Goal: Complete application form: Complete application form

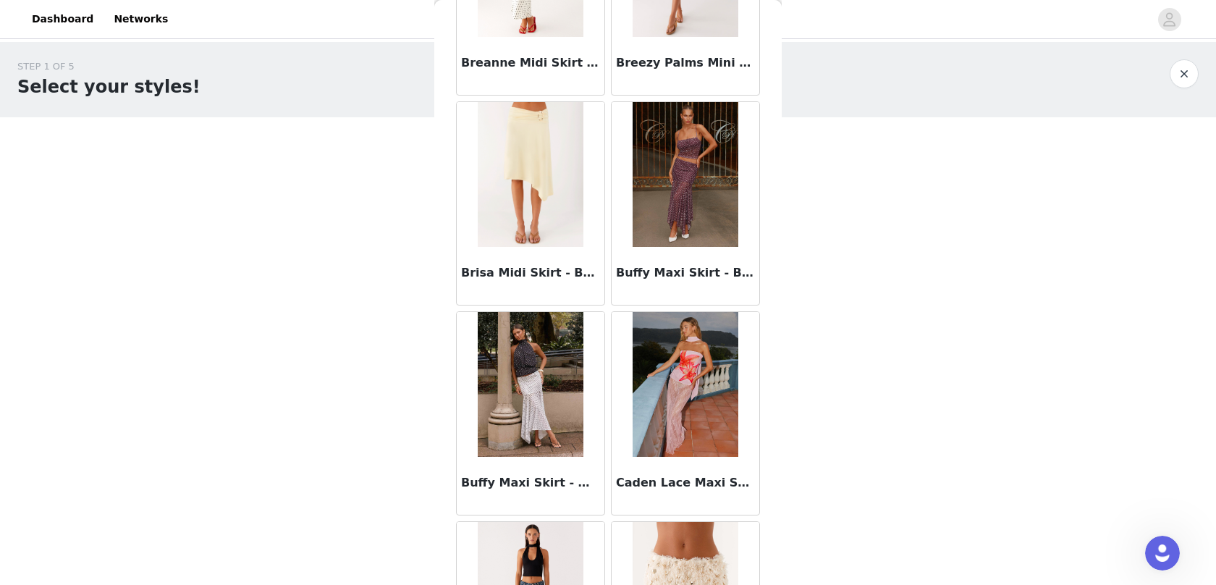
scroll to position [1675, 0]
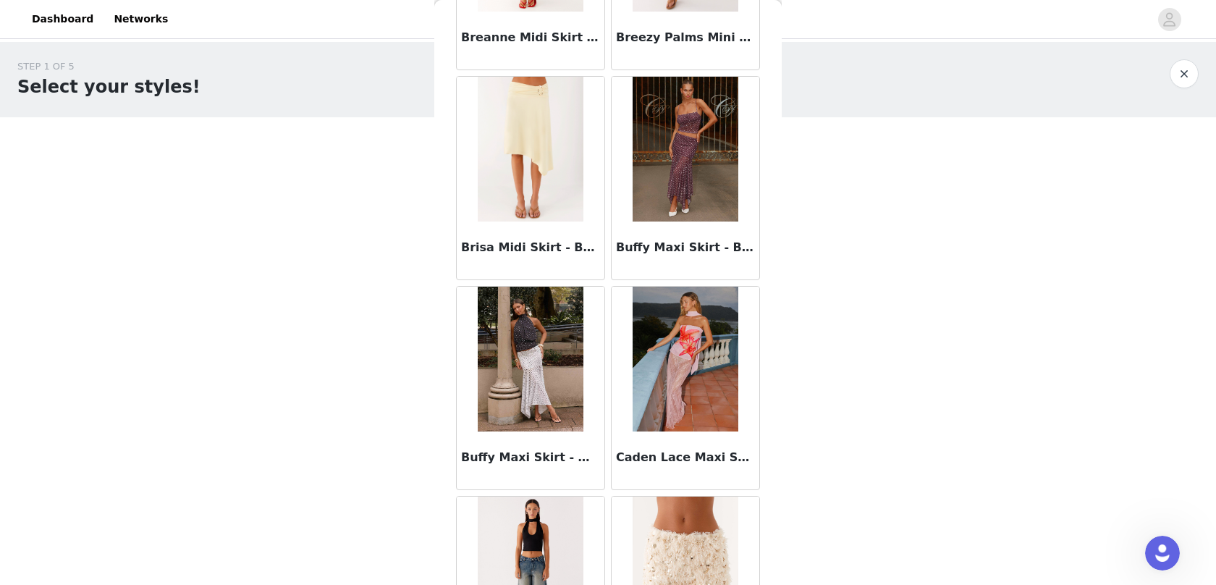
click at [562, 213] on img at bounding box center [530, 149] width 105 height 145
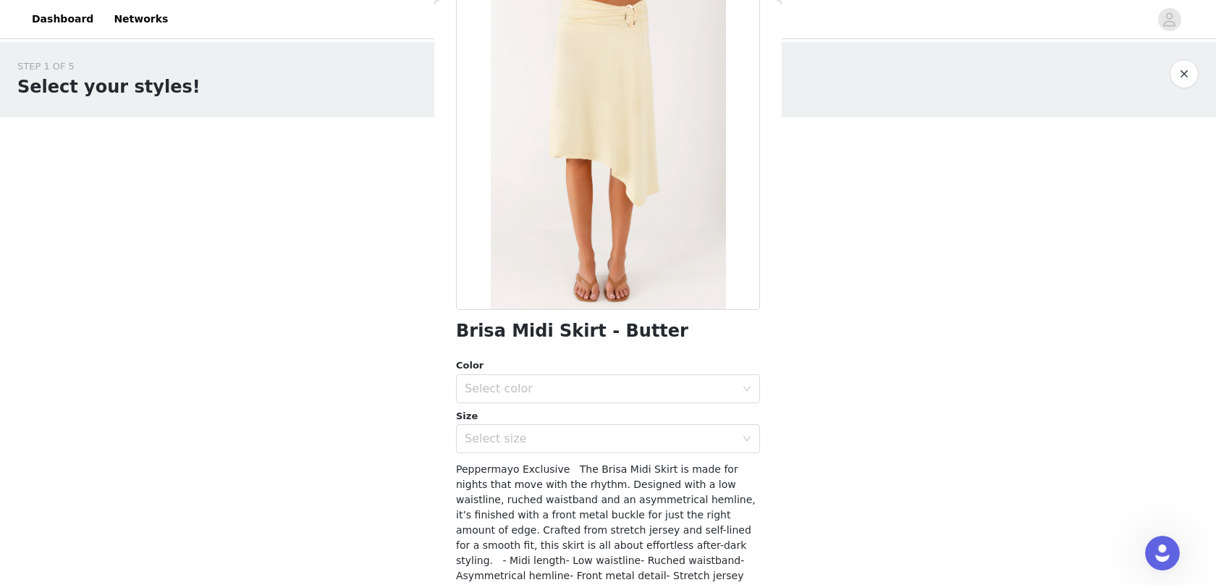
scroll to position [208, 0]
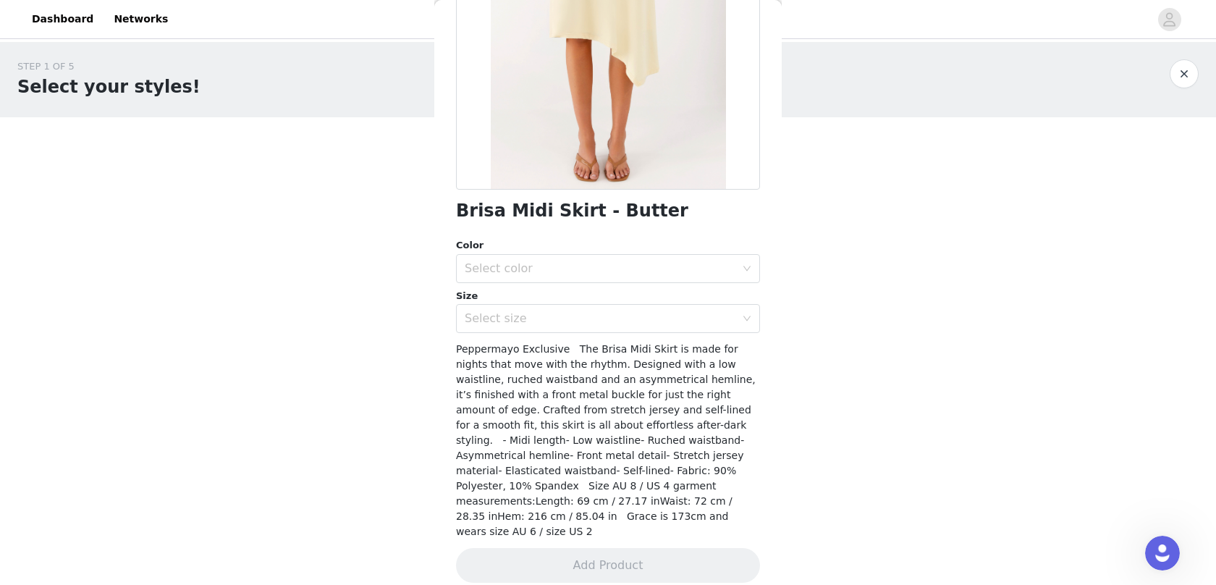
click at [629, 251] on div "Color" at bounding box center [608, 245] width 304 height 14
click at [627, 260] on div "Select color" at bounding box center [603, 269] width 277 height 28
click at [611, 295] on li "Butter" at bounding box center [602, 300] width 293 height 23
click at [605, 321] on div "Select size" at bounding box center [600, 318] width 271 height 14
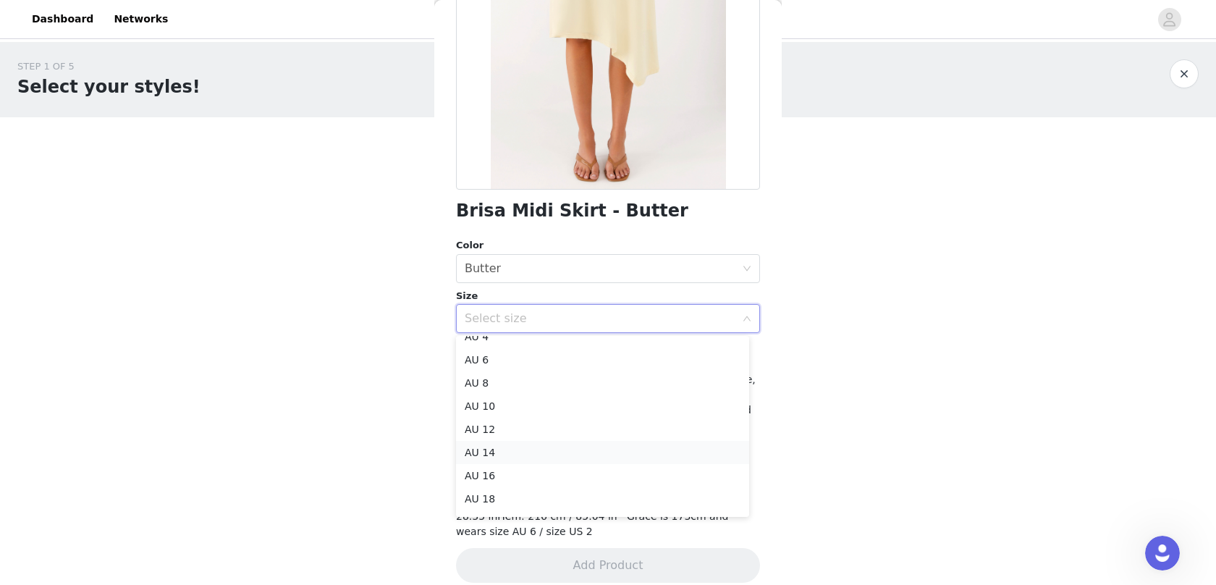
scroll to position [25, 0]
click at [505, 395] on li "AU 10" at bounding box center [602, 394] width 293 height 23
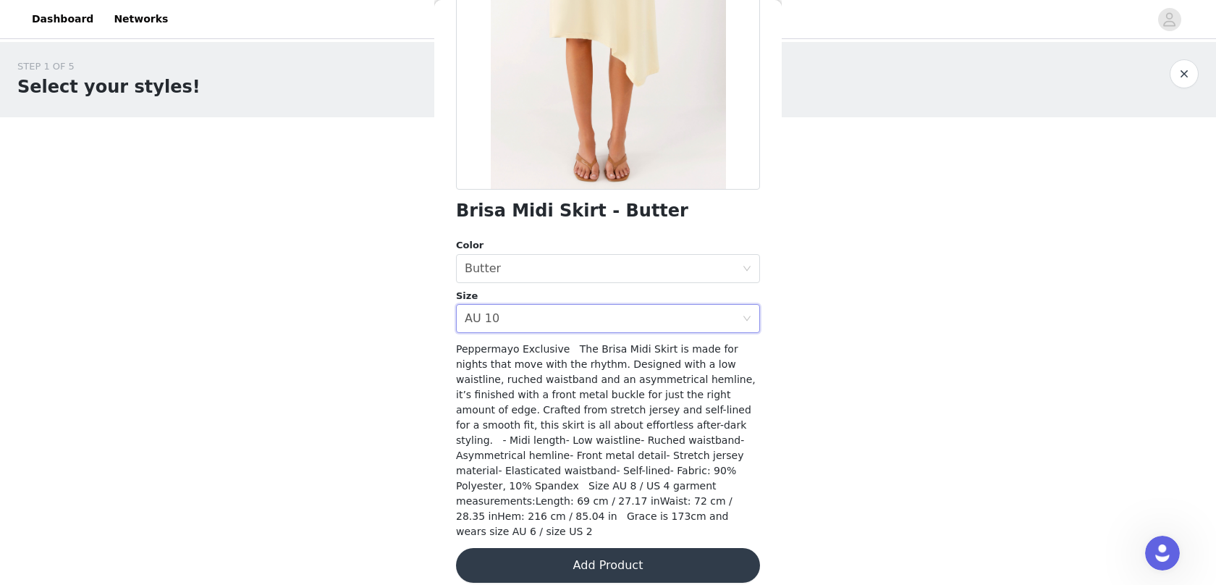
click at [640, 548] on button "Add Product" at bounding box center [608, 565] width 304 height 35
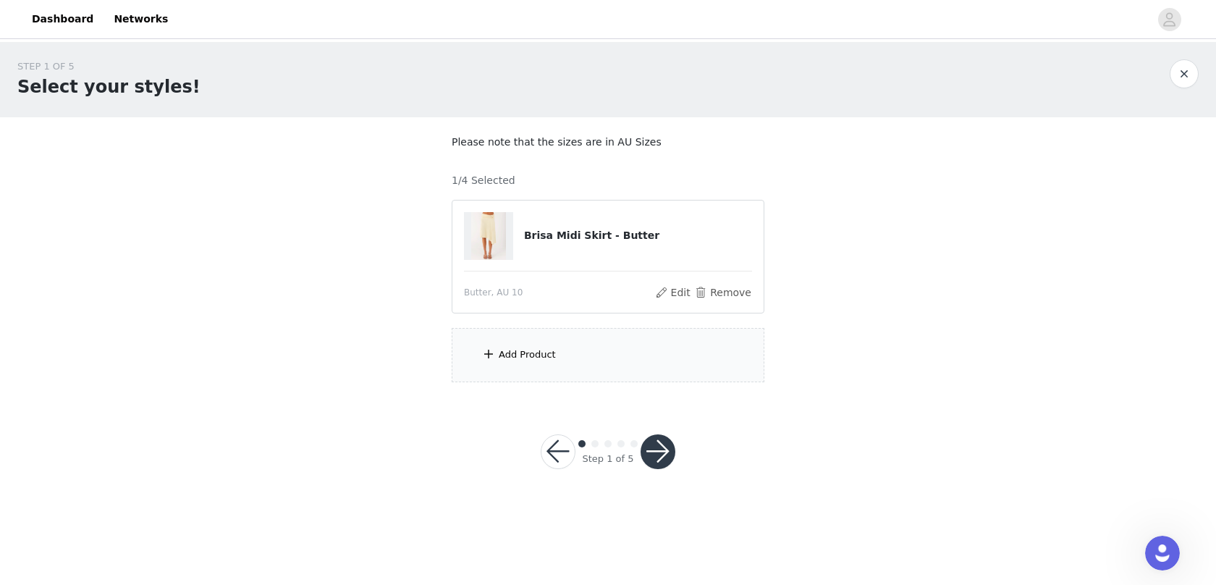
click at [540, 355] on div "Add Product" at bounding box center [527, 354] width 57 height 14
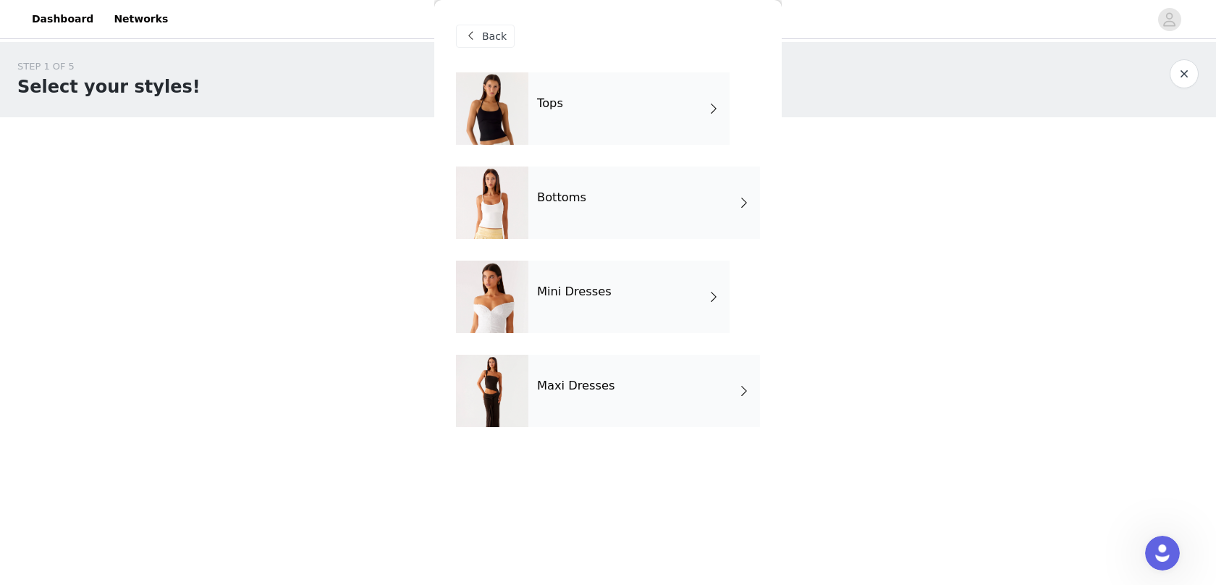
click at [599, 105] on div "Tops" at bounding box center [628, 108] width 201 height 72
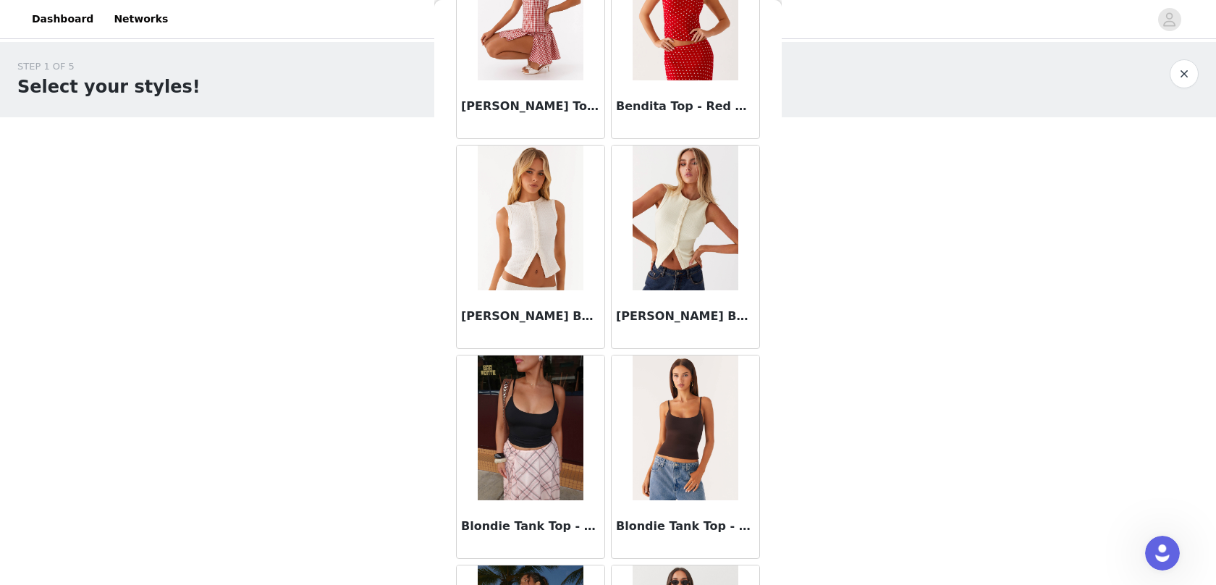
scroll to position [1104, 0]
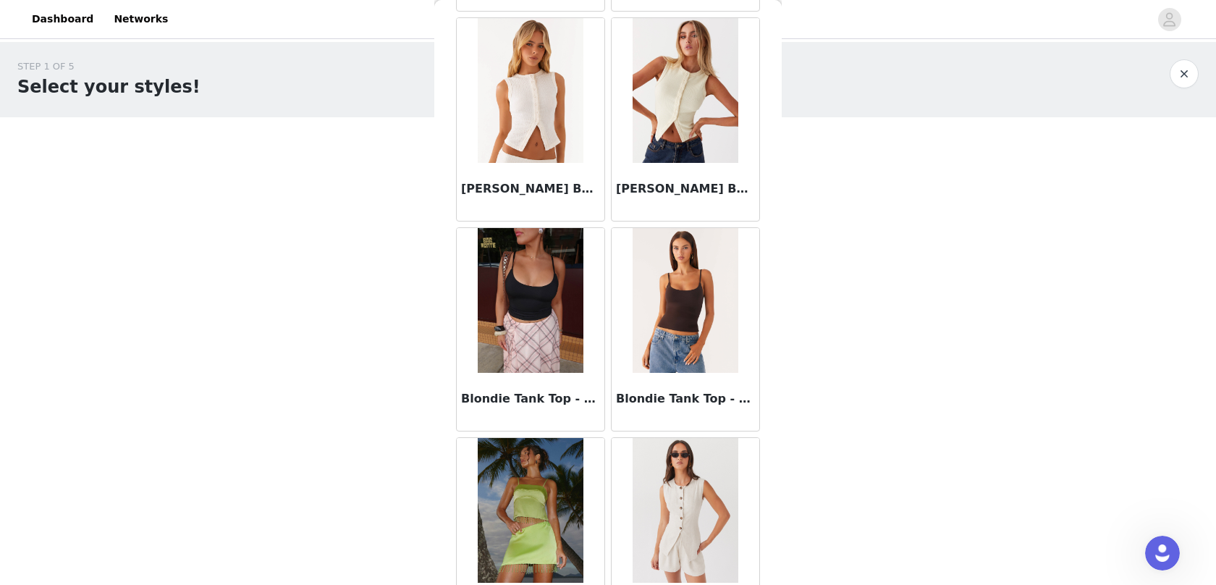
click at [690, 302] on img at bounding box center [685, 300] width 105 height 145
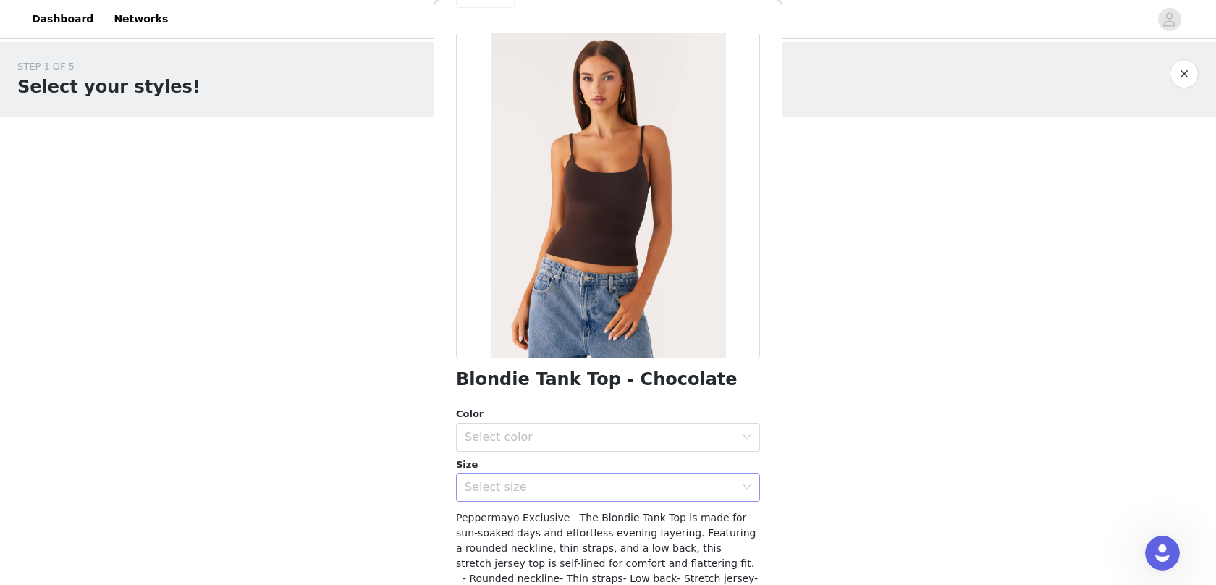
scroll to position [116, 0]
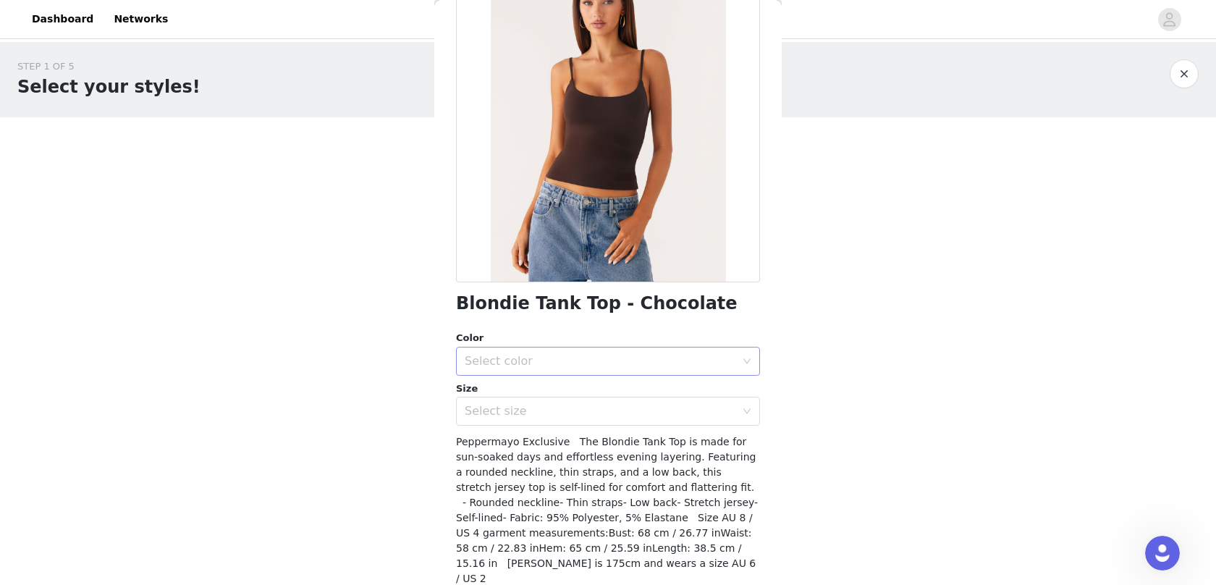
click at [606, 365] on div "Select color" at bounding box center [600, 361] width 271 height 14
click at [557, 393] on li "Chocolate" at bounding box center [602, 392] width 293 height 23
click at [539, 415] on div "Select size" at bounding box center [600, 411] width 271 height 14
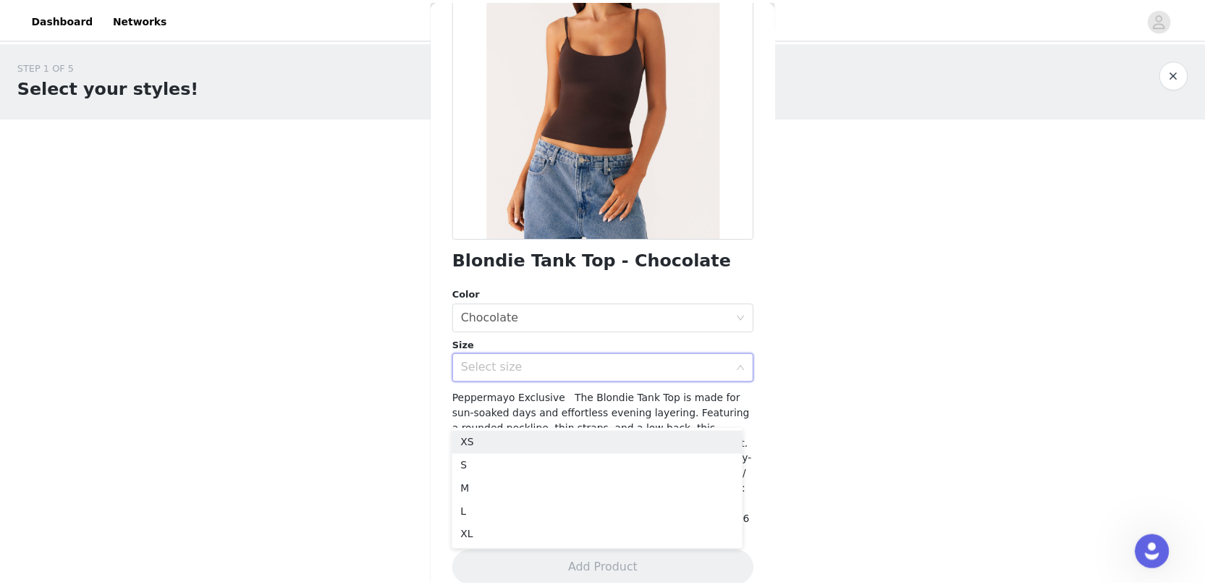
scroll to position [163, 0]
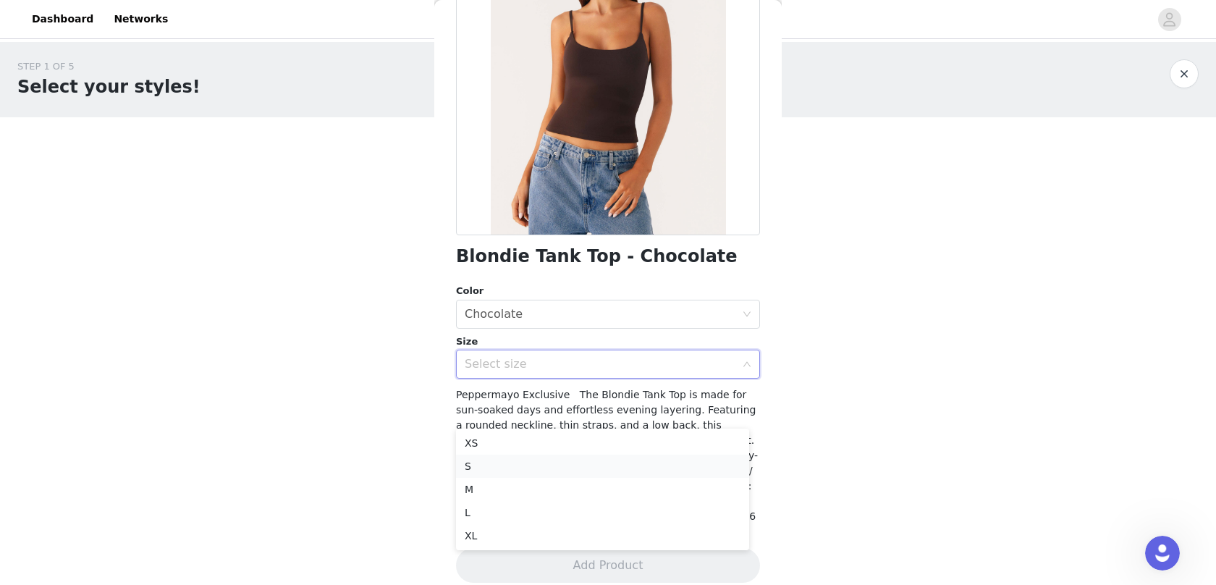
click at [484, 471] on li "S" at bounding box center [602, 465] width 293 height 23
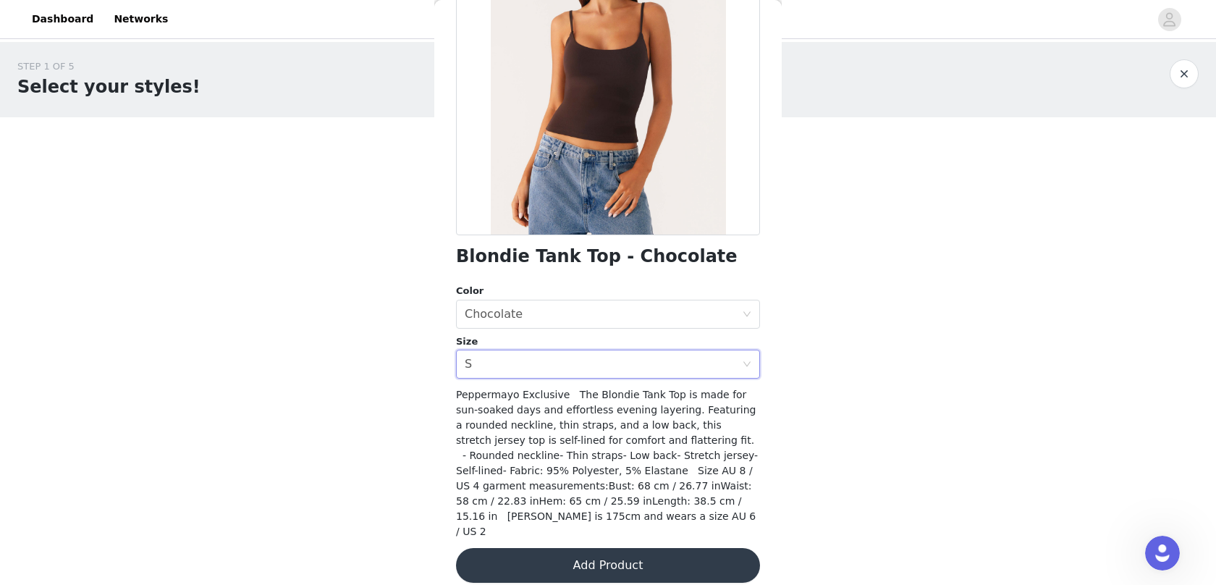
click at [653, 552] on button "Add Product" at bounding box center [608, 565] width 304 height 35
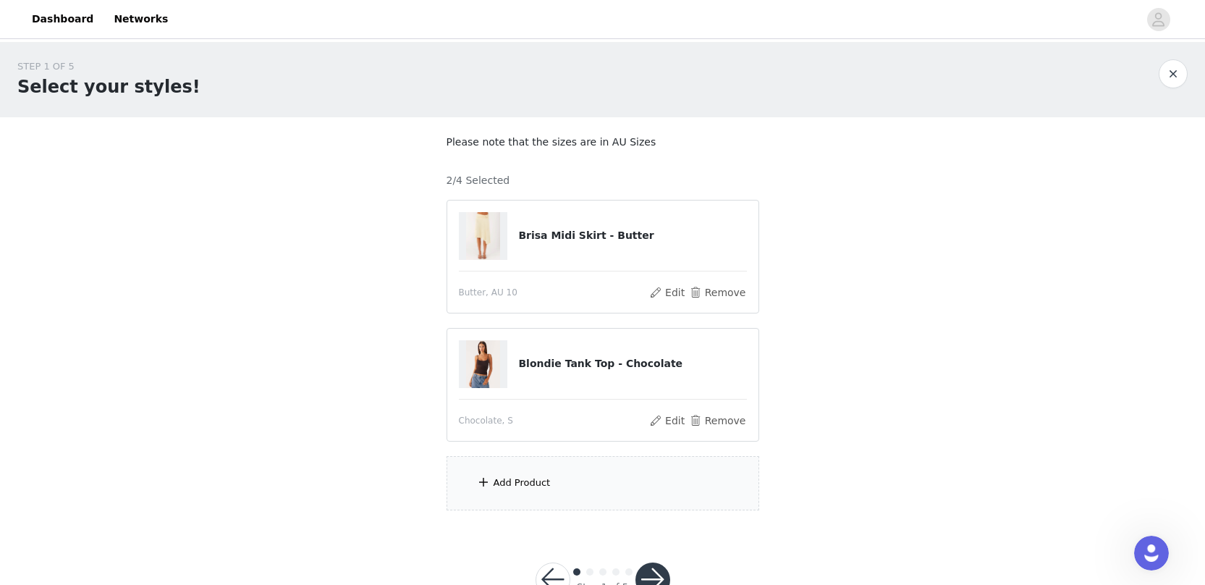
click at [555, 494] on div "Add Product" at bounding box center [603, 483] width 313 height 54
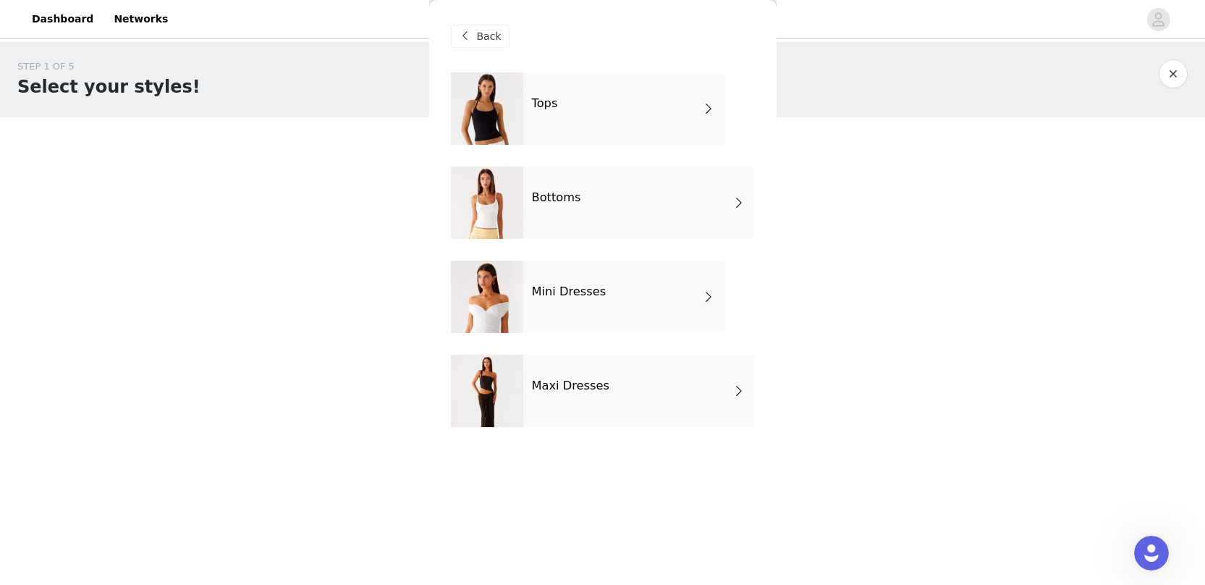
click at [610, 374] on div "Maxi Dresses" at bounding box center [639, 391] width 232 height 72
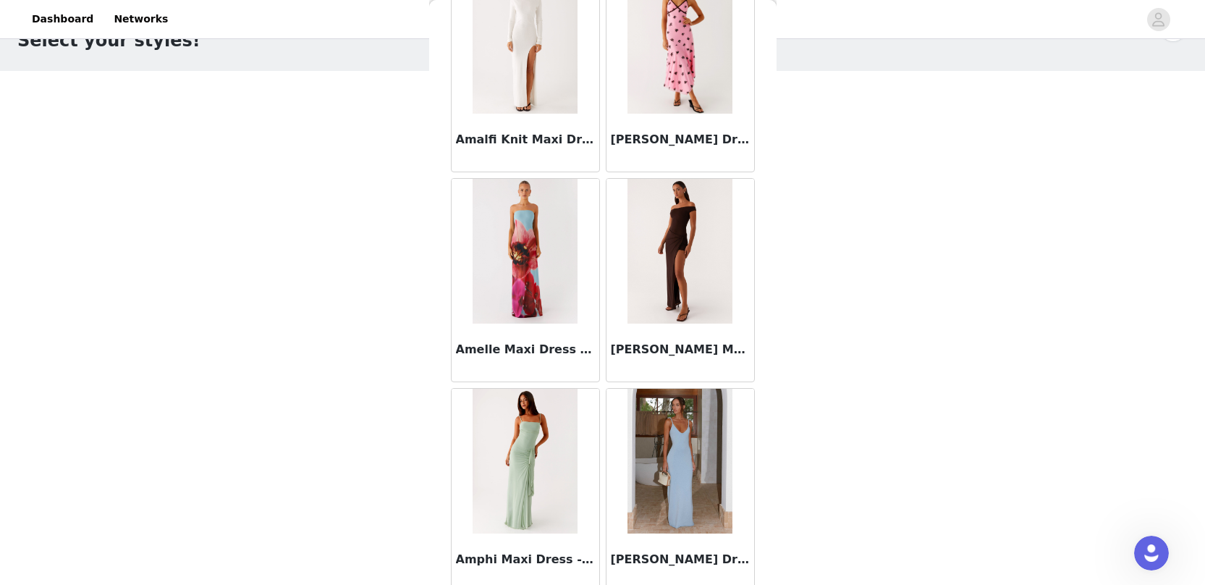
scroll to position [1630, 0]
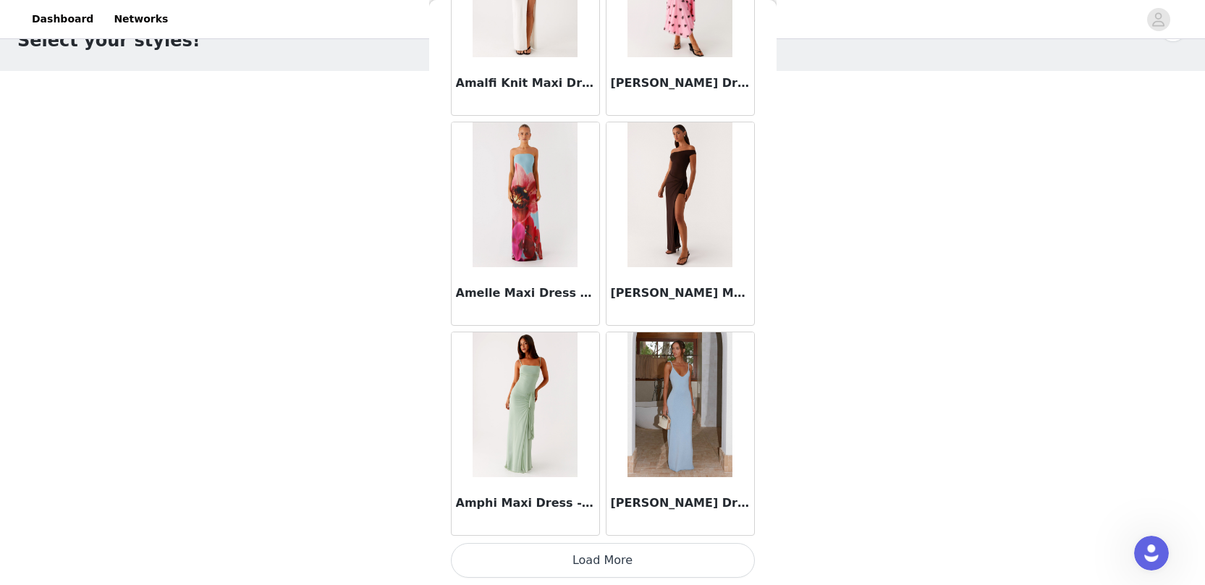
click at [579, 559] on button "Load More" at bounding box center [603, 560] width 304 height 35
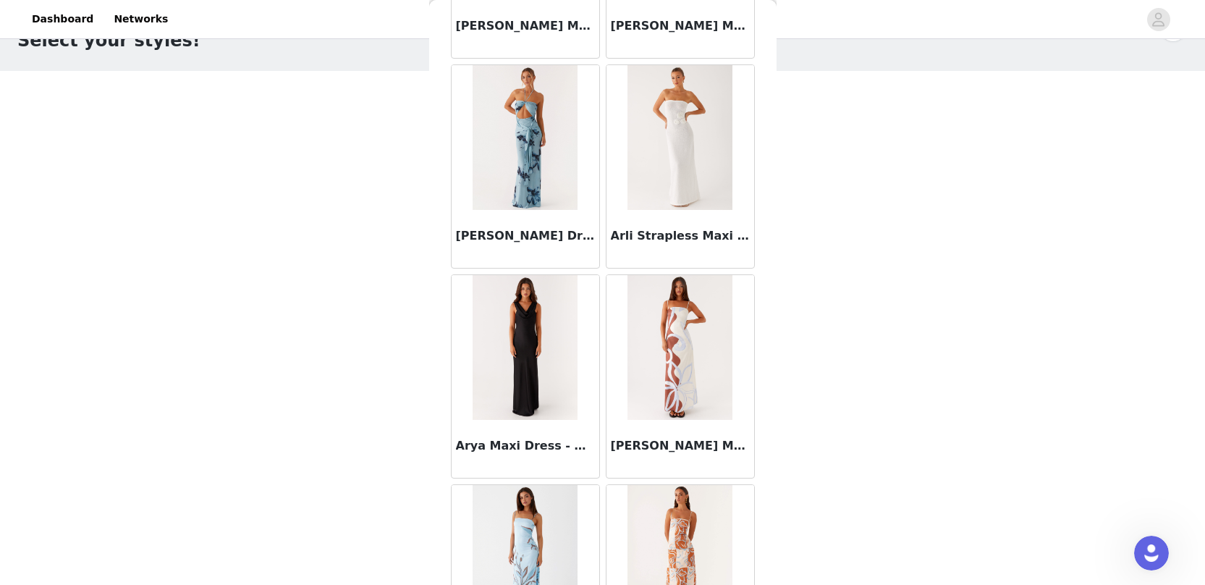
scroll to position [3729, 0]
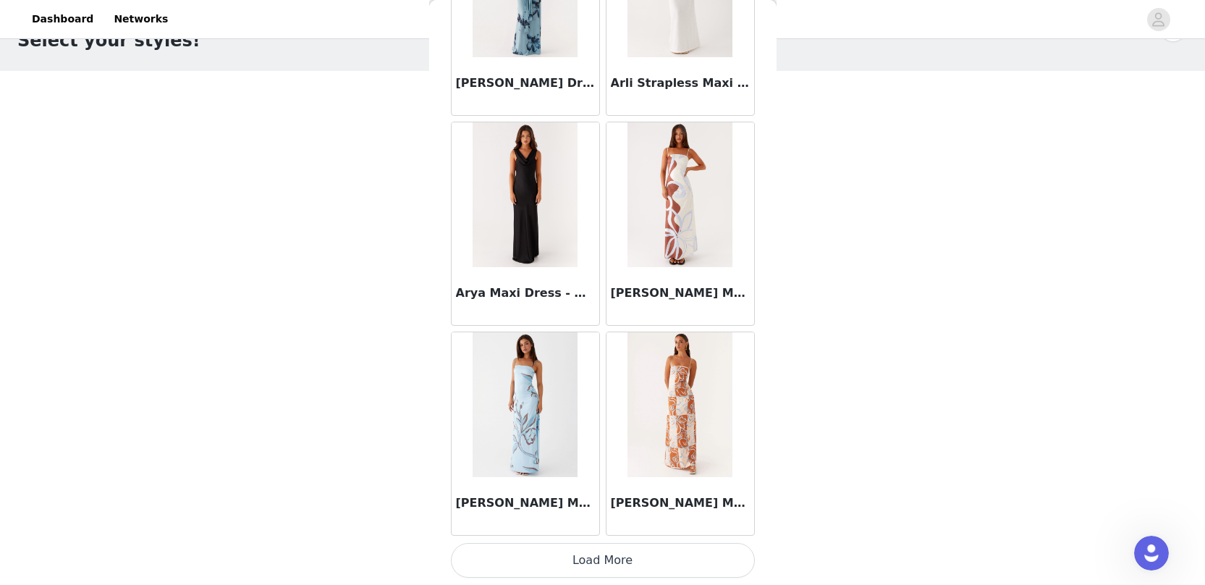
click at [602, 557] on button "Load More" at bounding box center [603, 560] width 304 height 35
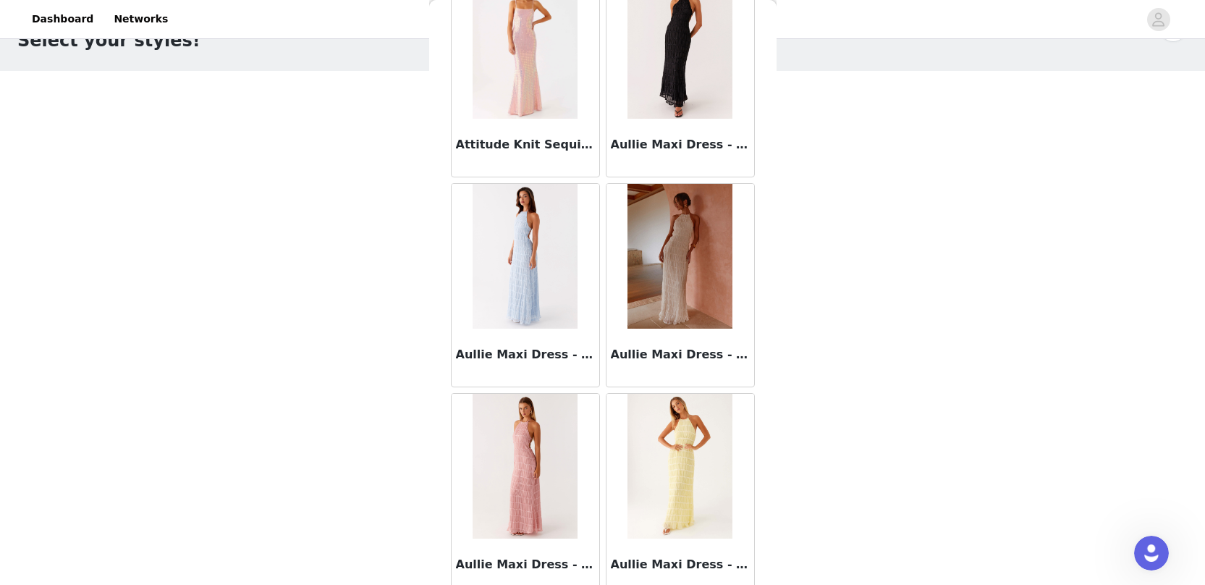
scroll to position [4670, 0]
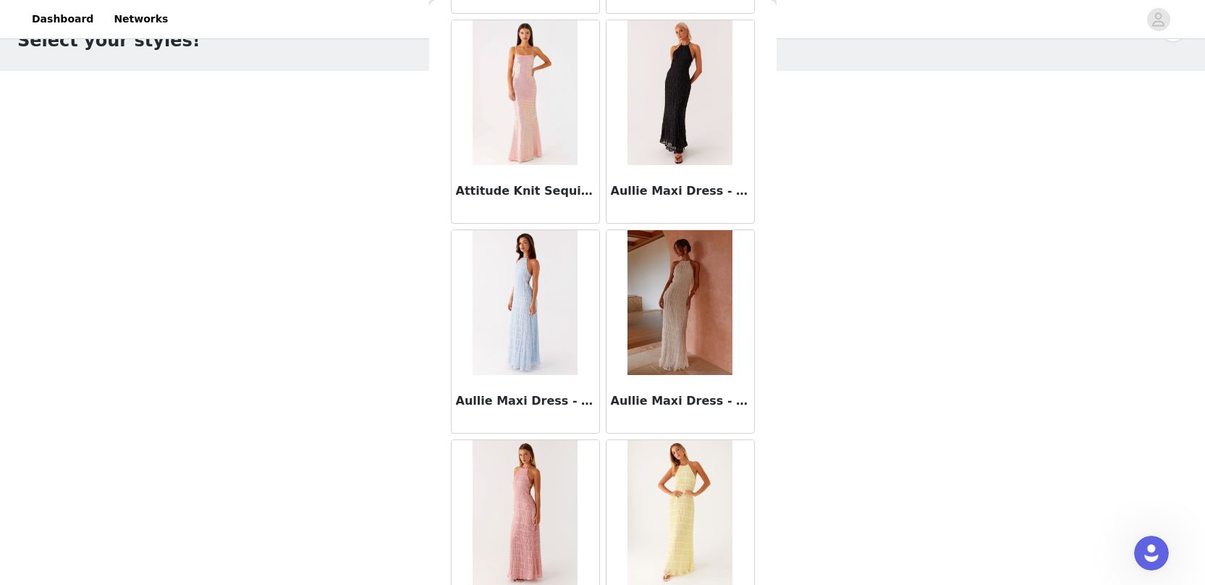
click at [679, 306] on img at bounding box center [679, 302] width 105 height 145
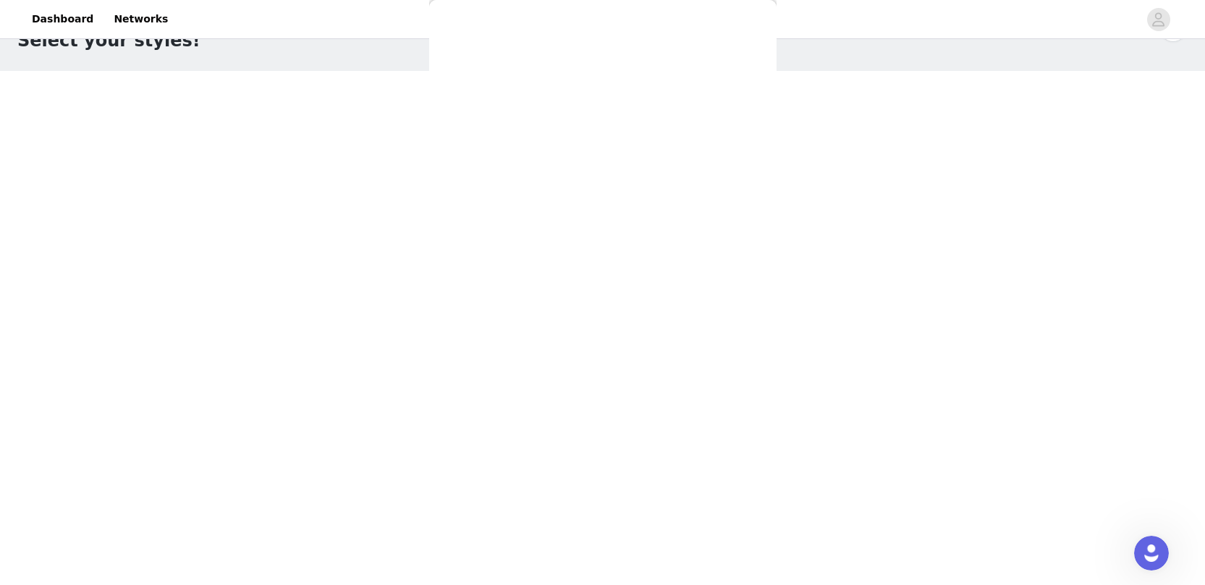
scroll to position [0, 0]
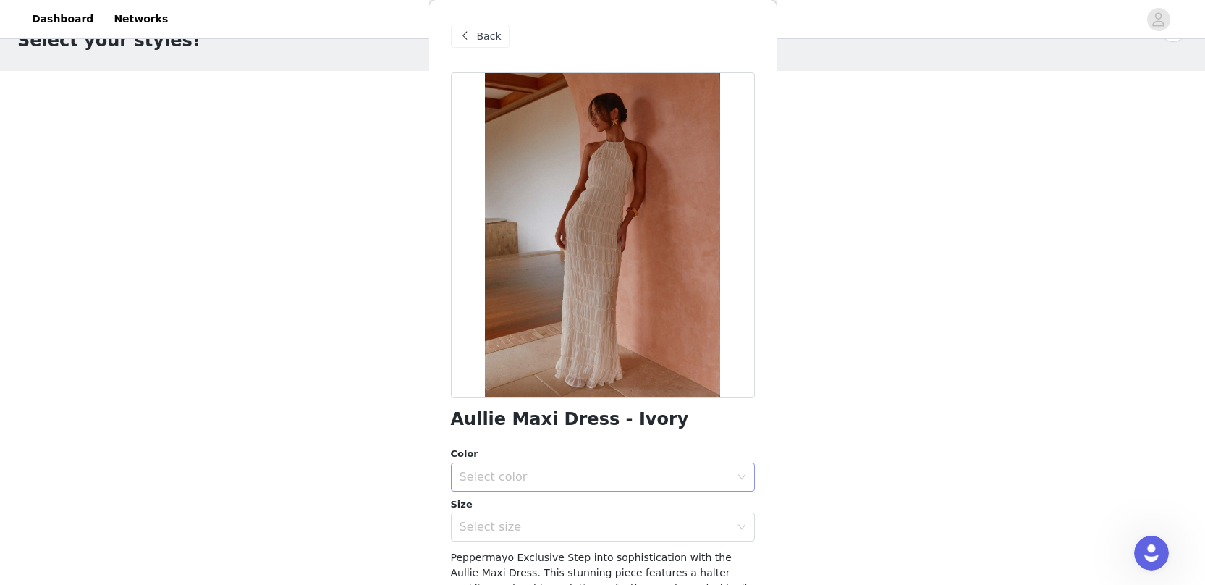
click at [588, 482] on div "Select color" at bounding box center [595, 477] width 271 height 14
click at [575, 512] on li "Ivory" at bounding box center [597, 508] width 293 height 23
click at [564, 533] on div "Select size" at bounding box center [595, 527] width 271 height 14
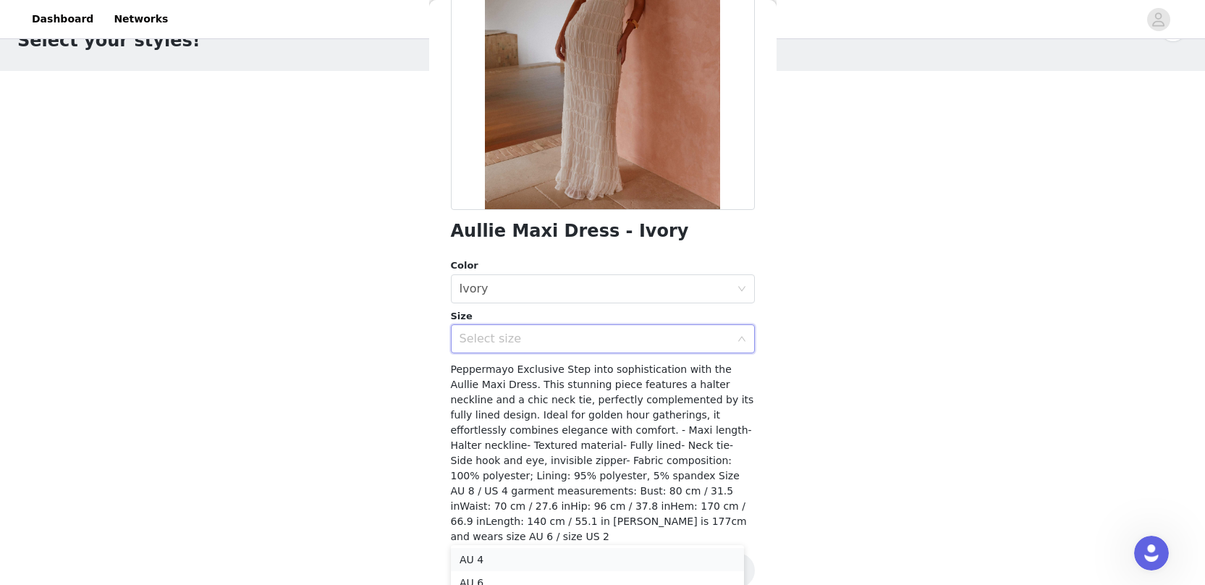
scroll to position [56, 0]
click at [643, 572] on li "AU 10" at bounding box center [597, 572] width 293 height 23
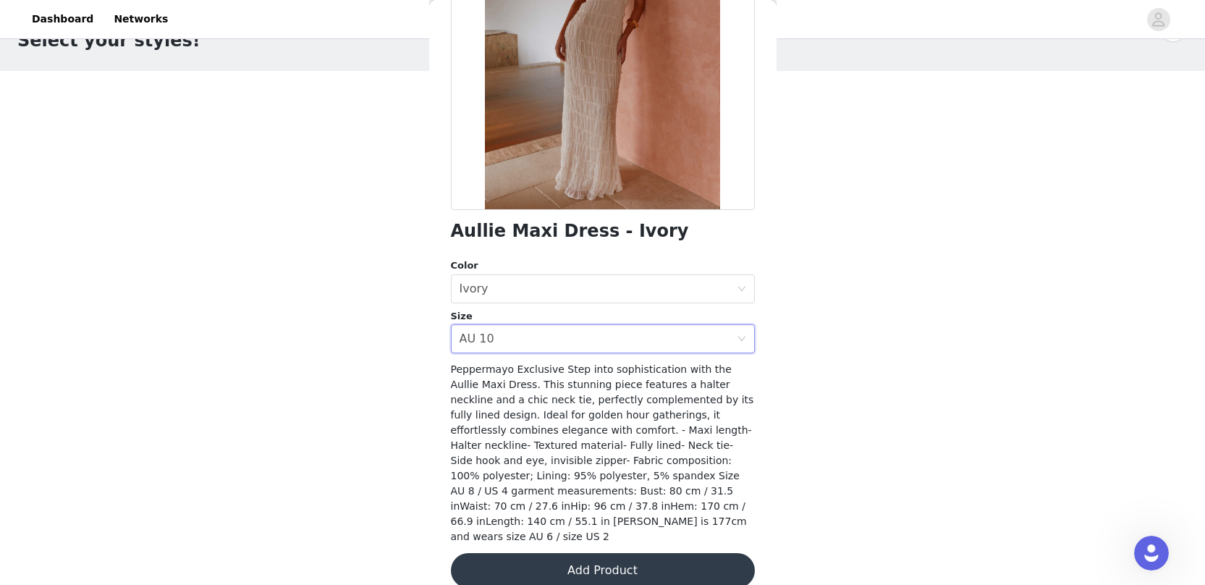
click at [641, 559] on button "Add Product" at bounding box center [603, 570] width 304 height 35
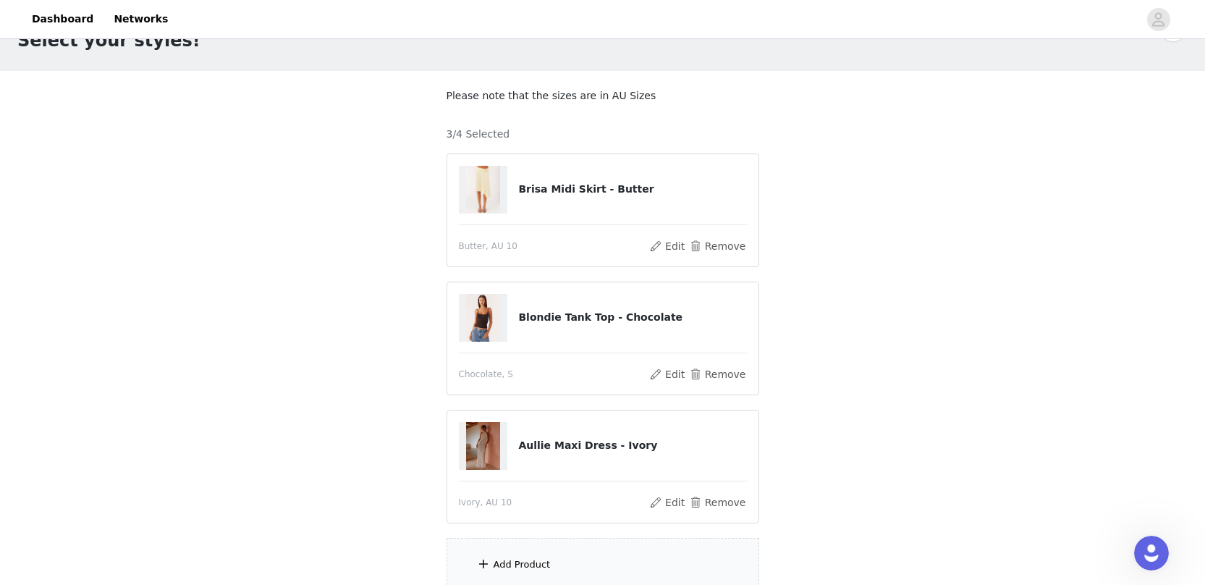
click at [646, 562] on div "Add Product" at bounding box center [603, 565] width 313 height 54
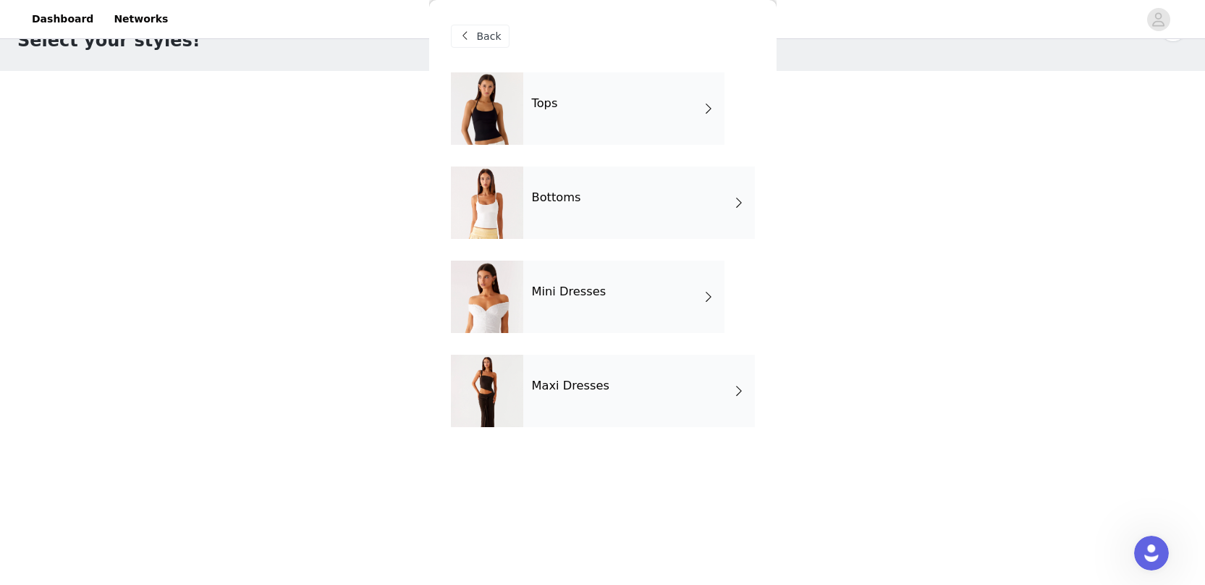
click at [645, 303] on div "Mini Dresses" at bounding box center [623, 297] width 201 height 72
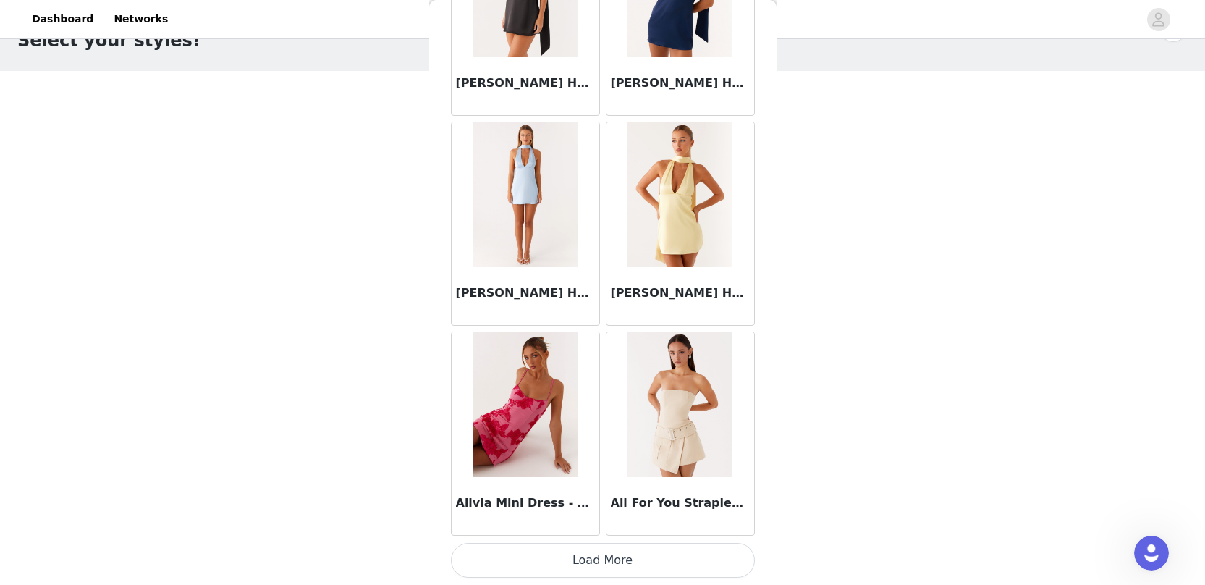
scroll to position [174, 0]
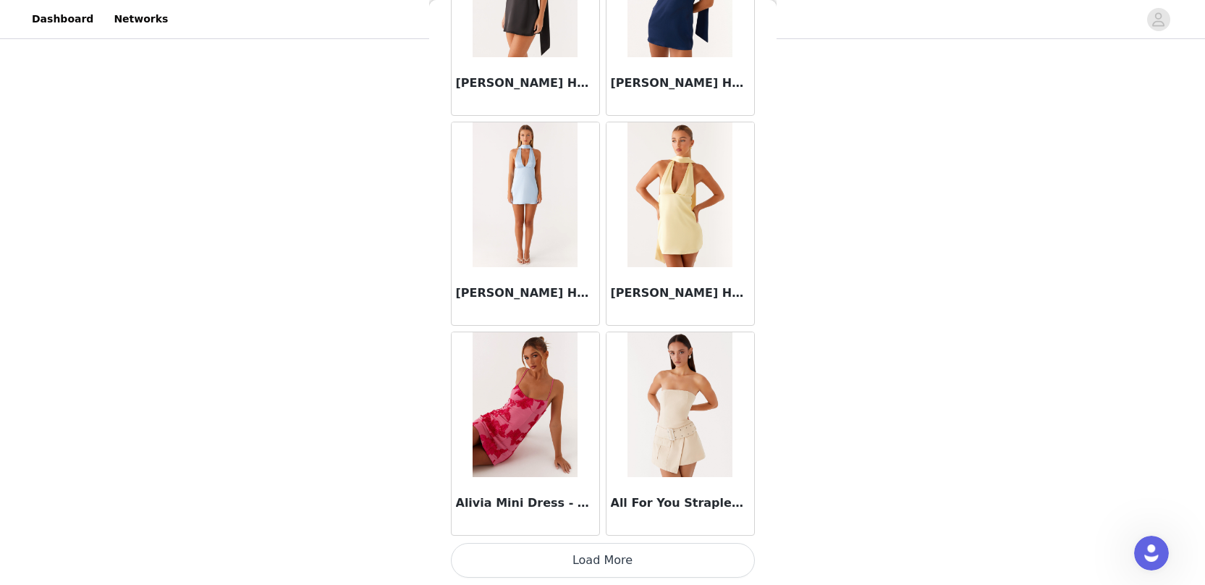
click at [635, 559] on button "Load More" at bounding box center [603, 560] width 304 height 35
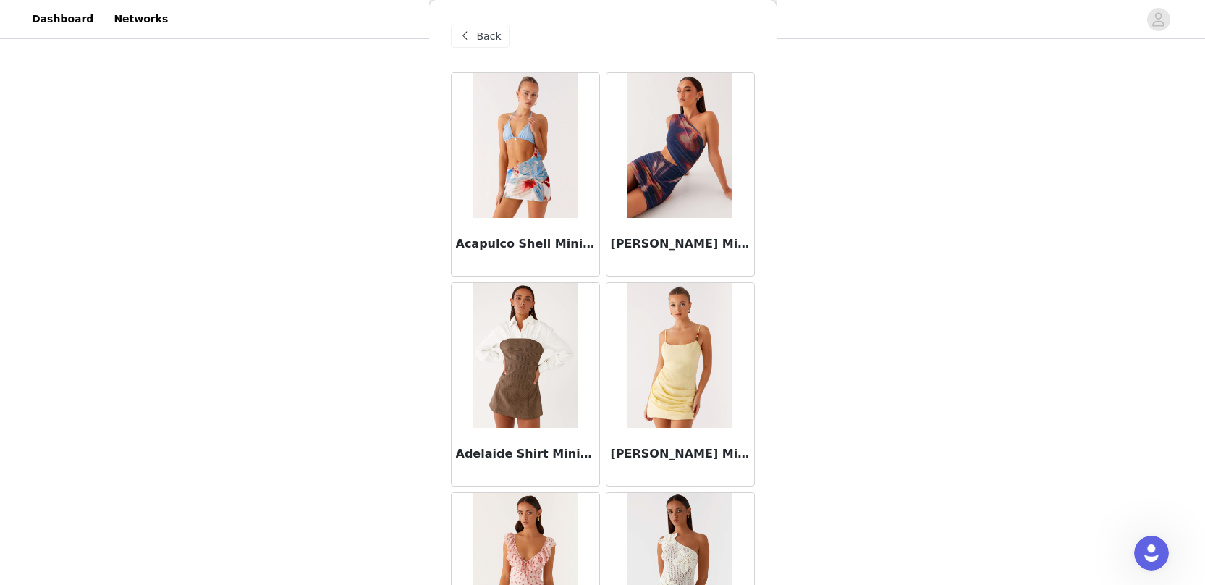
scroll to position [0, 0]
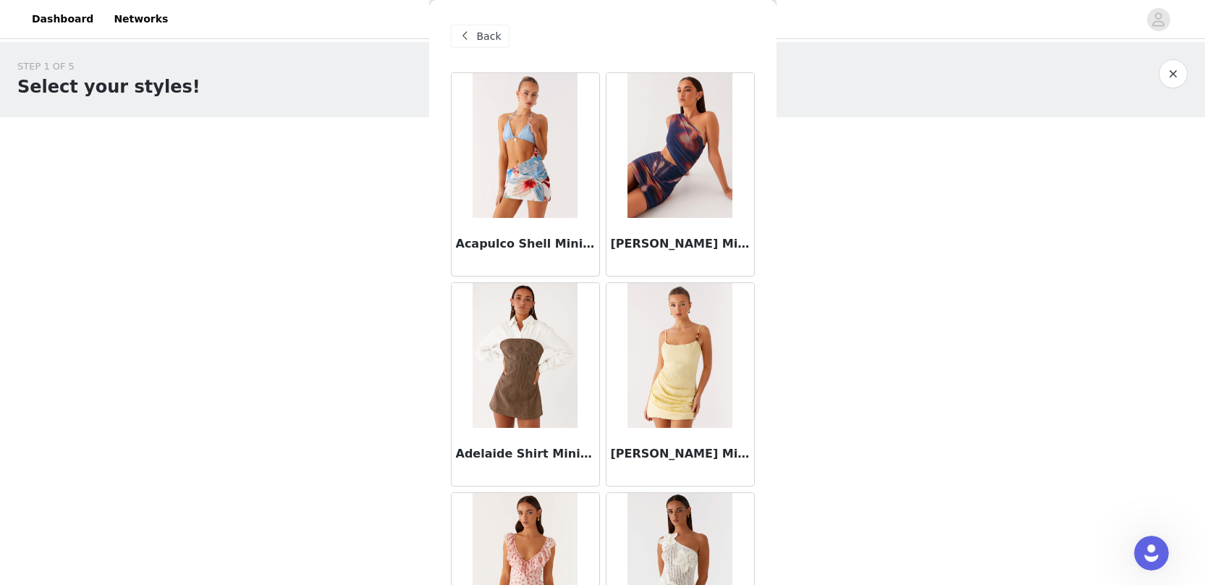
click at [492, 33] on span "Back" at bounding box center [489, 36] width 25 height 15
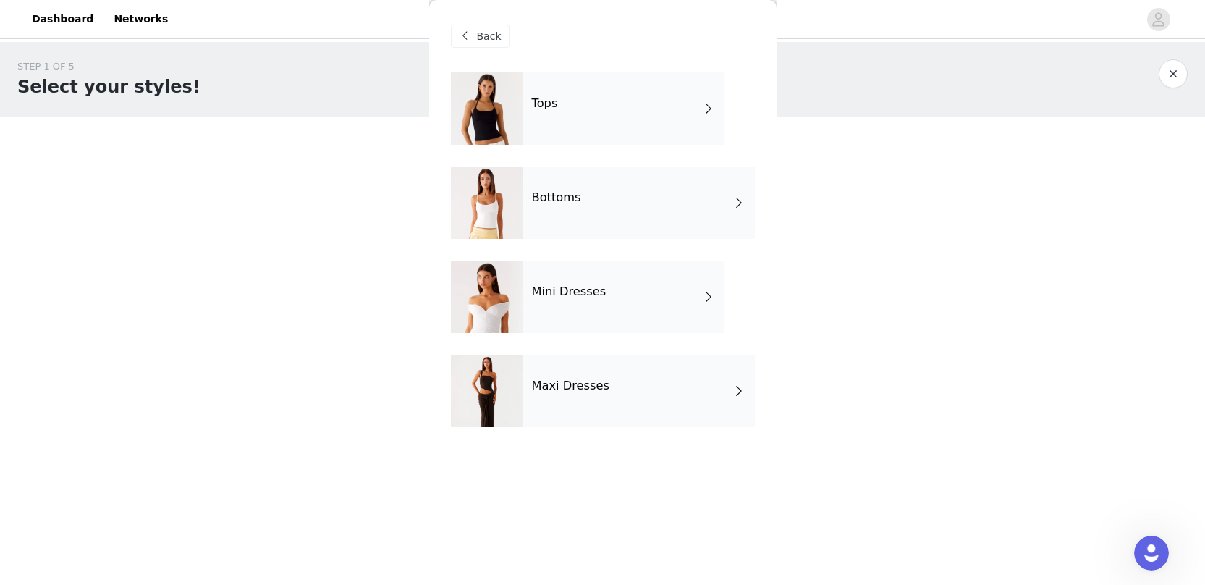
click at [567, 207] on div "Bottoms" at bounding box center [639, 202] width 232 height 72
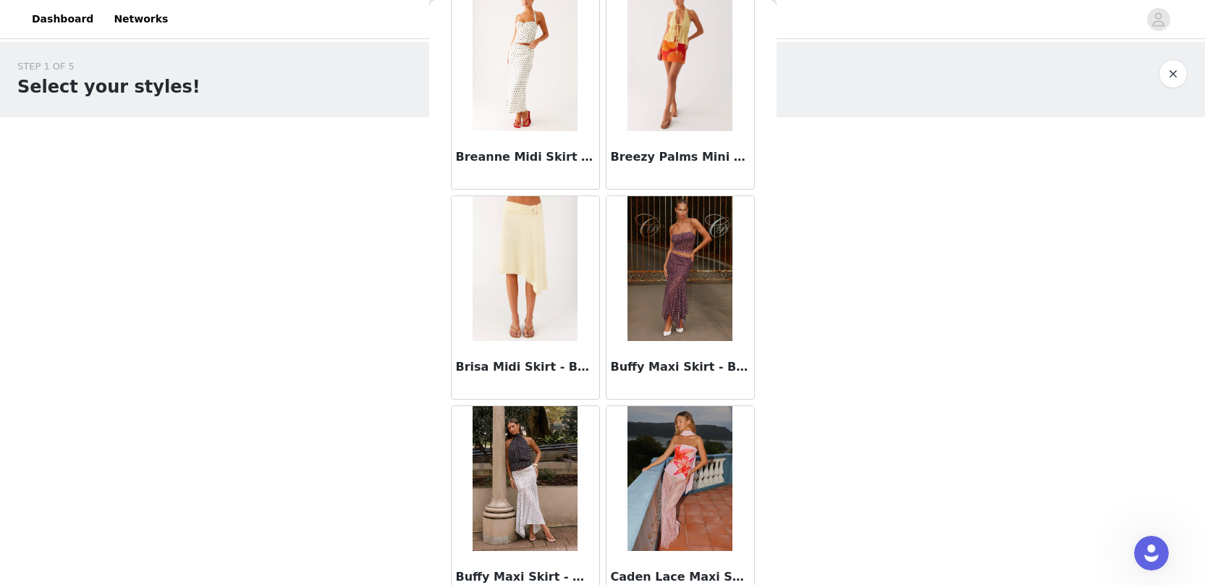
scroll to position [1630, 0]
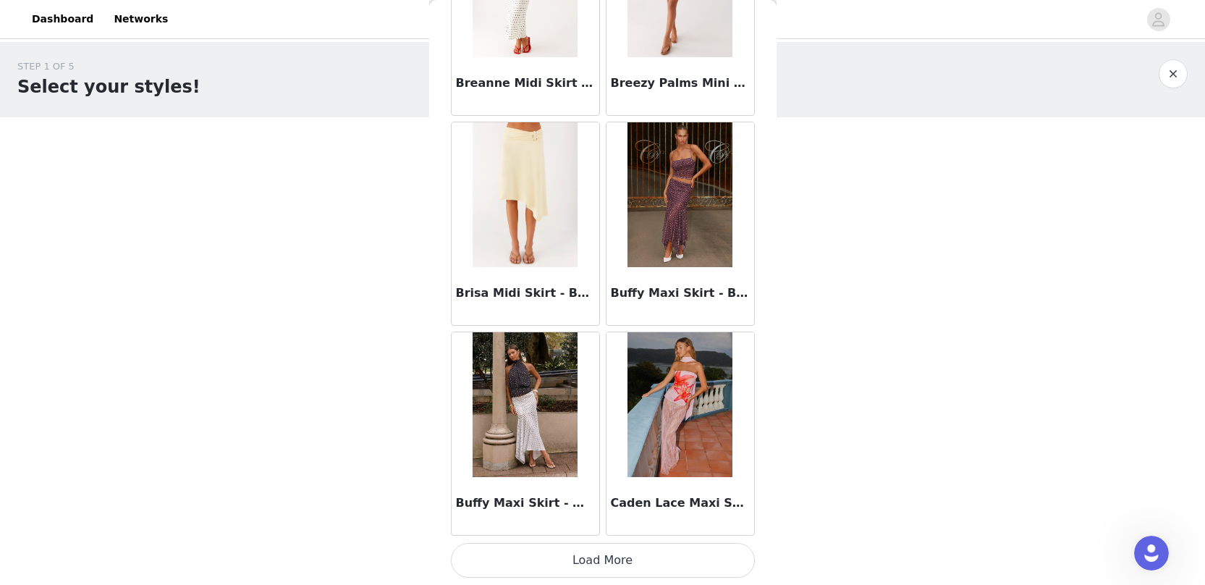
click at [562, 567] on button "Load More" at bounding box center [603, 560] width 304 height 35
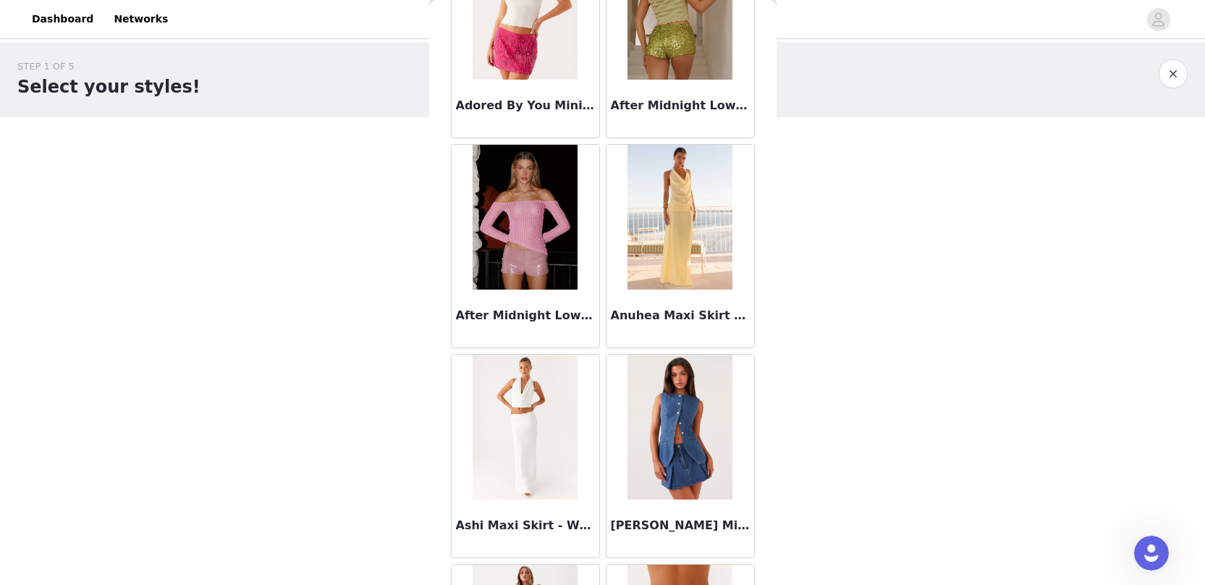
scroll to position [0, 0]
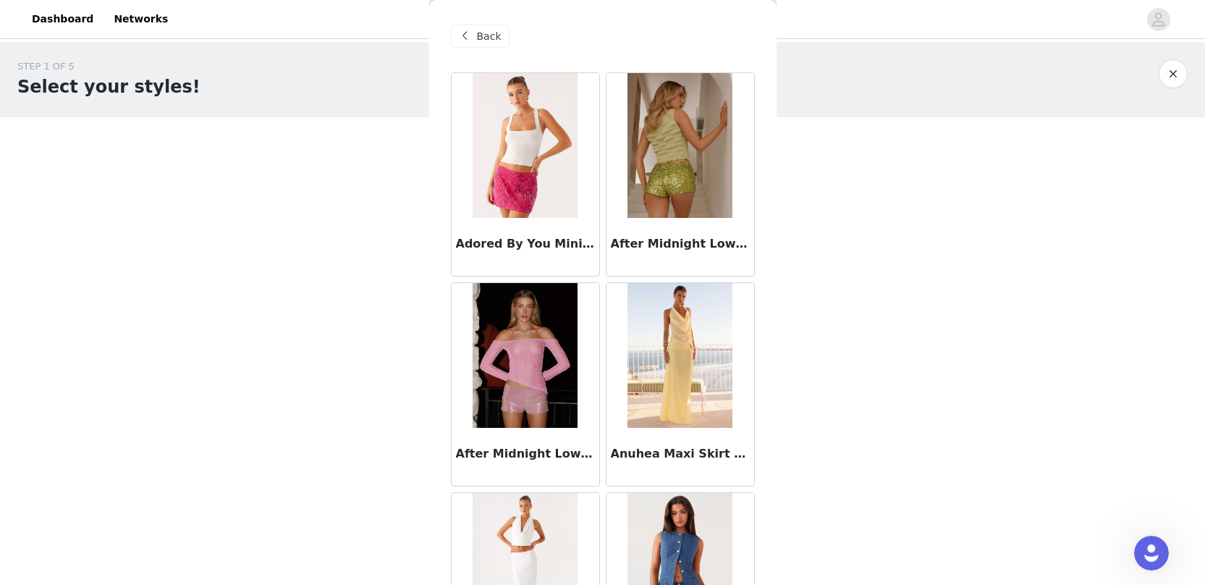
click at [481, 35] on span "Back" at bounding box center [489, 36] width 25 height 15
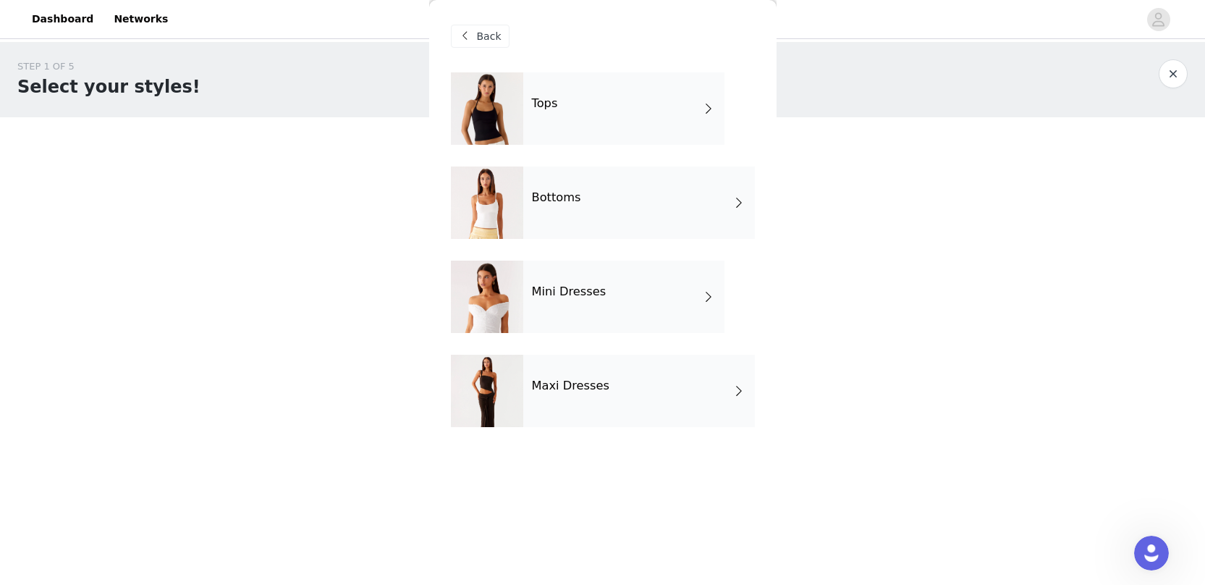
click at [570, 114] on div "Tops" at bounding box center [623, 108] width 201 height 72
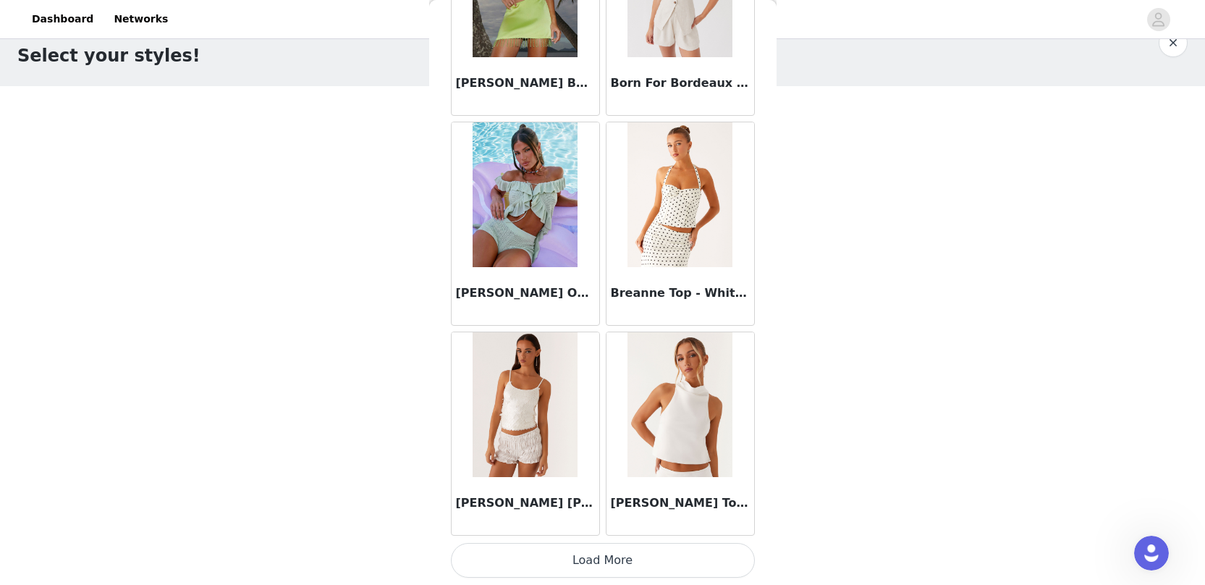
scroll to position [55, 0]
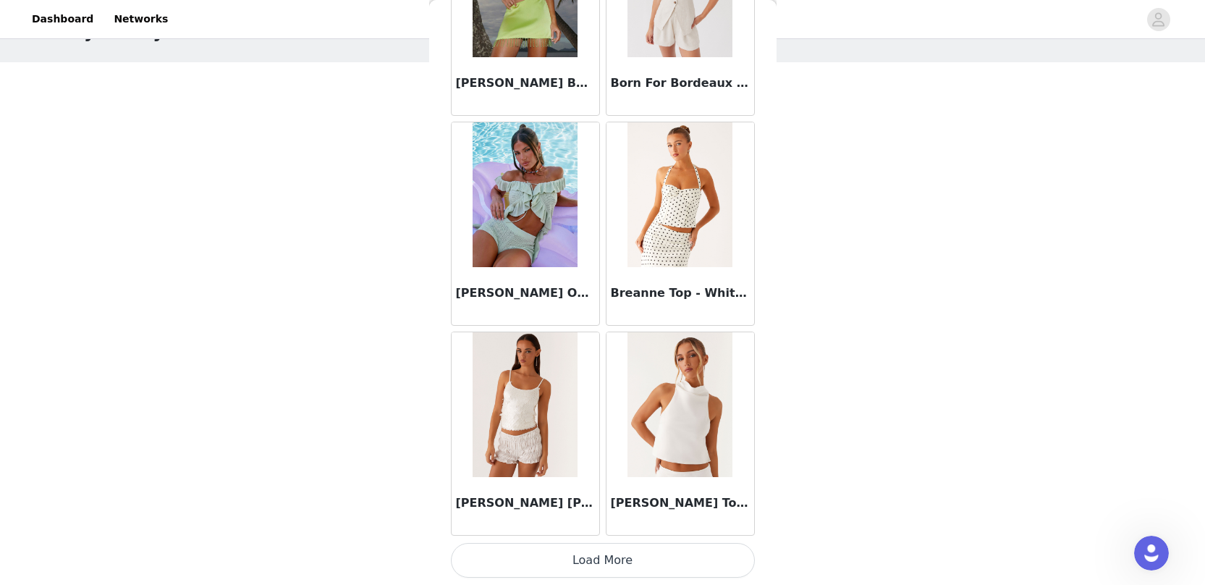
click at [567, 567] on button "Load More" at bounding box center [603, 560] width 304 height 35
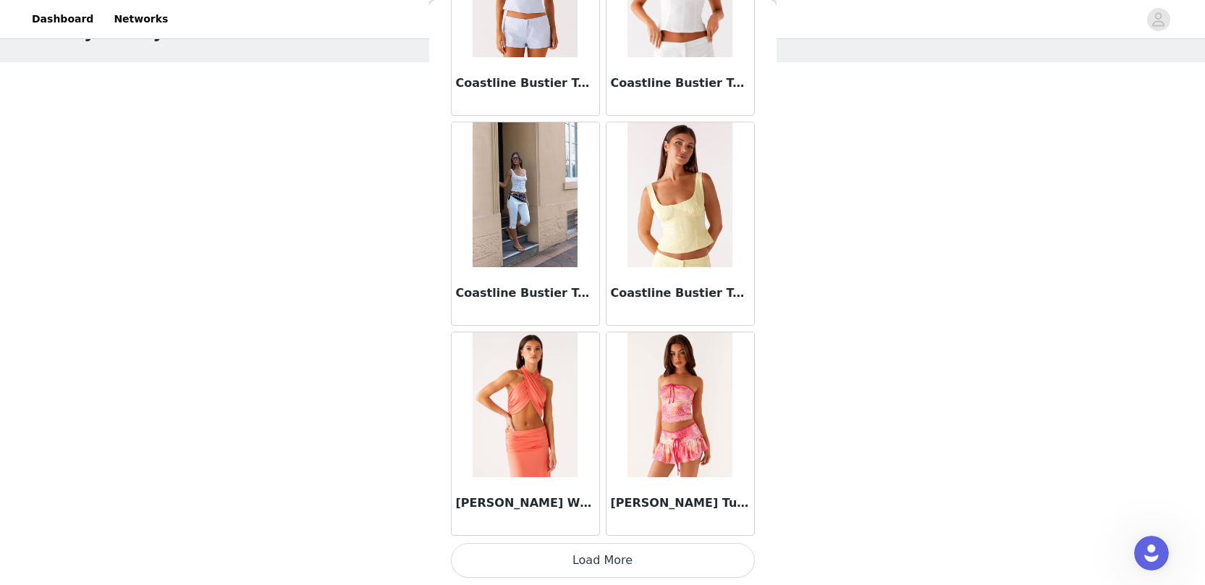
scroll to position [174, 0]
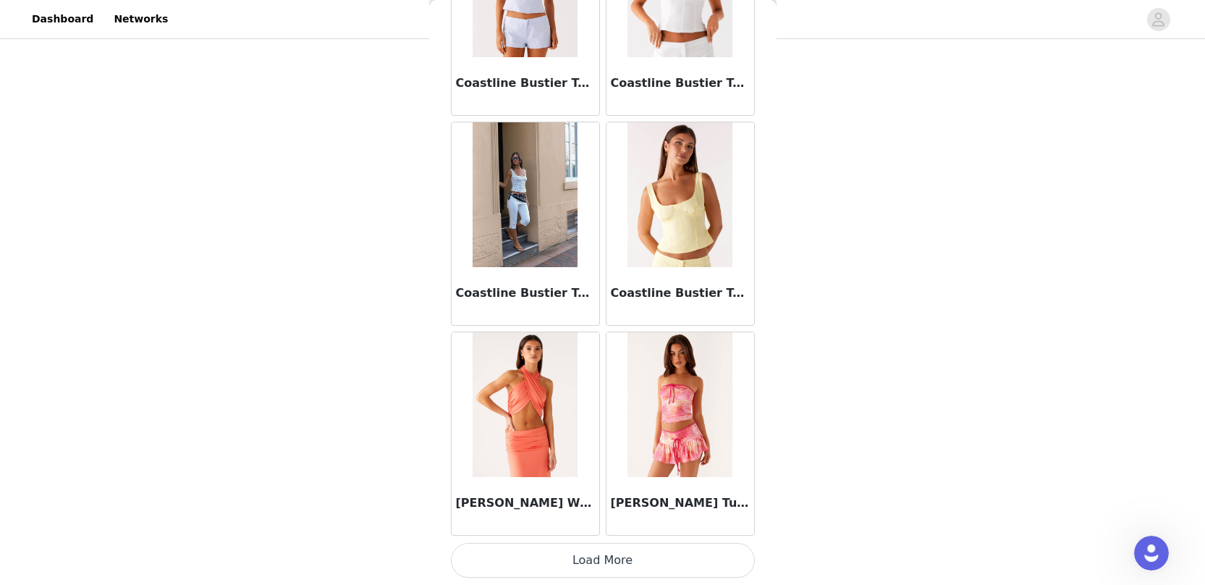
click at [599, 560] on button "Load More" at bounding box center [603, 560] width 304 height 35
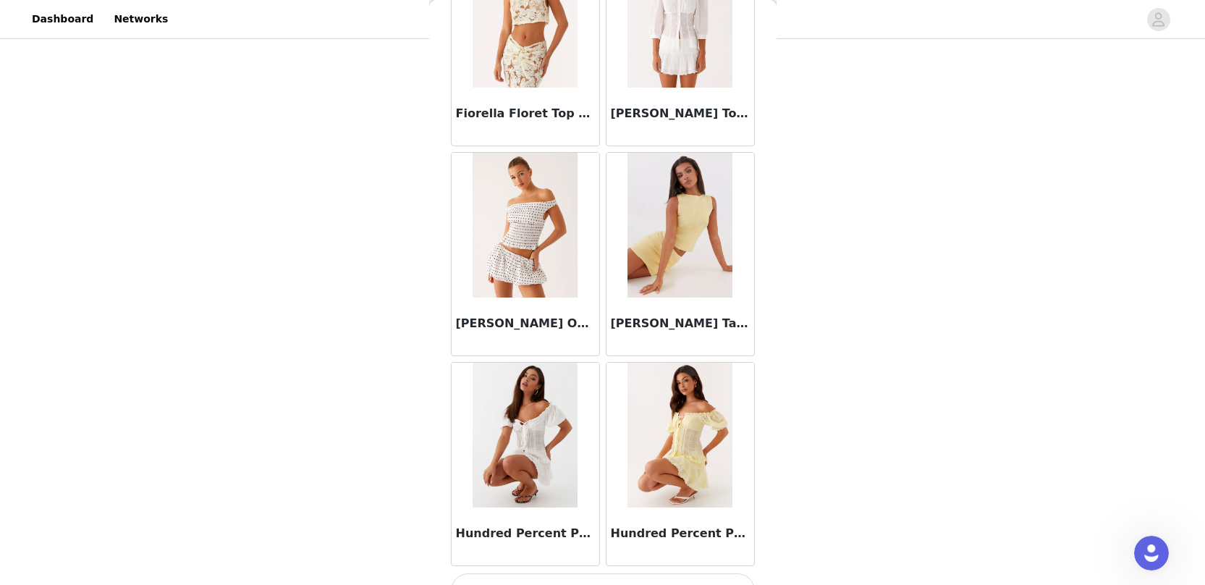
scroll to position [5827, 0]
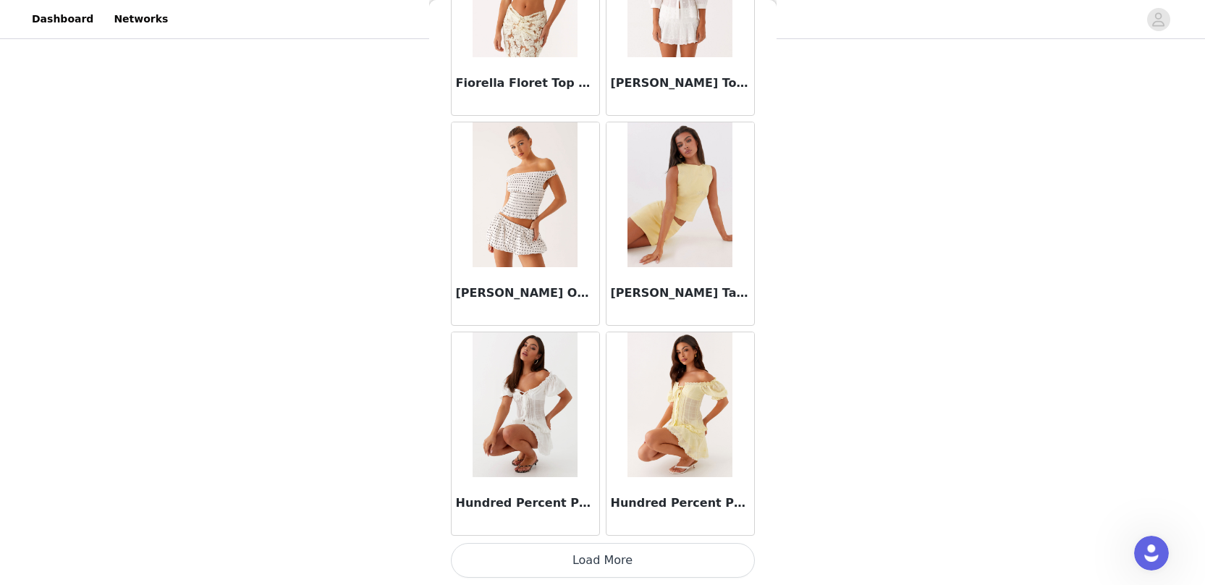
click at [614, 562] on button "Load More" at bounding box center [603, 560] width 304 height 35
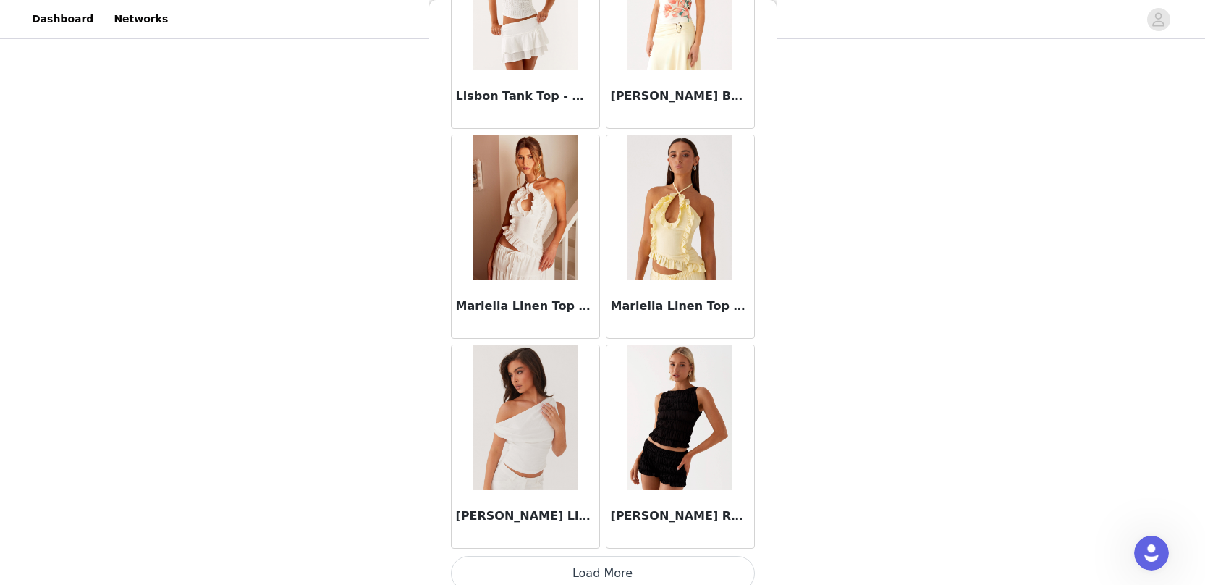
scroll to position [7926, 0]
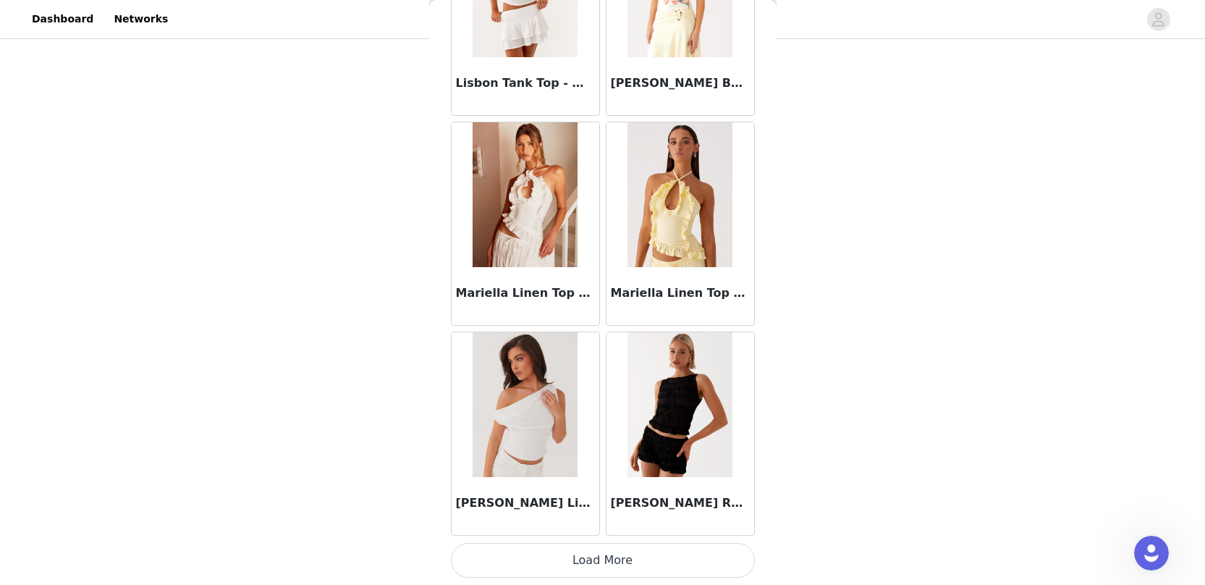
click at [625, 558] on button "Load More" at bounding box center [603, 560] width 304 height 35
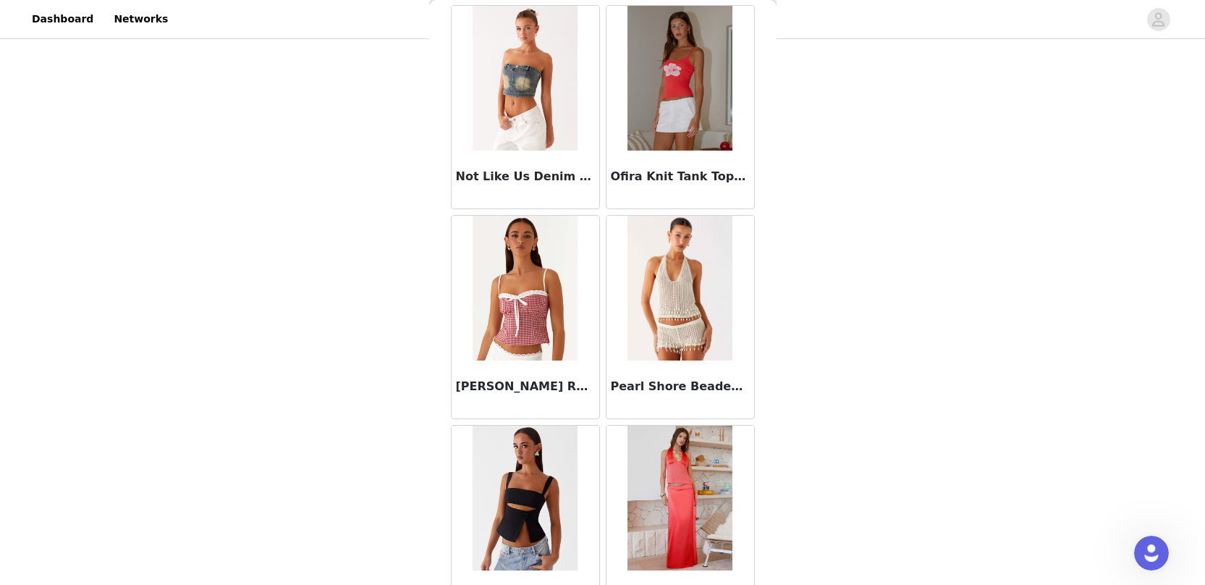
scroll to position [10025, 0]
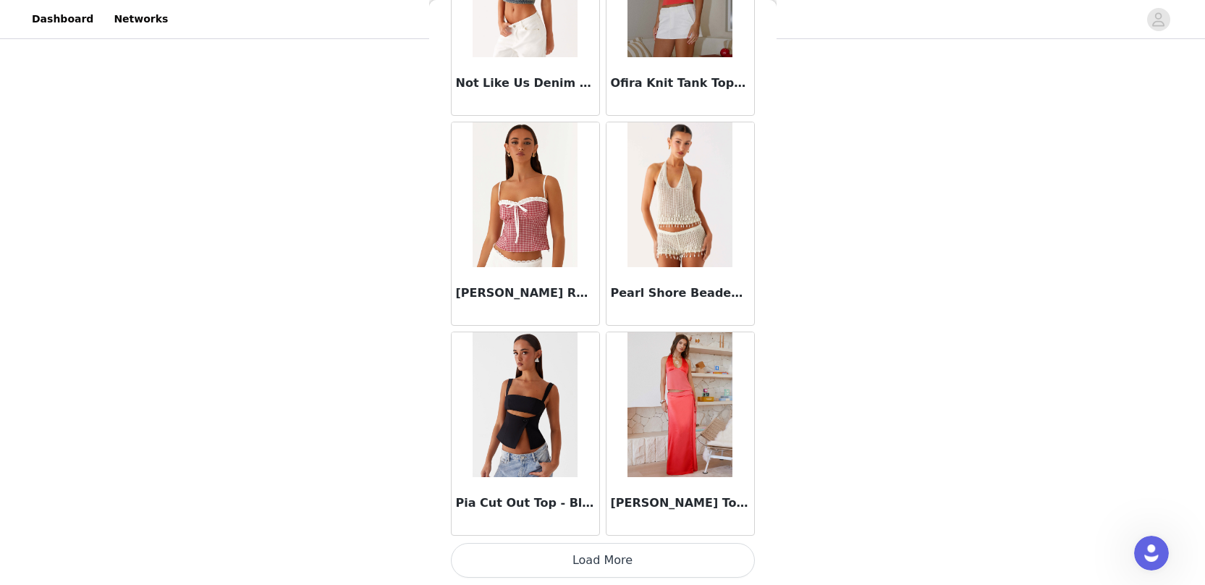
click at [574, 557] on button "Load More" at bounding box center [603, 560] width 304 height 35
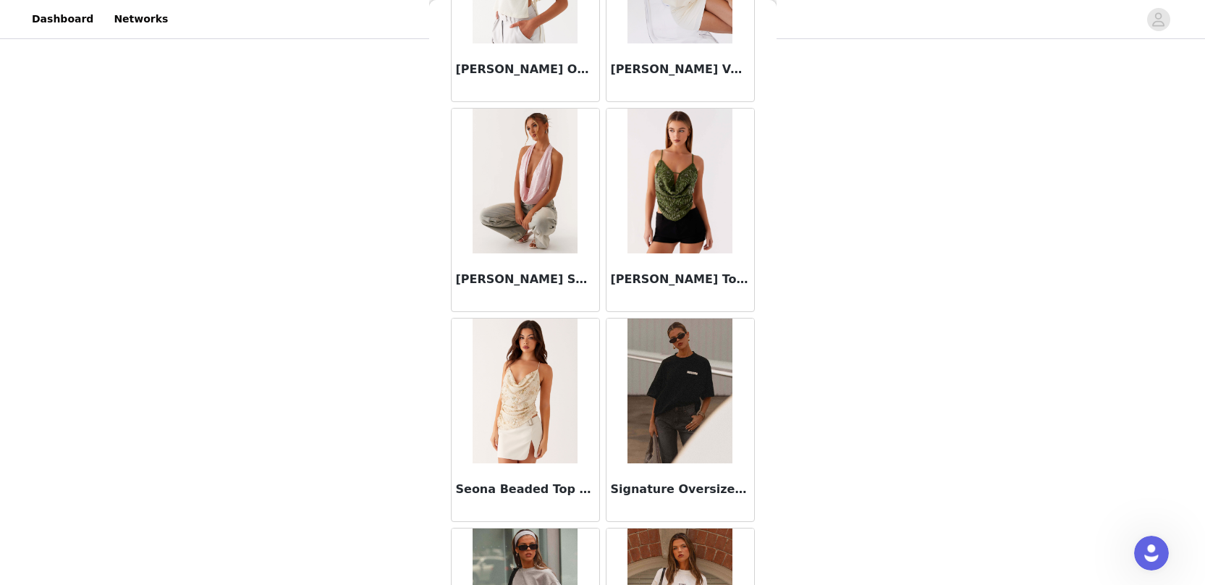
scroll to position [12124, 0]
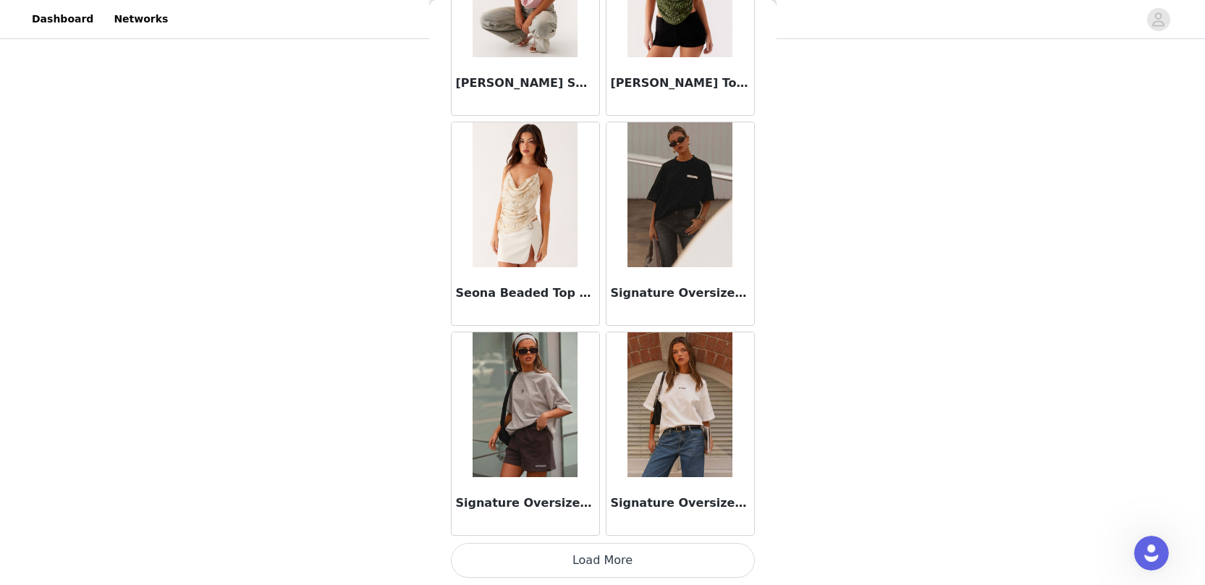
click at [616, 564] on button "Load More" at bounding box center [603, 560] width 304 height 35
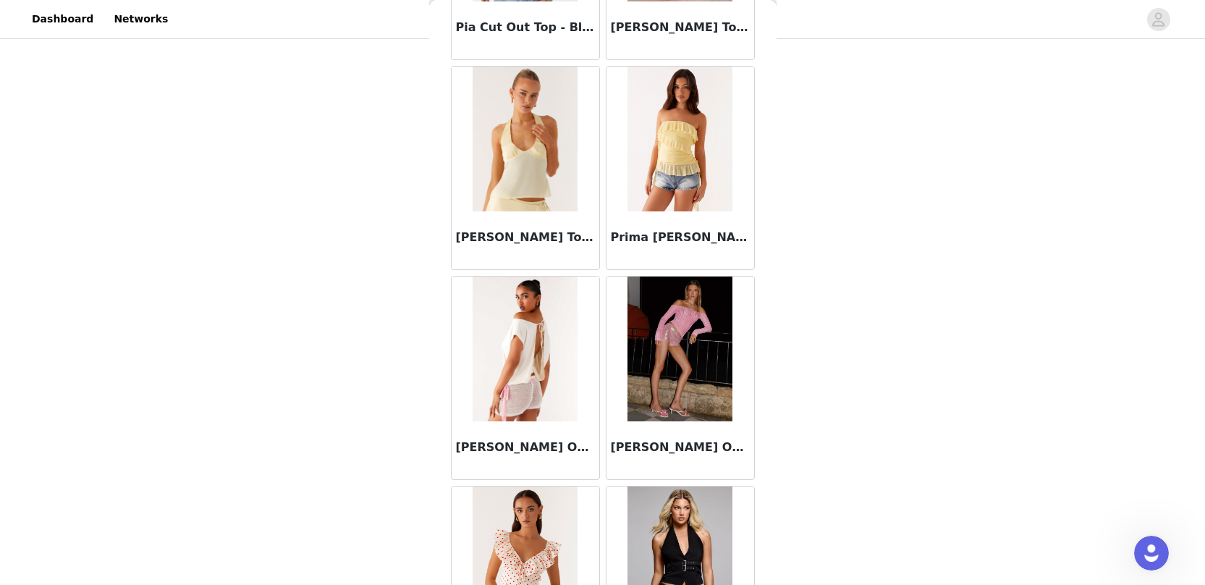
scroll to position [10500, 0]
click at [544, 382] on img at bounding box center [525, 349] width 105 height 145
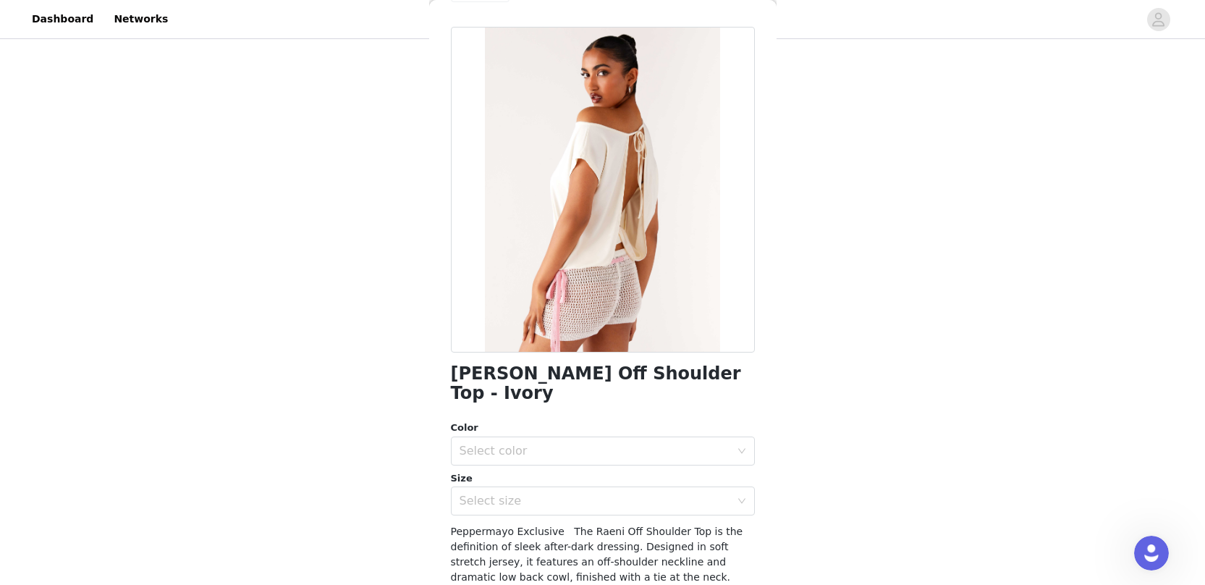
scroll to position [77, 0]
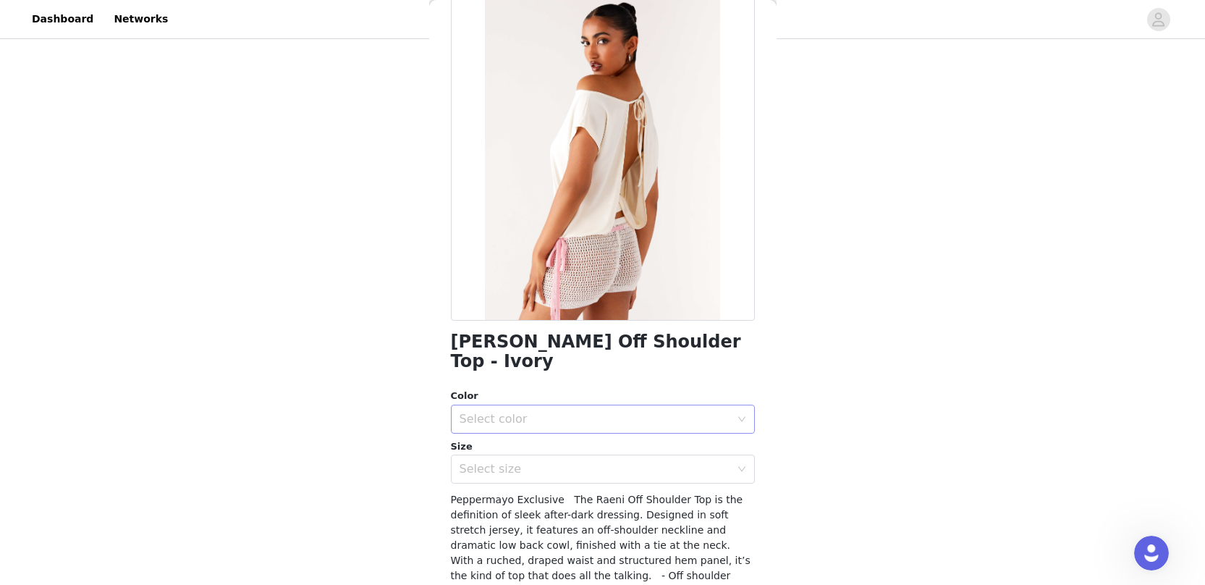
click at [553, 412] on div "Select color" at bounding box center [595, 419] width 271 height 14
click at [542, 434] on li "Ivory" at bounding box center [597, 431] width 293 height 23
click at [541, 459] on div "Select size" at bounding box center [598, 469] width 277 height 28
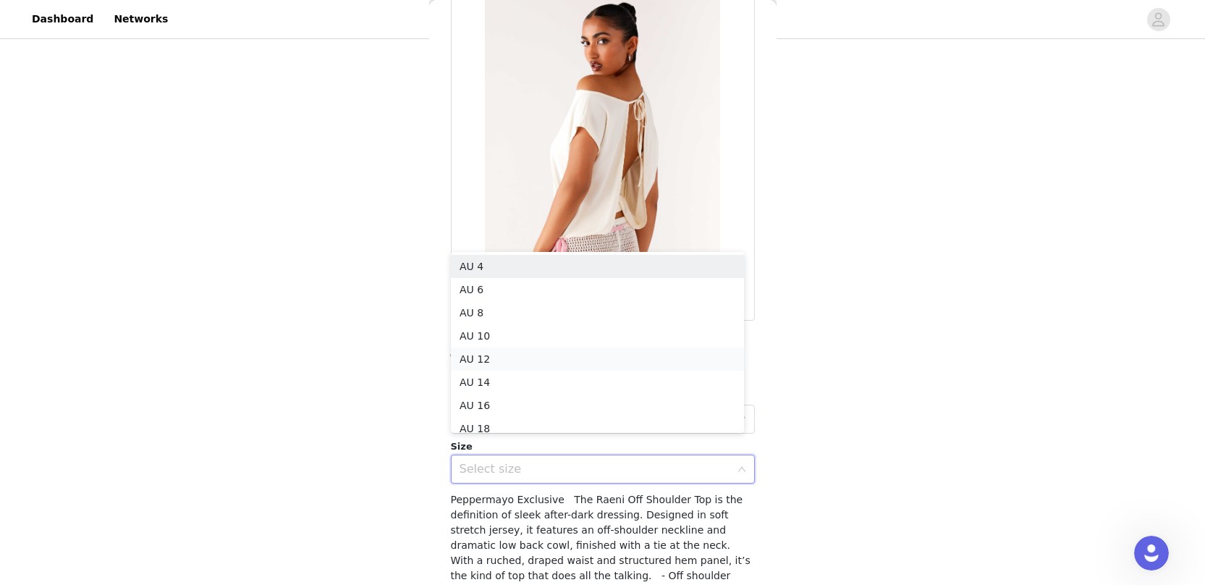
scroll to position [7, 0]
click at [544, 300] on li "AU 8" at bounding box center [597, 305] width 293 height 23
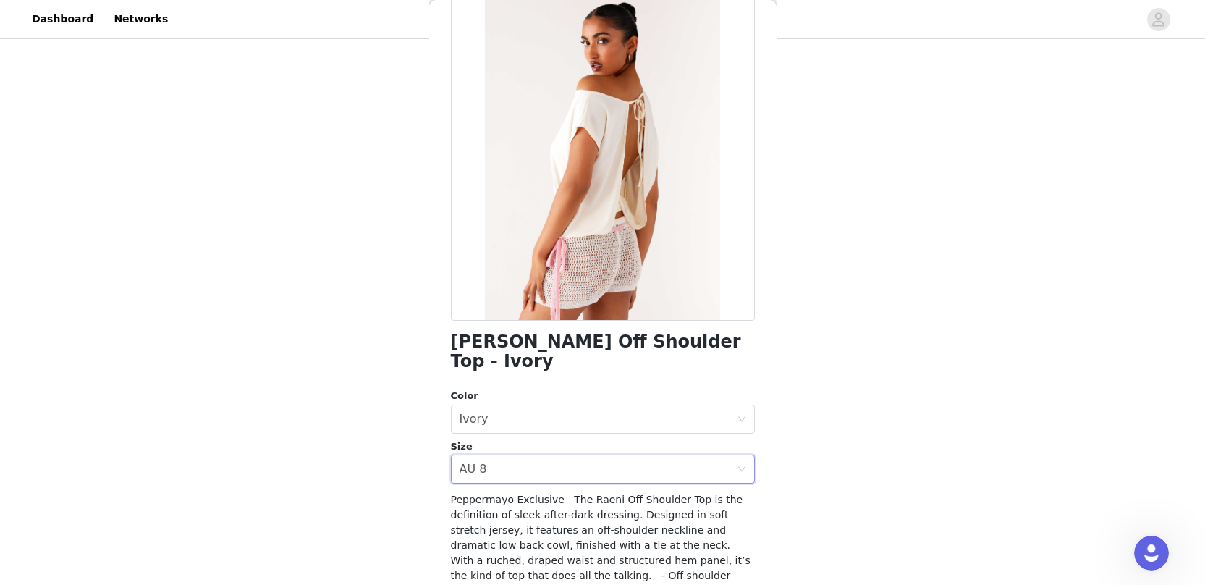
scroll to position [208, 0]
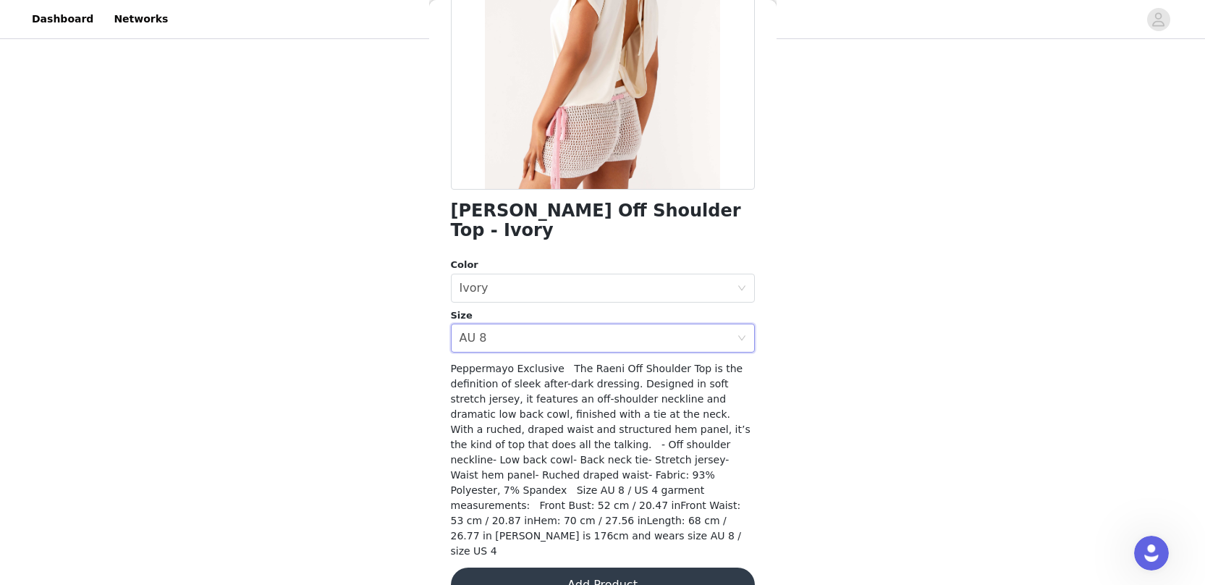
click at [575, 567] on button "Add Product" at bounding box center [603, 584] width 304 height 35
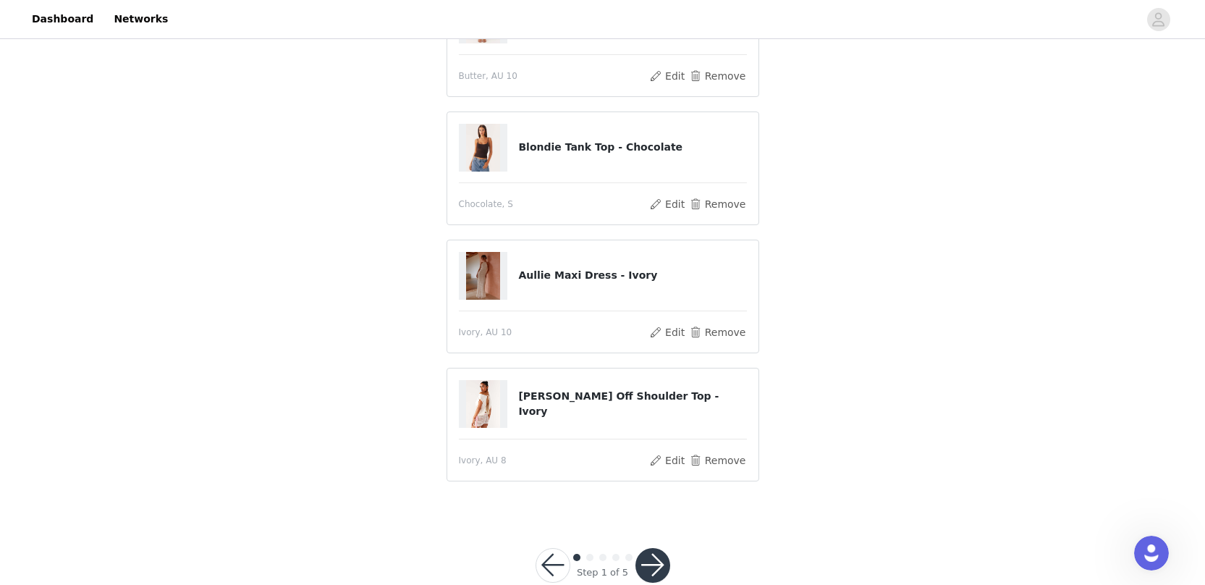
scroll to position [178, 0]
click at [714, 334] on button "Remove" at bounding box center [717, 331] width 58 height 17
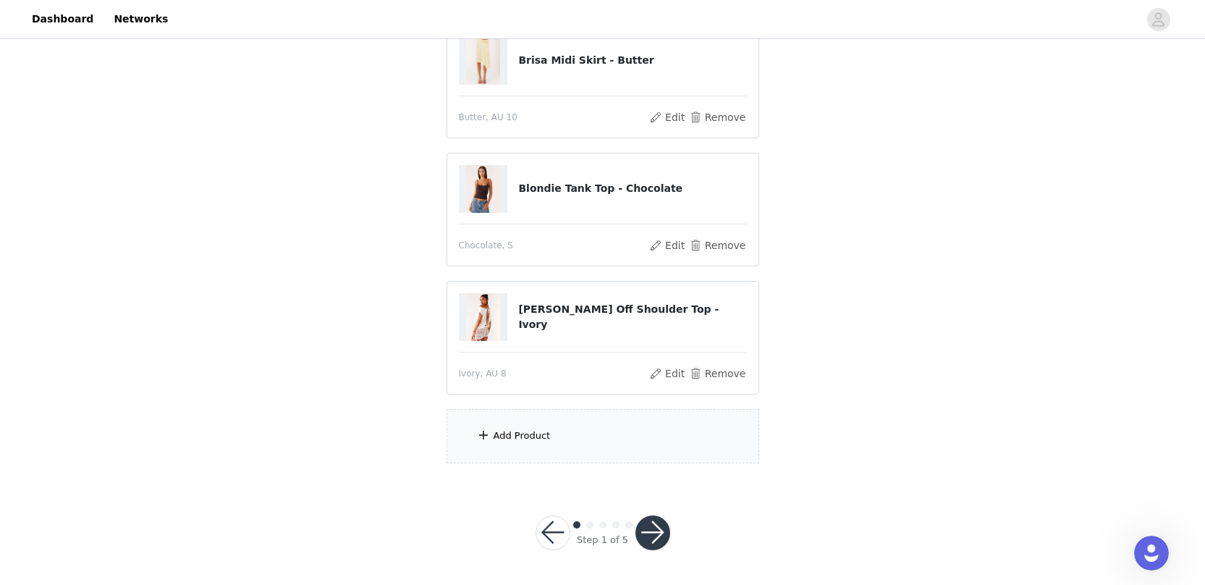
scroll to position [174, 0]
click at [612, 448] on div "Add Product" at bounding box center [603, 437] width 313 height 54
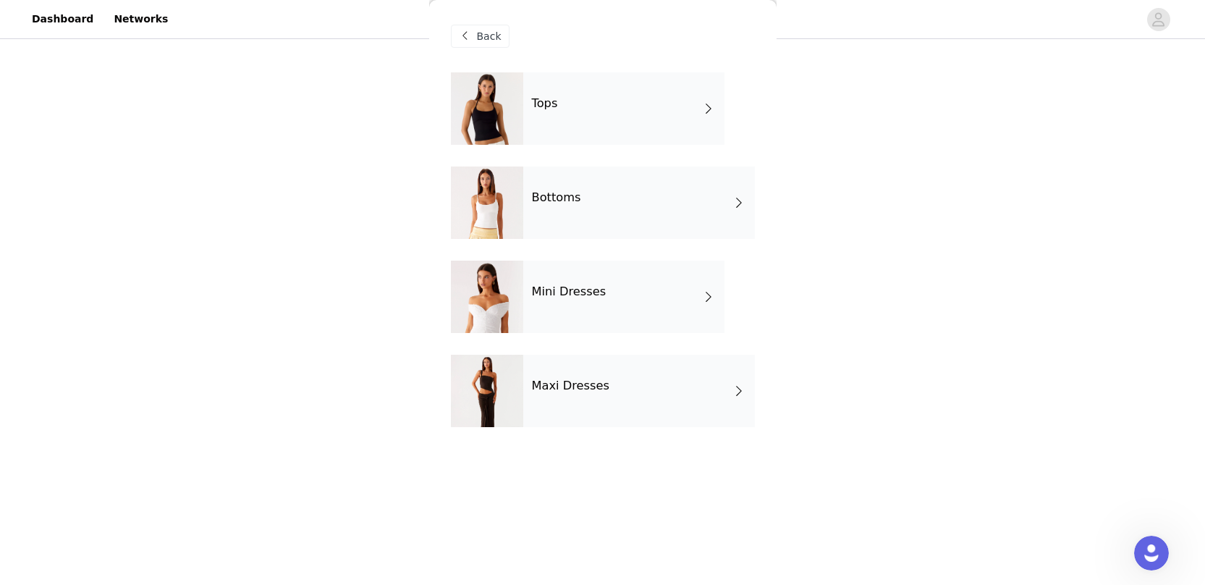
click at [571, 395] on div "Maxi Dresses" at bounding box center [639, 391] width 232 height 72
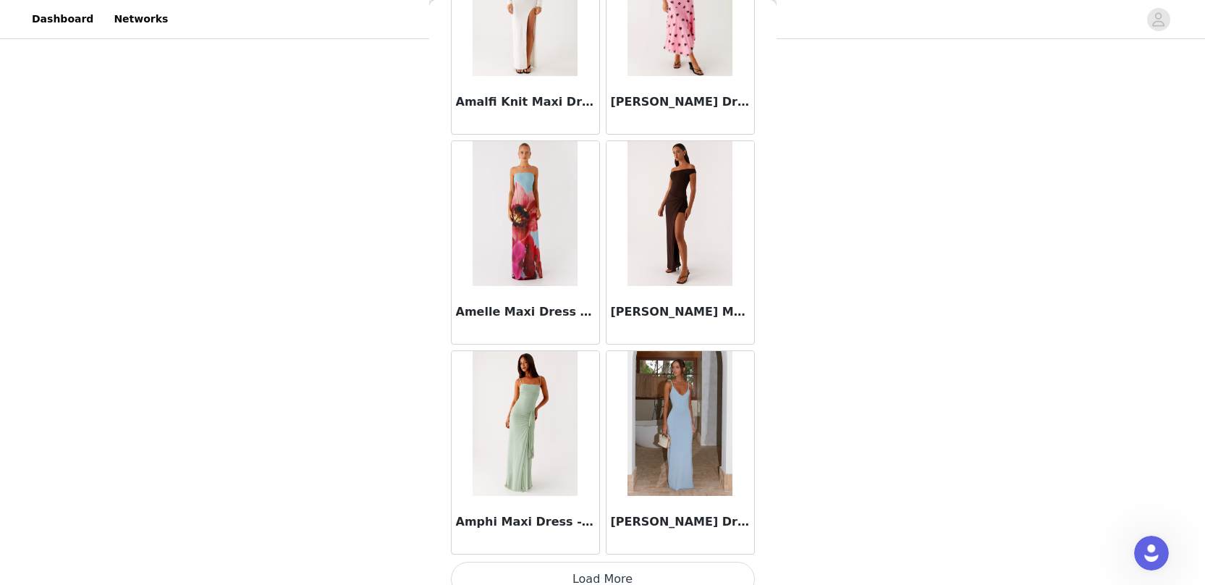
scroll to position [1630, 0]
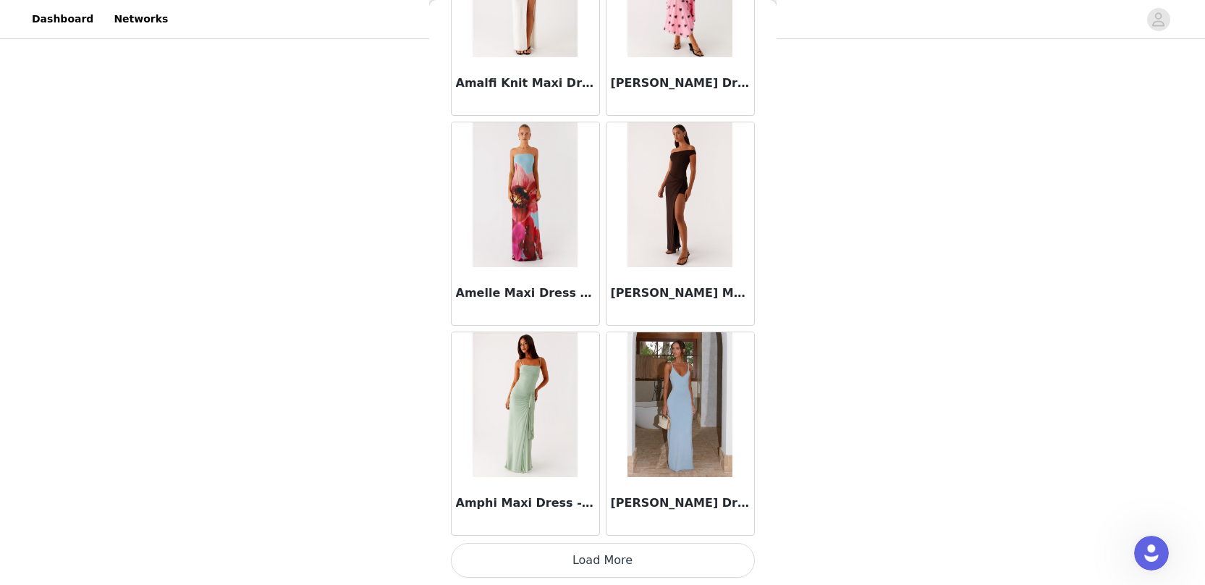
click at [589, 553] on button "Load More" at bounding box center [603, 560] width 304 height 35
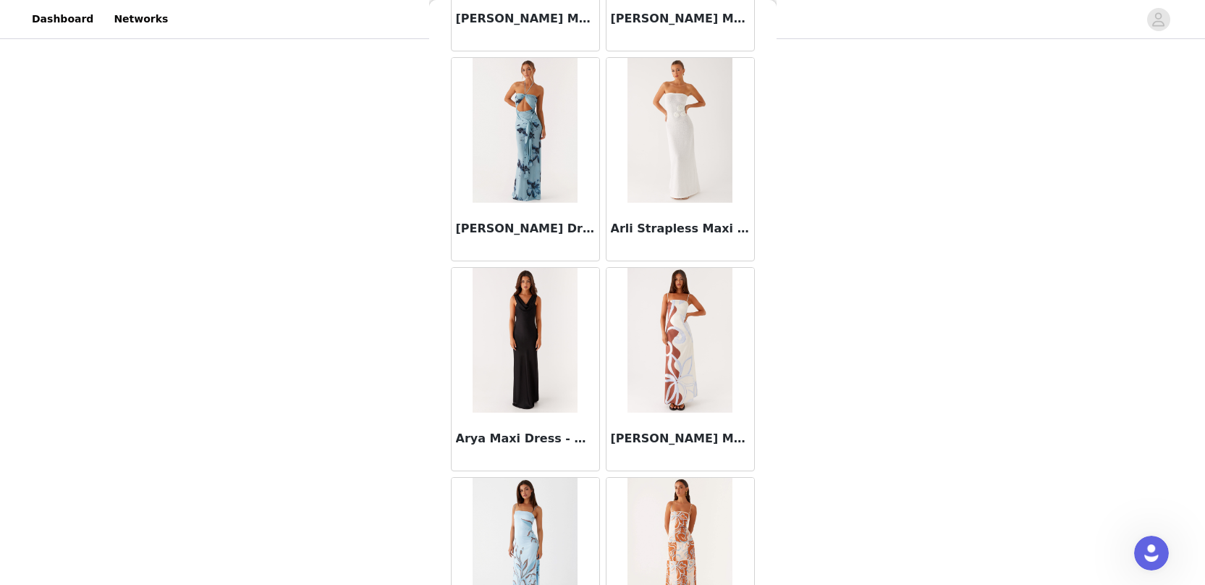
scroll to position [3729, 0]
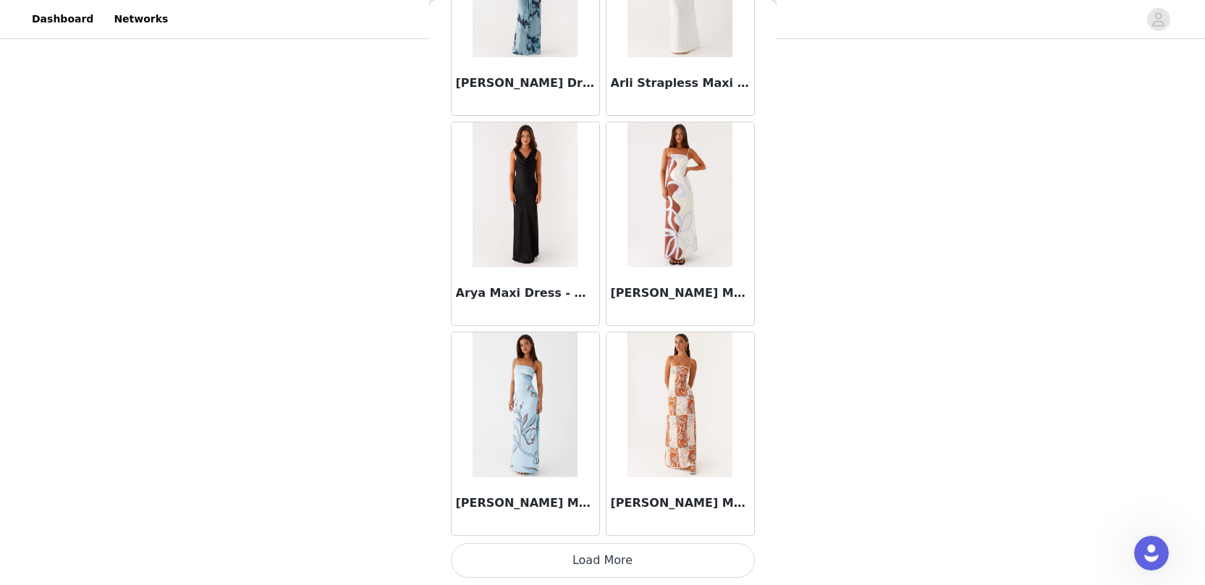
click at [559, 554] on button "Load More" at bounding box center [603, 560] width 304 height 35
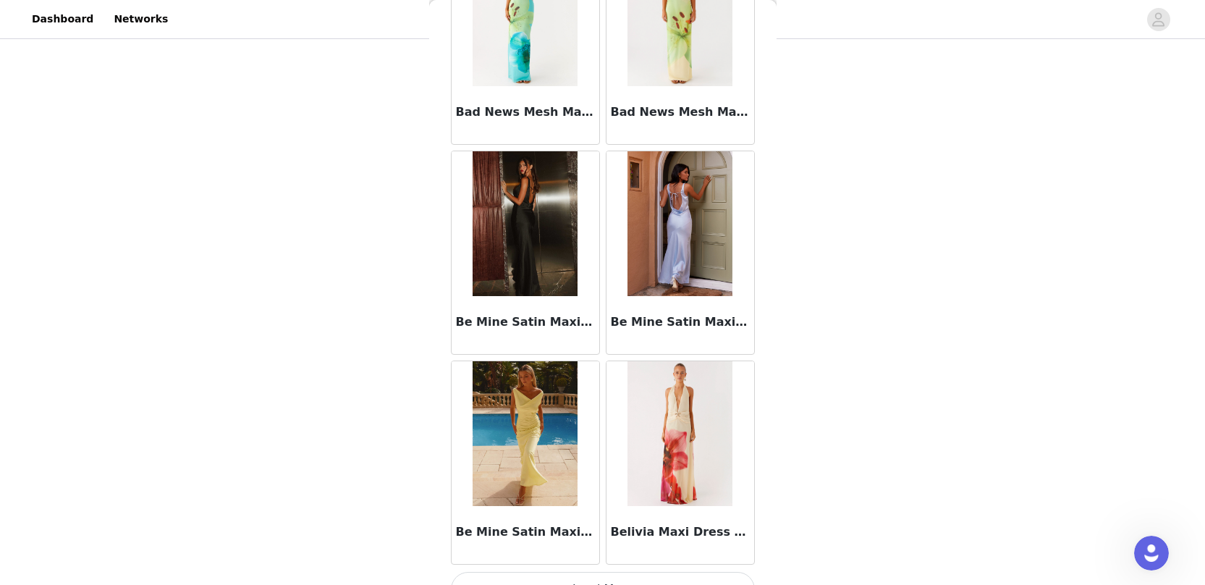
scroll to position [5827, 0]
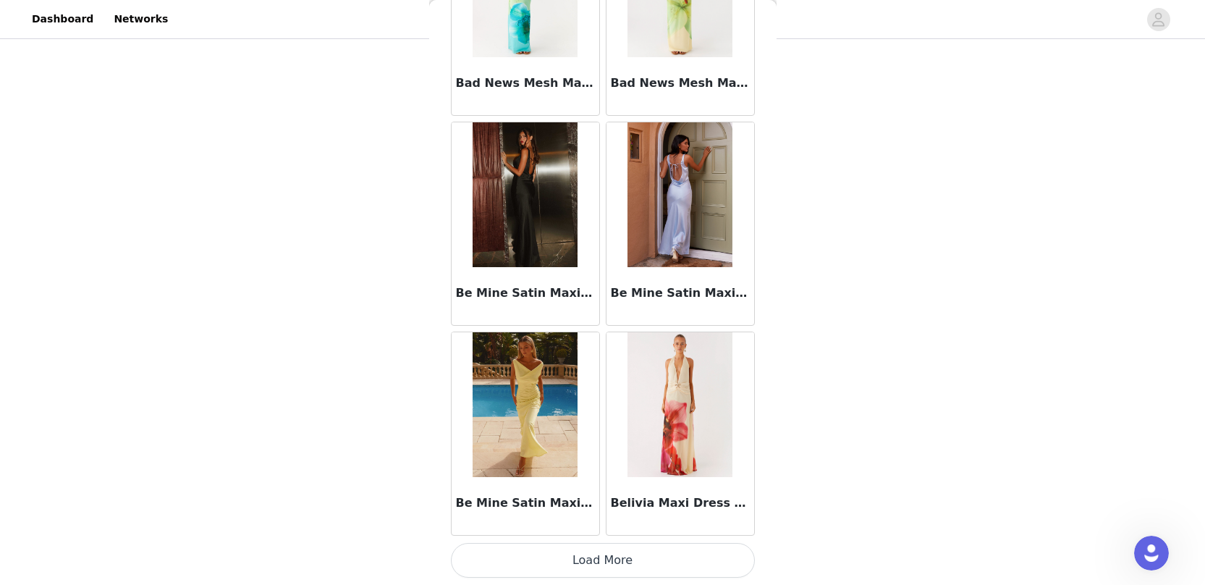
click at [646, 565] on button "Load More" at bounding box center [603, 560] width 304 height 35
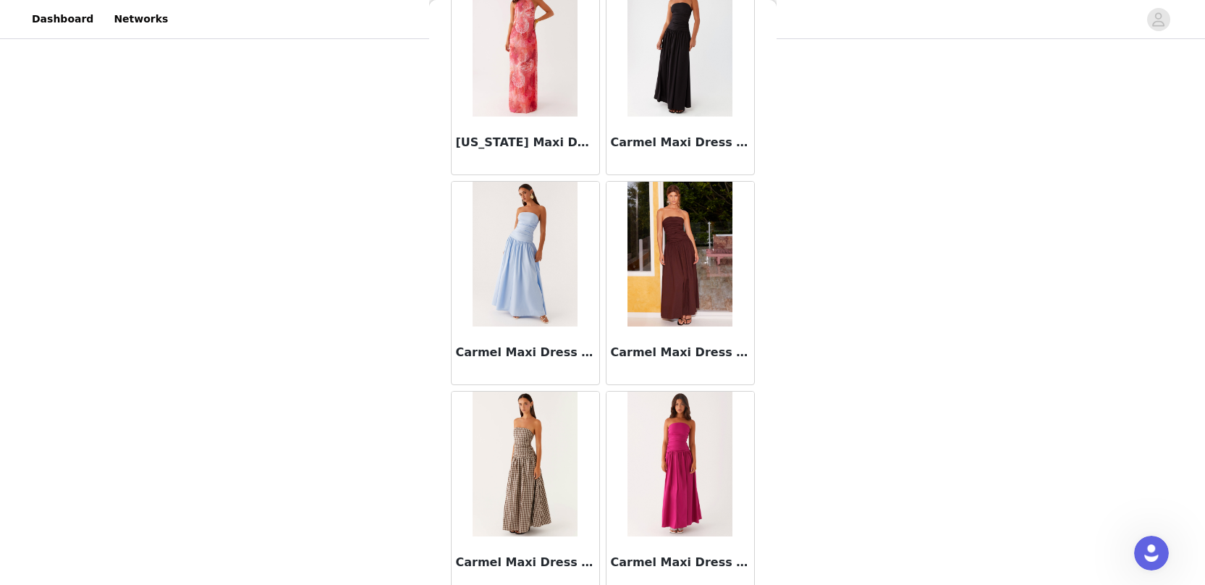
scroll to position [7926, 0]
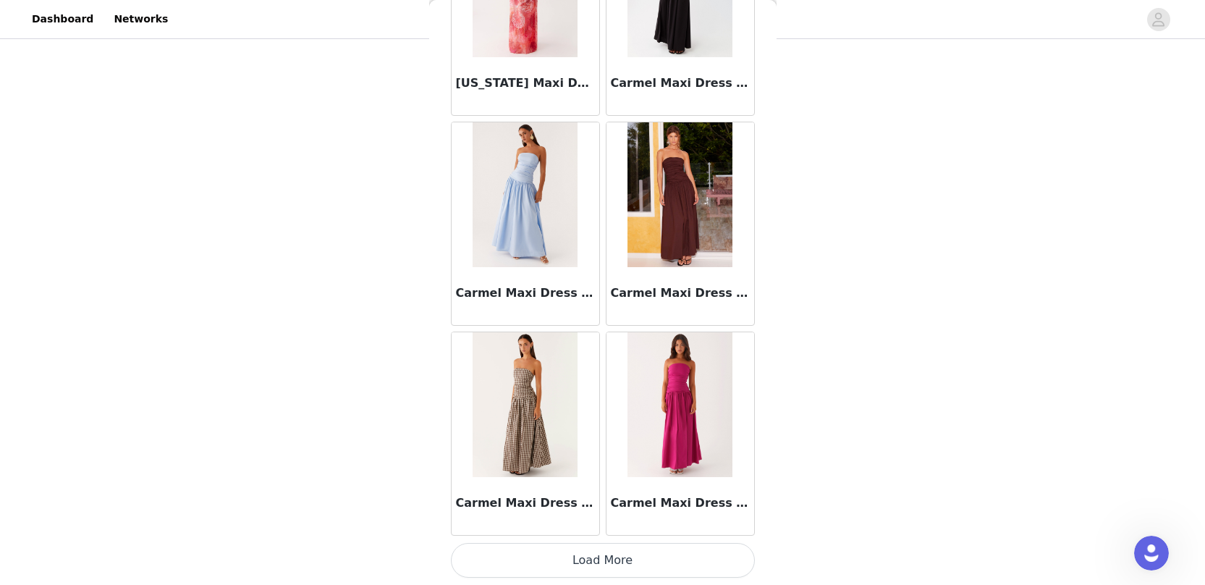
click at [627, 559] on button "Load More" at bounding box center [603, 560] width 304 height 35
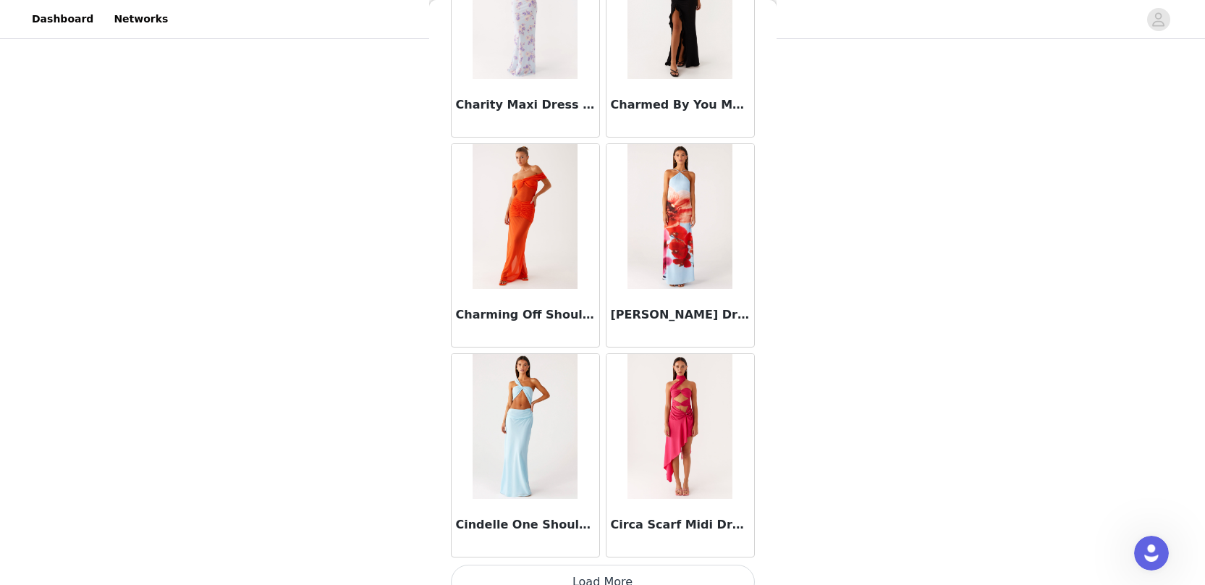
scroll to position [10025, 0]
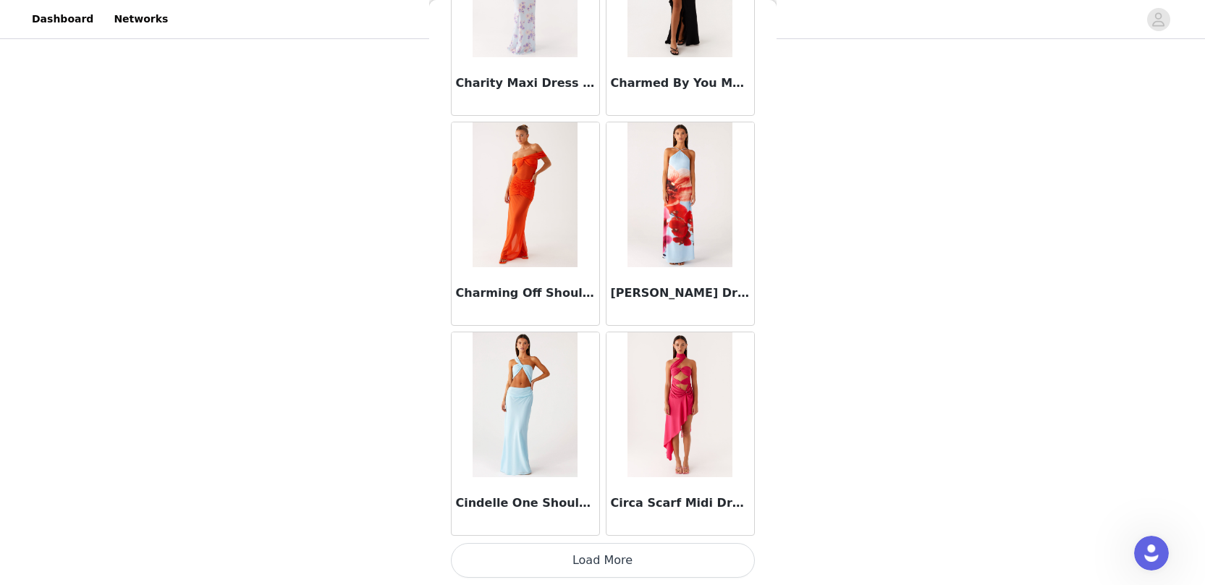
click at [659, 560] on button "Load More" at bounding box center [603, 560] width 304 height 35
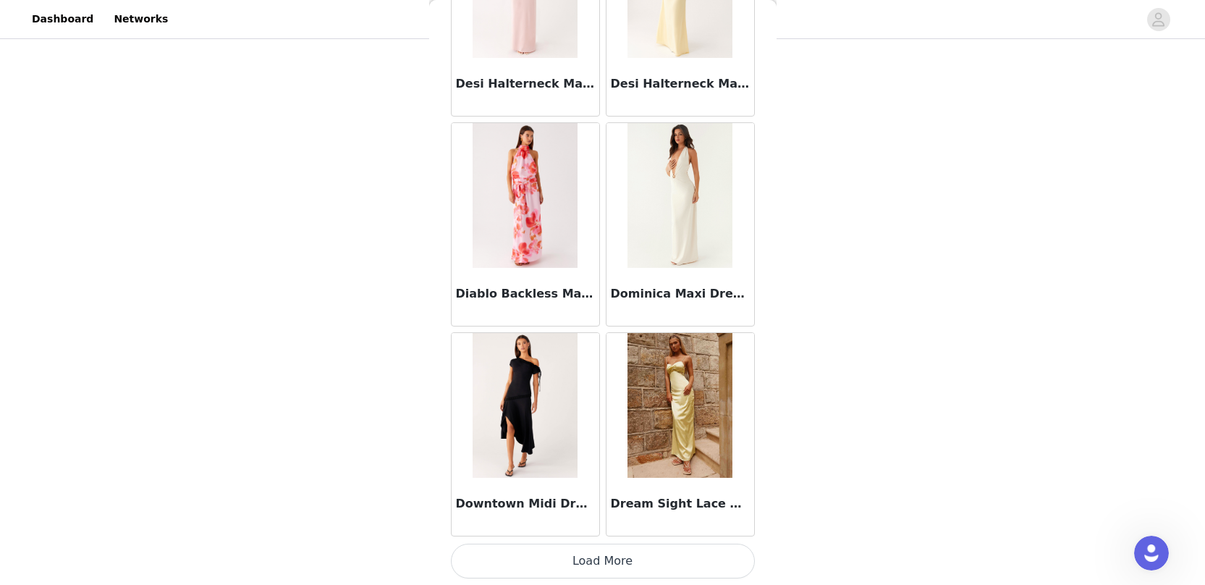
scroll to position [12124, 0]
click at [594, 565] on button "Load More" at bounding box center [603, 560] width 304 height 35
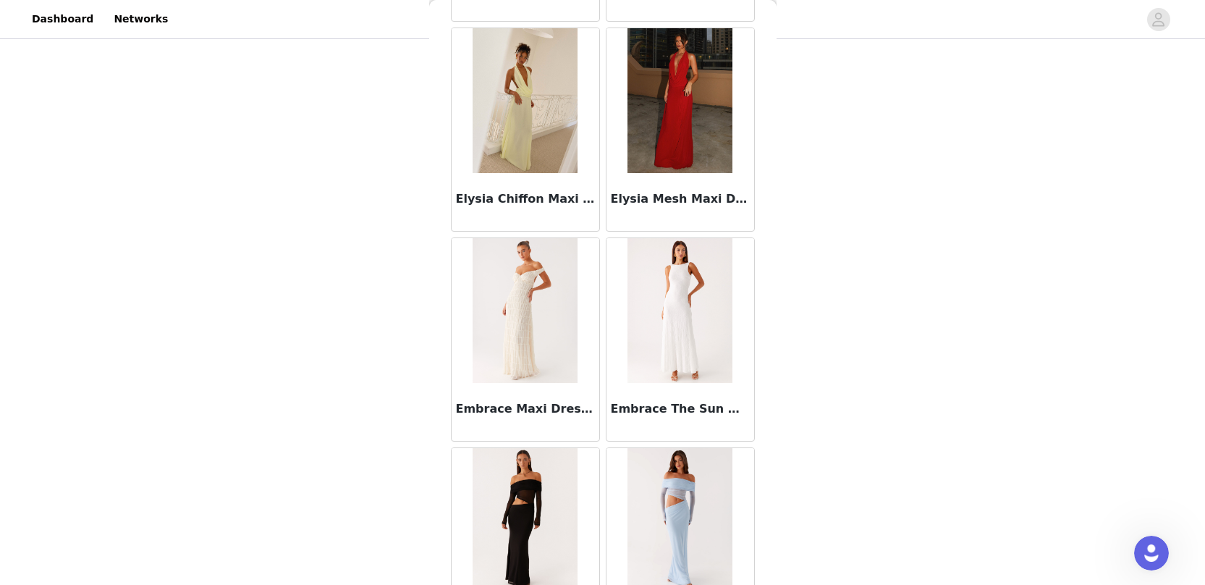
scroll to position [14222, 0]
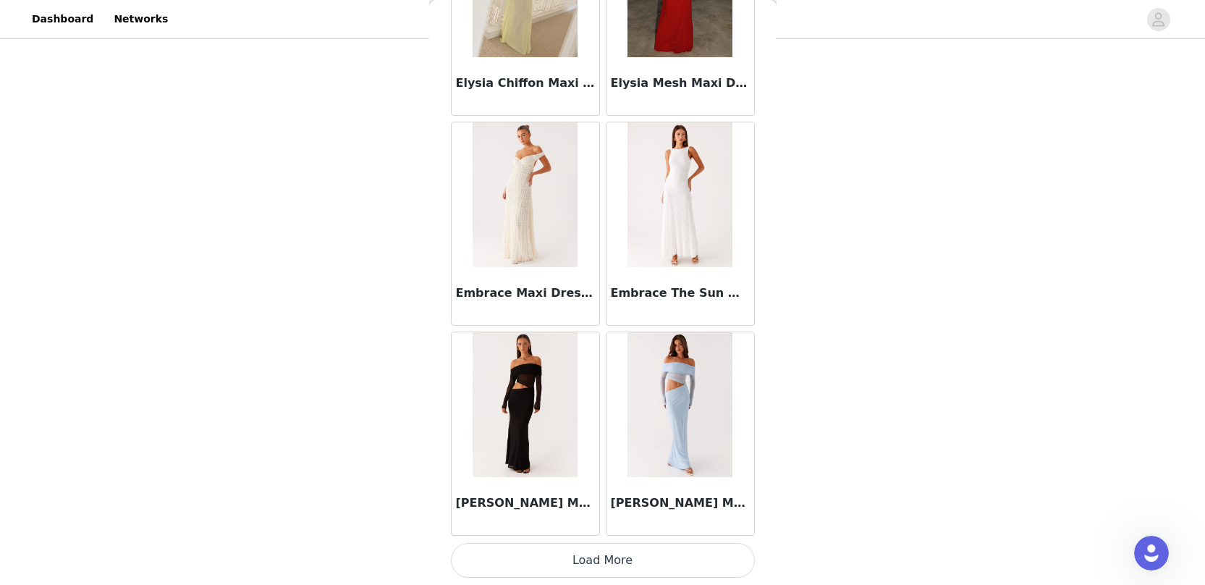
click at [585, 556] on button "Load More" at bounding box center [603, 560] width 304 height 35
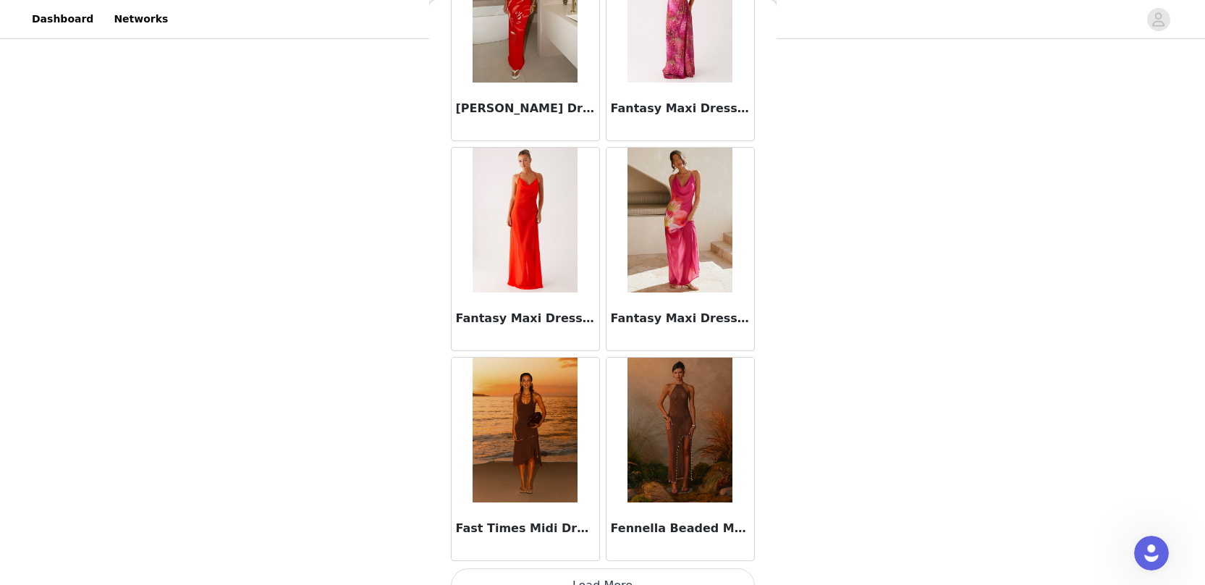
scroll to position [16321, 0]
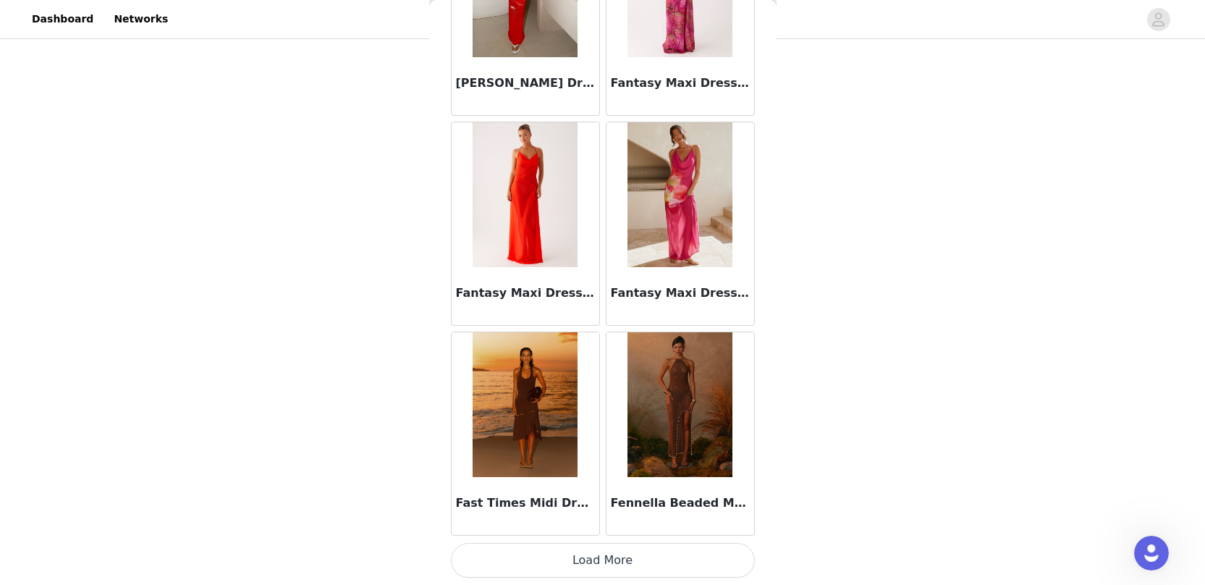
click at [604, 560] on button "Load More" at bounding box center [603, 560] width 304 height 35
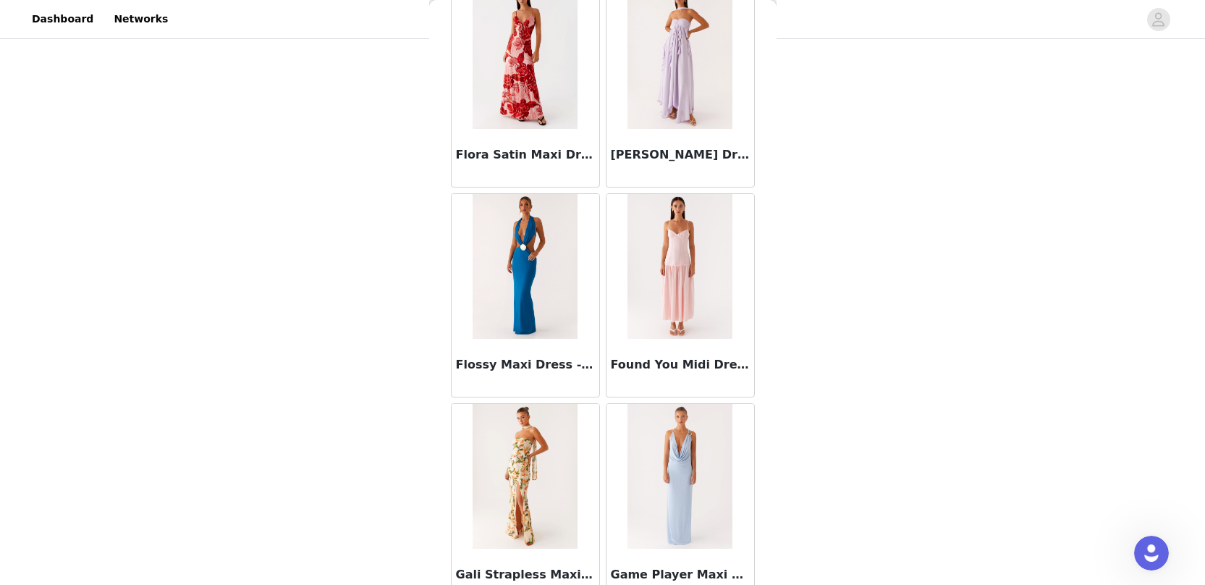
scroll to position [18420, 0]
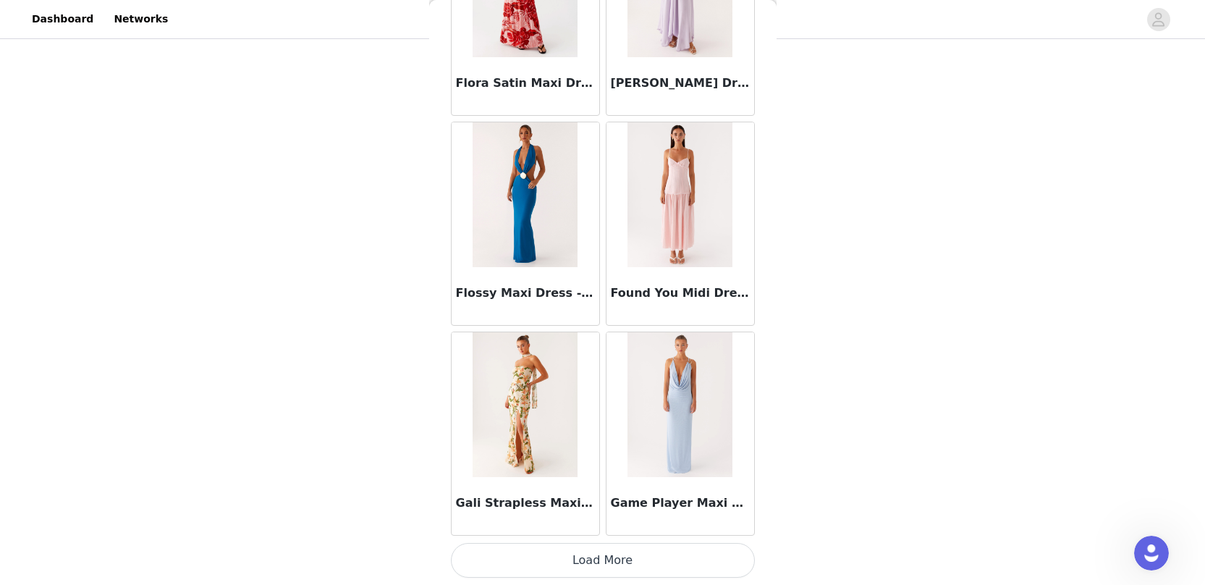
click at [587, 567] on button "Load More" at bounding box center [603, 560] width 304 height 35
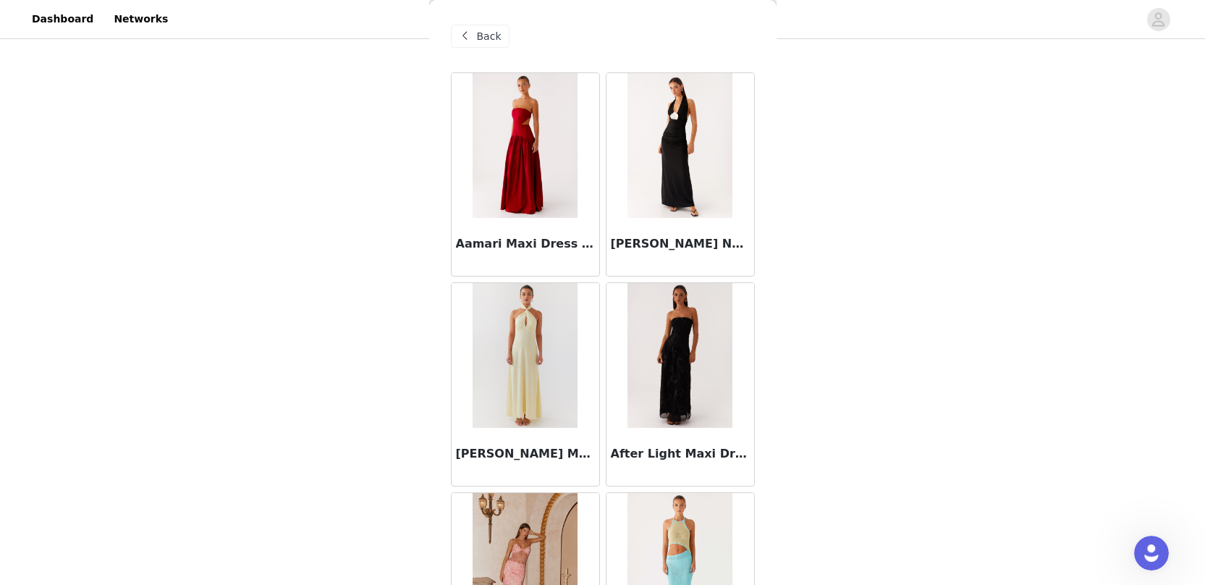
scroll to position [0, 0]
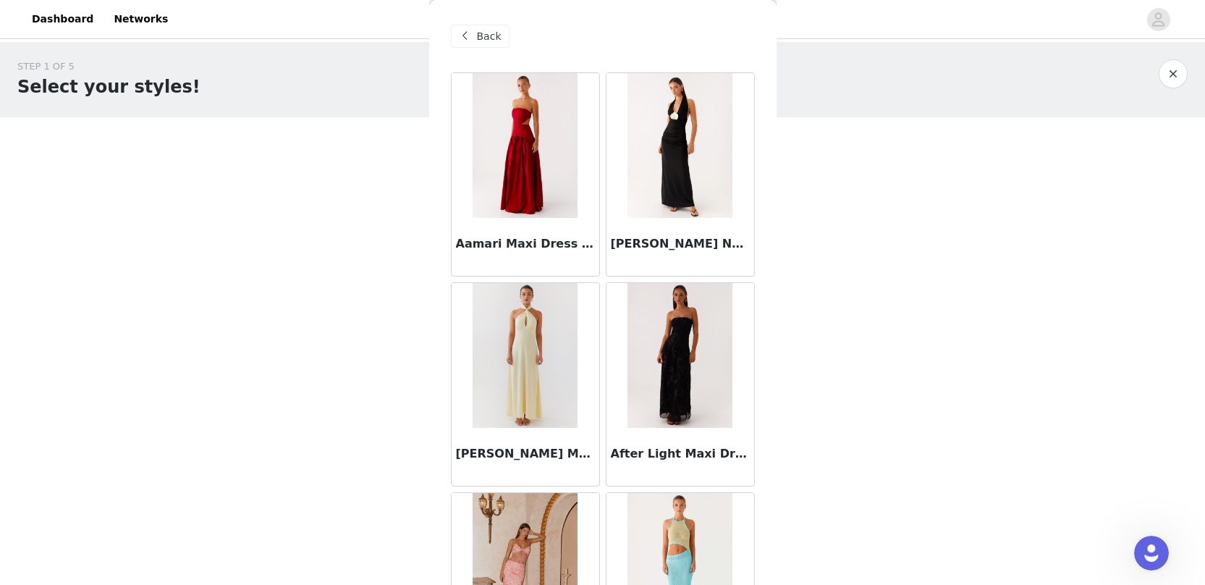
click at [482, 30] on span "Back" at bounding box center [489, 36] width 25 height 15
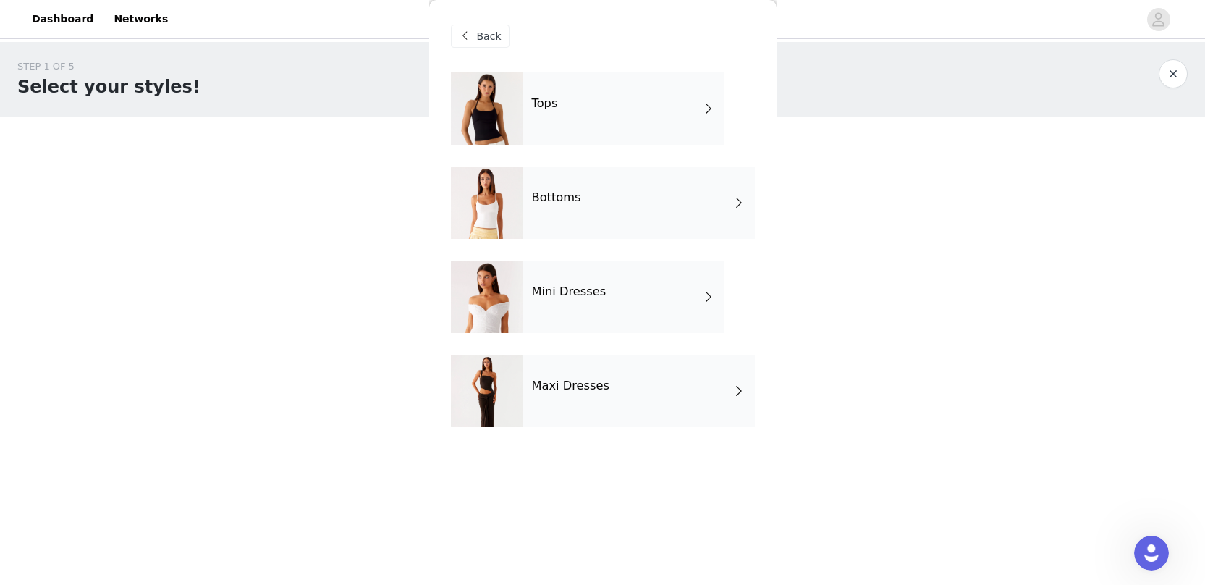
click at [562, 314] on div "Mini Dresses" at bounding box center [623, 297] width 201 height 72
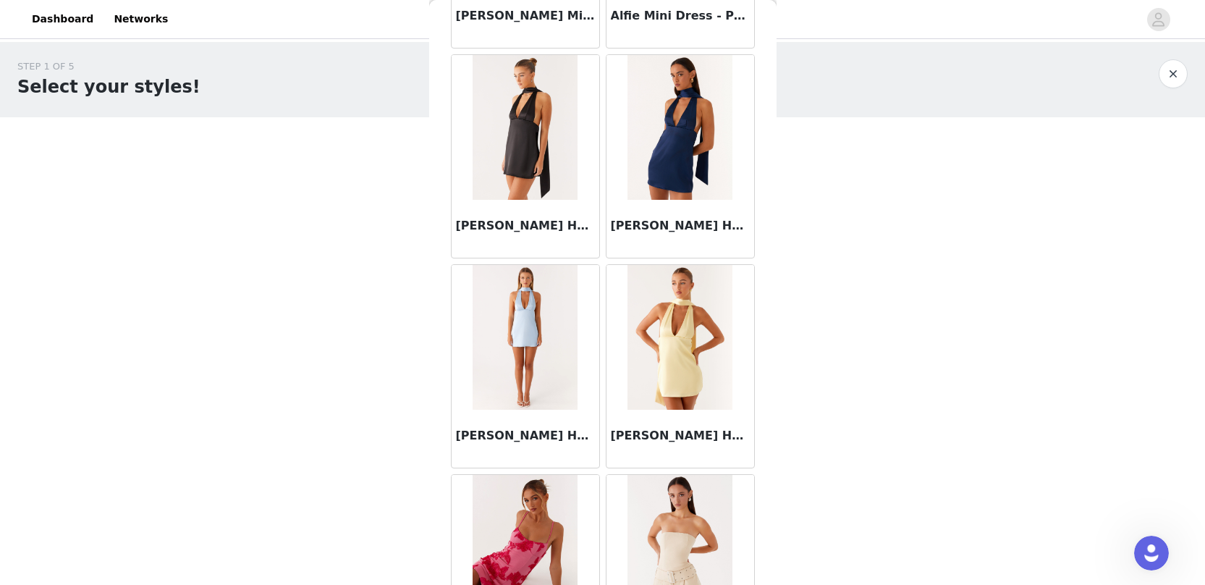
scroll to position [1630, 0]
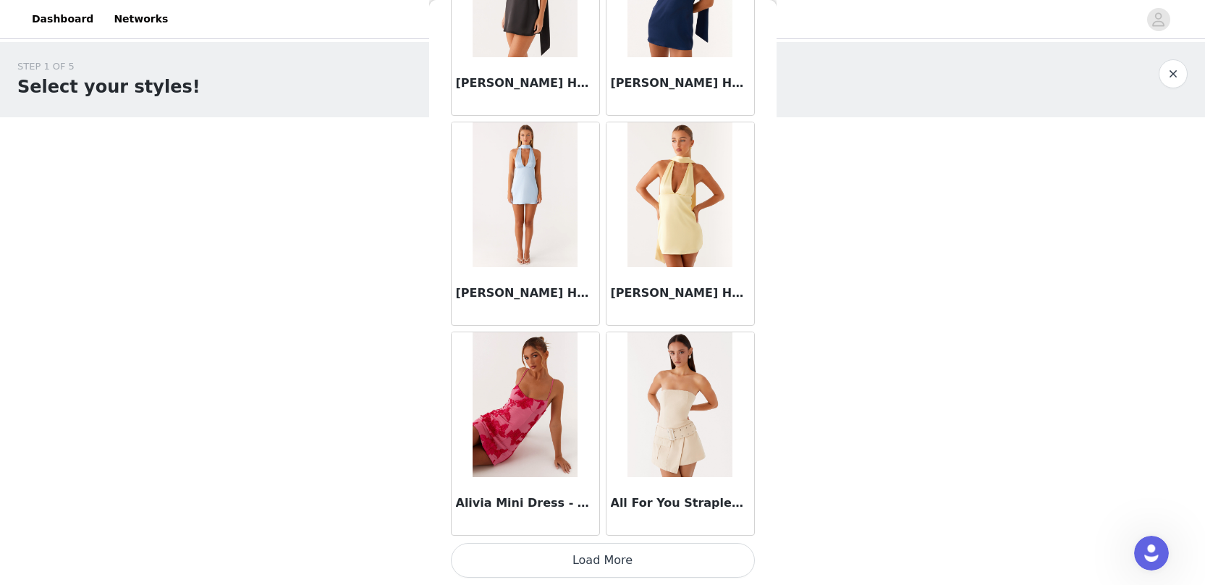
click at [599, 559] on button "Load More" at bounding box center [603, 560] width 304 height 35
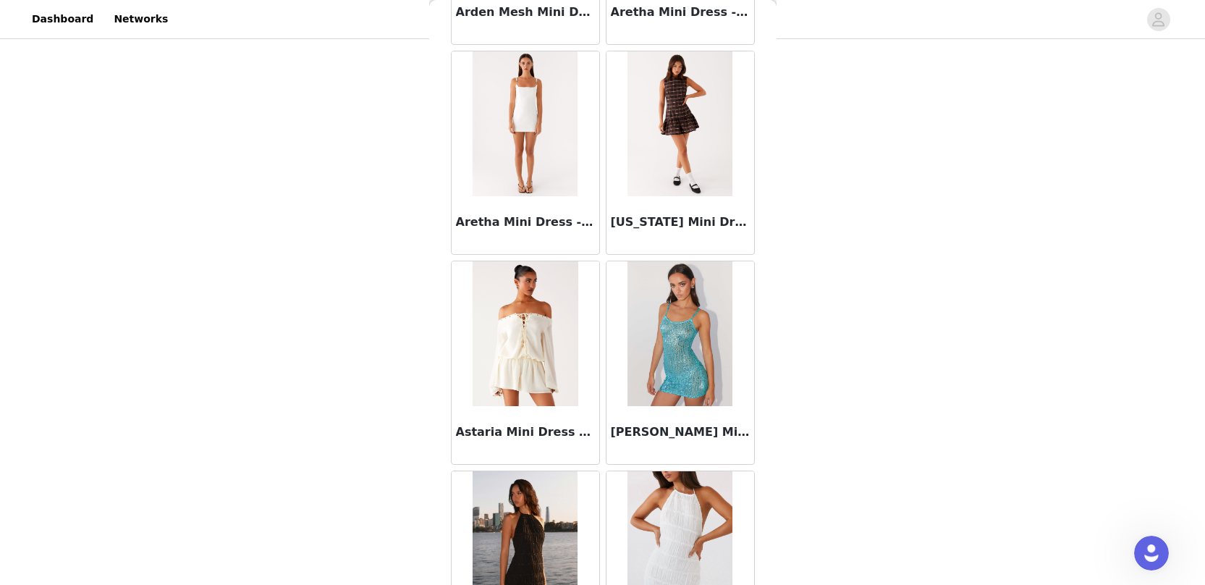
scroll to position [3729, 0]
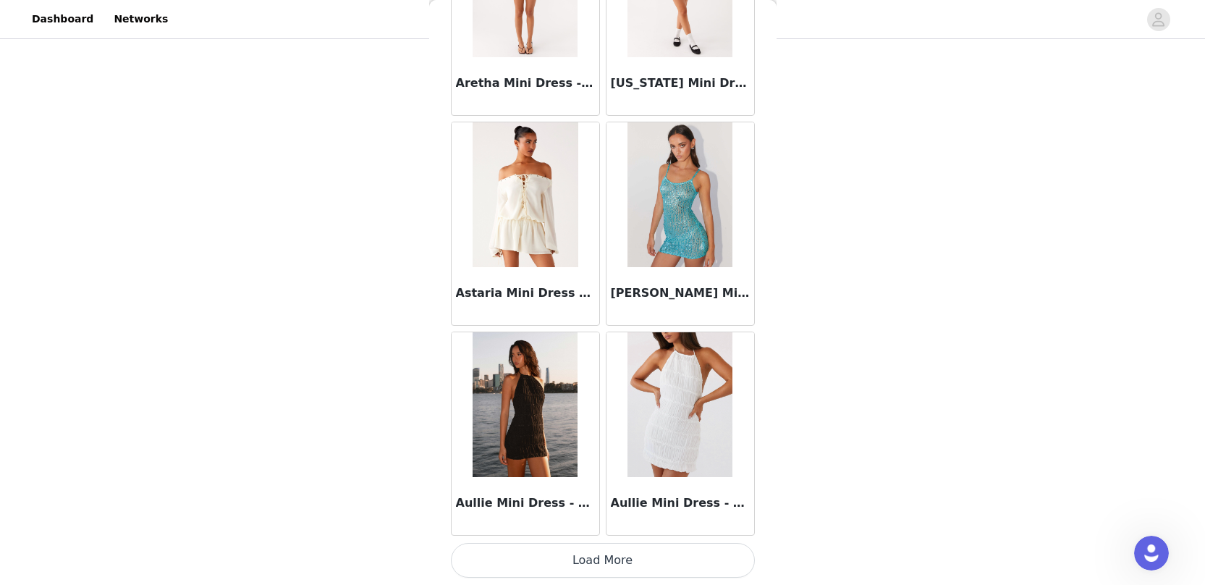
click at [636, 557] on button "Load More" at bounding box center [603, 560] width 304 height 35
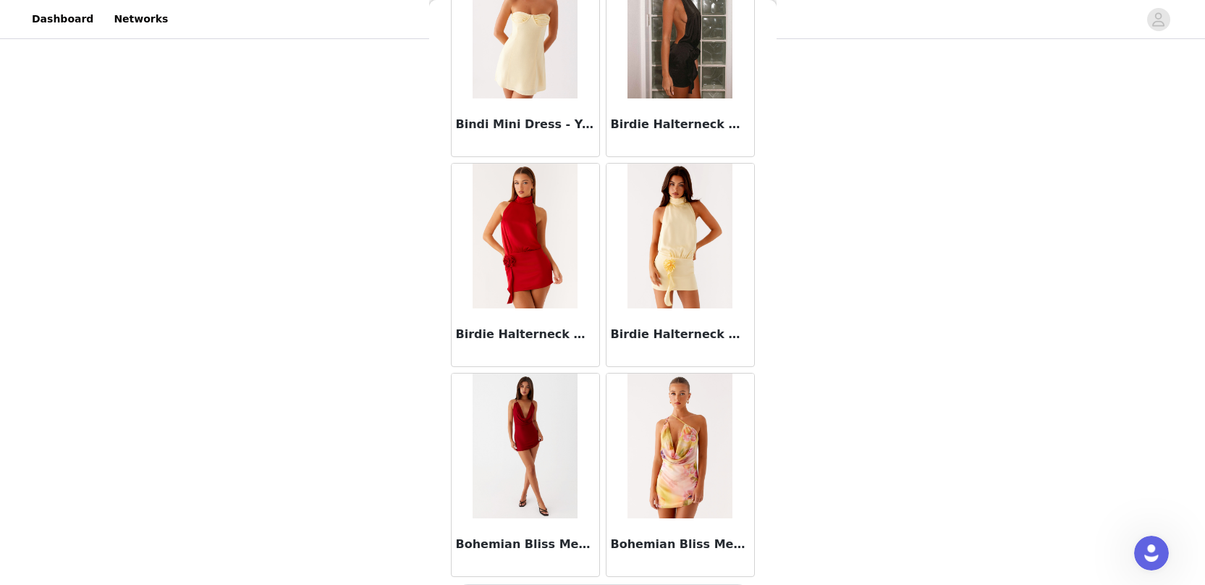
scroll to position [5827, 0]
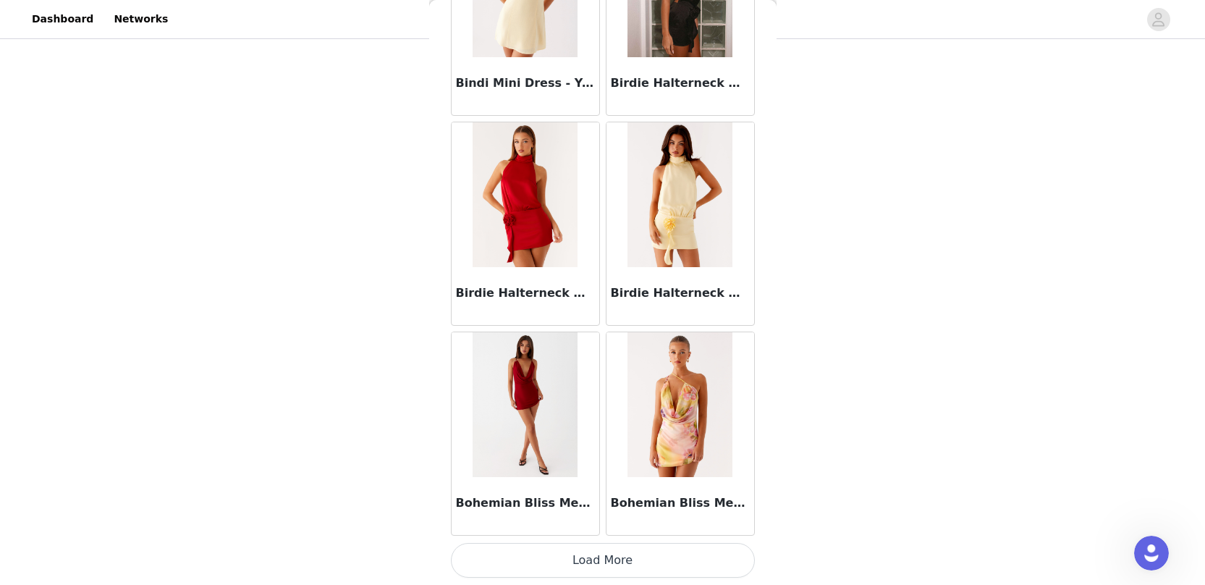
click at [625, 563] on button "Load More" at bounding box center [603, 560] width 304 height 35
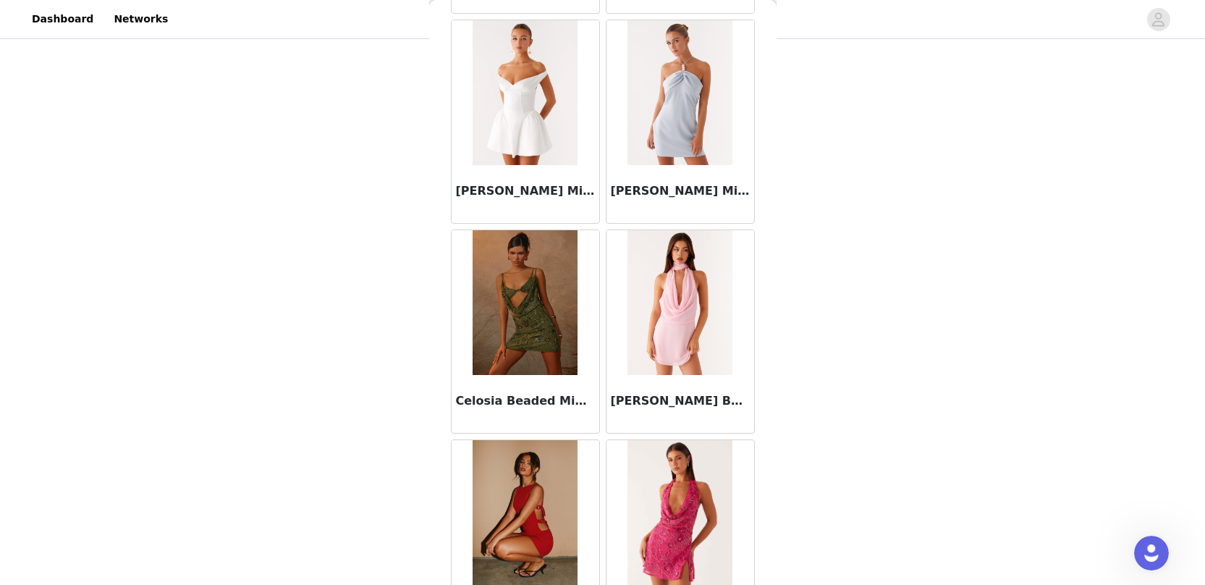
scroll to position [7926, 0]
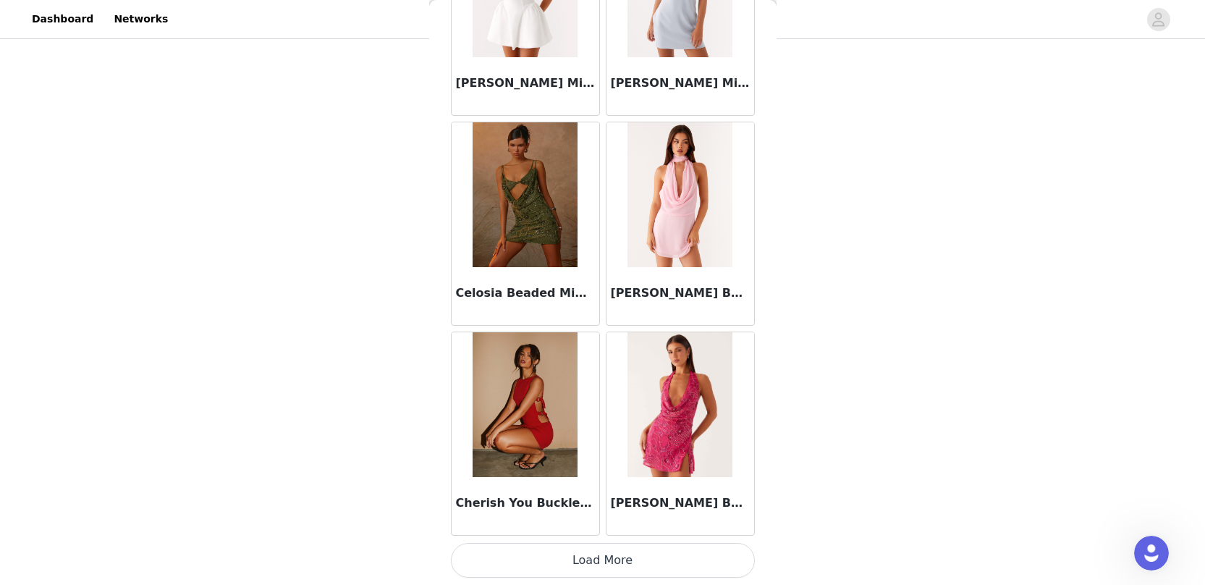
click at [629, 557] on button "Load More" at bounding box center [603, 560] width 304 height 35
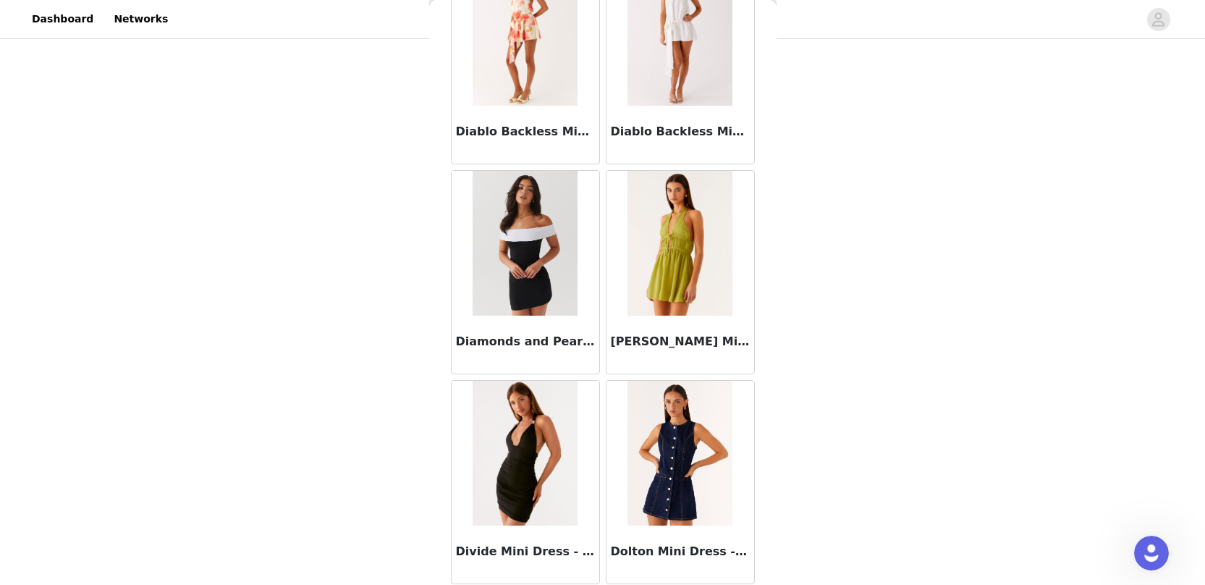
scroll to position [10025, 0]
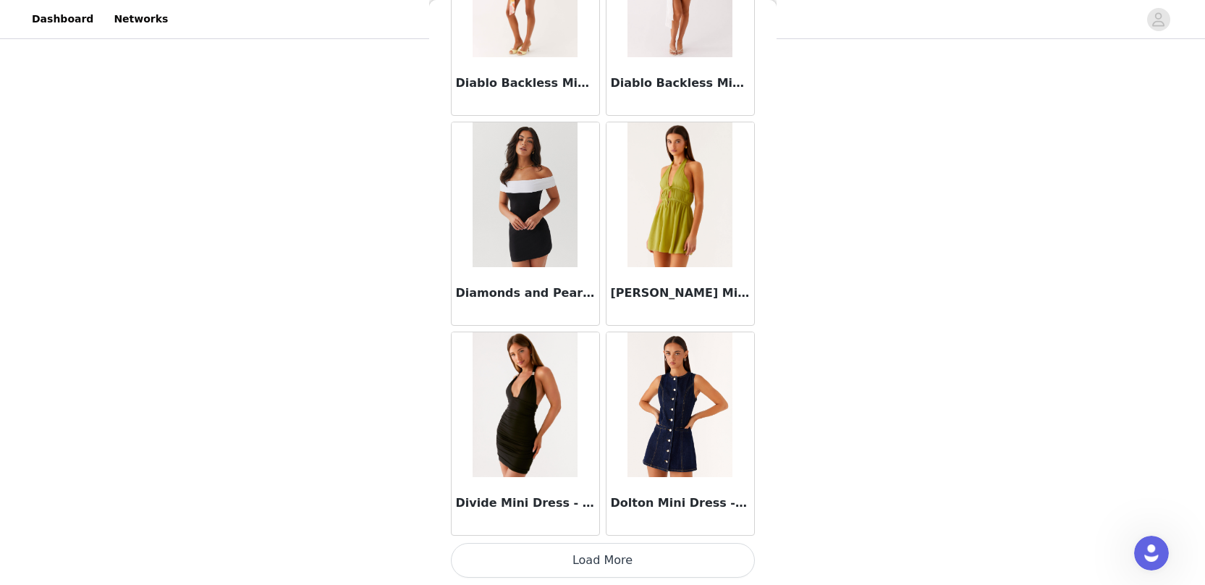
click at [629, 556] on button "Load More" at bounding box center [603, 560] width 304 height 35
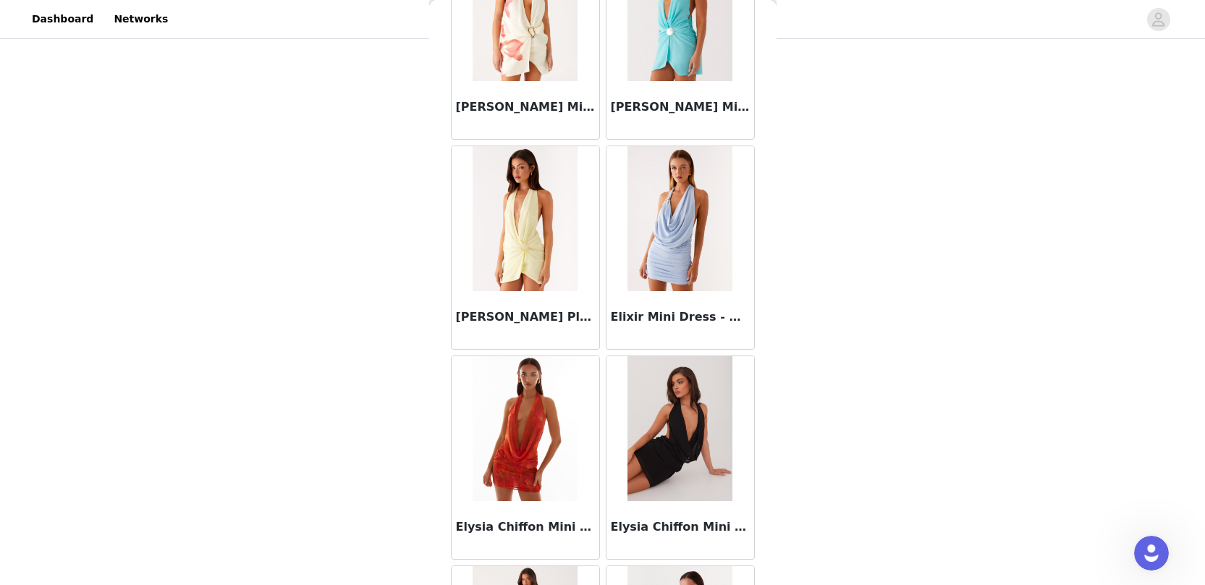
scroll to position [12124, 0]
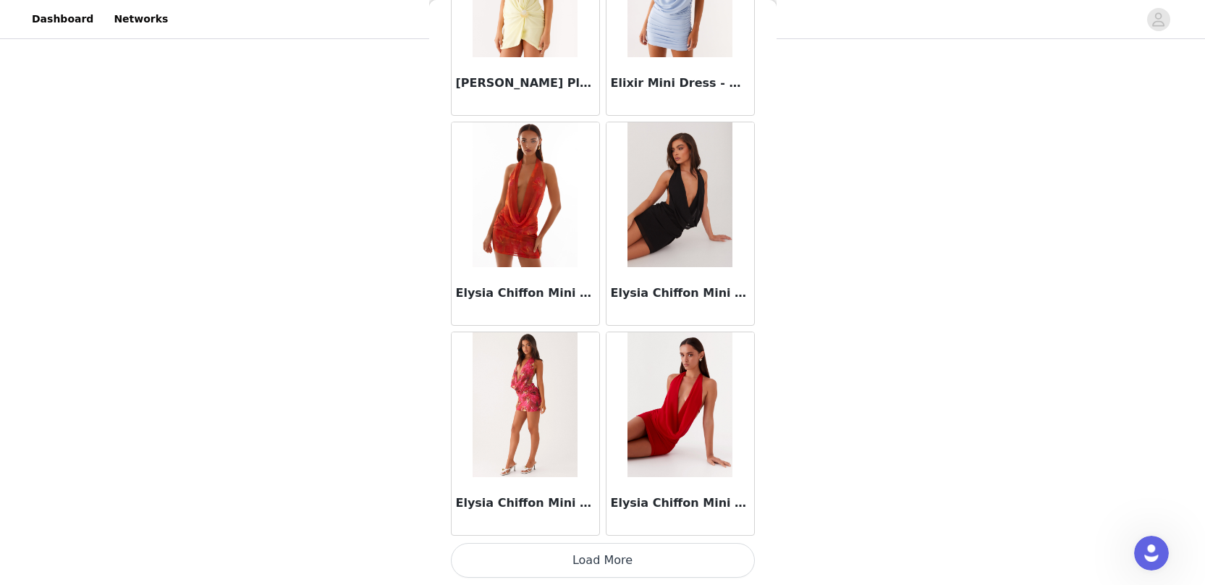
click at [644, 556] on button "Load More" at bounding box center [603, 560] width 304 height 35
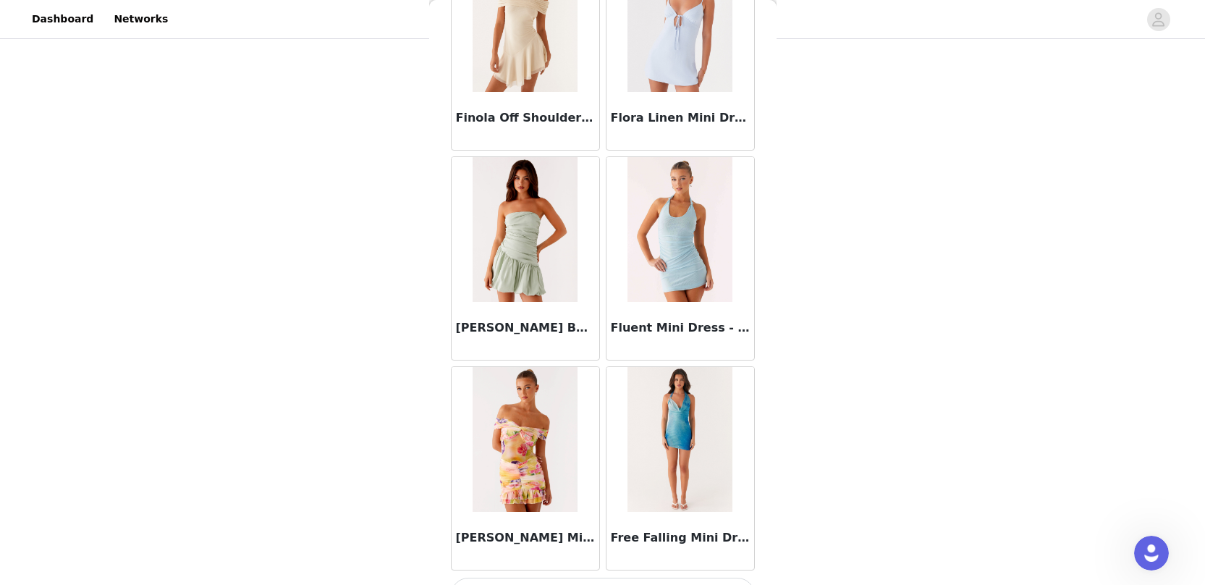
scroll to position [14222, 0]
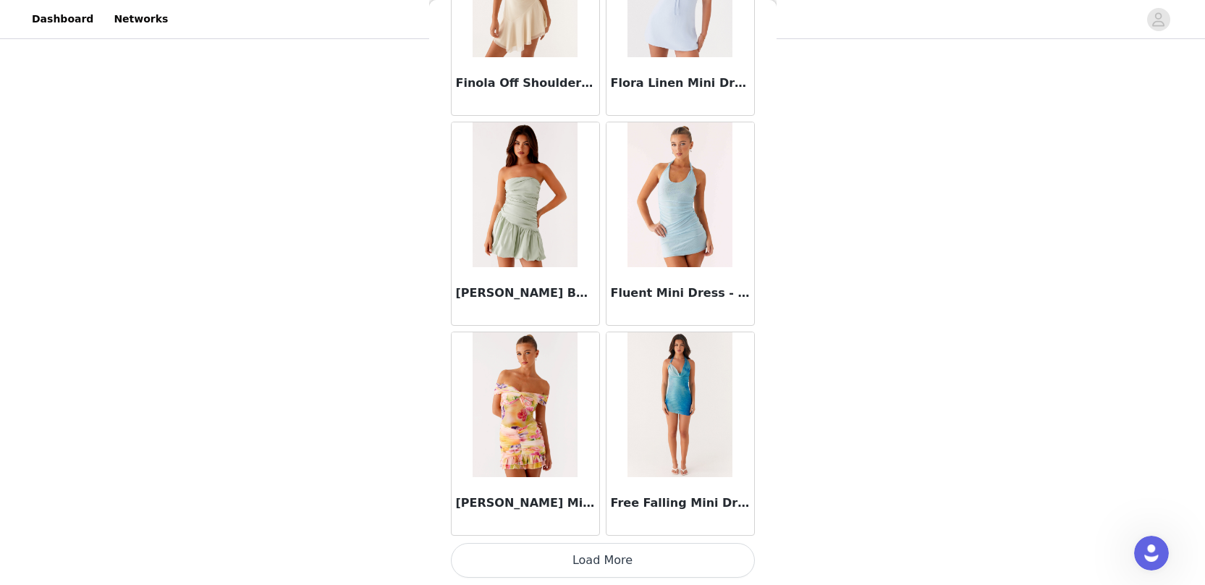
click at [620, 563] on button "Load More" at bounding box center [603, 560] width 304 height 35
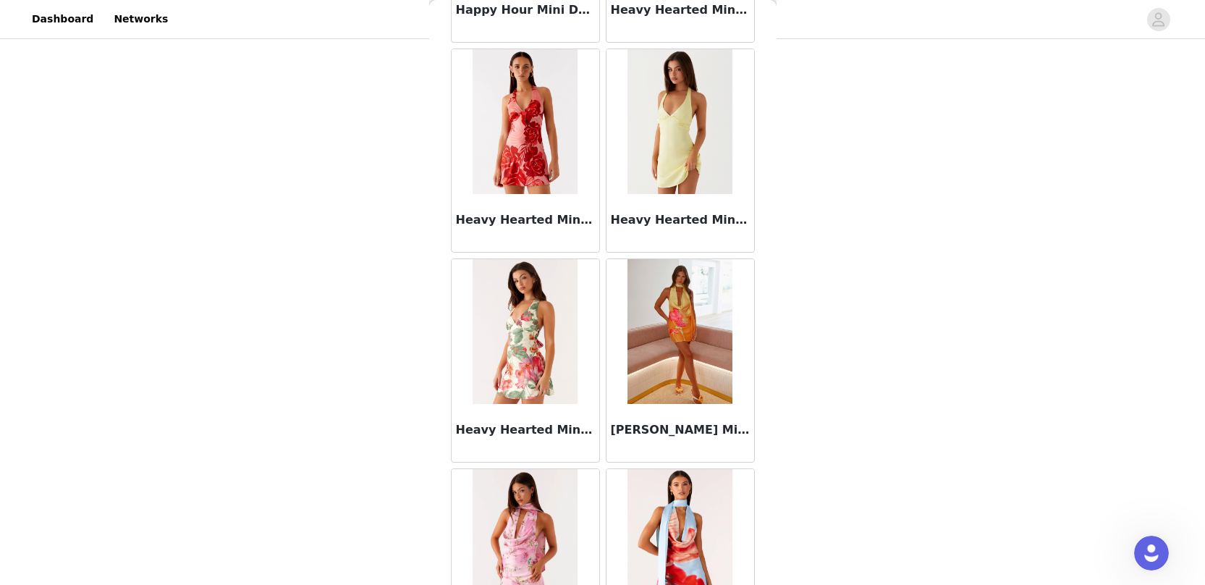
scroll to position [16321, 0]
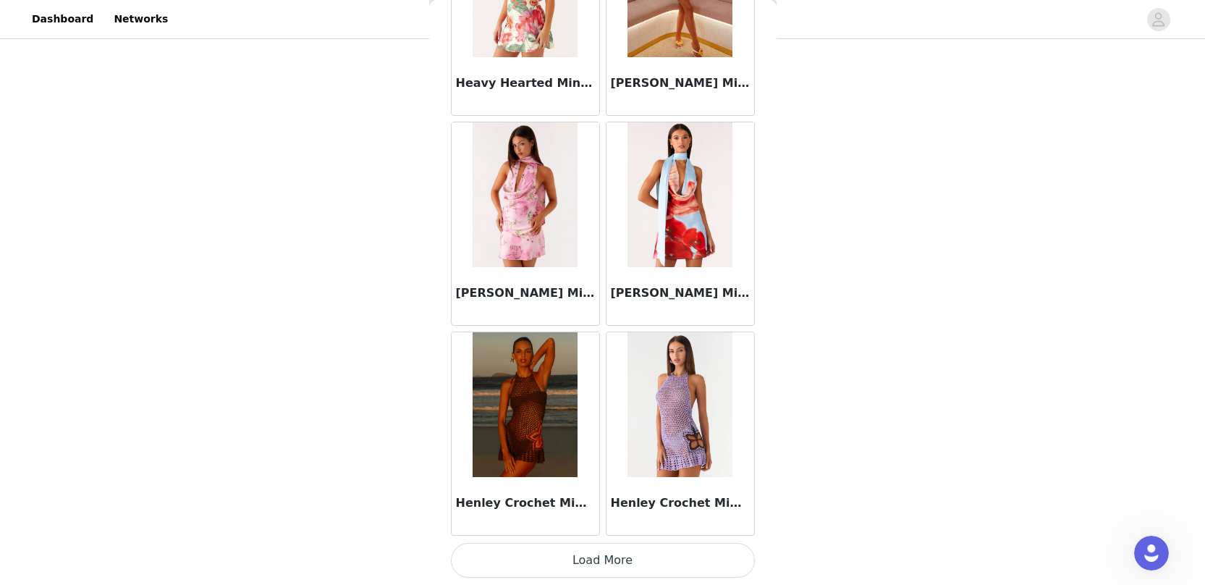
click at [629, 560] on button "Load More" at bounding box center [603, 560] width 304 height 35
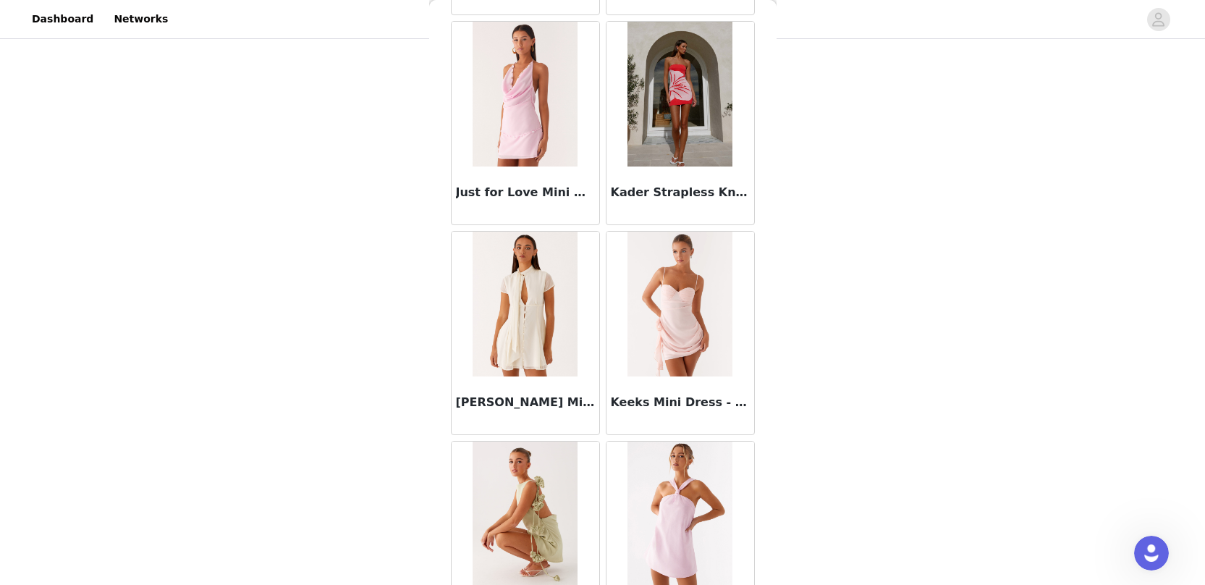
scroll to position [18420, 0]
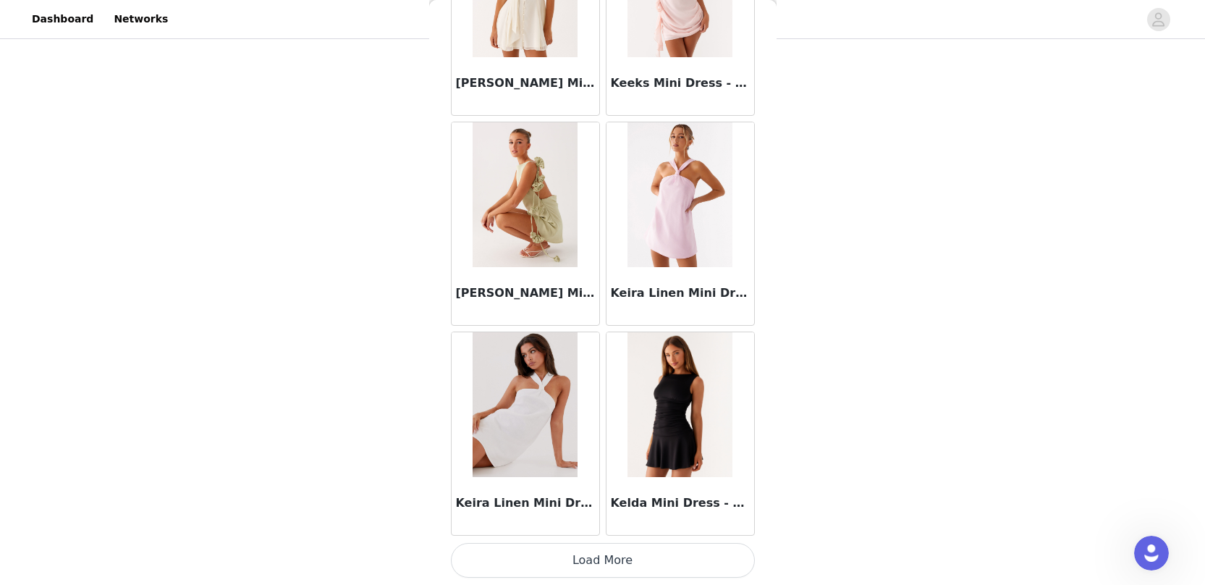
click at [651, 550] on button "Load More" at bounding box center [603, 560] width 304 height 35
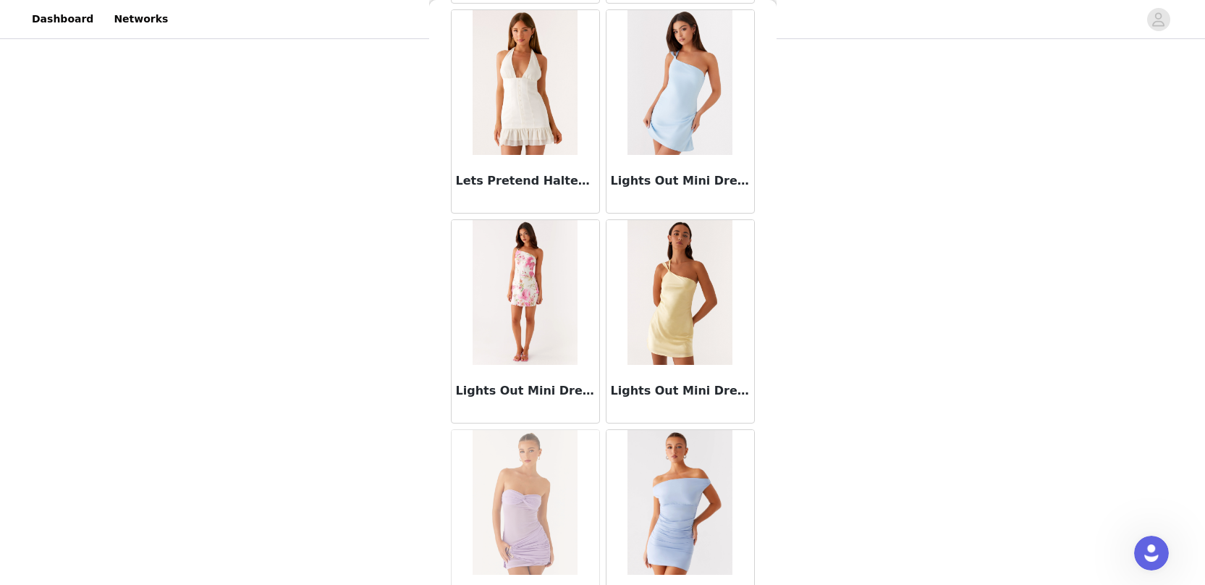
scroll to position [20519, 0]
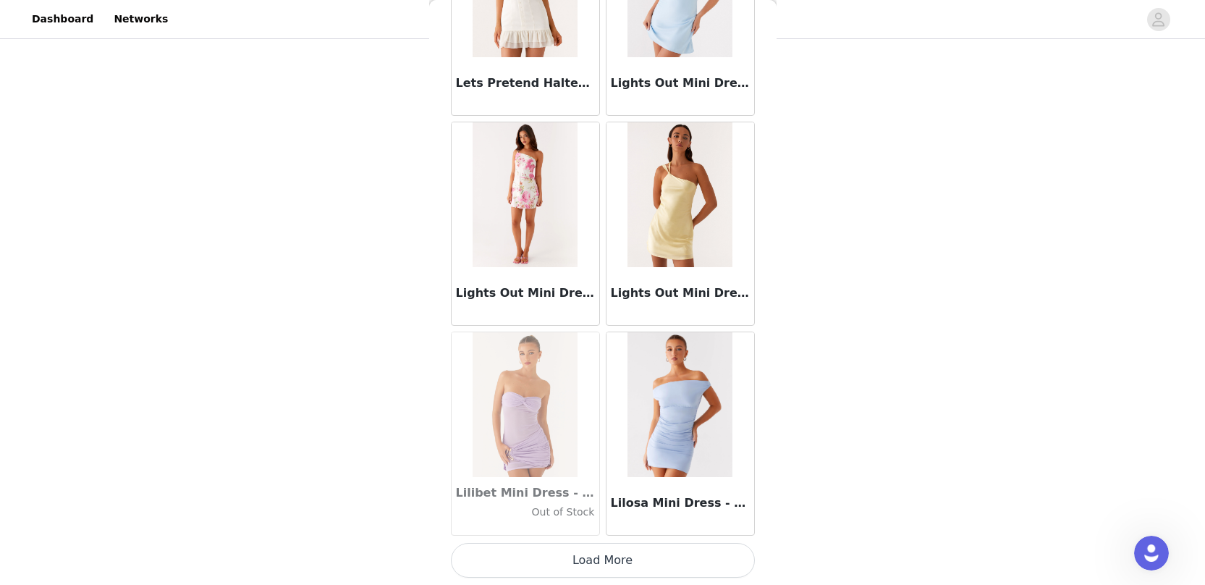
click at [653, 561] on button "Load More" at bounding box center [603, 560] width 304 height 35
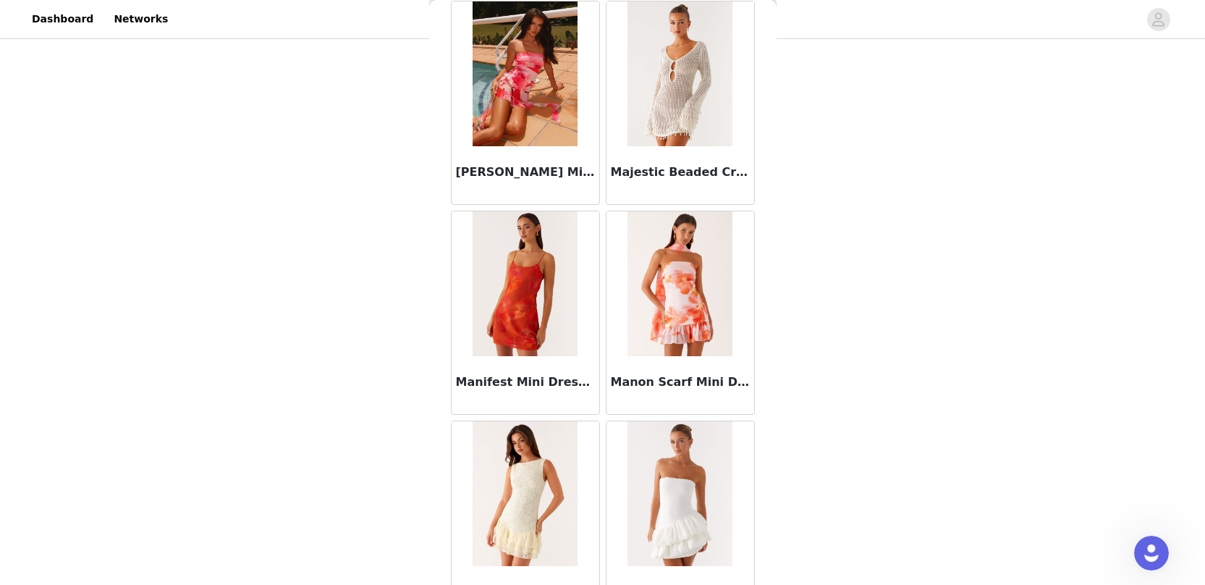
scroll to position [22617, 0]
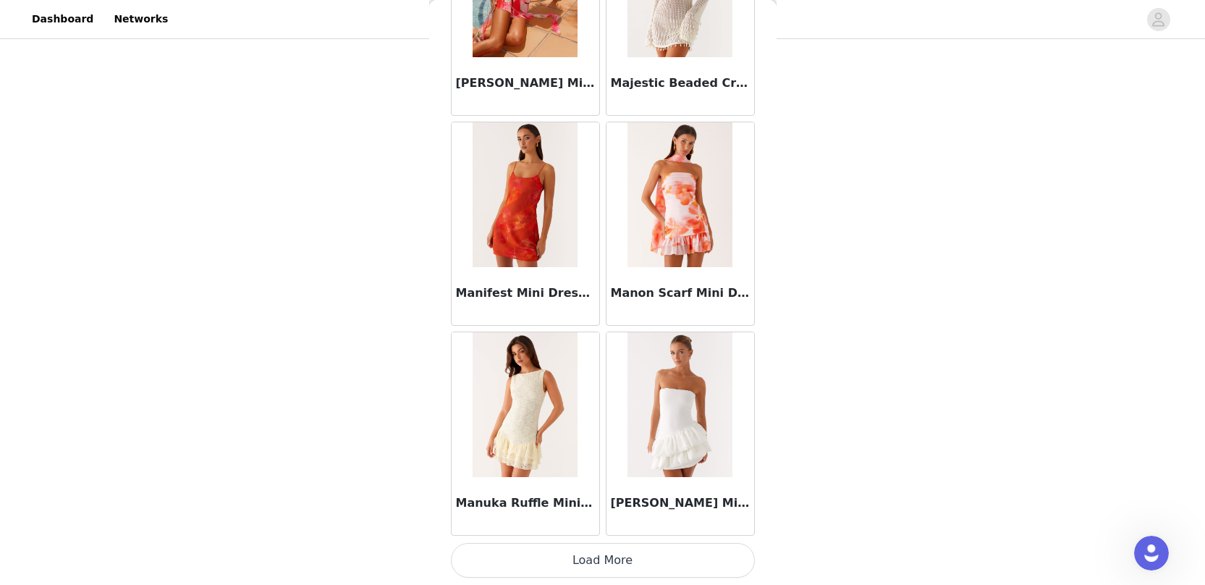
click at [667, 566] on button "Load More" at bounding box center [603, 560] width 304 height 35
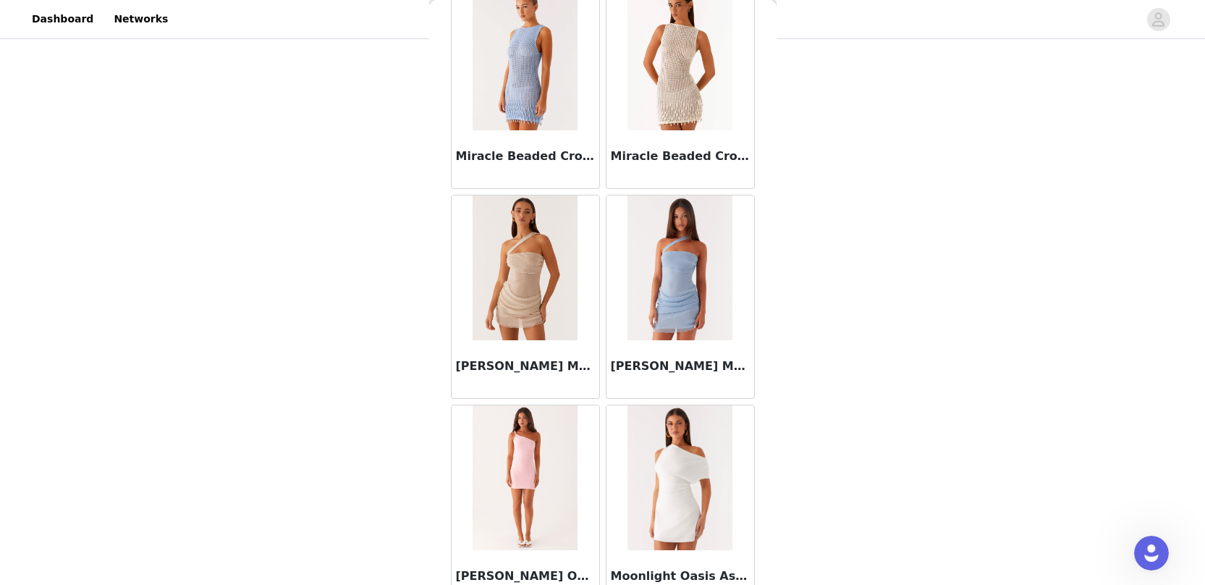
scroll to position [24716, 0]
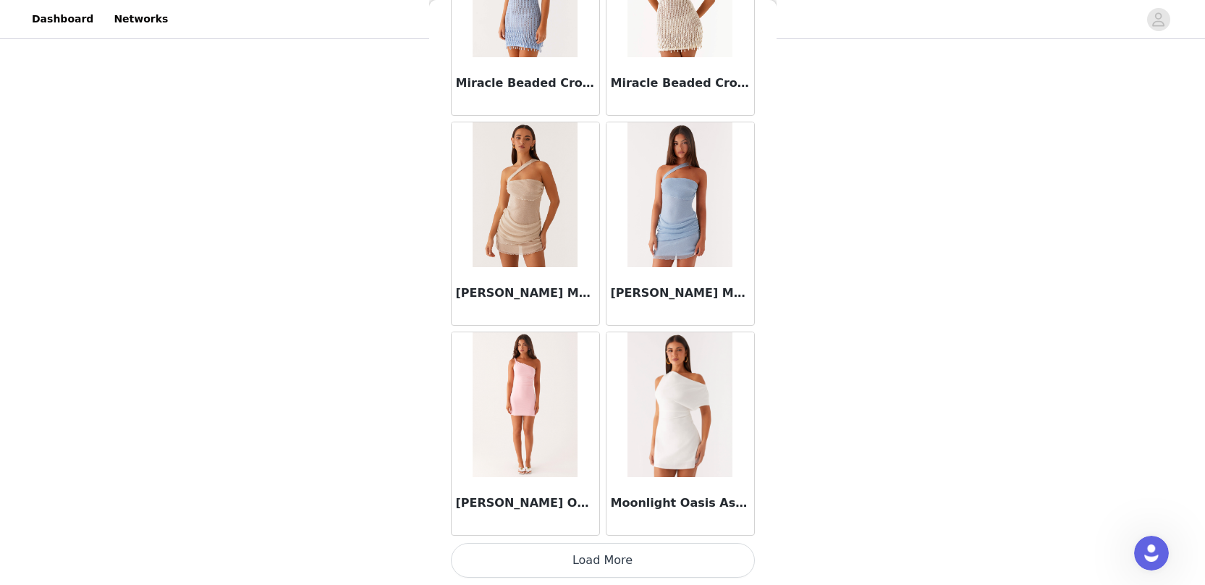
click at [639, 566] on button "Load More" at bounding box center [603, 560] width 304 height 35
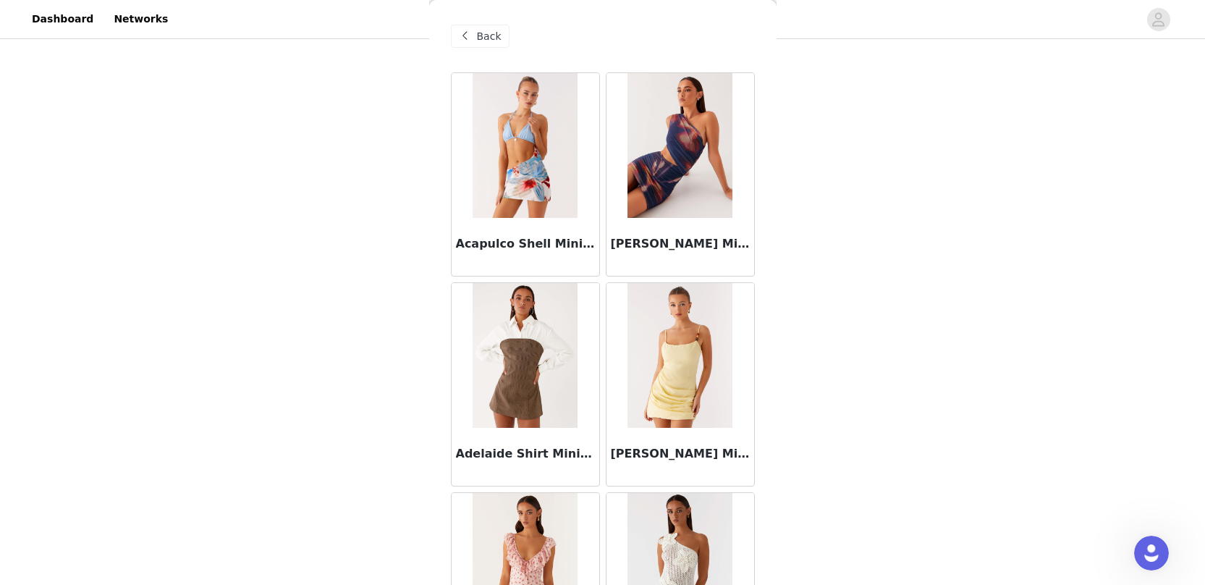
scroll to position [0, 0]
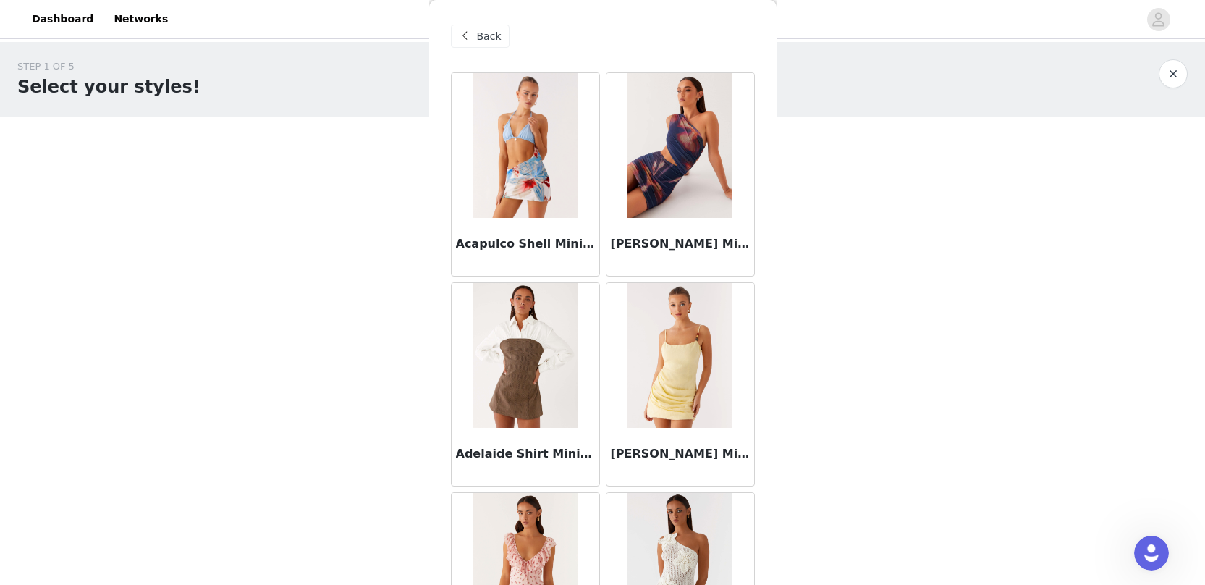
click at [465, 41] on span at bounding box center [465, 36] width 17 height 17
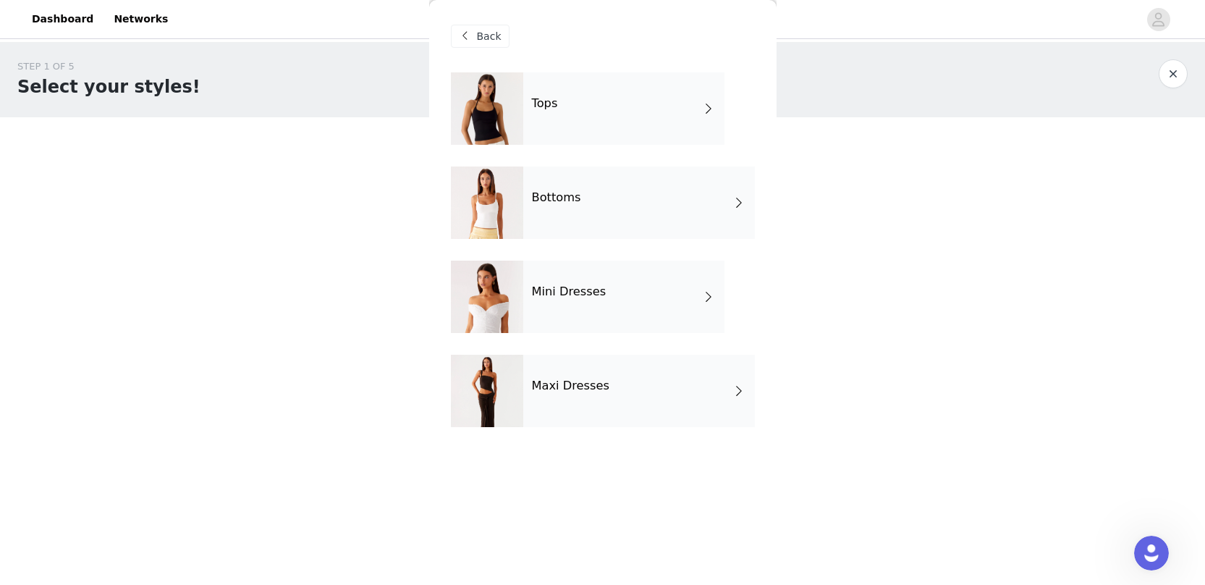
click at [590, 386] on h4 "Maxi Dresses" at bounding box center [571, 385] width 78 height 13
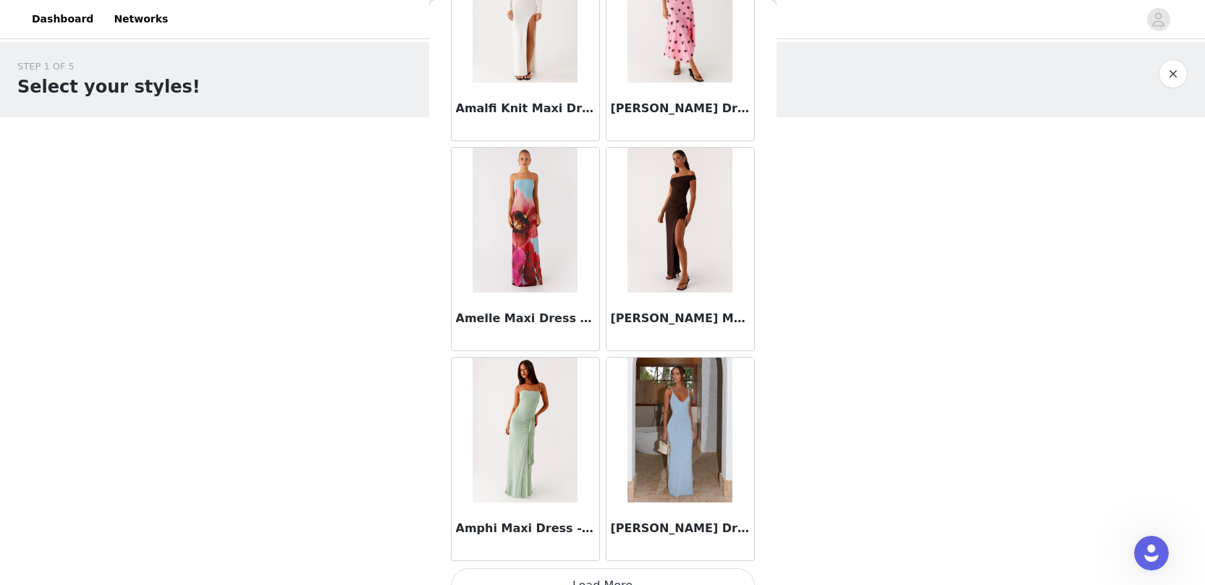
scroll to position [1630, 0]
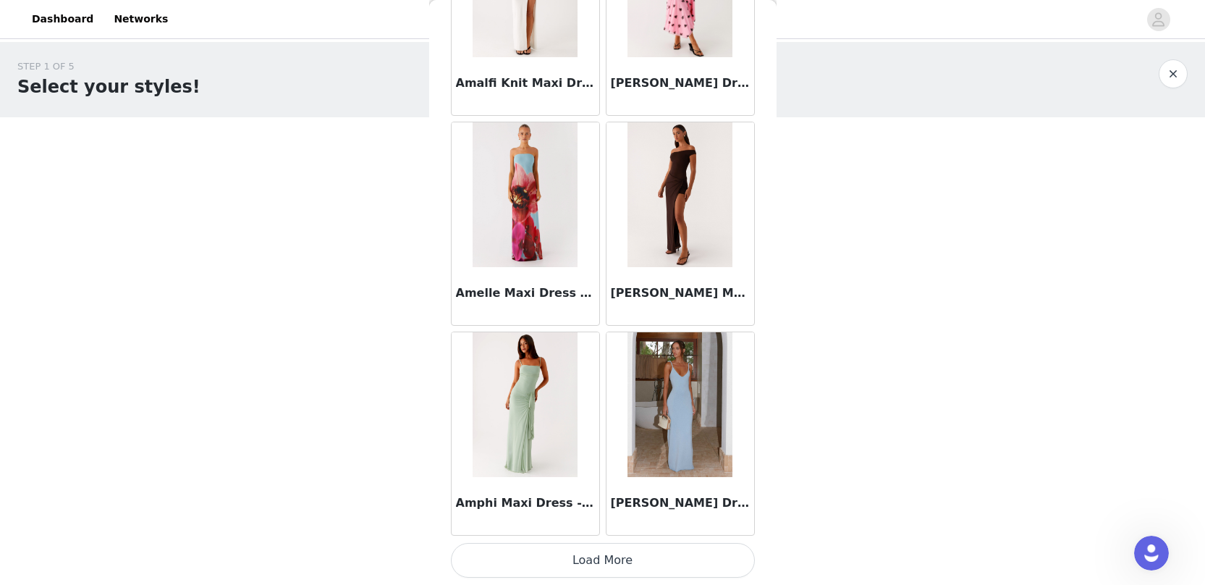
click at [642, 557] on button "Load More" at bounding box center [603, 560] width 304 height 35
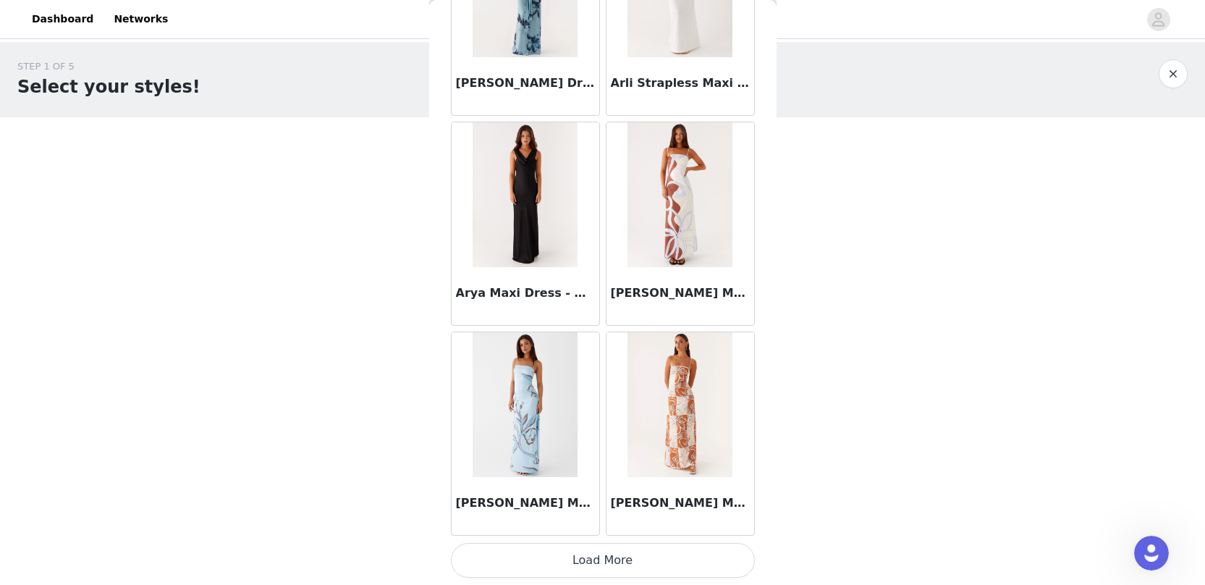
scroll to position [3726, 0]
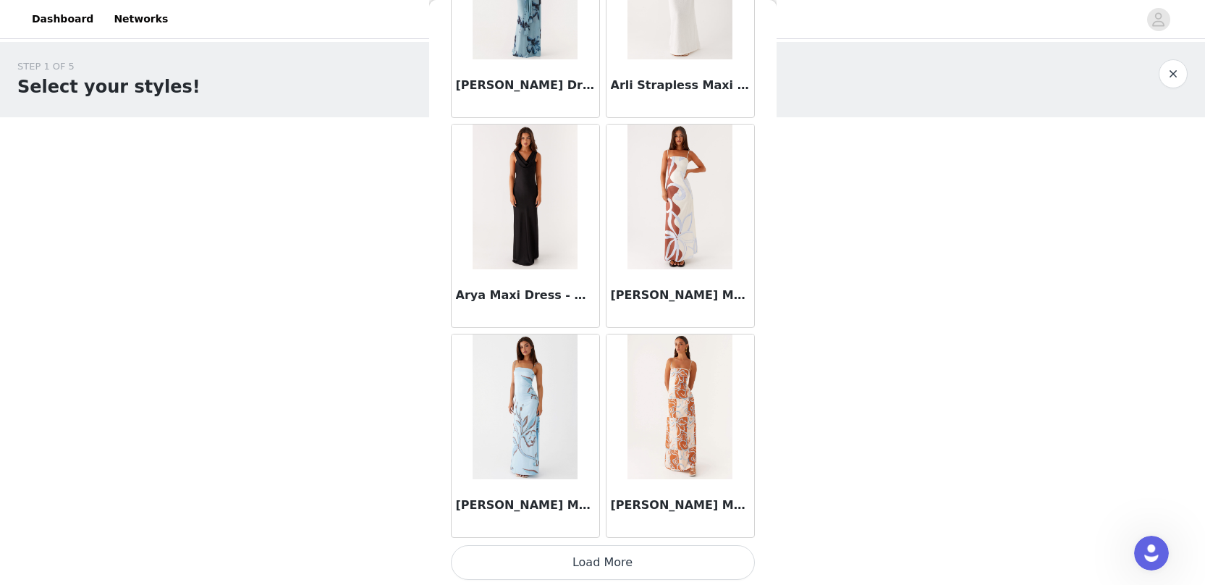
click at [605, 568] on button "Load More" at bounding box center [603, 562] width 304 height 35
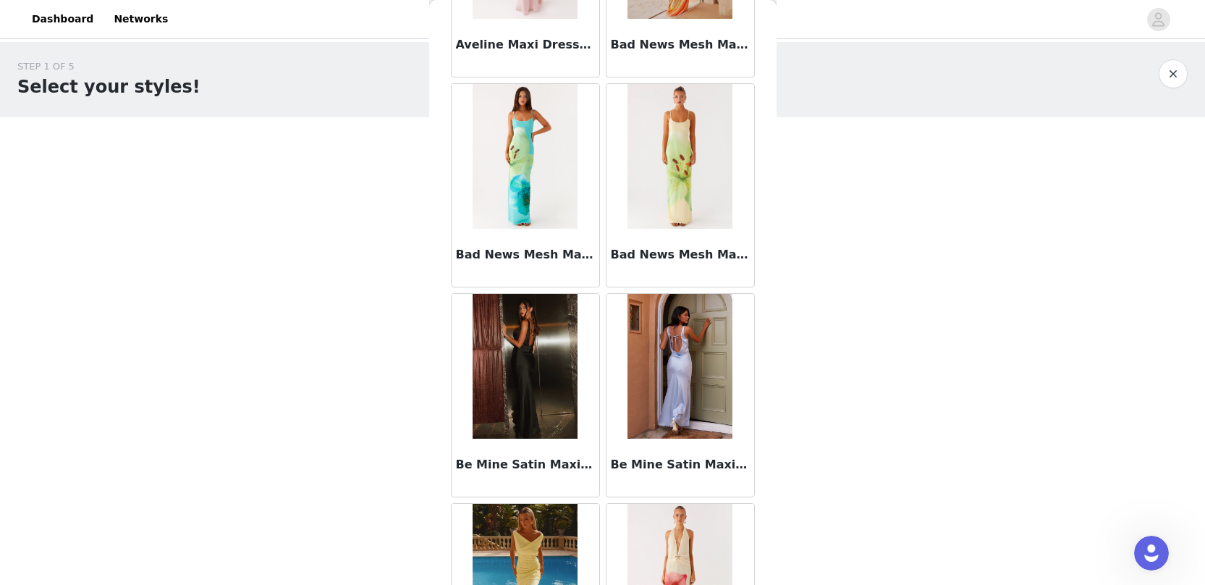
scroll to position [5827, 0]
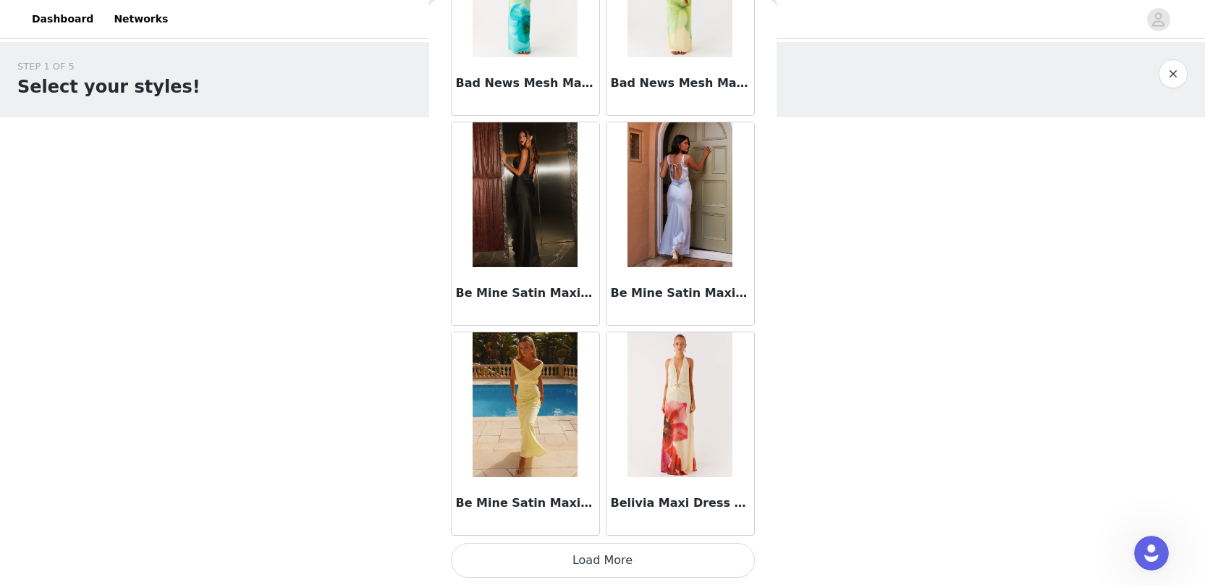
click at [661, 563] on button "Load More" at bounding box center [603, 560] width 304 height 35
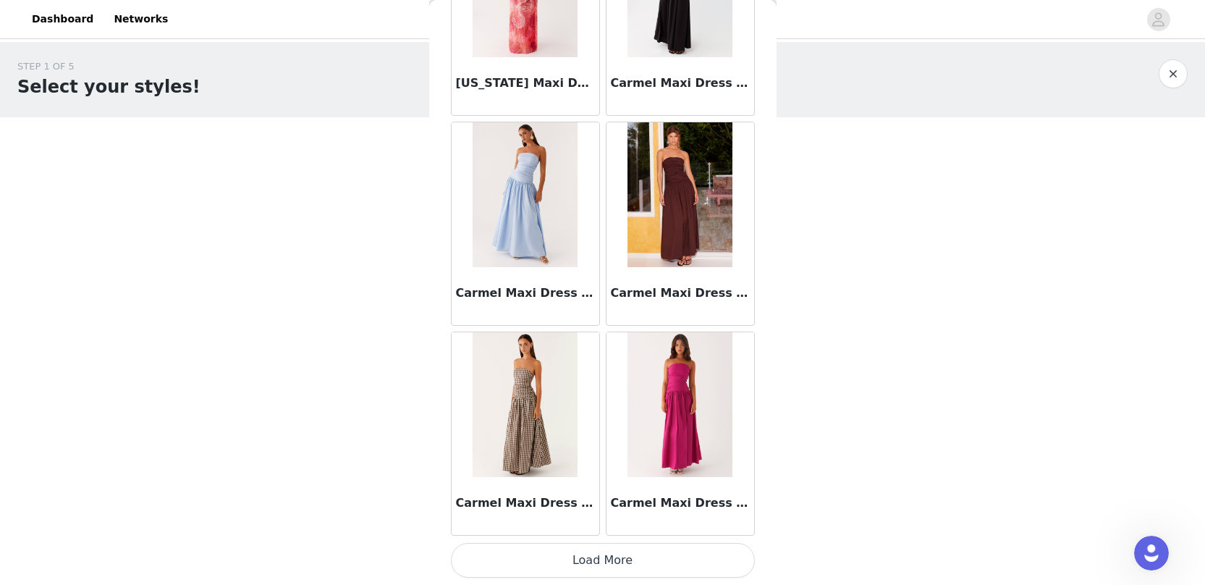
scroll to position [33, 0]
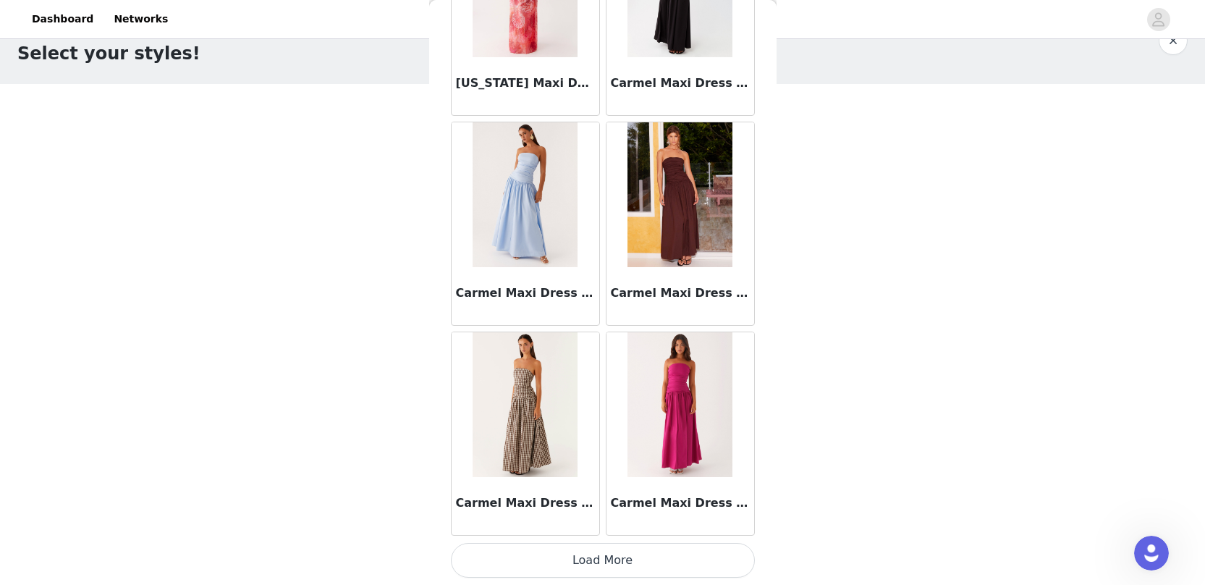
click at [670, 560] on button "Load More" at bounding box center [603, 560] width 304 height 35
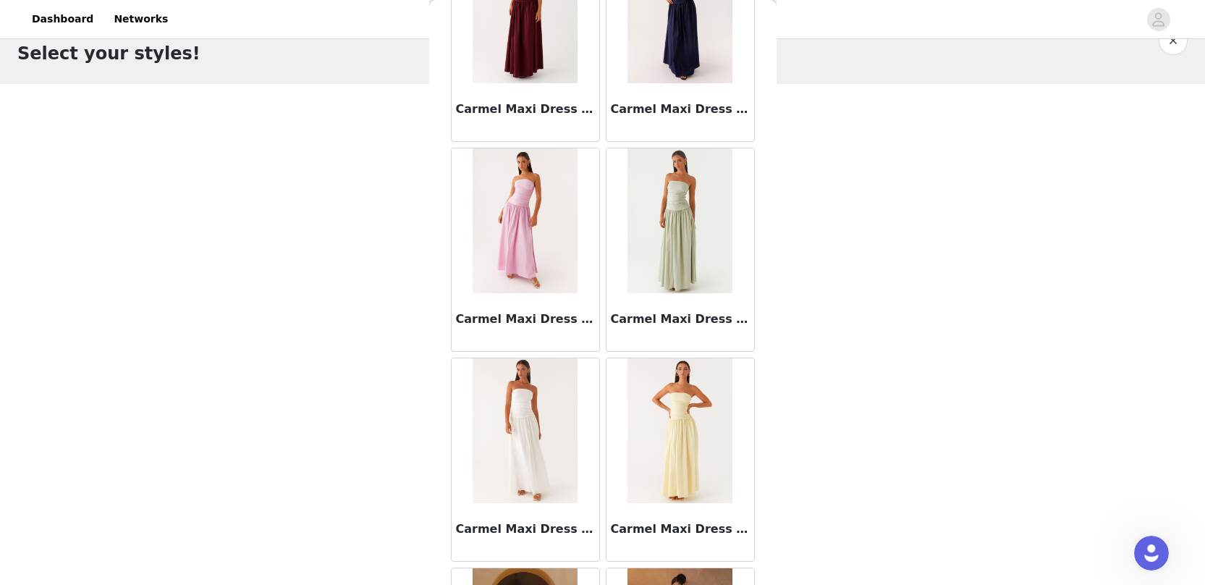
scroll to position [8745, 0]
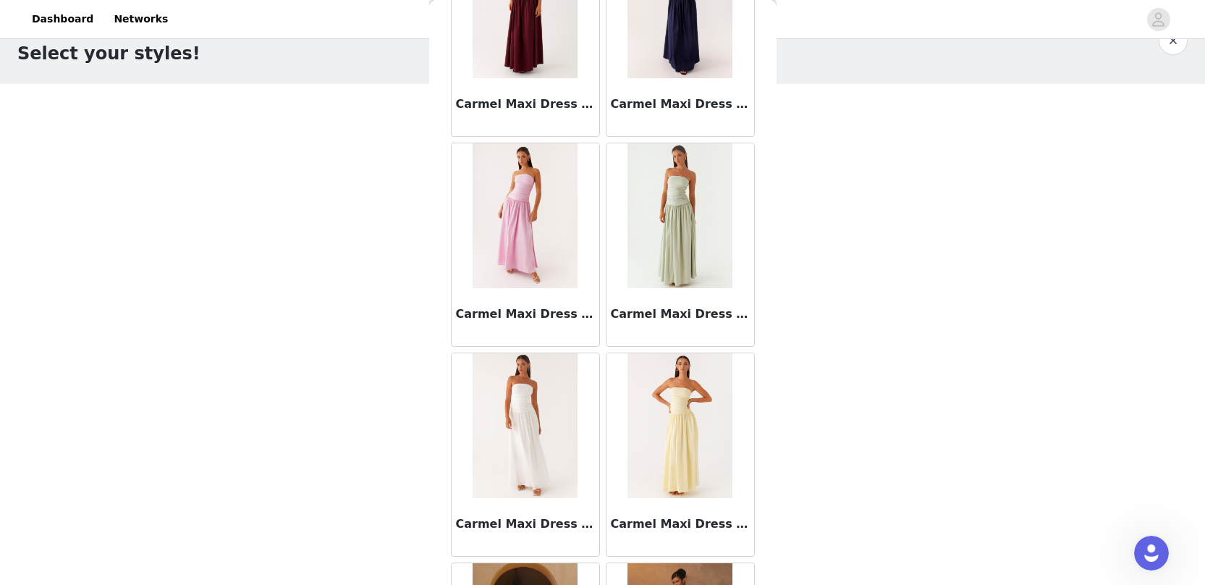
click at [659, 423] on img at bounding box center [679, 425] width 105 height 145
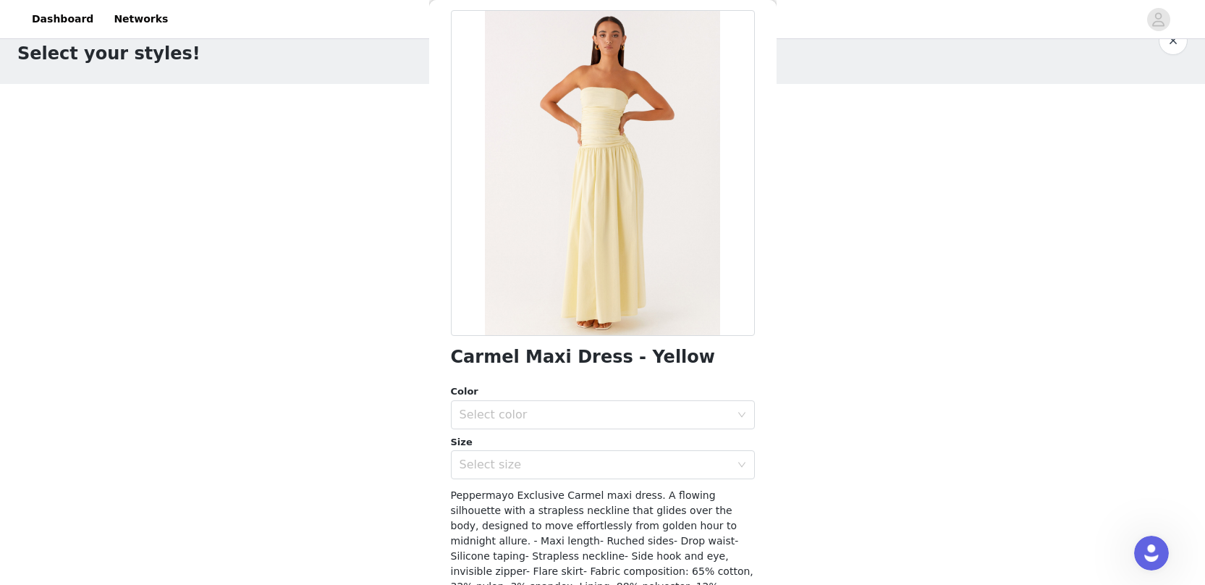
scroll to position [86, 0]
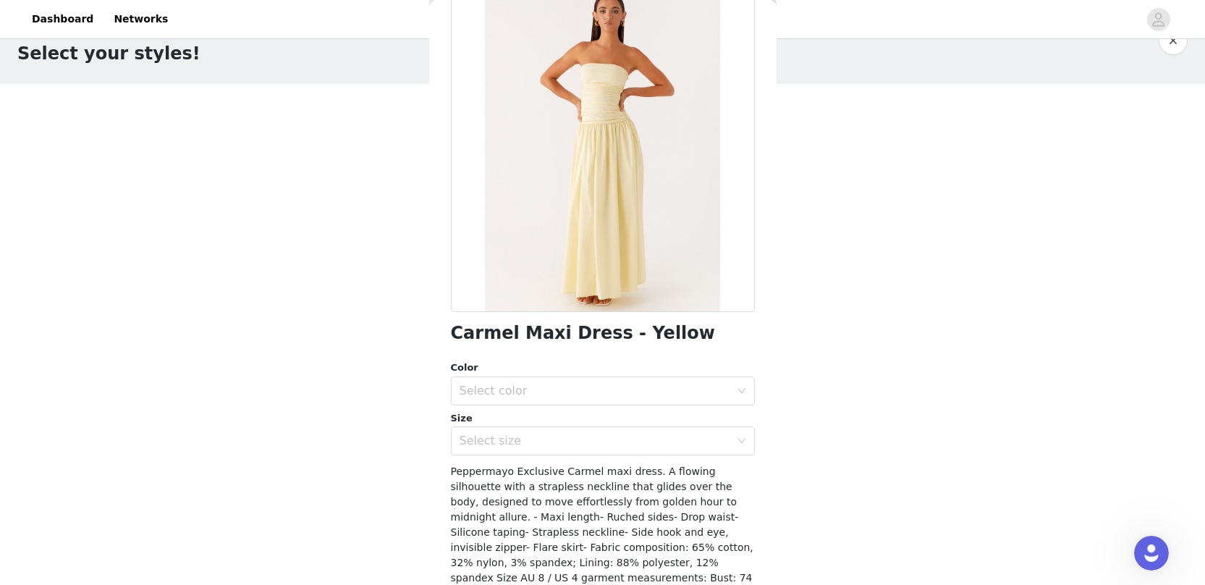
click at [617, 373] on div "Color" at bounding box center [603, 367] width 304 height 14
click at [619, 386] on div "Select color" at bounding box center [595, 391] width 271 height 14
click at [619, 423] on li "Yellow" at bounding box center [597, 422] width 293 height 23
click at [619, 445] on div "Select size" at bounding box center [595, 441] width 271 height 14
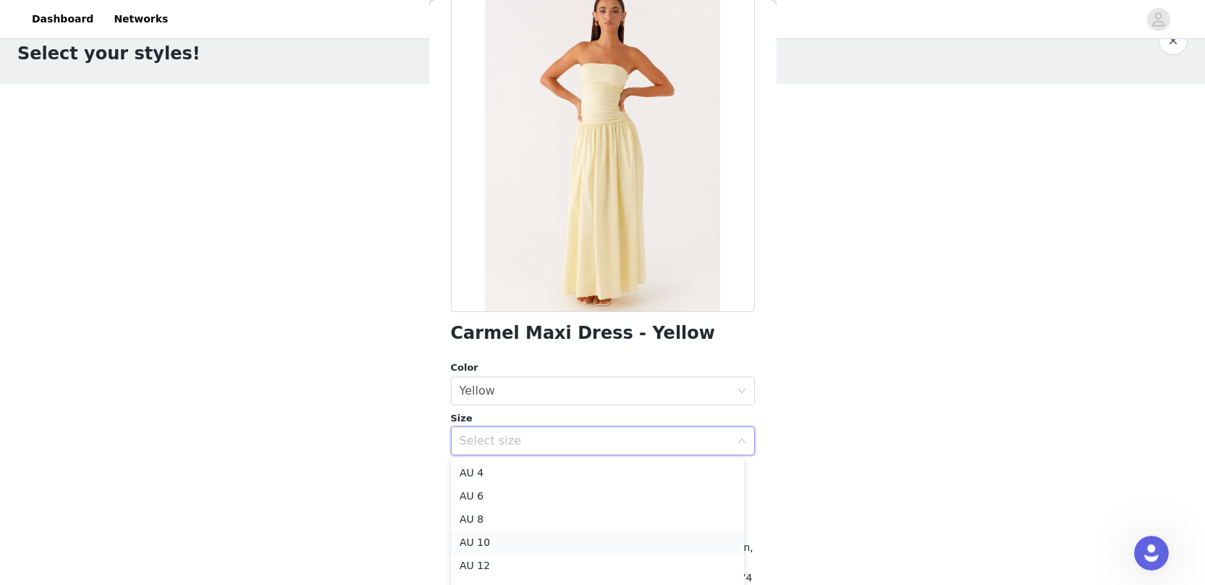
click at [562, 551] on li "AU 10" at bounding box center [597, 541] width 293 height 23
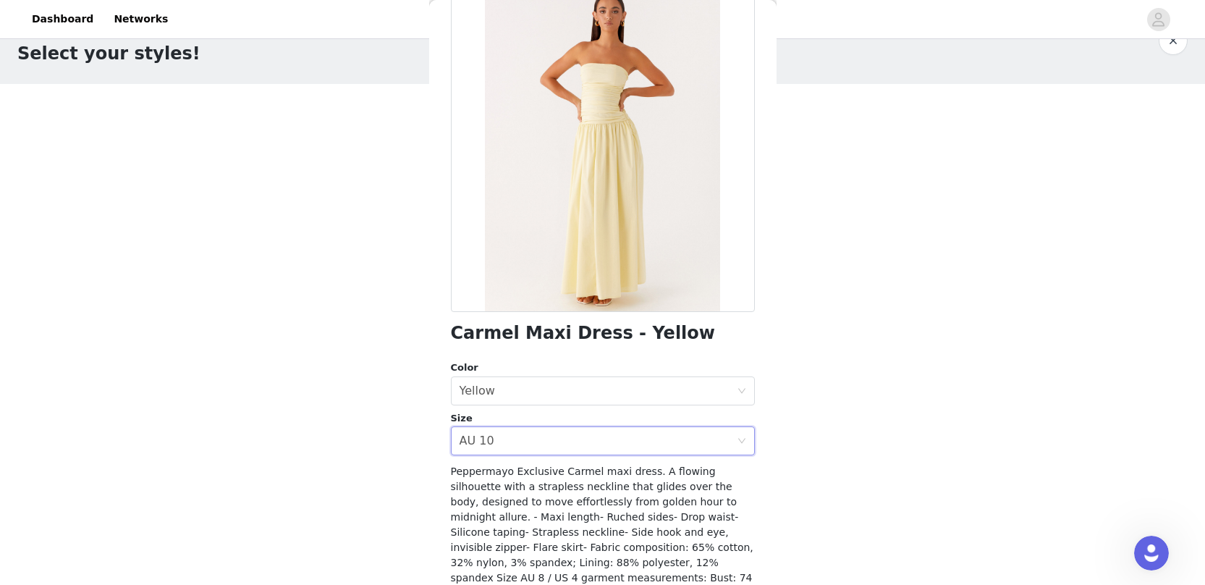
scroll to position [178, 0]
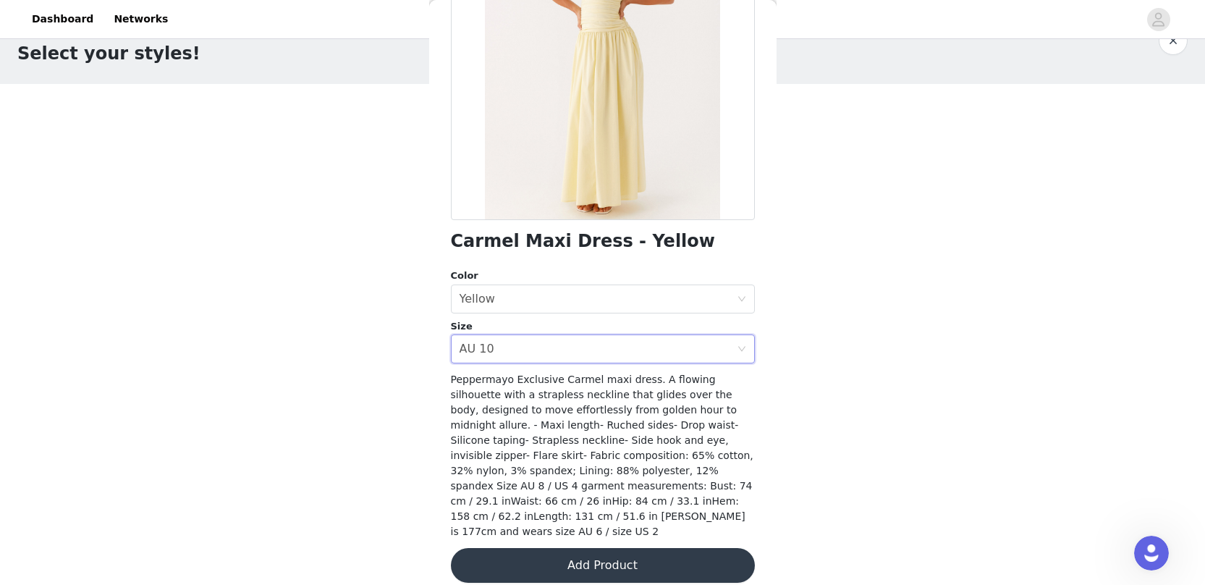
click at [635, 557] on button "Add Product" at bounding box center [603, 565] width 304 height 35
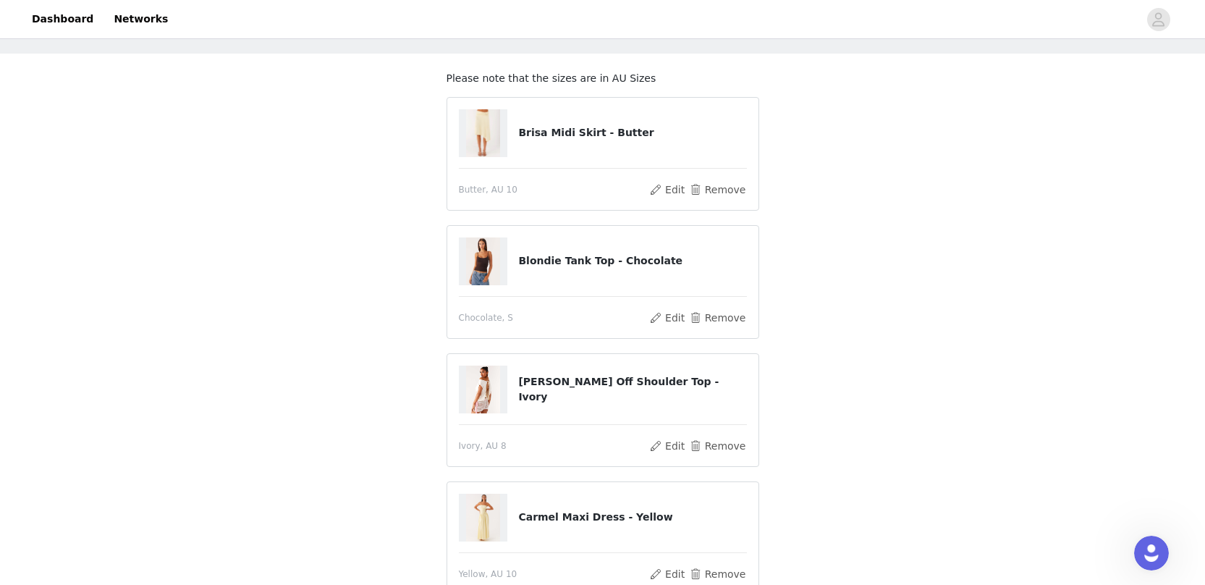
scroll to position [65, 0]
click at [716, 447] on button "Remove" at bounding box center [717, 444] width 58 height 17
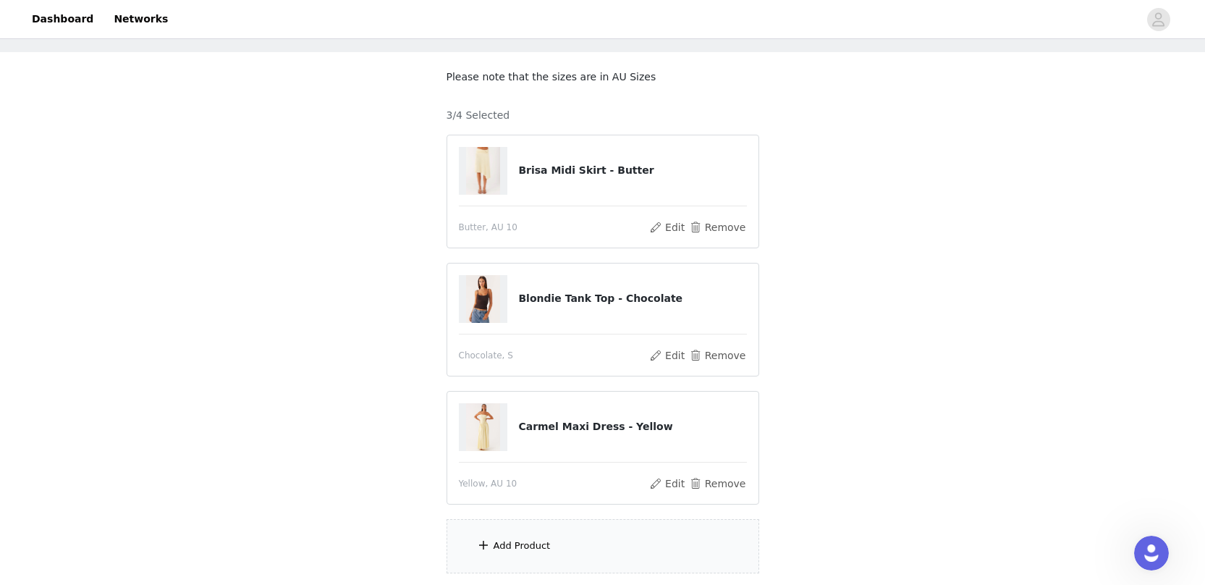
click at [545, 545] on div "Add Product" at bounding box center [522, 545] width 57 height 14
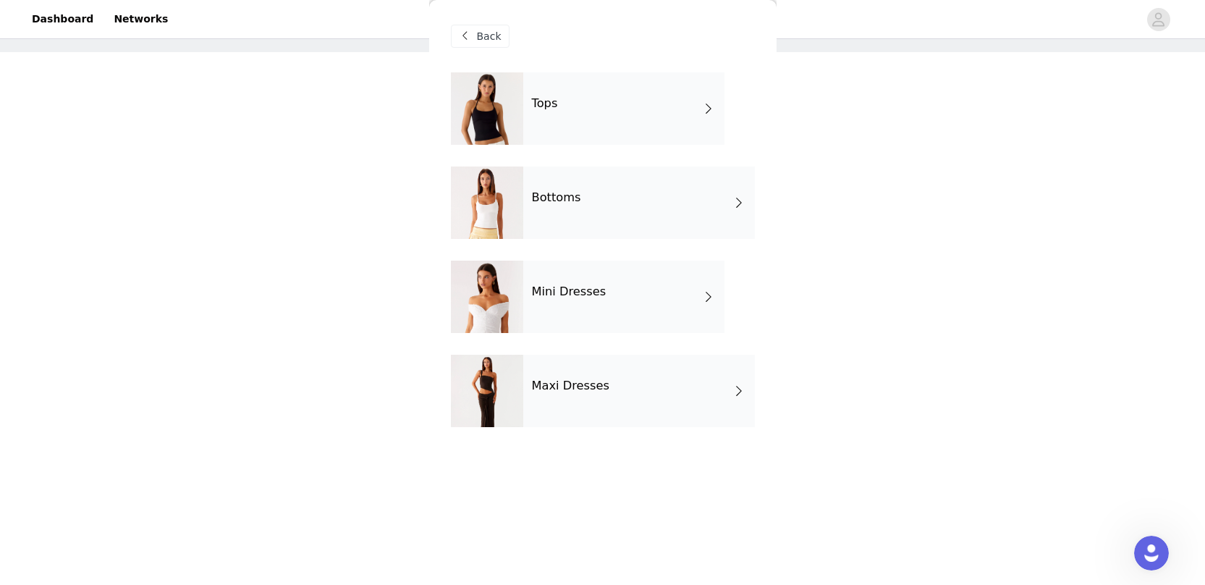
click at [567, 125] on div "Tops" at bounding box center [623, 108] width 201 height 72
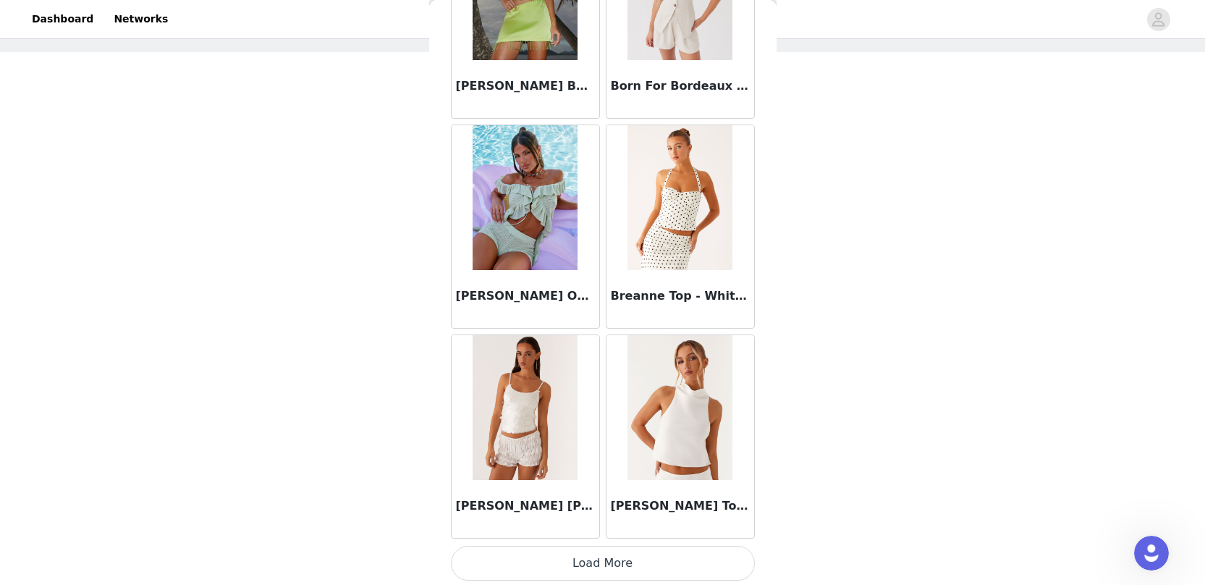
scroll to position [1626, 0]
click at [688, 213] on img at bounding box center [679, 198] width 105 height 145
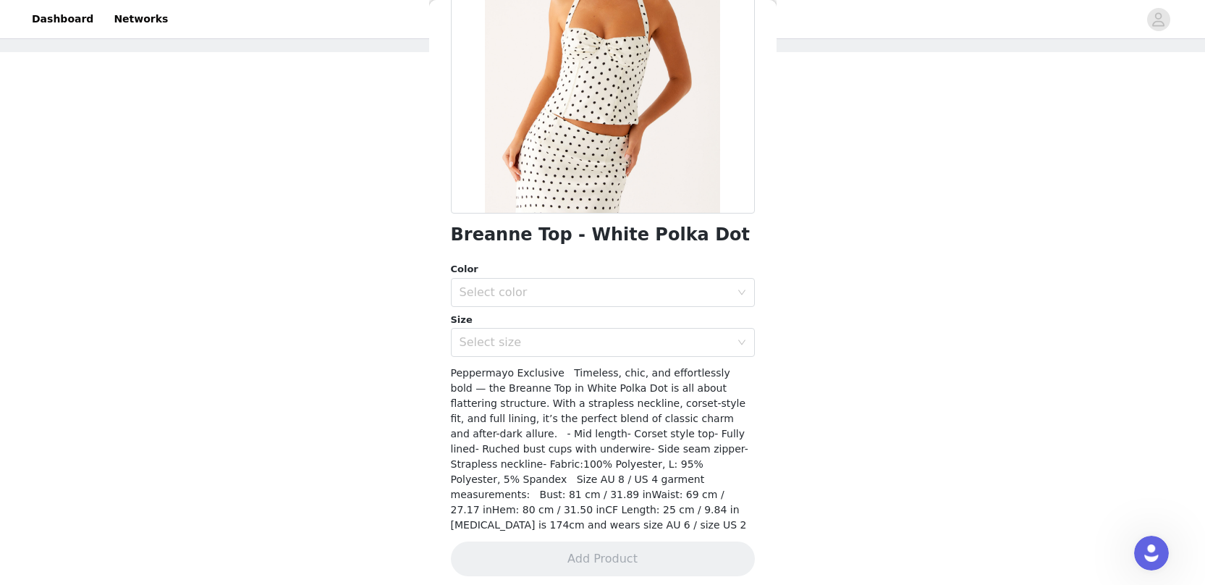
scroll to position [186, 0]
click at [685, 274] on div "Color" at bounding box center [603, 268] width 304 height 14
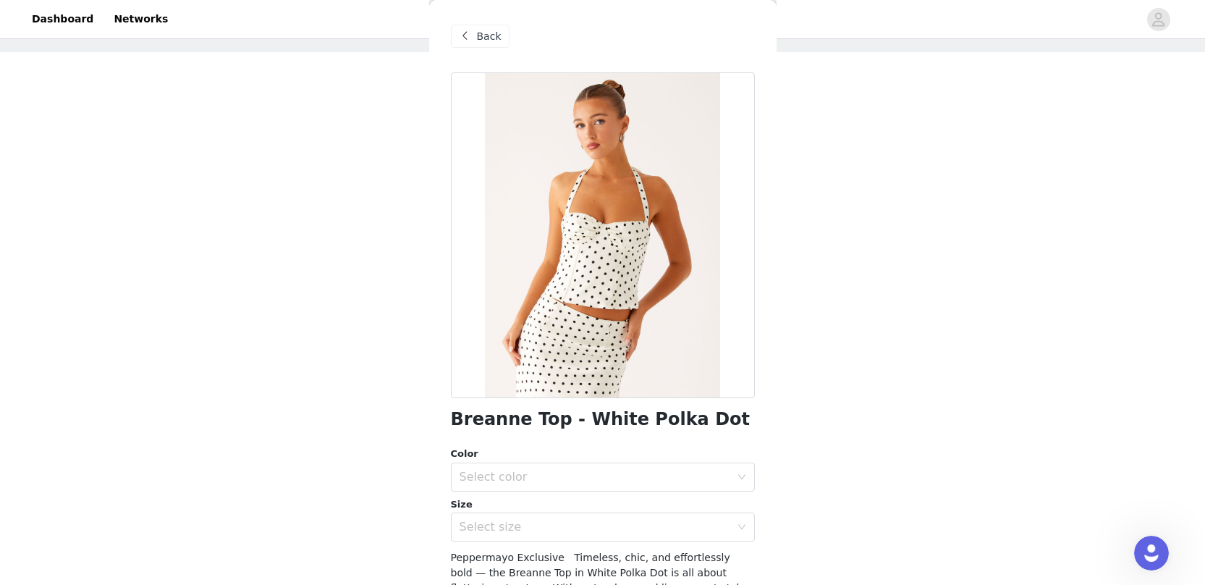
click at [472, 30] on span at bounding box center [465, 36] width 17 height 17
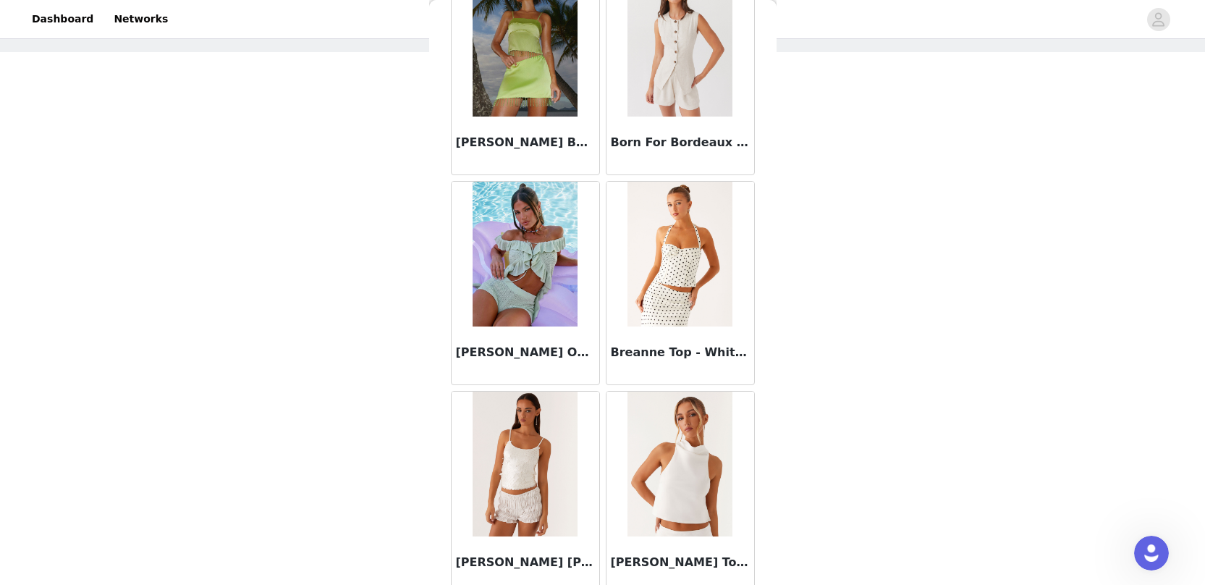
scroll to position [1630, 0]
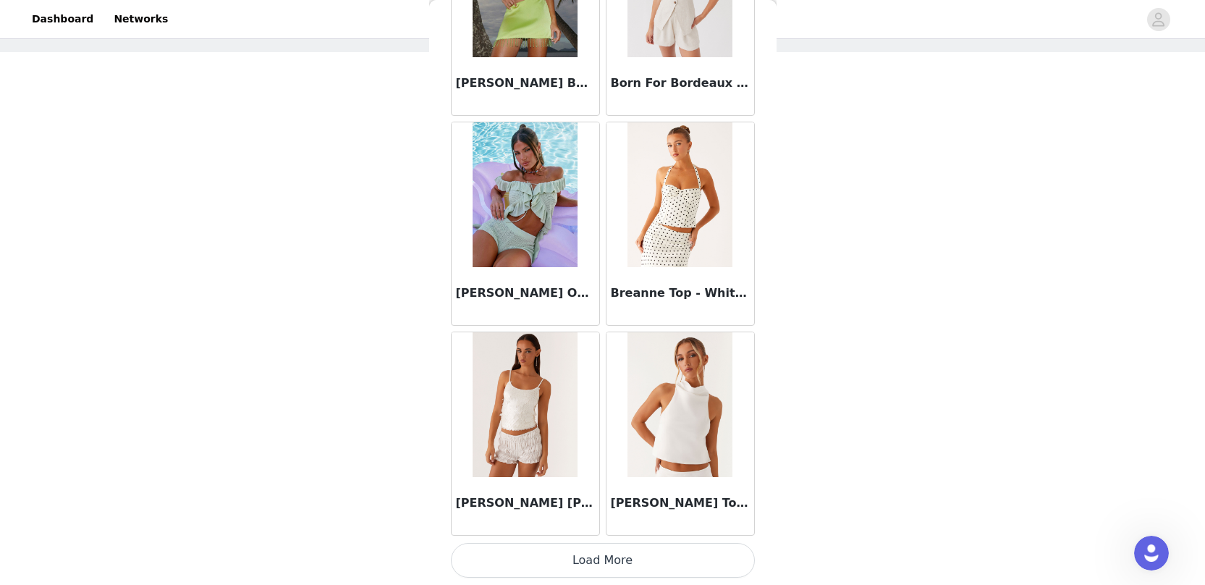
click at [646, 564] on button "Load More" at bounding box center [603, 560] width 304 height 35
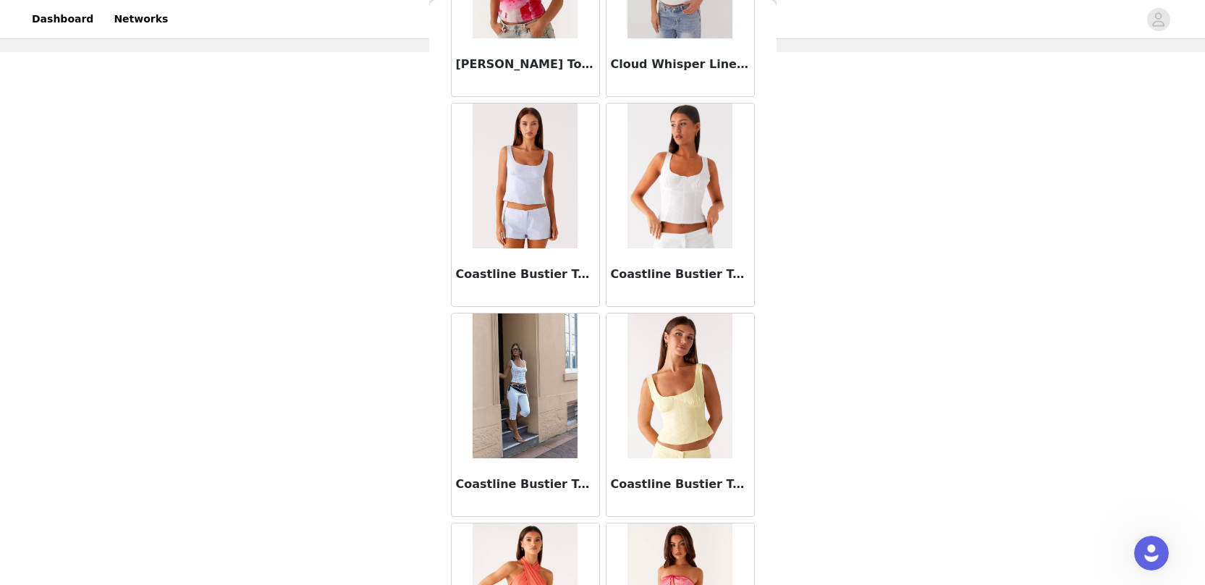
scroll to position [3729, 0]
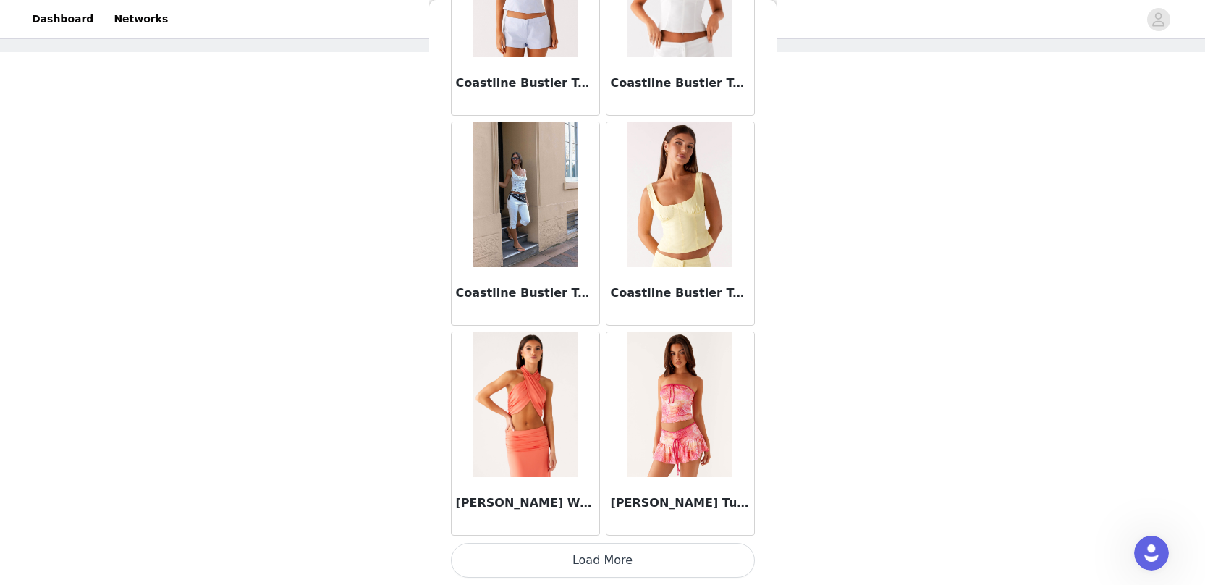
click at [515, 226] on img at bounding box center [525, 194] width 105 height 145
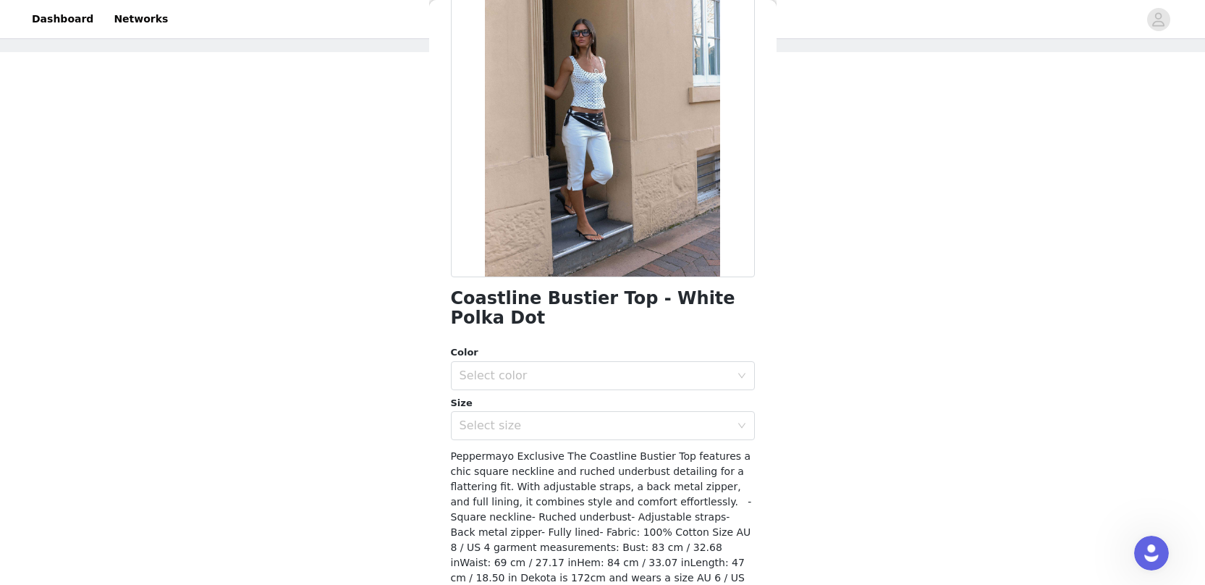
scroll to position [0, 0]
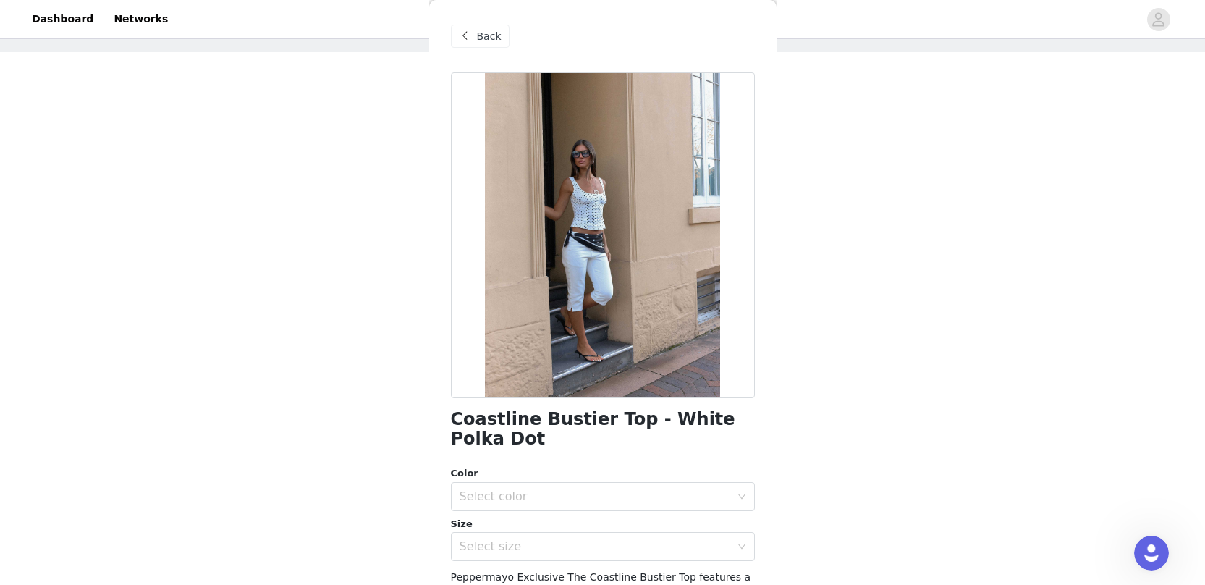
click at [478, 33] on span "Back" at bounding box center [489, 36] width 25 height 15
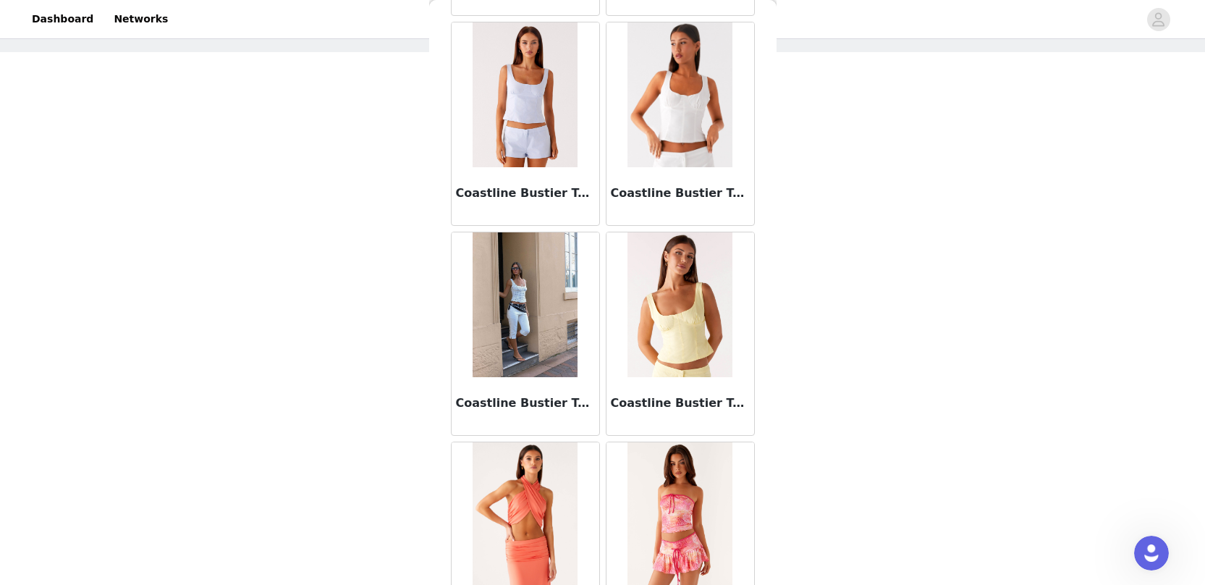
scroll to position [3729, 0]
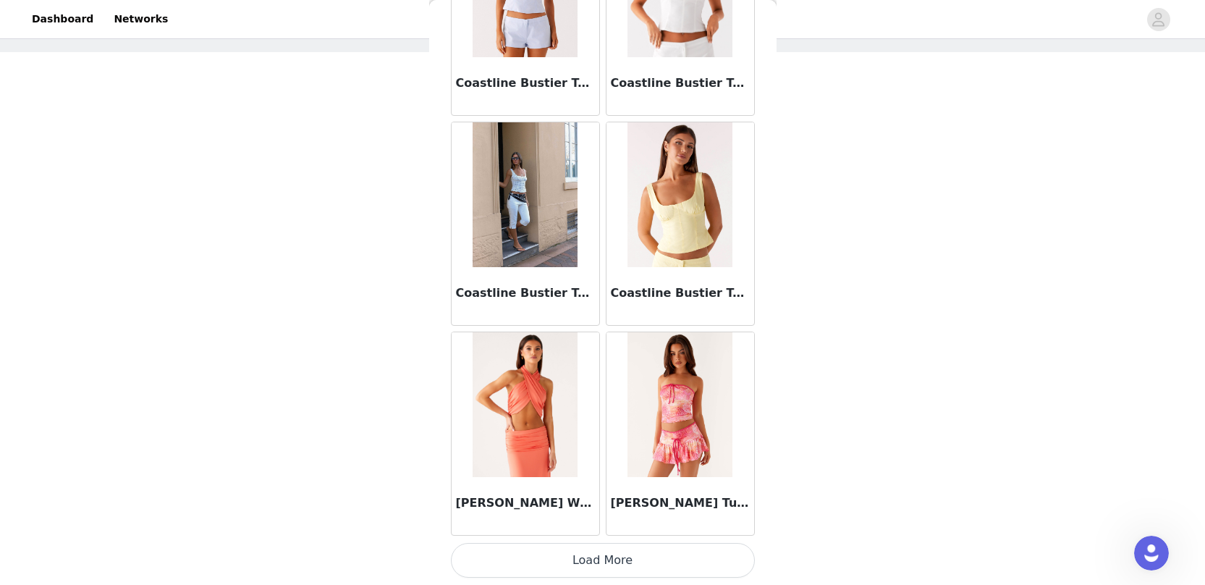
click at [649, 560] on button "Load More" at bounding box center [603, 560] width 304 height 35
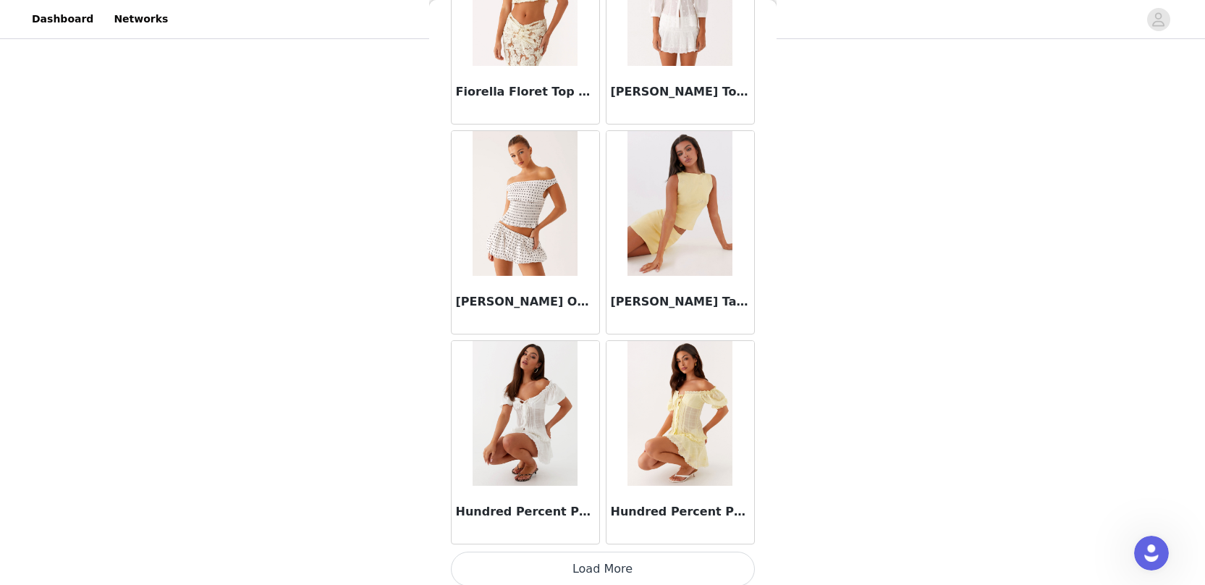
scroll to position [5827, 0]
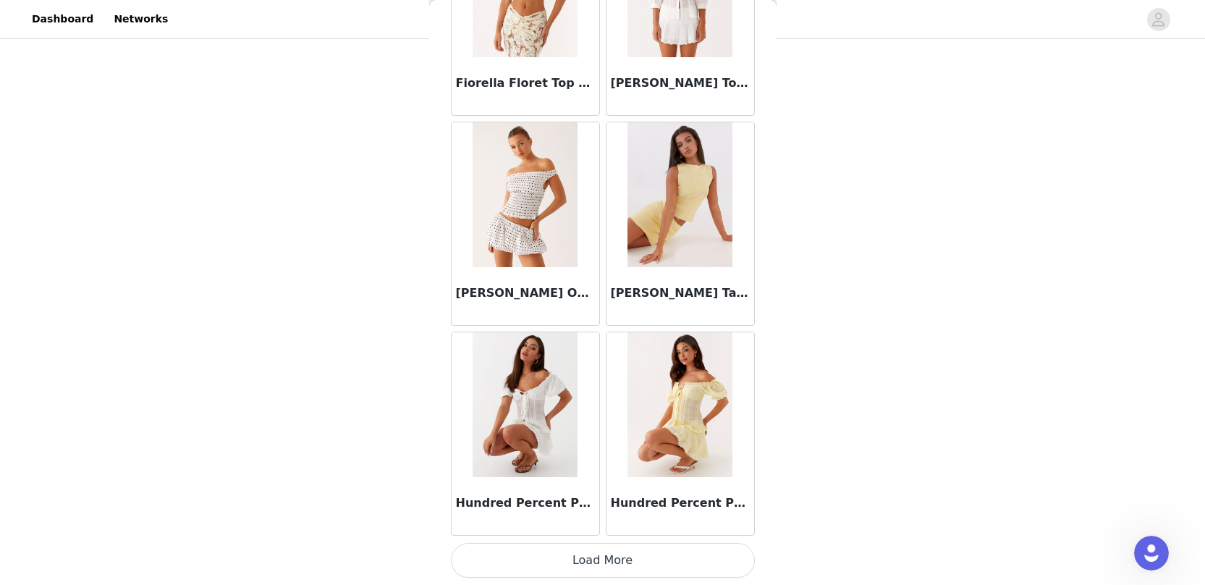
click at [647, 566] on button "Load More" at bounding box center [603, 560] width 304 height 35
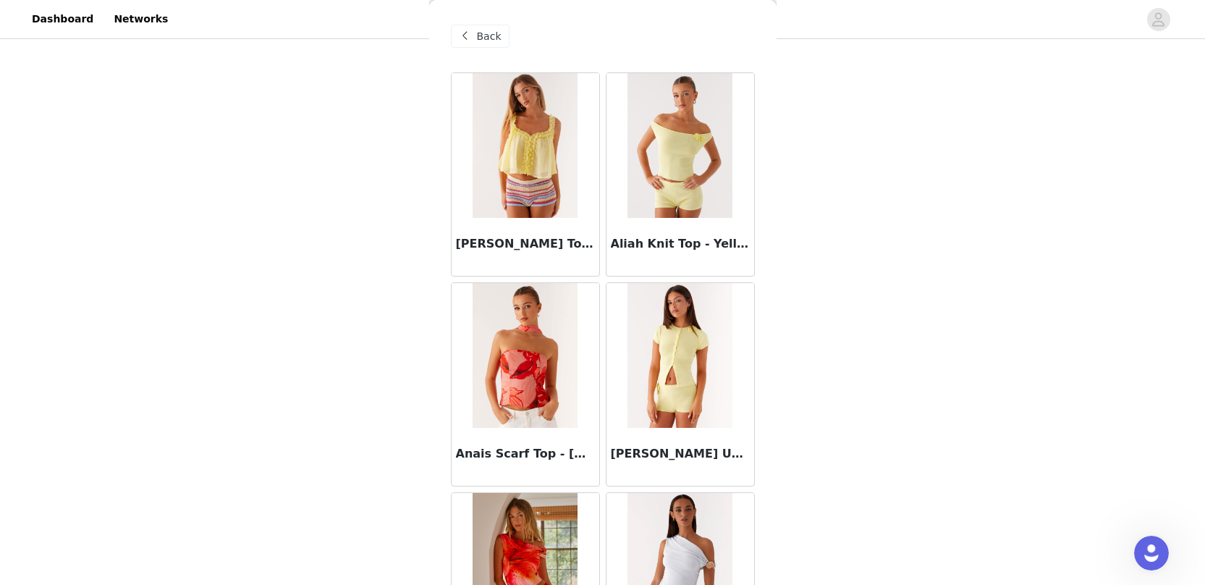
scroll to position [0, 0]
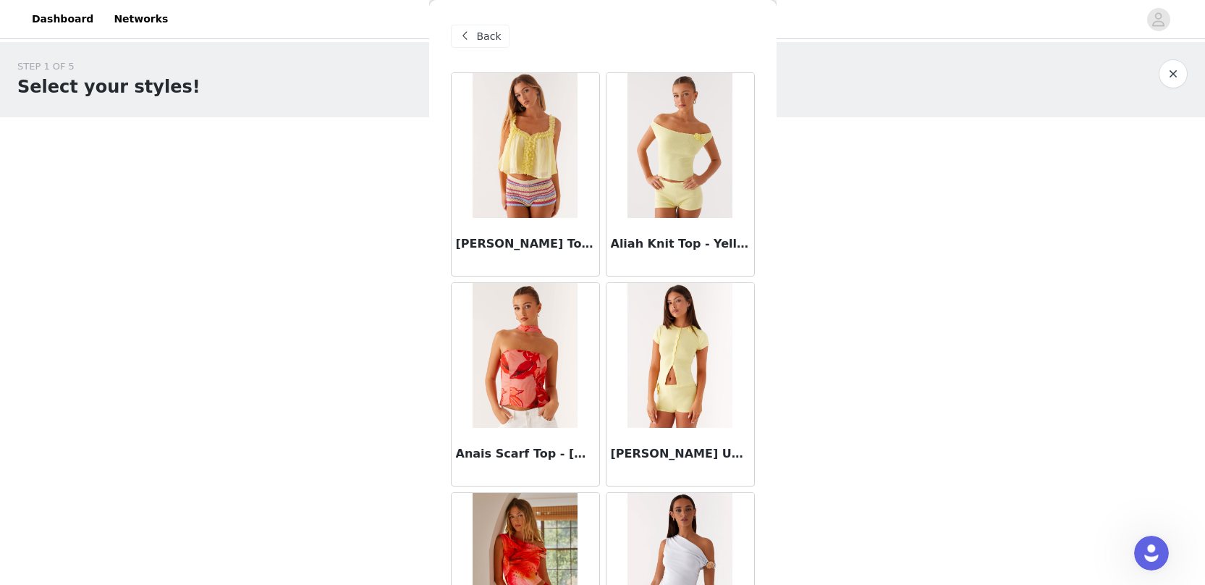
click at [502, 38] on div "Back" at bounding box center [480, 36] width 59 height 23
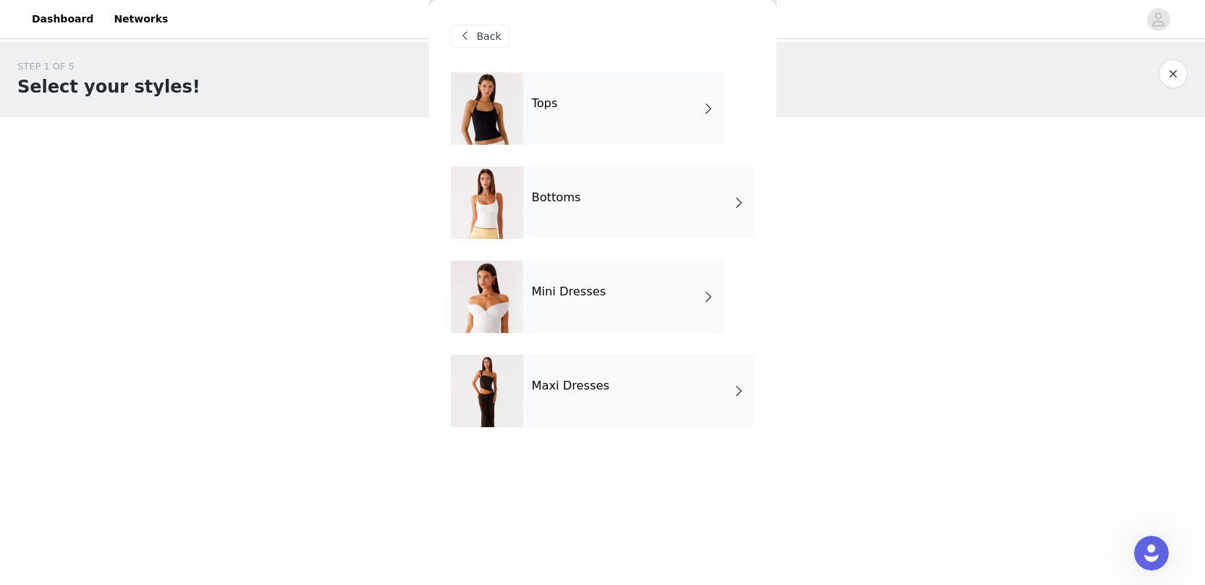
click at [585, 193] on div "Bottoms" at bounding box center [639, 202] width 232 height 72
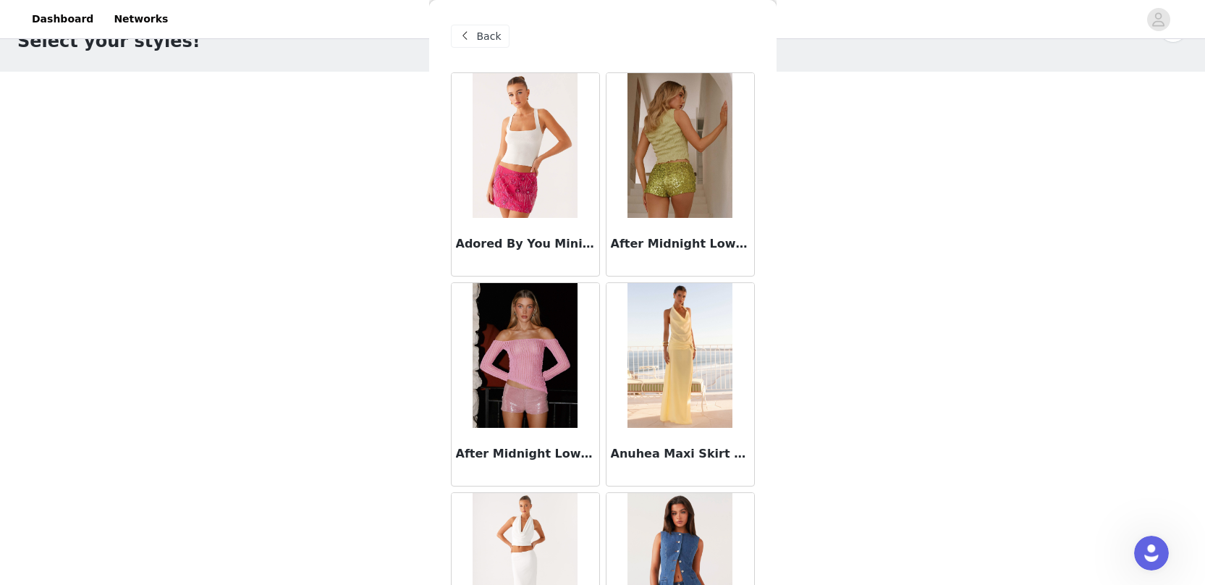
click at [486, 41] on span "Back" at bounding box center [489, 36] width 25 height 15
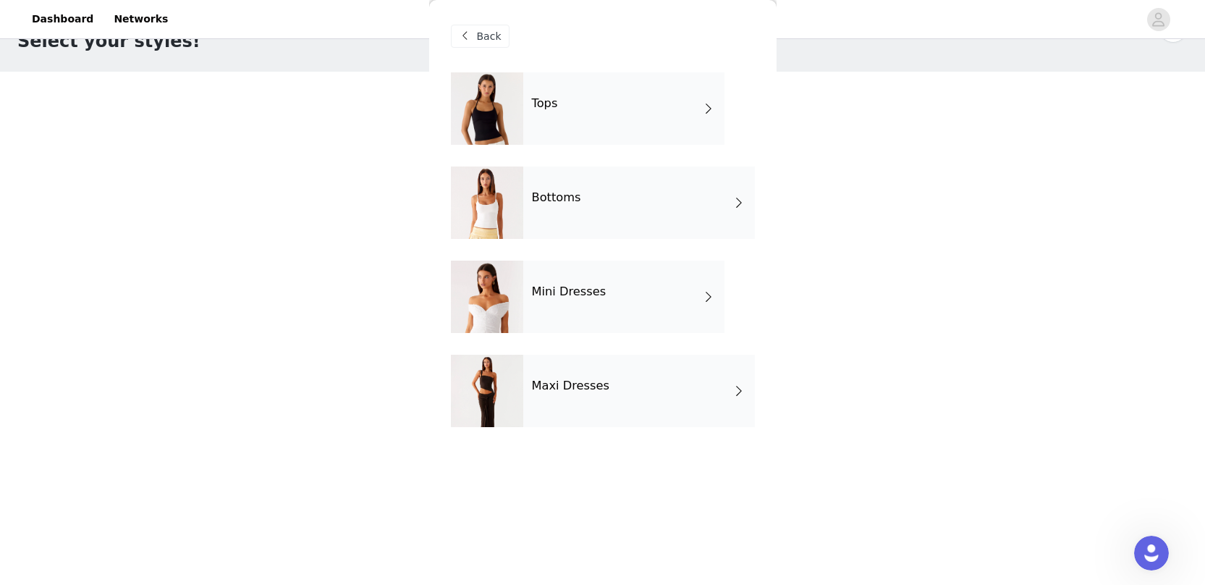
click at [528, 121] on div "Tops" at bounding box center [623, 108] width 201 height 72
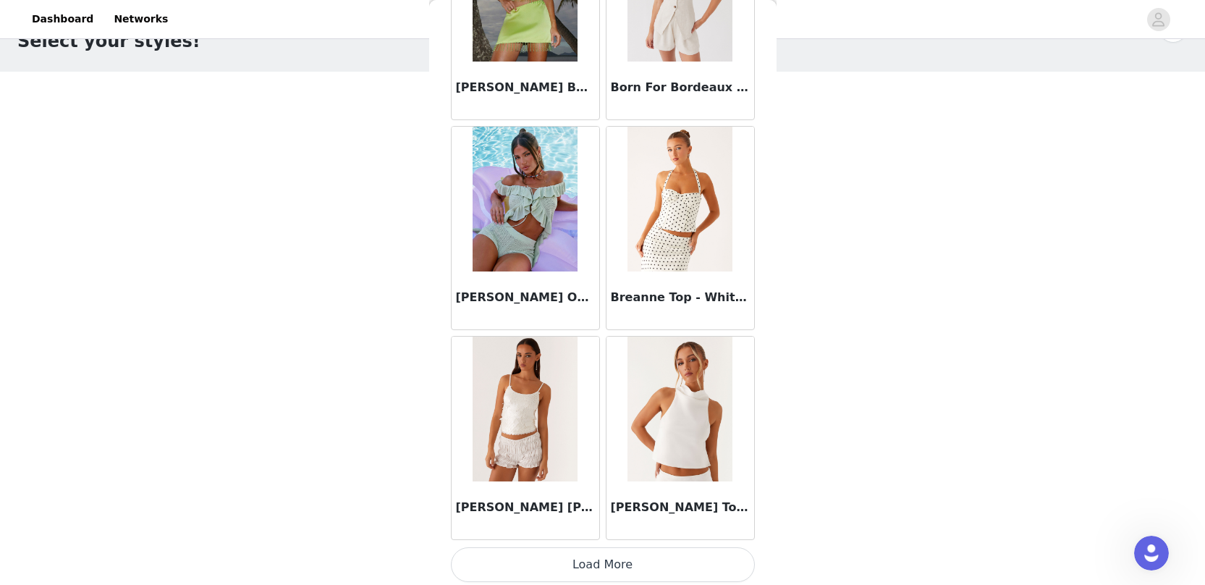
scroll to position [1630, 0]
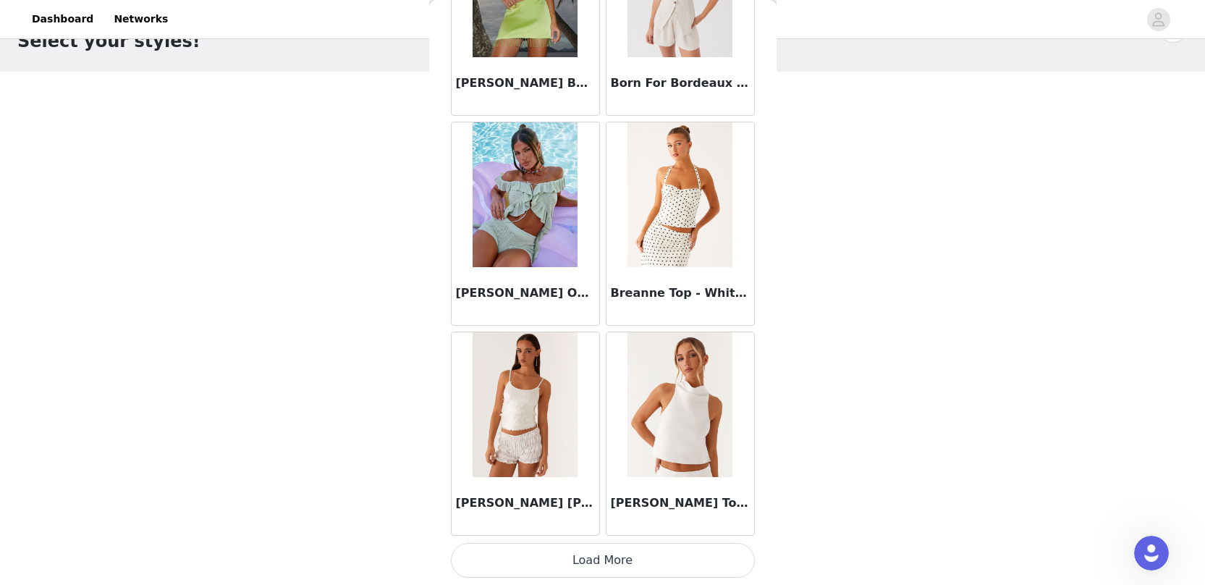
click at [594, 557] on button "Load More" at bounding box center [603, 560] width 304 height 35
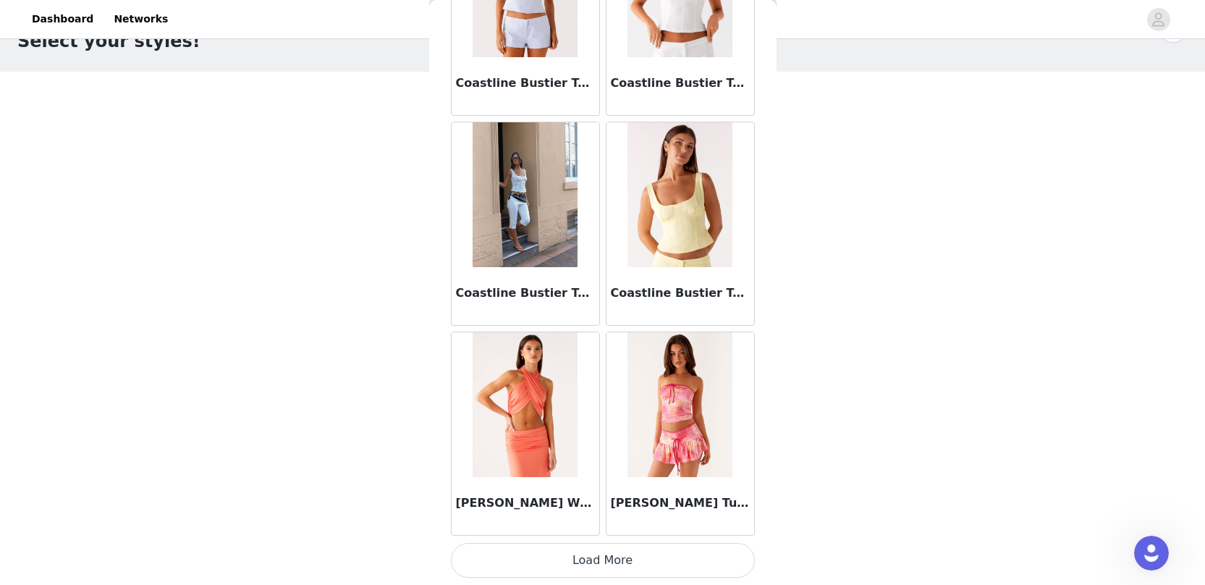
scroll to position [174, 0]
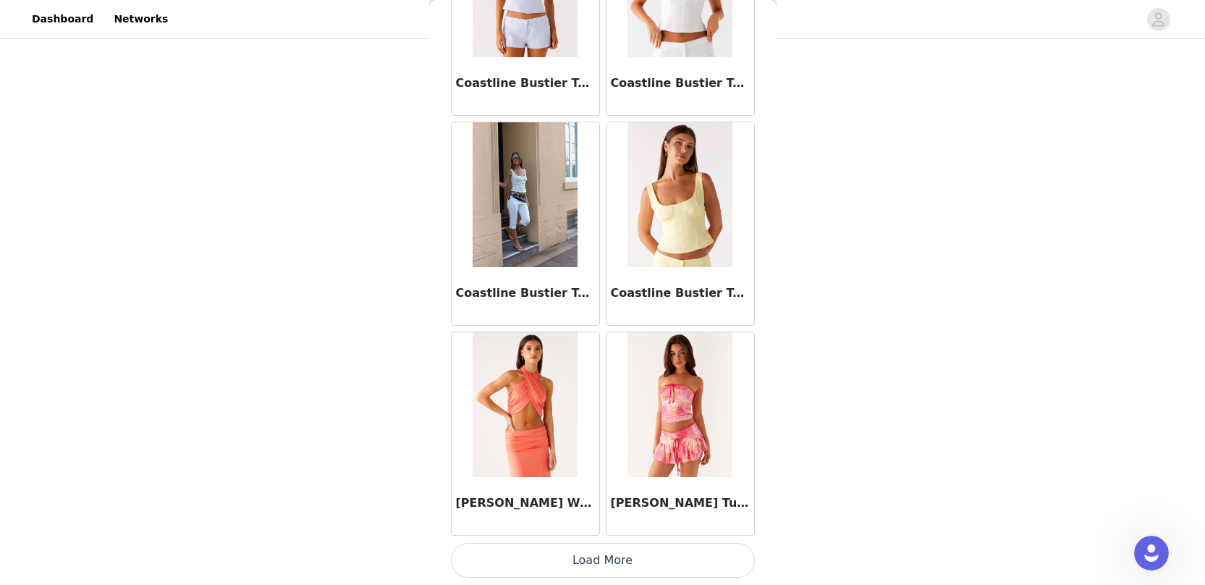
click at [656, 551] on button "Load More" at bounding box center [603, 560] width 304 height 35
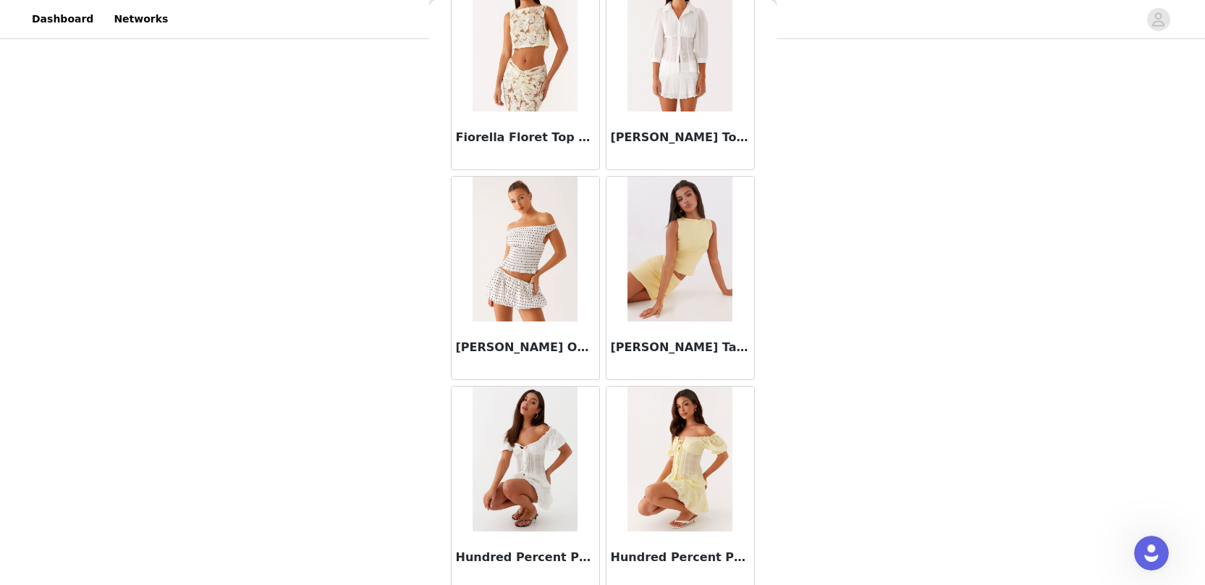
scroll to position [5827, 0]
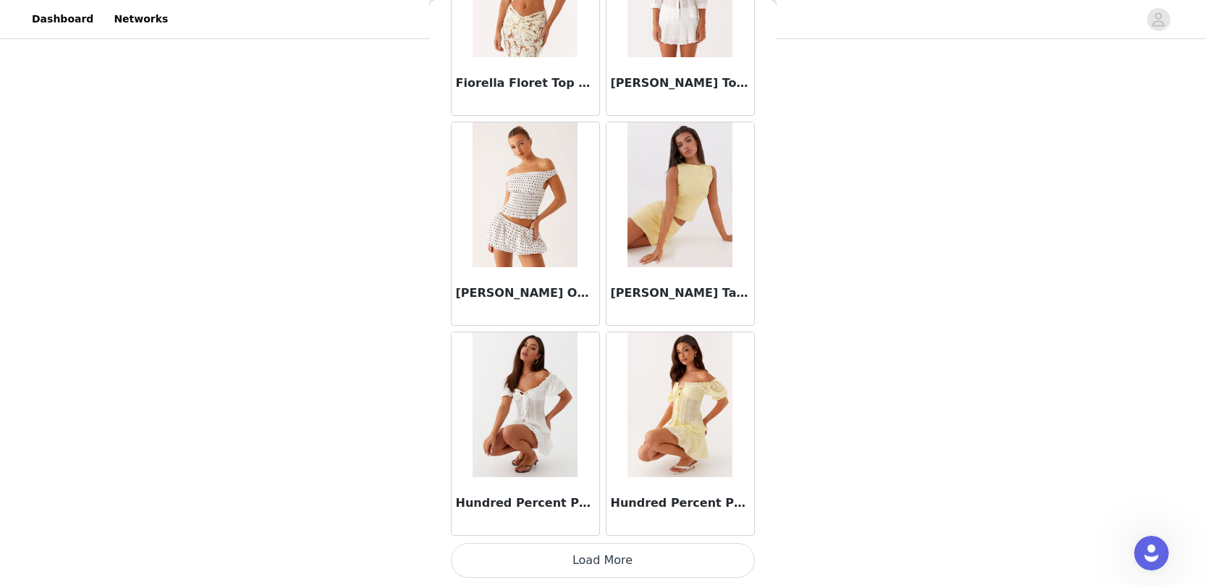
click at [661, 559] on button "Load More" at bounding box center [603, 560] width 304 height 35
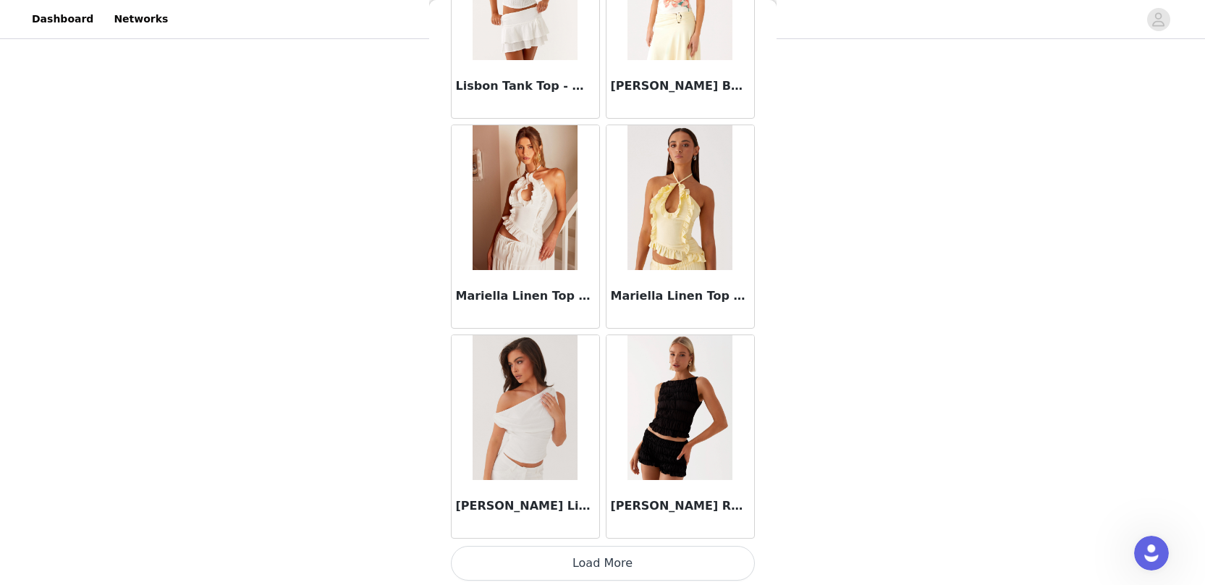
scroll to position [7926, 0]
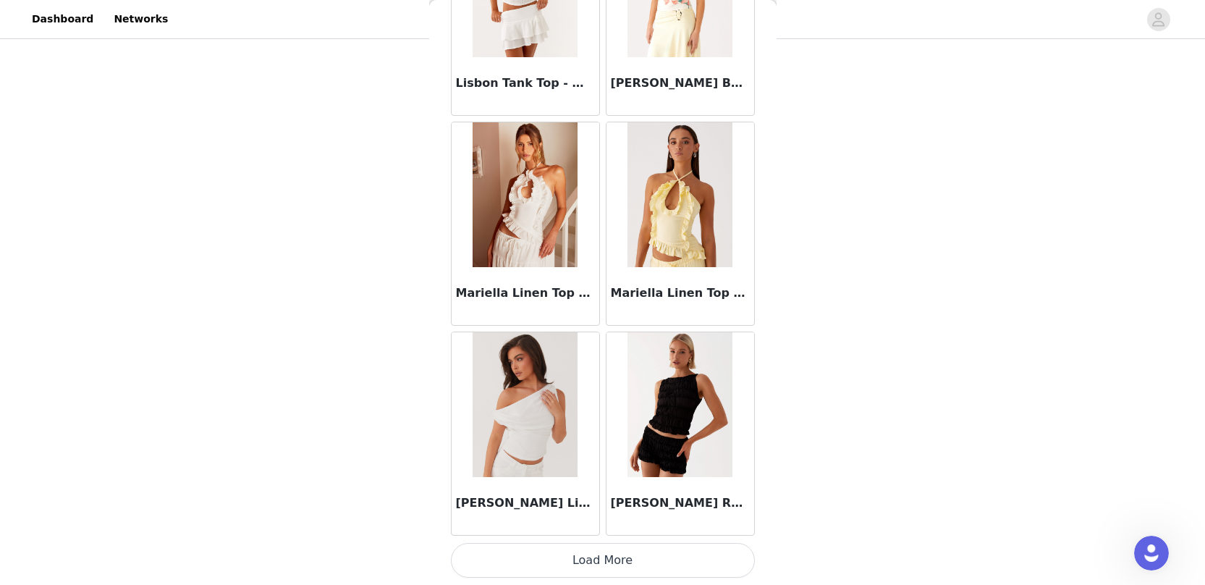
click at [672, 568] on button "Load More" at bounding box center [603, 560] width 304 height 35
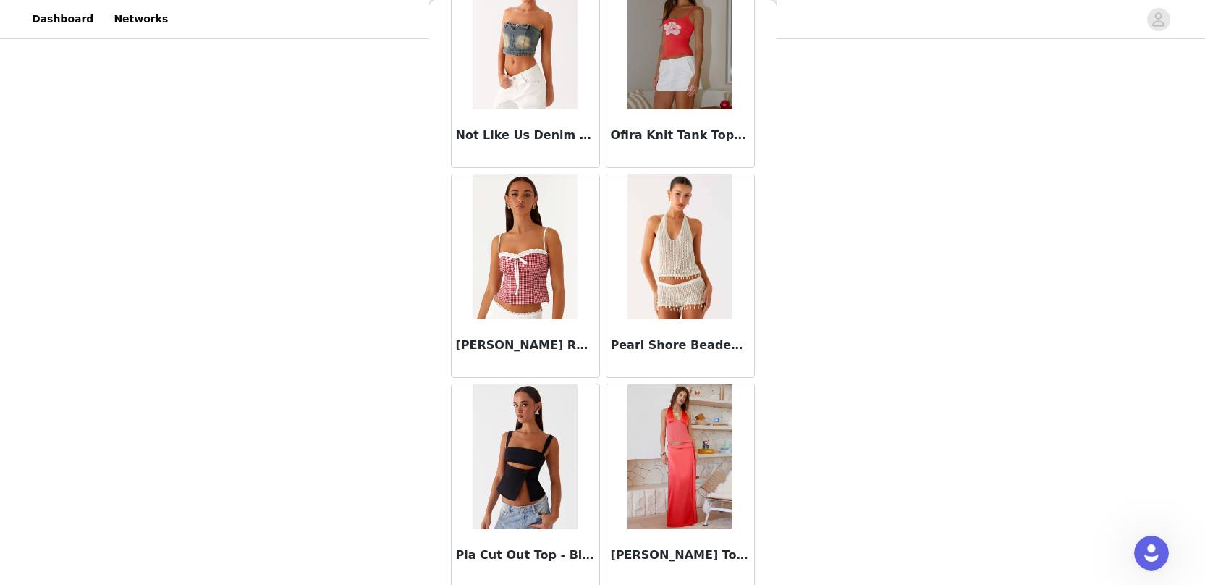
scroll to position [10025, 0]
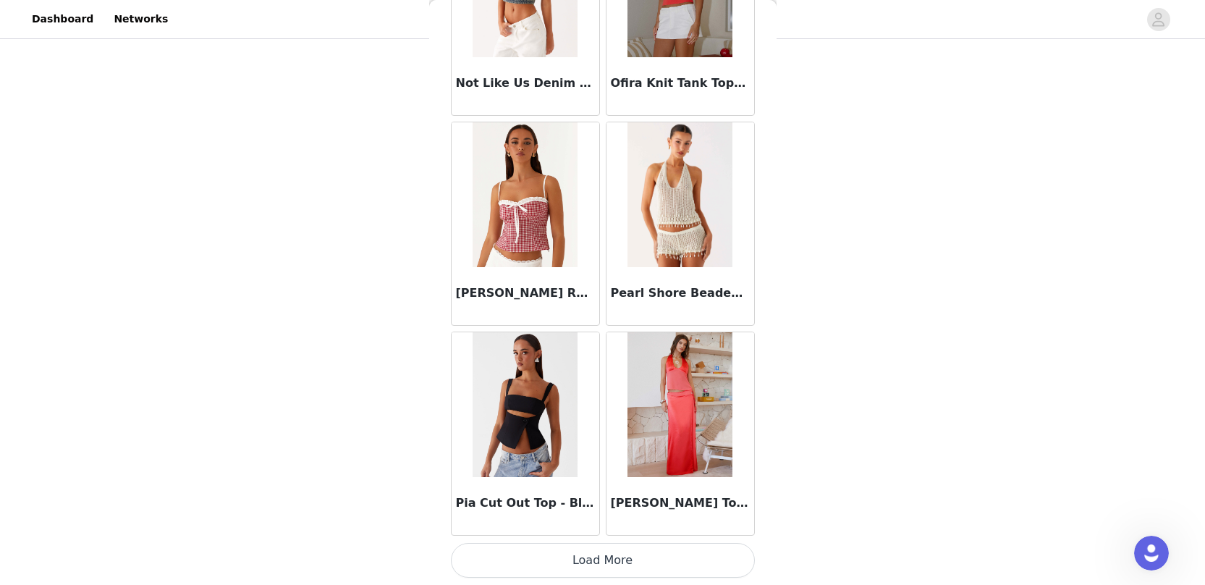
click at [596, 564] on button "Load More" at bounding box center [603, 560] width 304 height 35
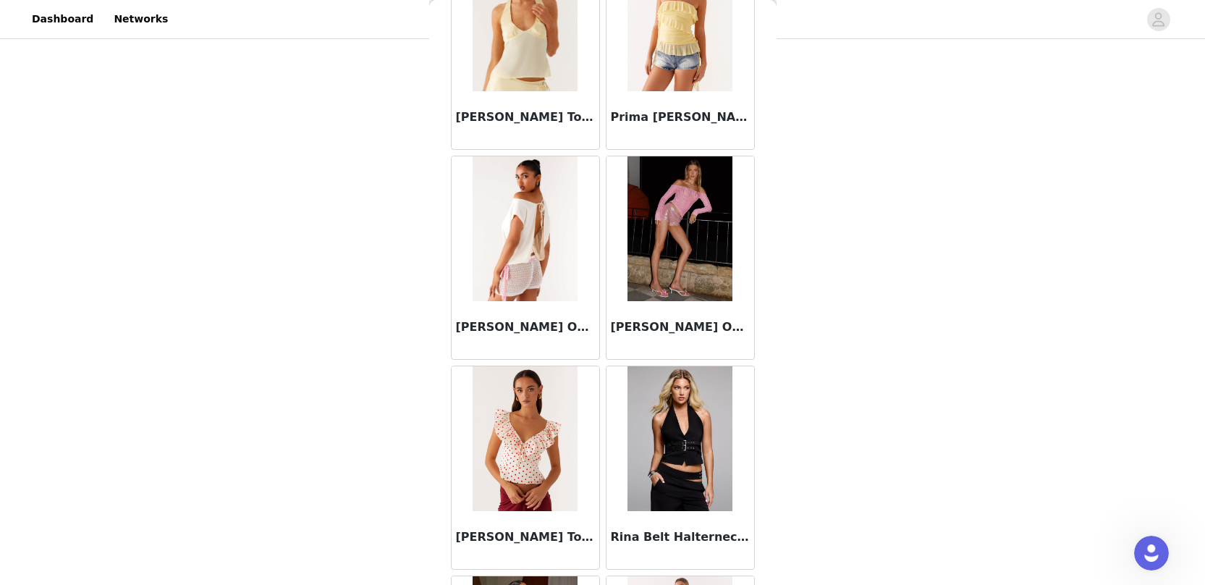
scroll to position [10656, 0]
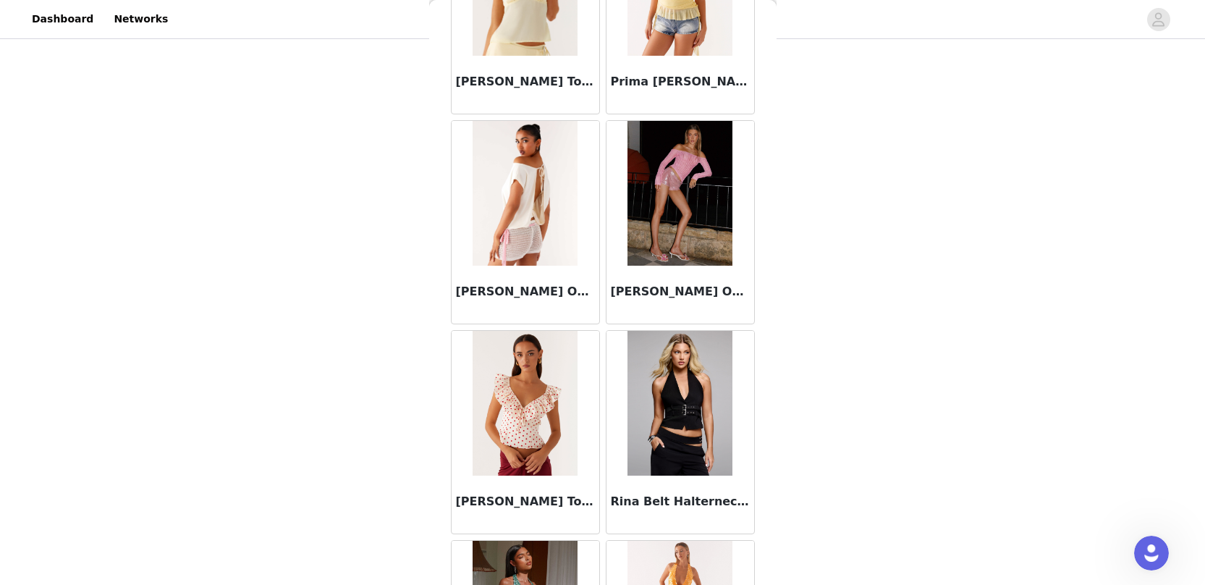
click at [496, 207] on img at bounding box center [525, 193] width 105 height 145
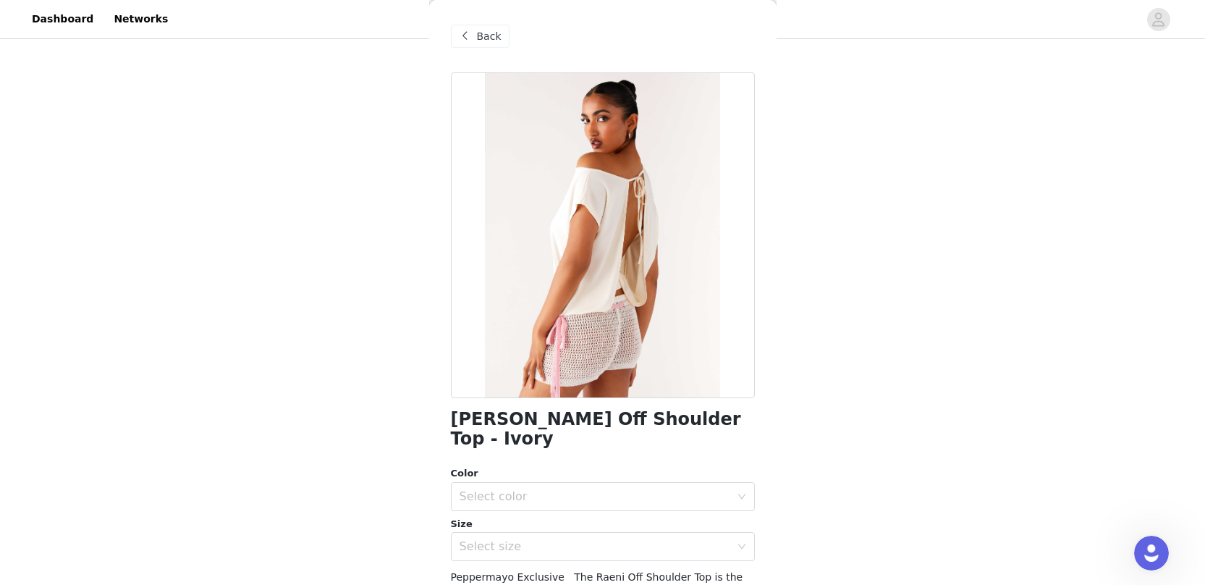
scroll to position [1, 0]
click at [468, 34] on span at bounding box center [465, 35] width 17 height 17
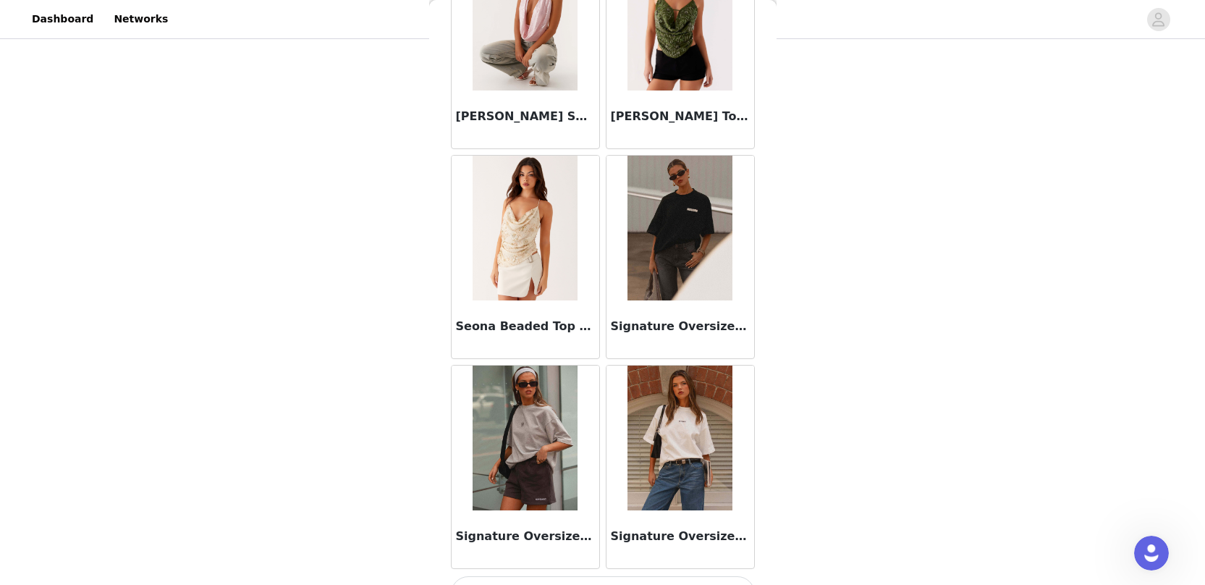
scroll to position [12124, 0]
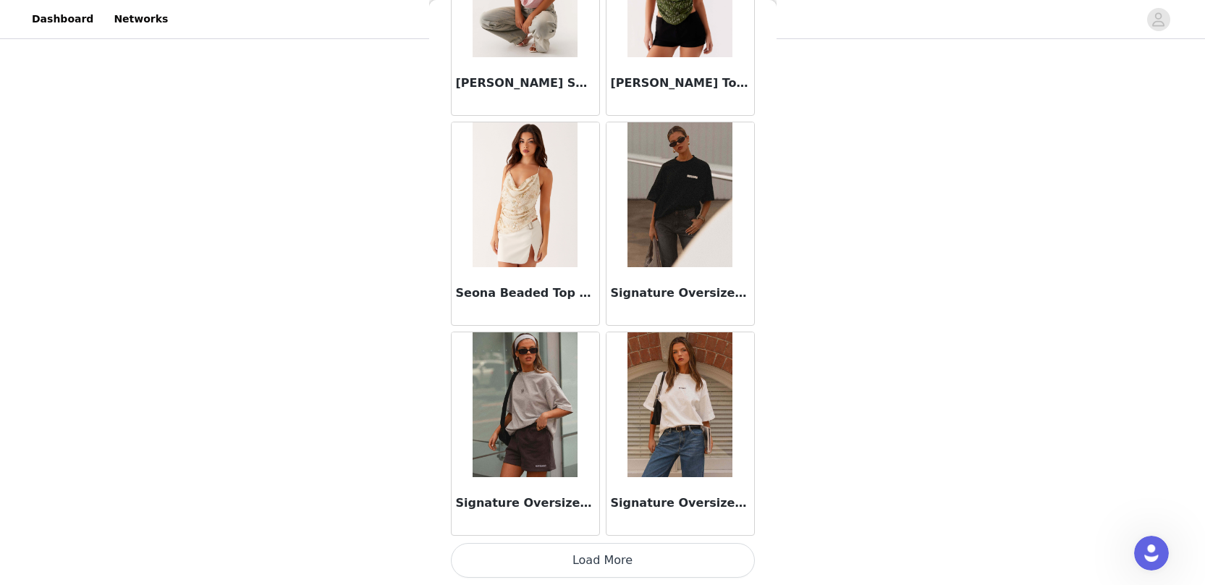
click at [594, 555] on button "Load More" at bounding box center [603, 560] width 304 height 35
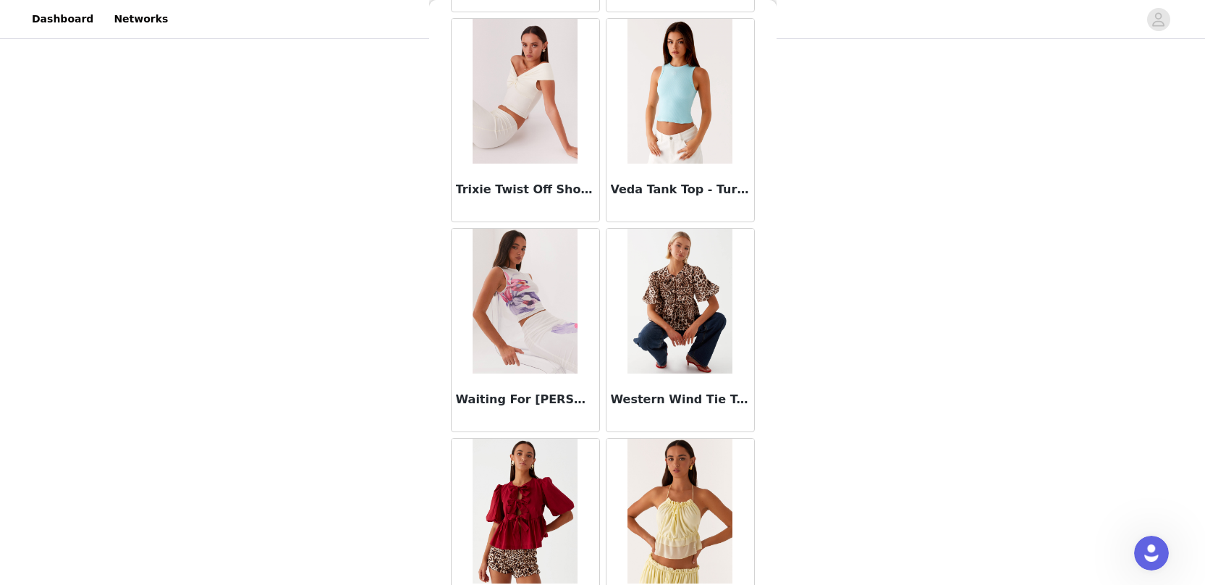
scroll to position [14222, 0]
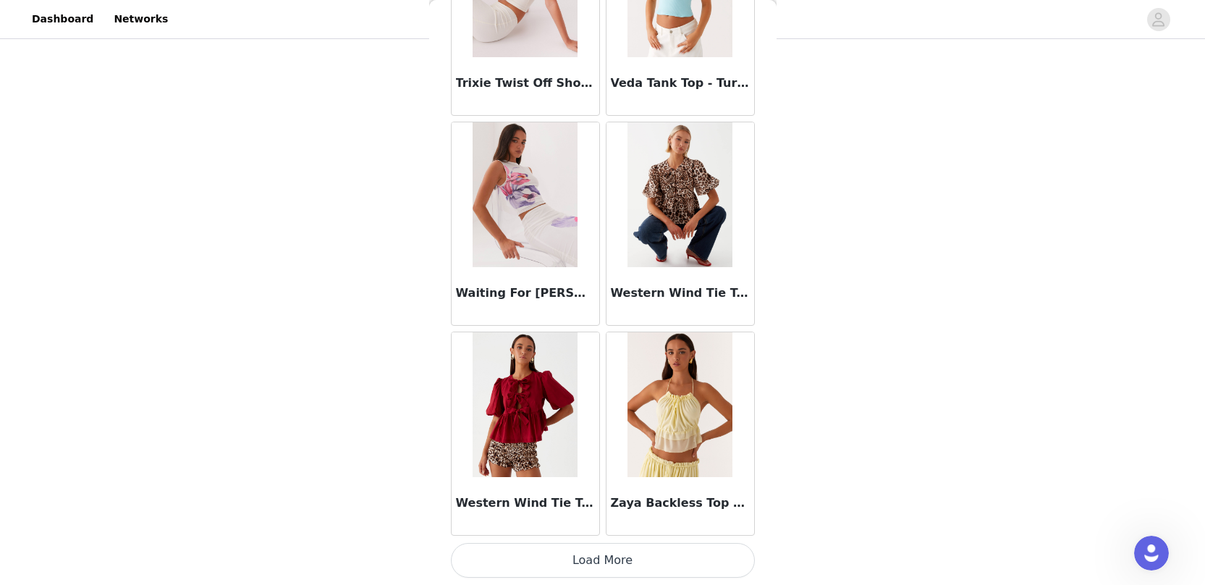
click at [586, 550] on button "Load More" at bounding box center [603, 560] width 304 height 35
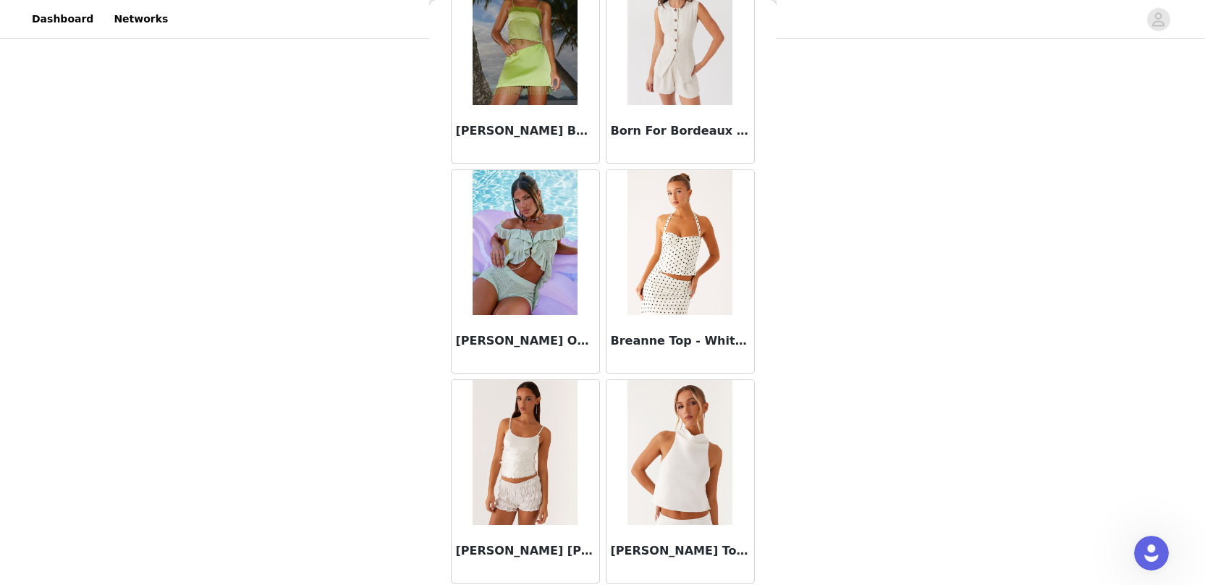
scroll to position [1581, 0]
click at [695, 263] on img at bounding box center [679, 243] width 105 height 145
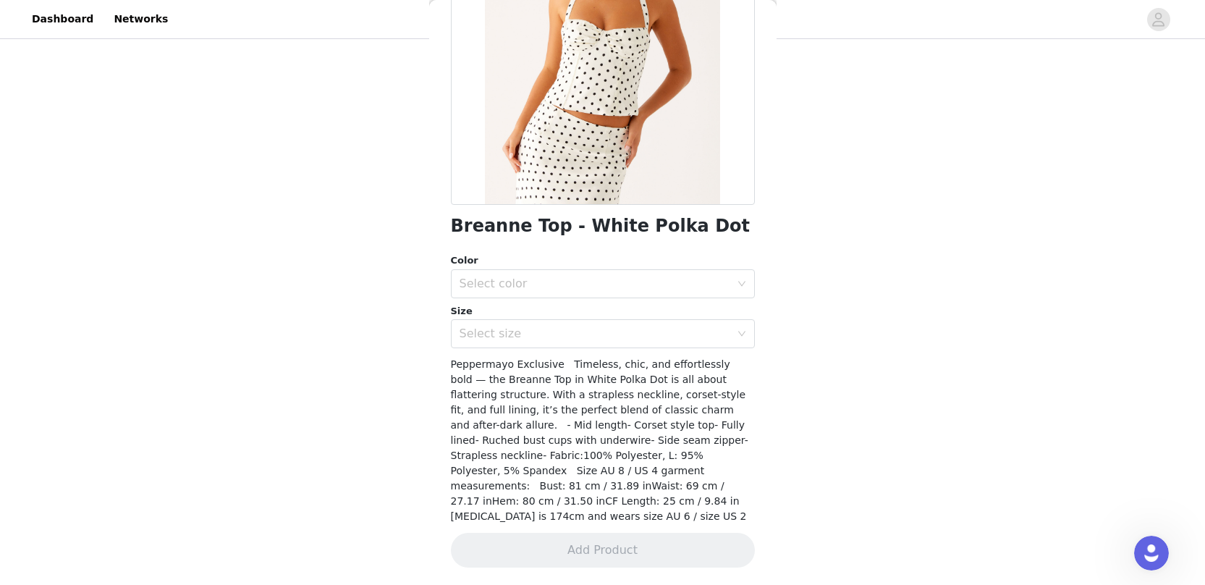
scroll to position [193, 0]
click at [626, 282] on div "Select color" at bounding box center [595, 283] width 271 height 14
click at [619, 309] on li "White Polka Dot" at bounding box center [597, 315] width 293 height 23
click at [661, 337] on div "Select size" at bounding box center [595, 333] width 271 height 14
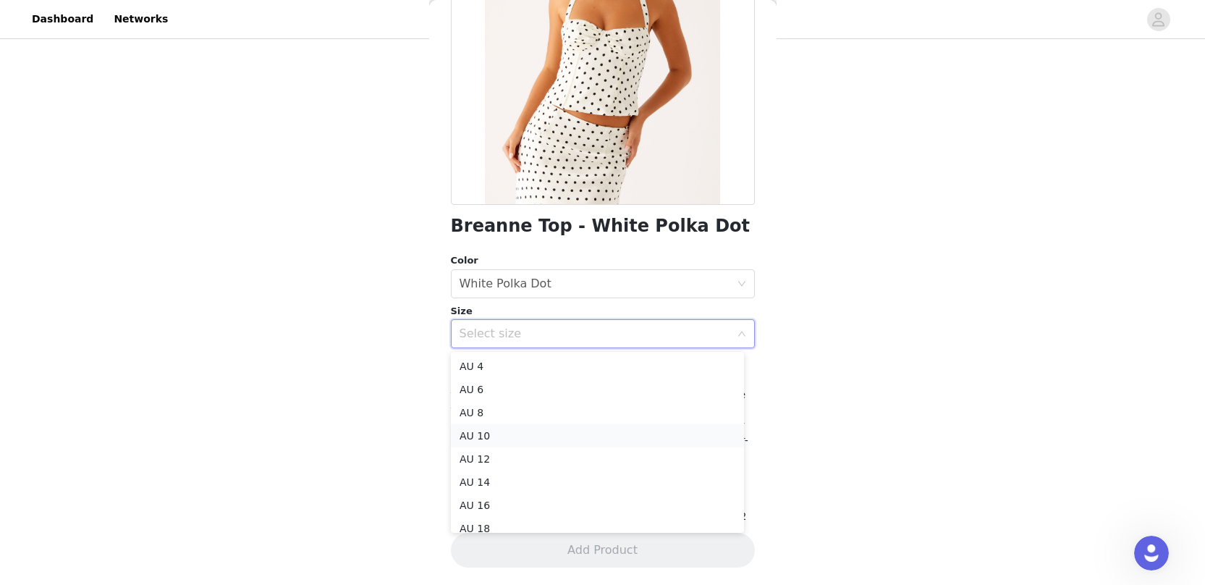
click at [567, 427] on li "AU 10" at bounding box center [597, 435] width 293 height 23
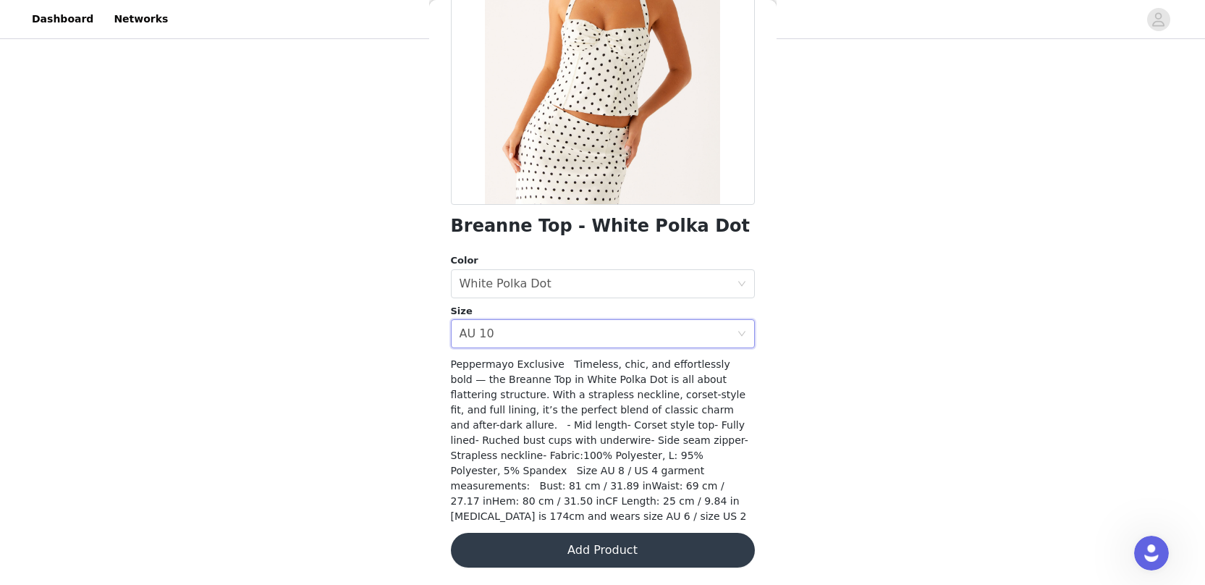
click at [589, 545] on button "Add Product" at bounding box center [603, 550] width 304 height 35
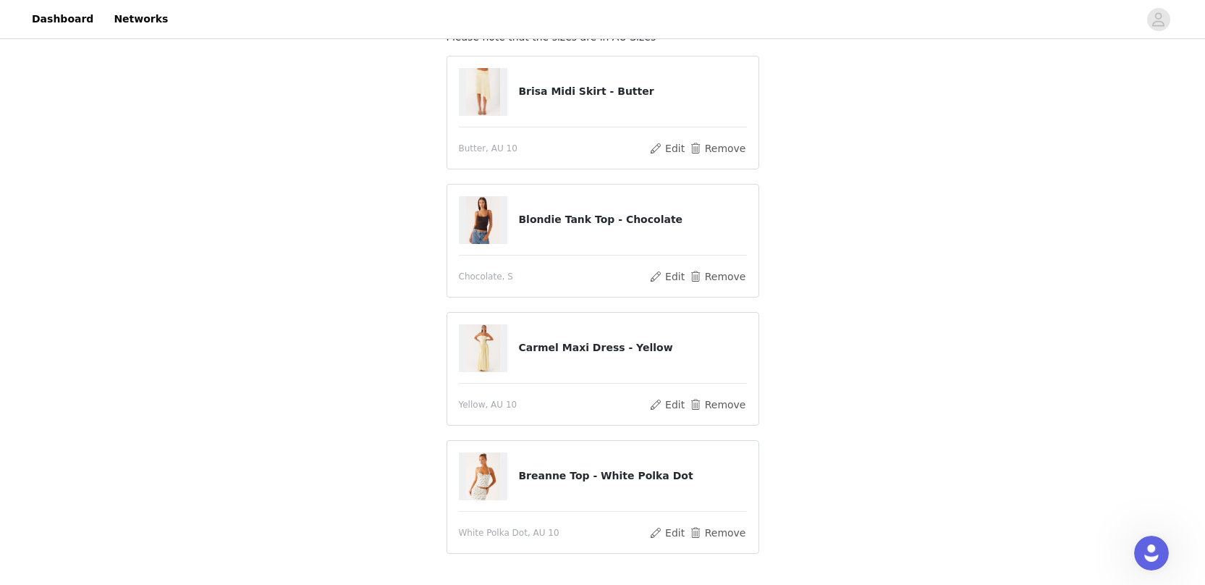
scroll to position [106, 0]
click at [730, 151] on button "Remove" at bounding box center [717, 147] width 58 height 17
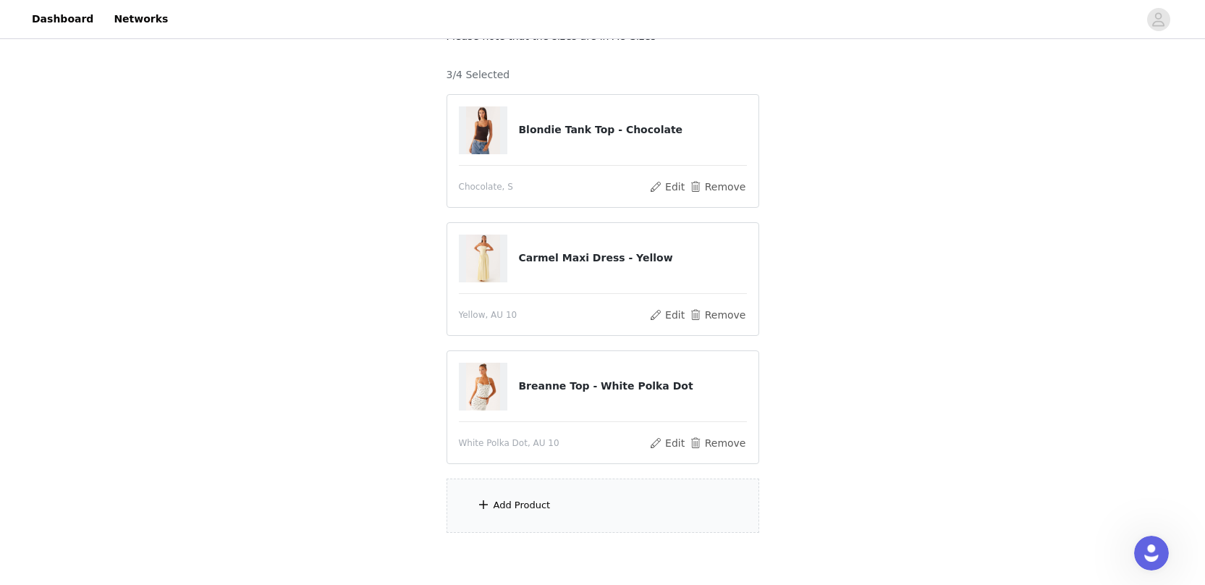
click at [553, 497] on div "Add Product" at bounding box center [603, 505] width 313 height 54
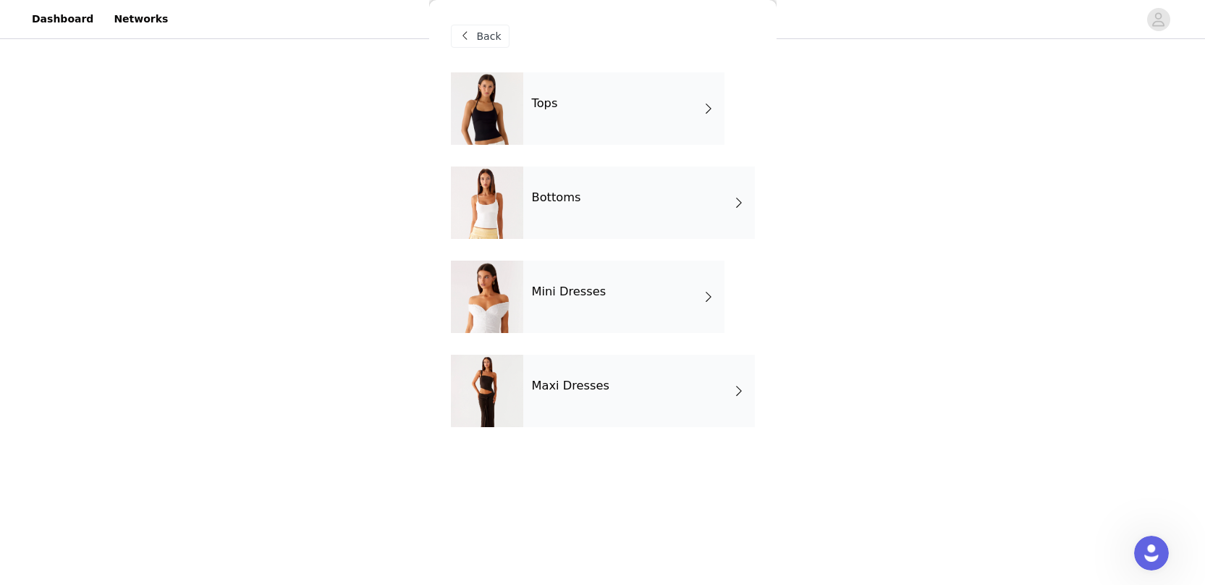
click at [661, 202] on div "Bottoms" at bounding box center [639, 202] width 232 height 72
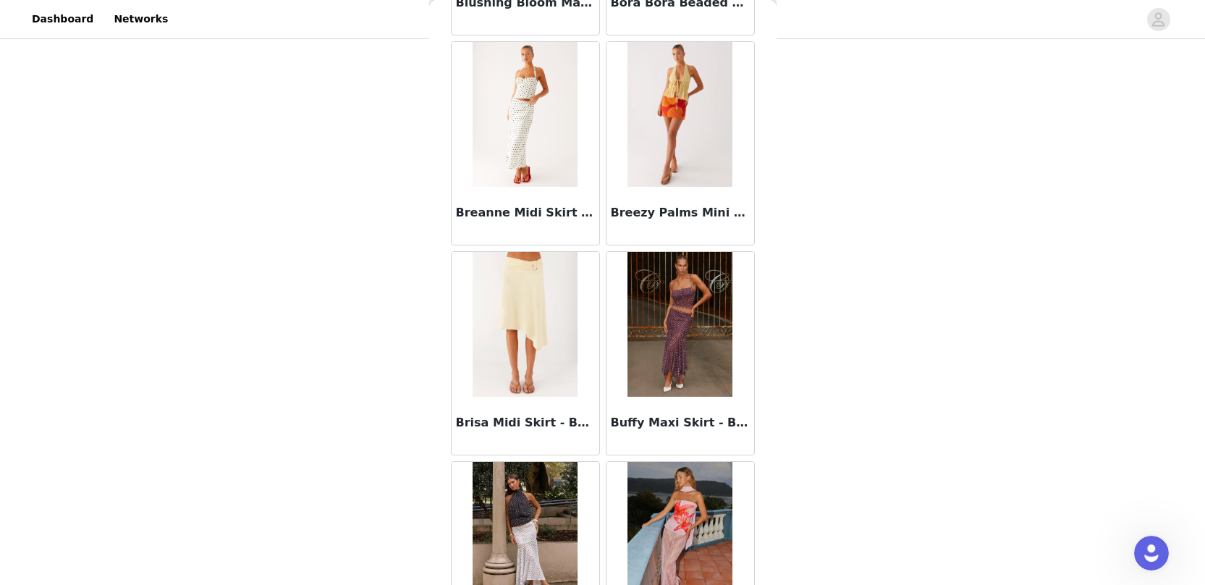
scroll to position [1630, 0]
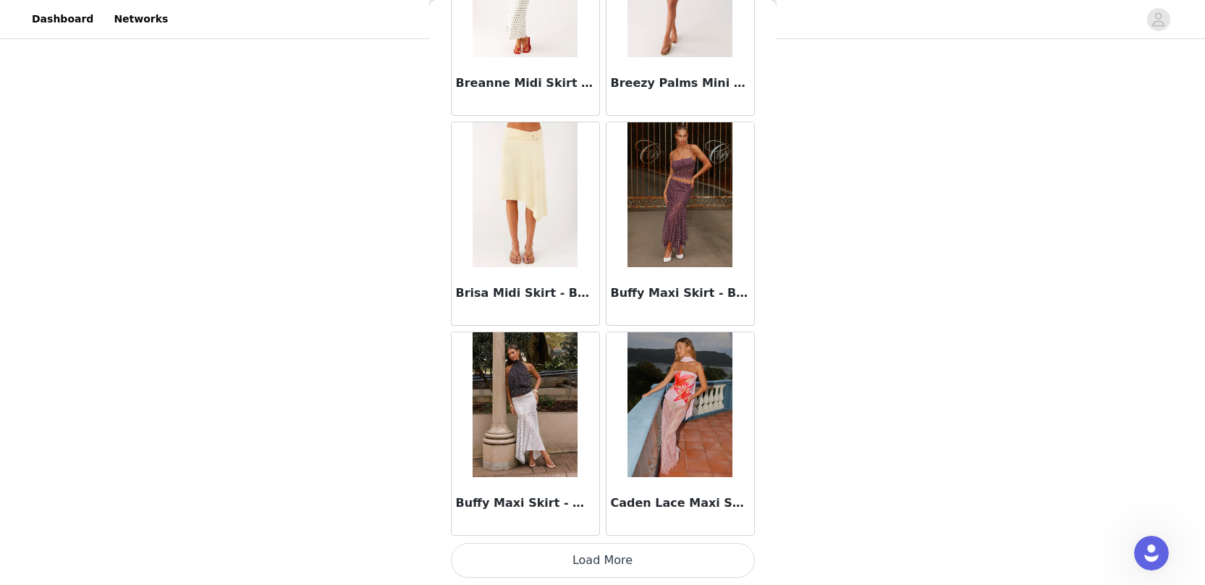
click at [526, 232] on img at bounding box center [525, 194] width 105 height 145
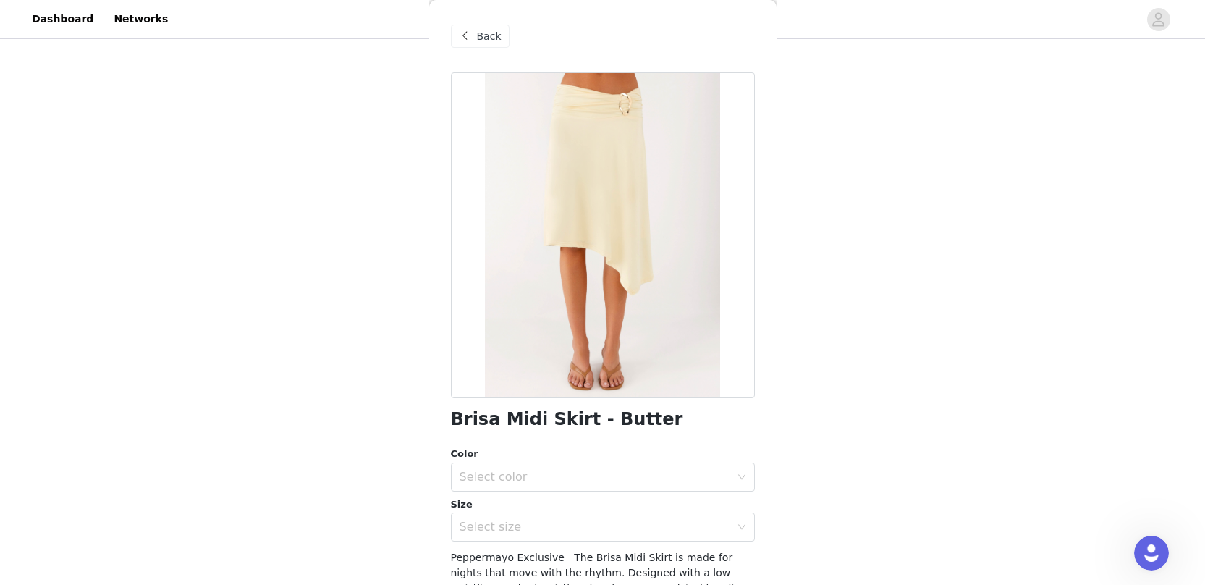
scroll to position [44, 0]
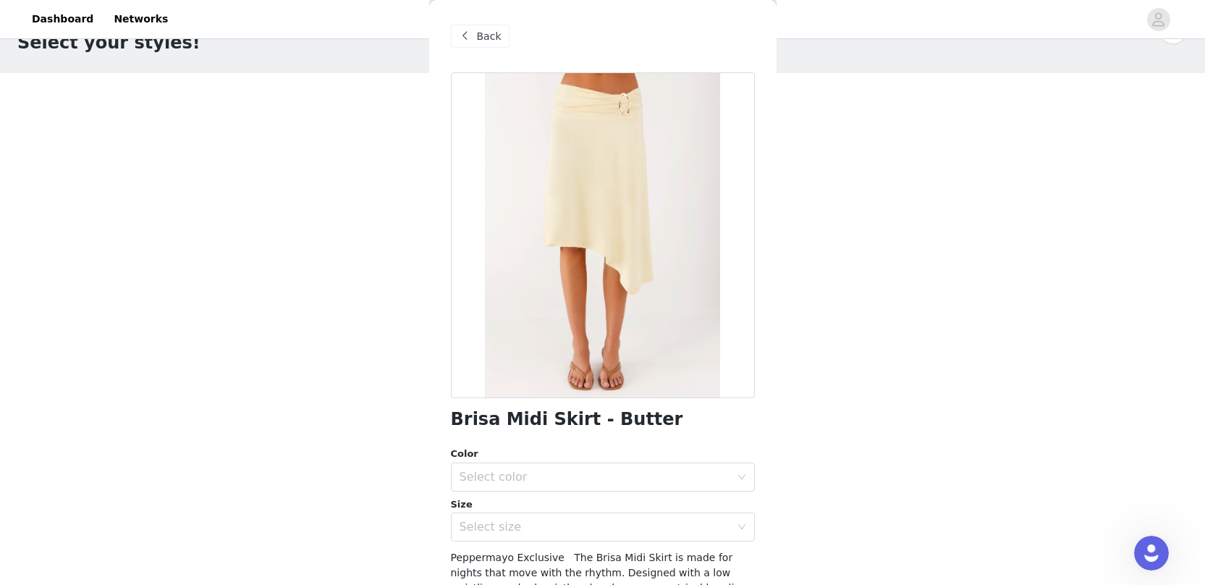
click at [479, 41] on span "Back" at bounding box center [489, 36] width 25 height 15
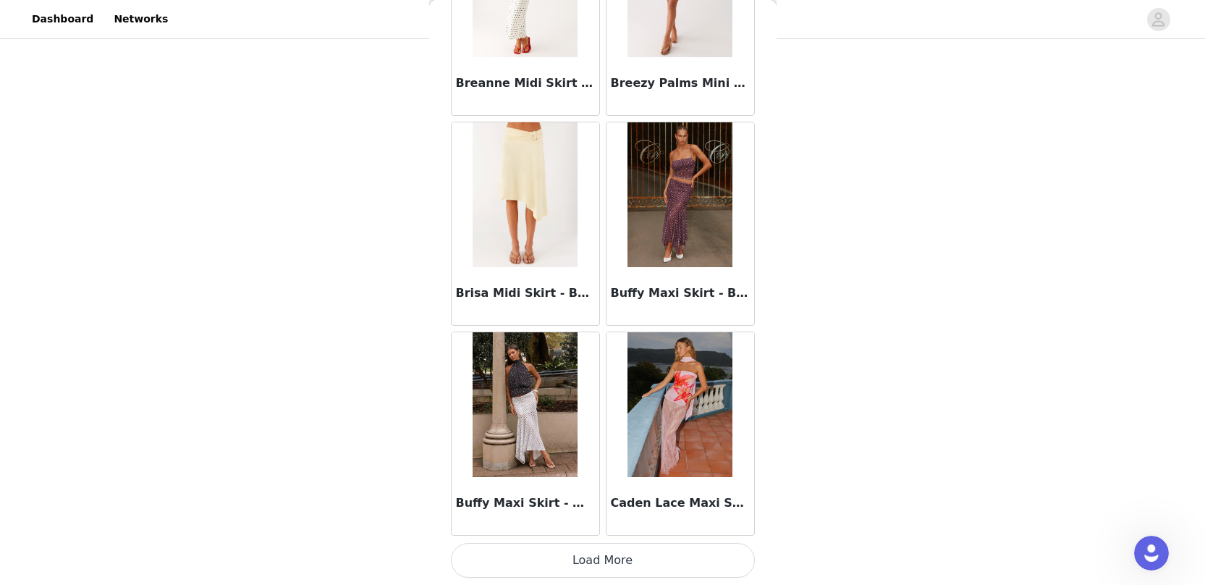
scroll to position [88, 0]
click at [596, 561] on button "Load More" at bounding box center [603, 560] width 304 height 35
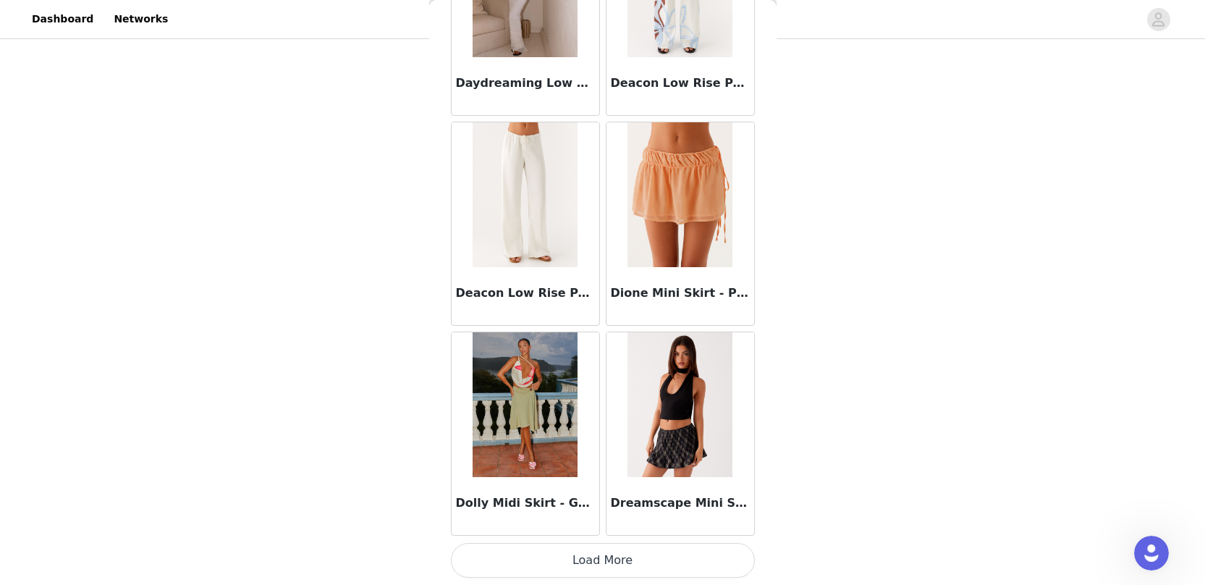
scroll to position [174, 0]
click at [644, 566] on button "Load More" at bounding box center [603, 560] width 304 height 35
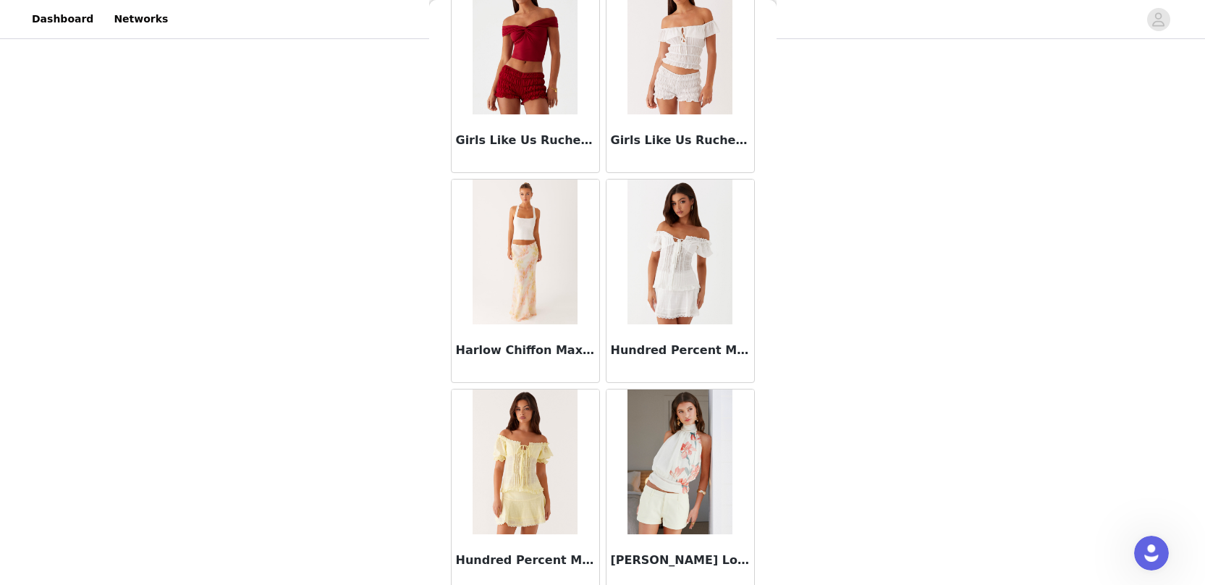
scroll to position [5827, 0]
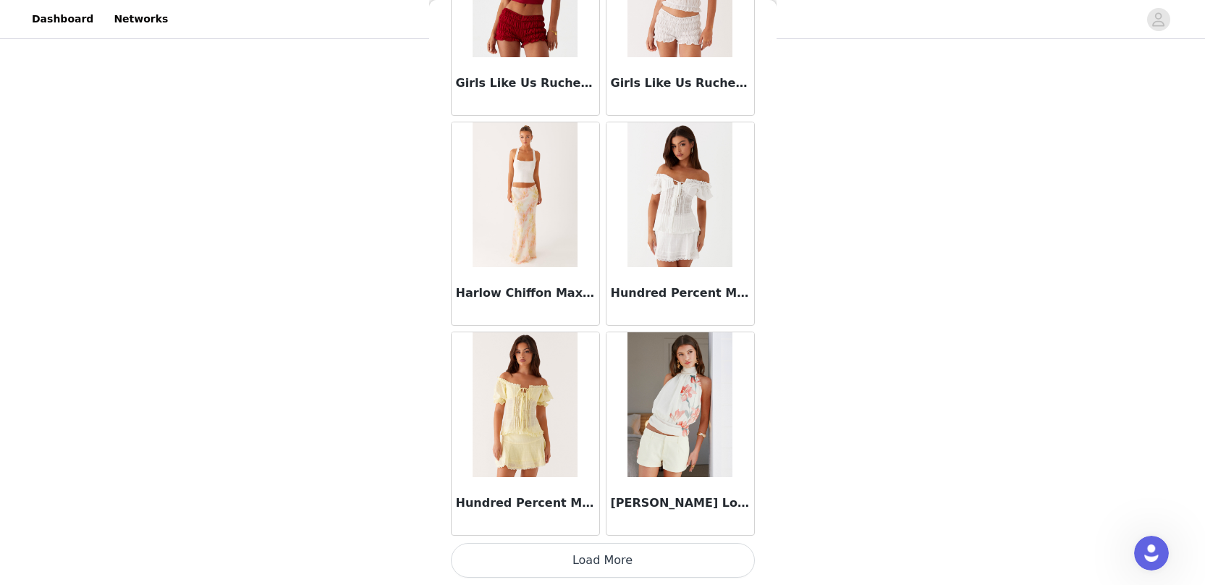
click at [649, 567] on button "Load More" at bounding box center [603, 560] width 304 height 35
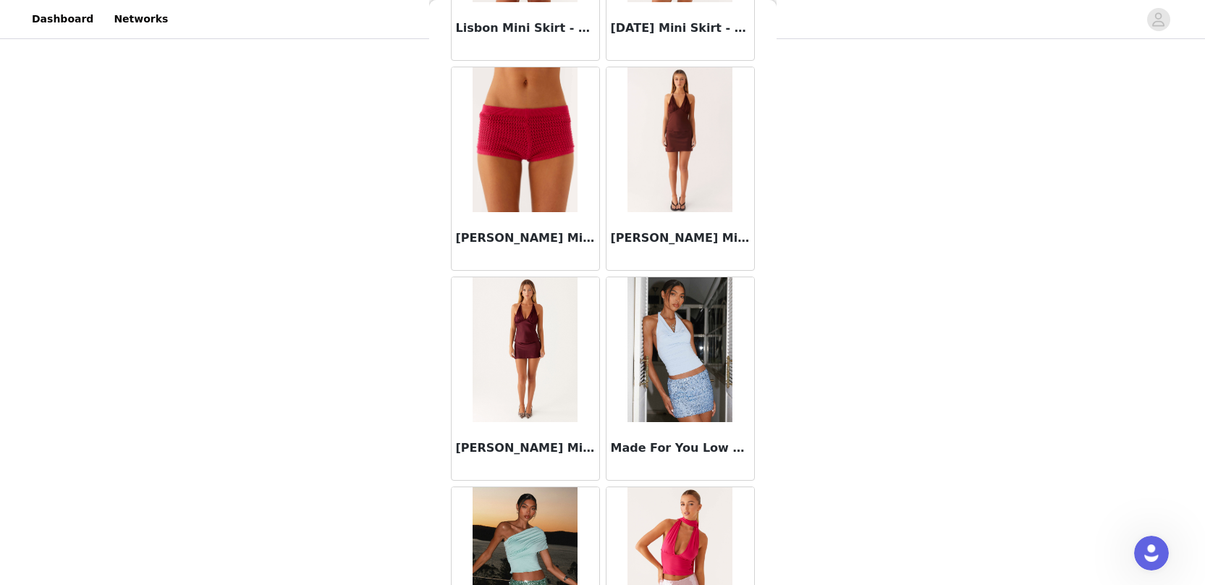
scroll to position [7926, 0]
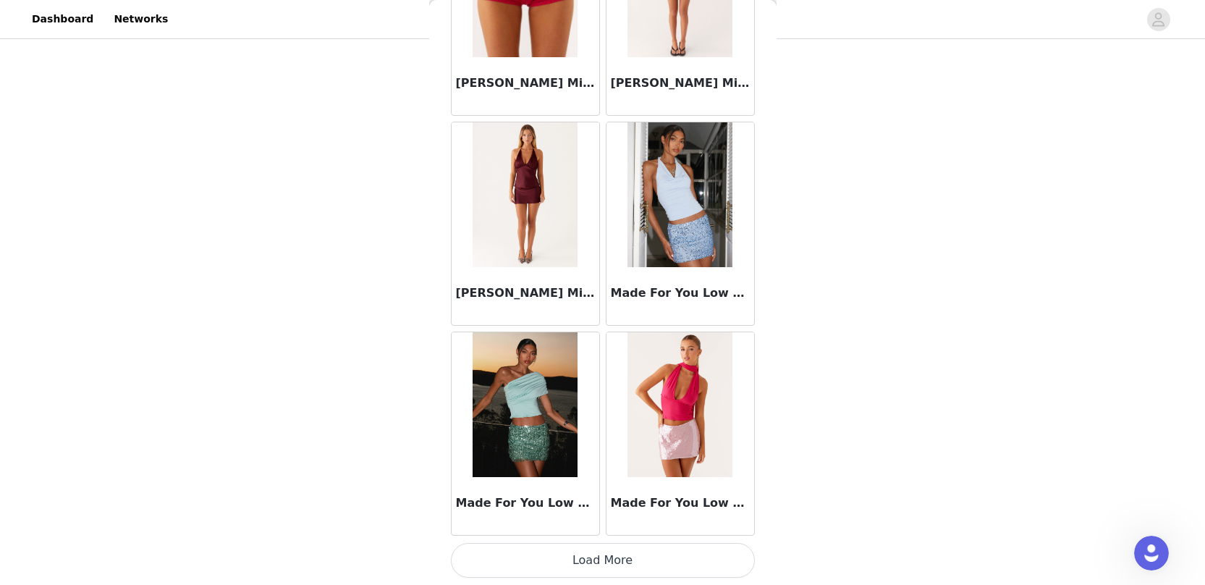
click at [611, 559] on button "Load More" at bounding box center [603, 560] width 304 height 35
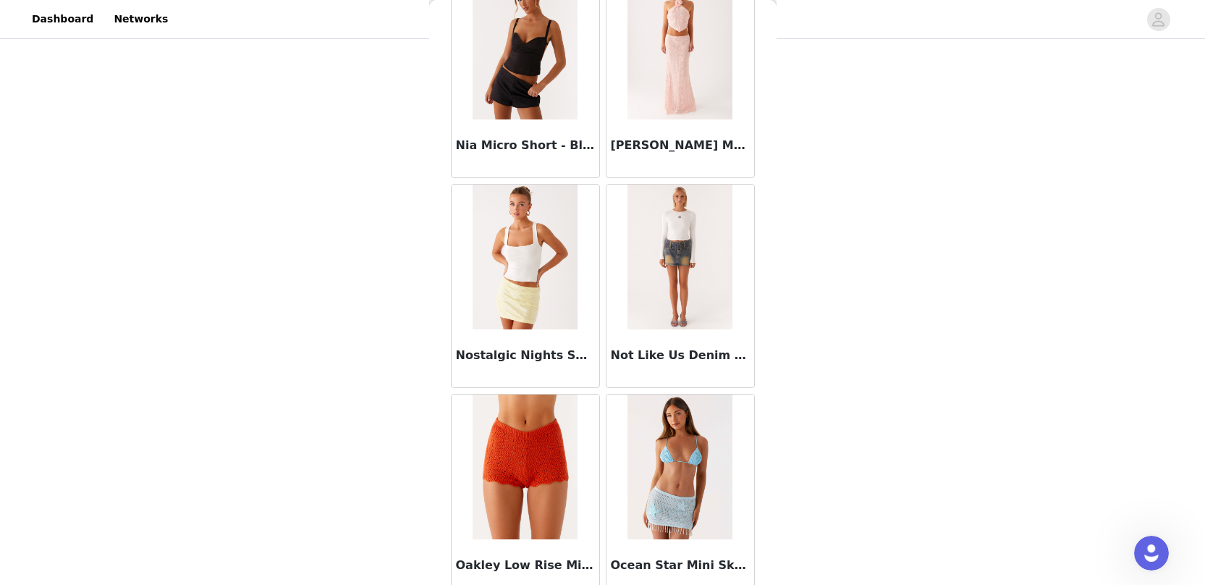
scroll to position [10025, 0]
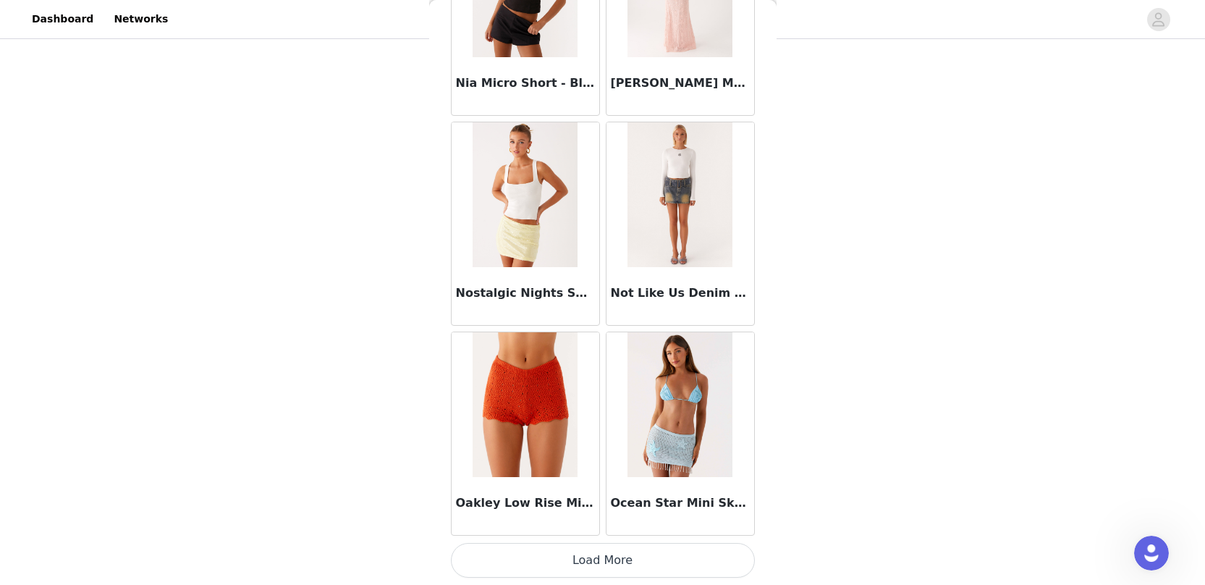
click at [604, 556] on button "Load More" at bounding box center [603, 560] width 304 height 35
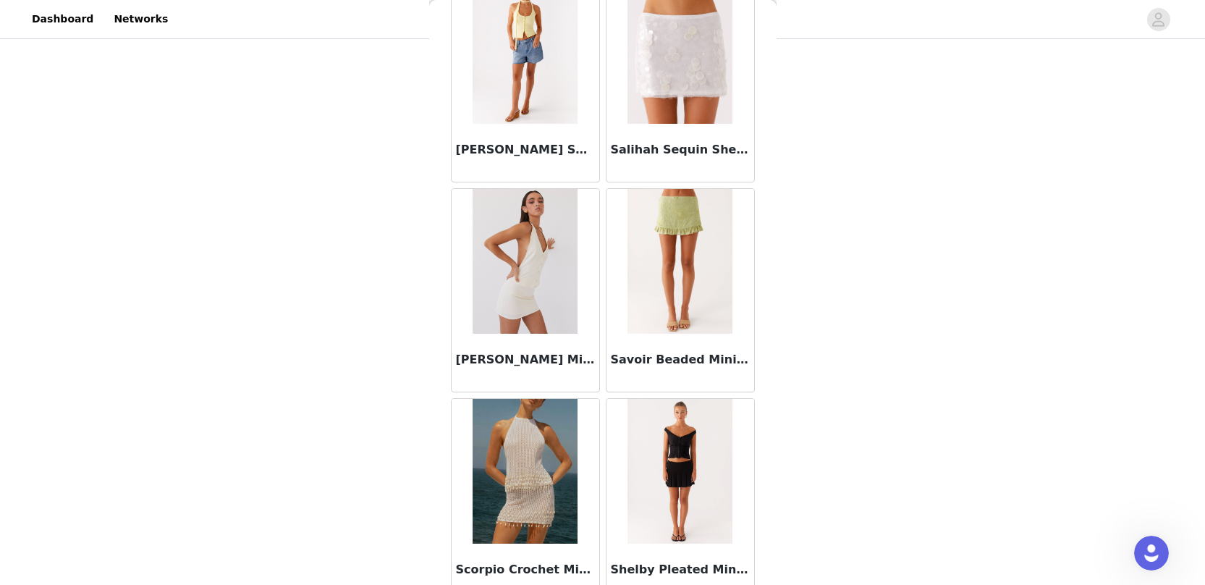
scroll to position [12124, 0]
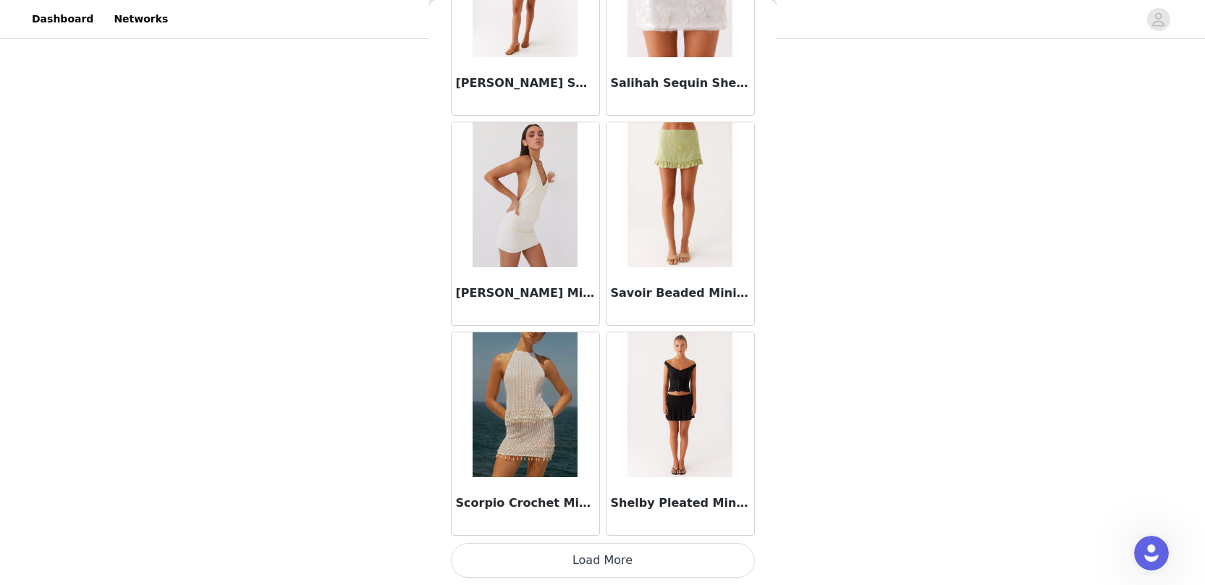
click at [575, 557] on button "Load More" at bounding box center [603, 560] width 304 height 35
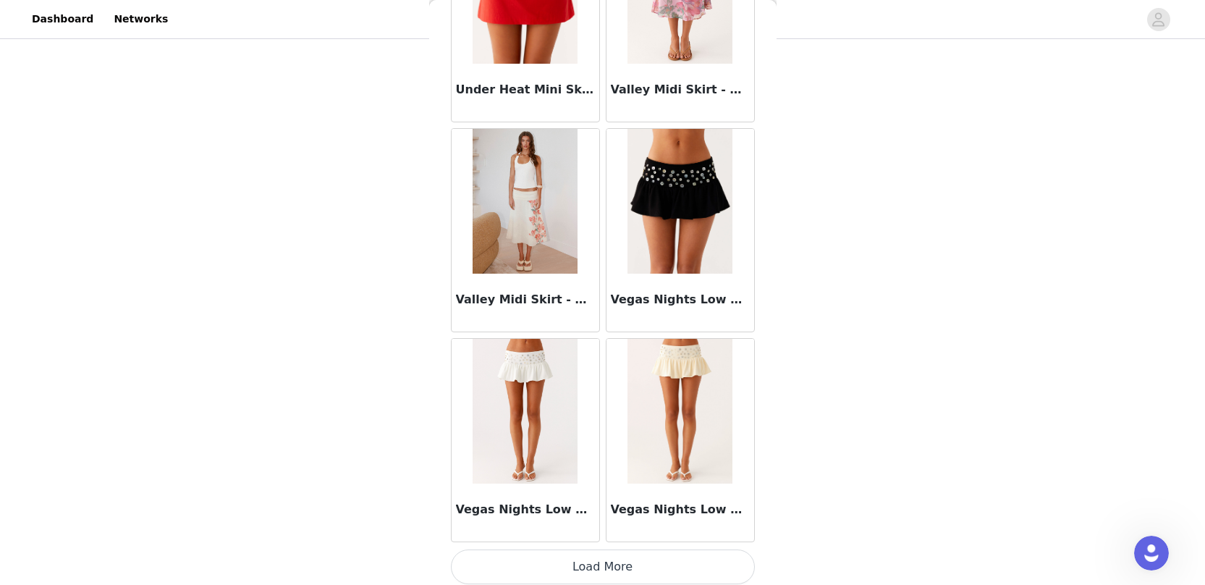
scroll to position [14222, 0]
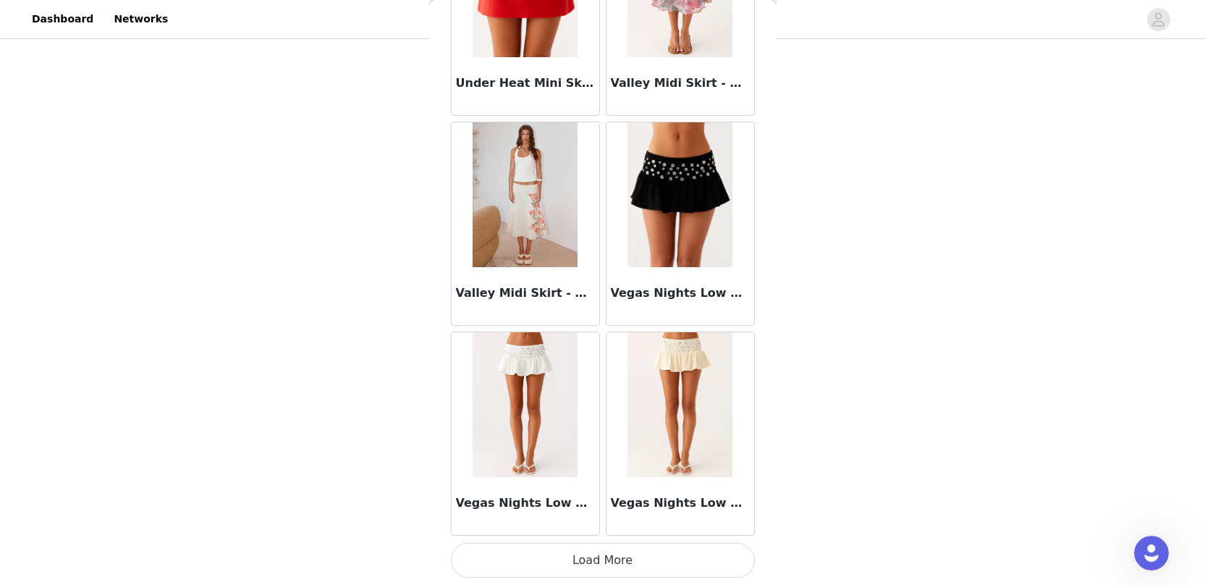
click at [577, 558] on button "Load More" at bounding box center [603, 560] width 304 height 35
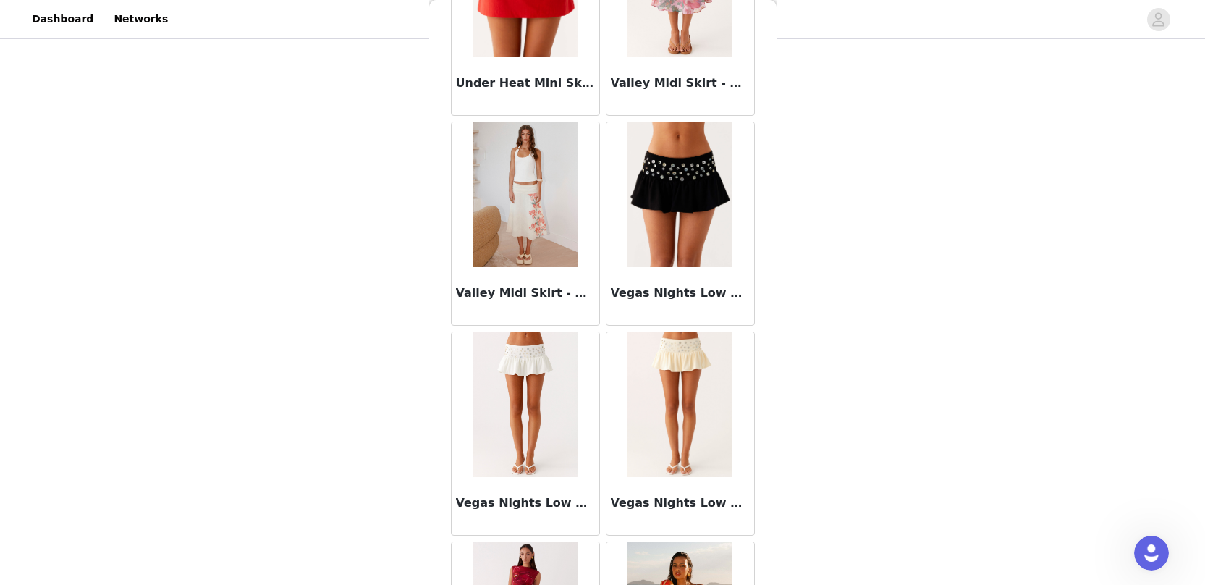
scroll to position [14386, 0]
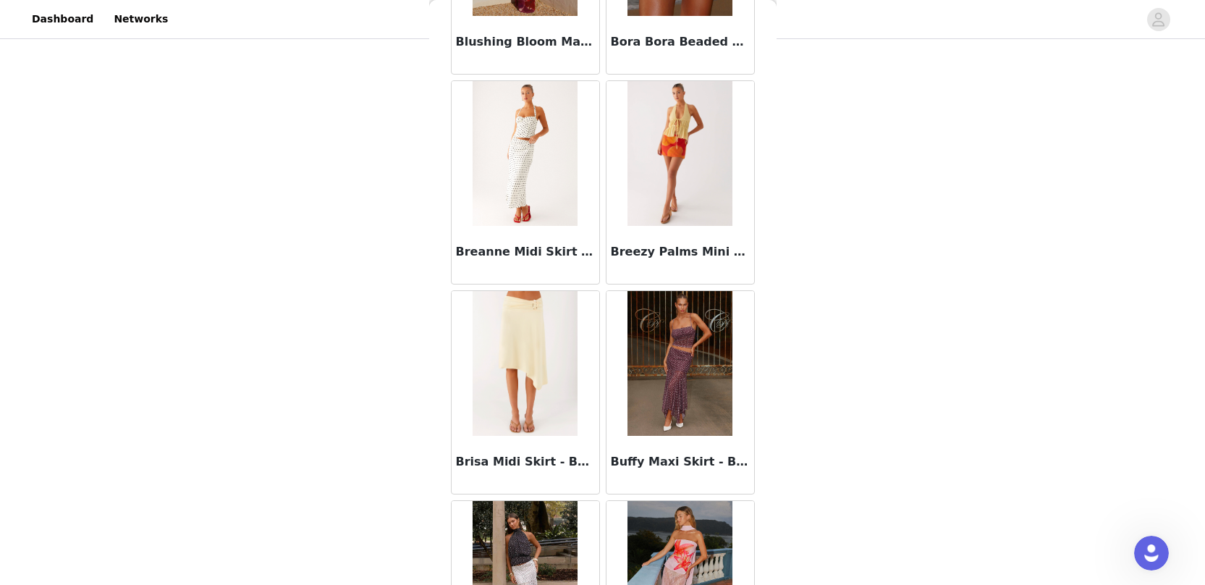
click at [538, 330] on img at bounding box center [525, 363] width 105 height 145
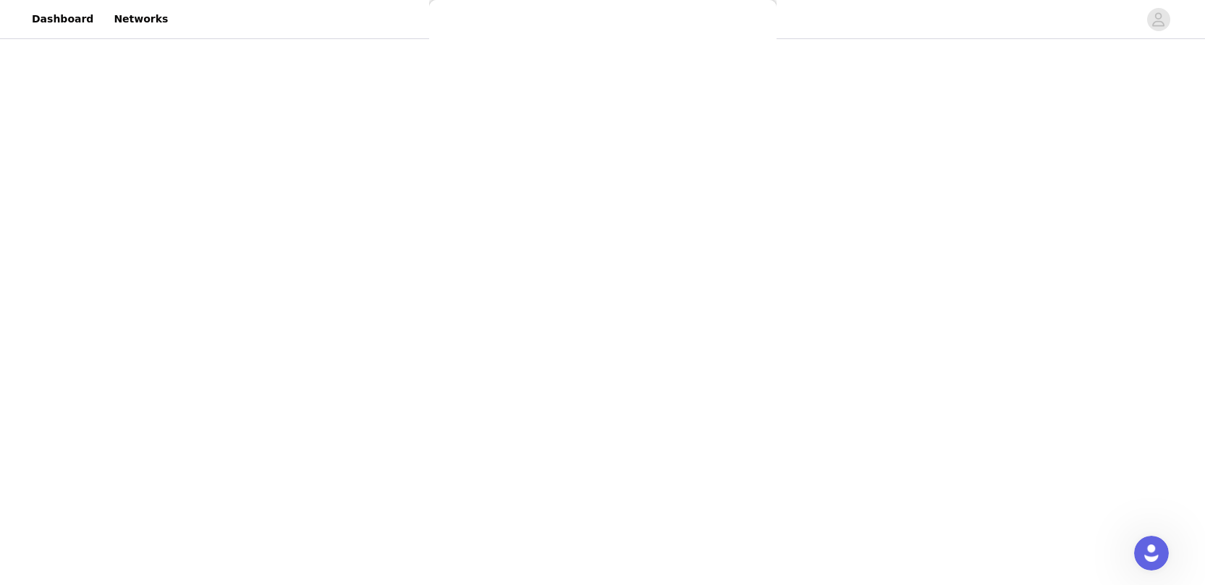
scroll to position [208, 0]
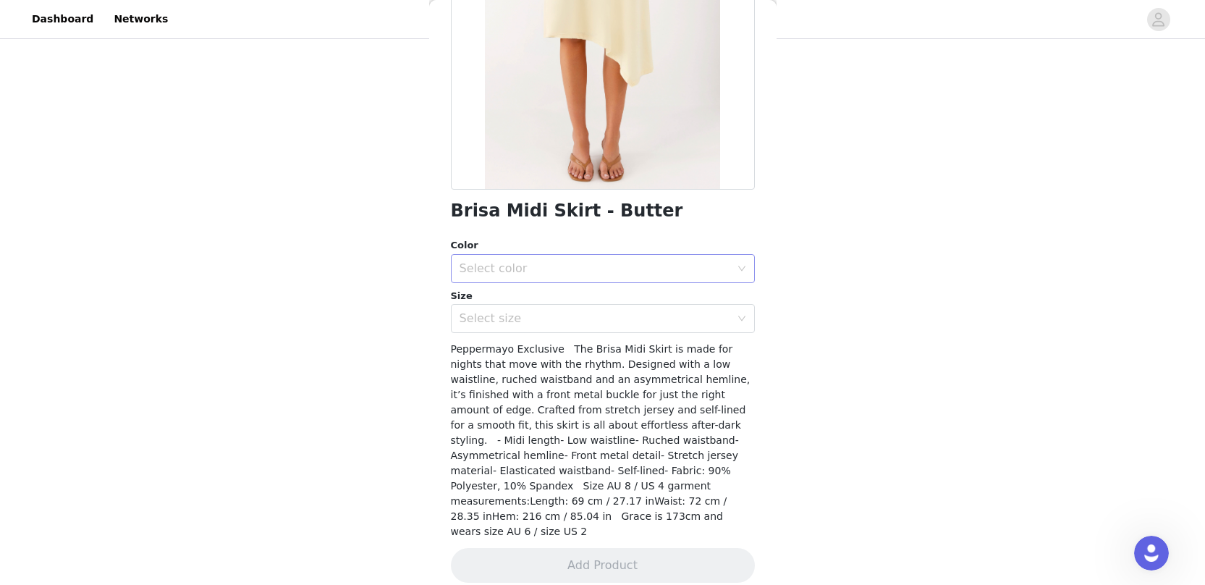
click at [562, 274] on div "Select color" at bounding box center [595, 268] width 271 height 14
click at [564, 305] on li "Butter" at bounding box center [597, 300] width 293 height 23
click at [564, 315] on div "Select size" at bounding box center [595, 318] width 271 height 14
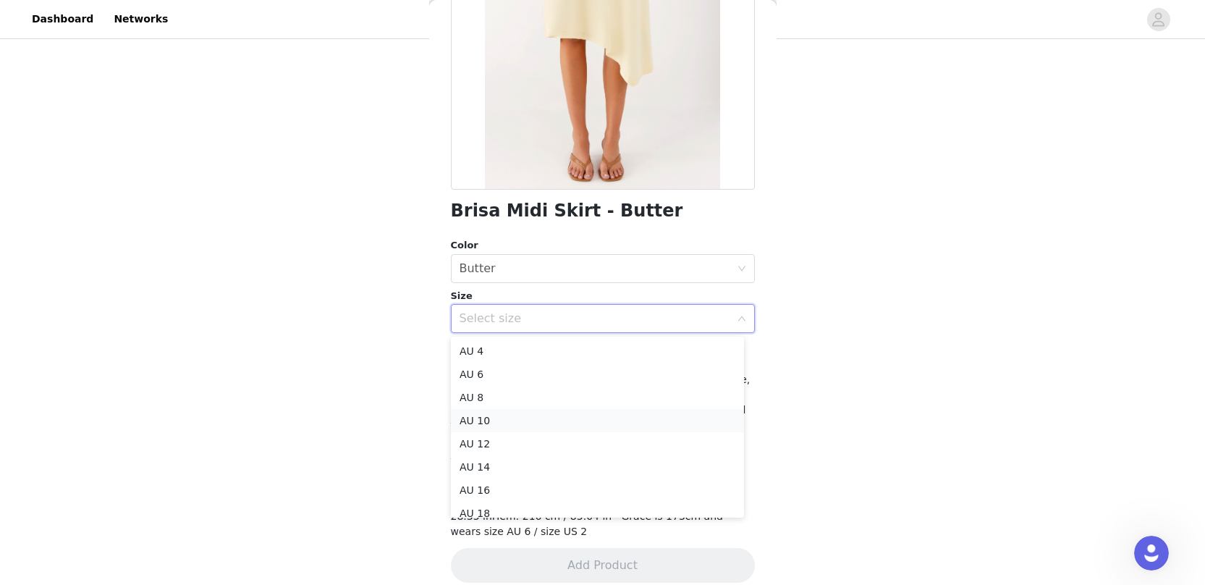
click at [549, 415] on li "AU 10" at bounding box center [597, 420] width 293 height 23
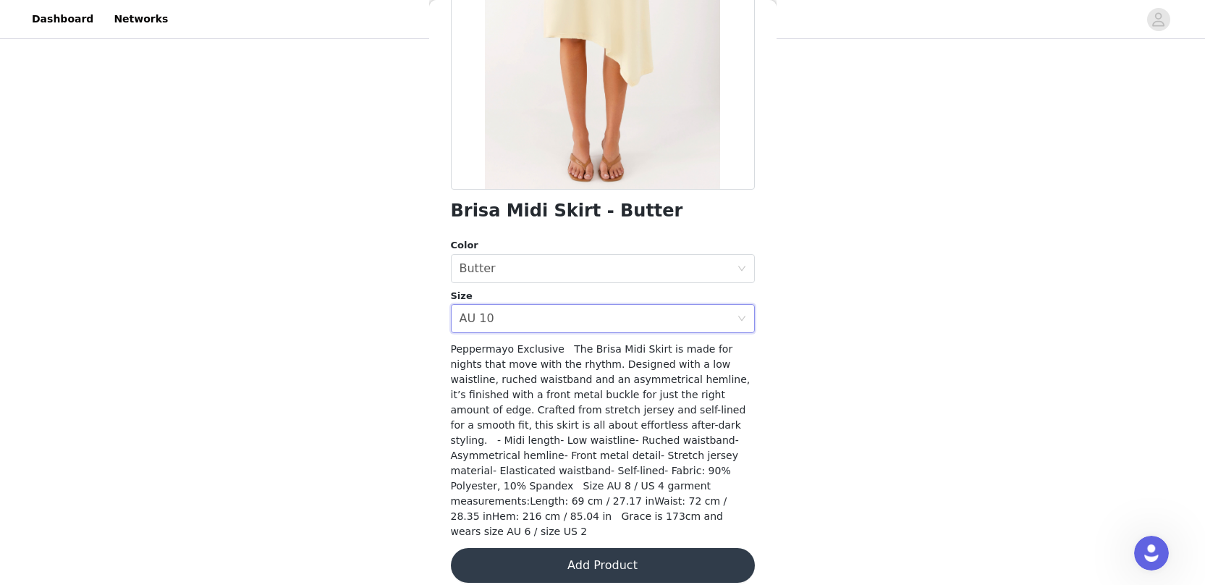
click at [594, 551] on button "Add Product" at bounding box center [603, 565] width 304 height 35
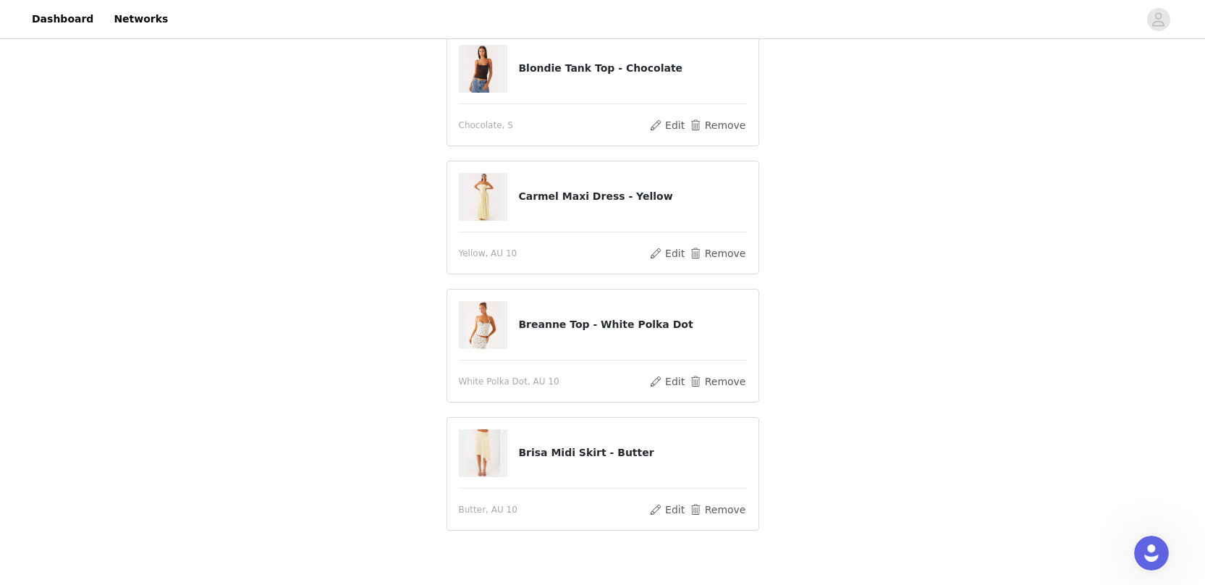
scroll to position [130, 0]
click at [715, 253] on button "Remove" at bounding box center [717, 251] width 58 height 17
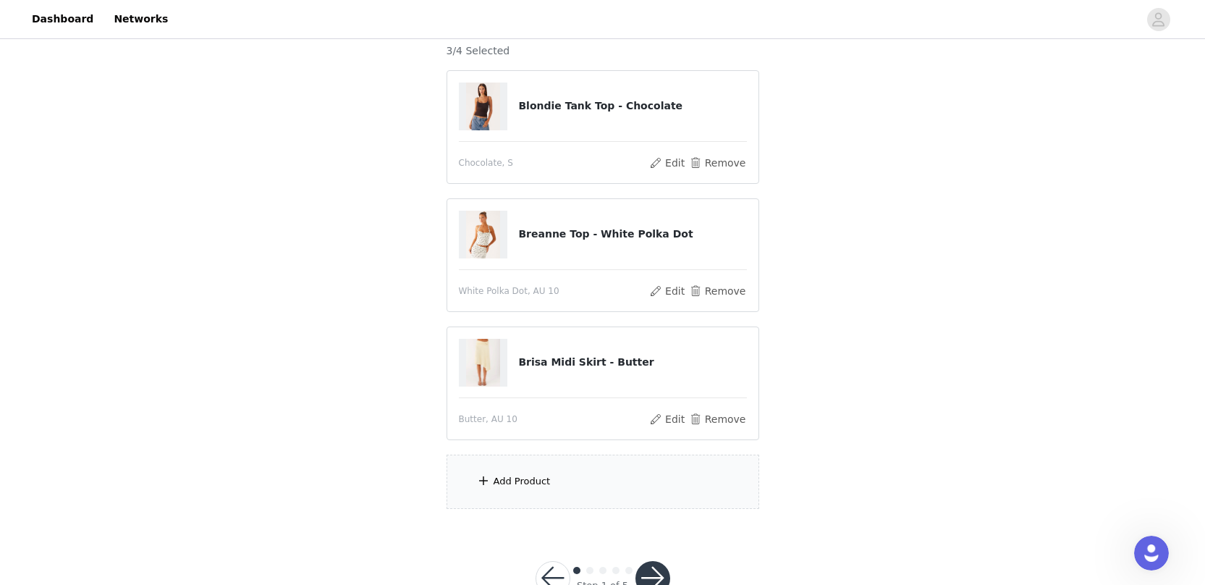
click at [553, 472] on div "Add Product" at bounding box center [603, 481] width 313 height 54
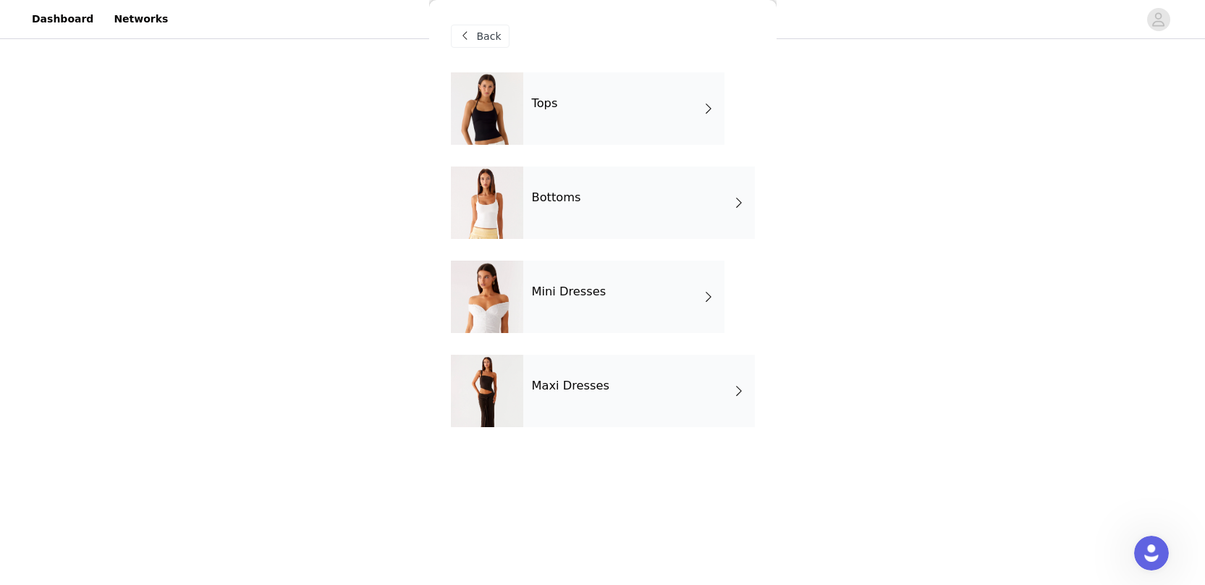
click at [599, 381] on h4 "Maxi Dresses" at bounding box center [571, 385] width 78 height 13
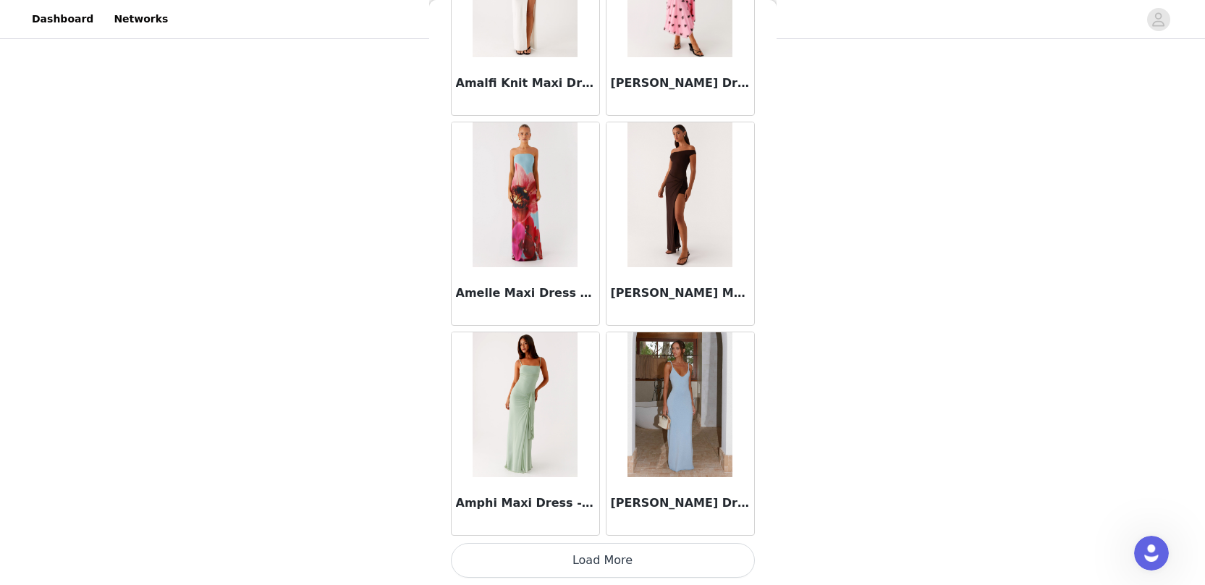
scroll to position [174, 0]
click at [610, 554] on button "Load More" at bounding box center [603, 560] width 304 height 35
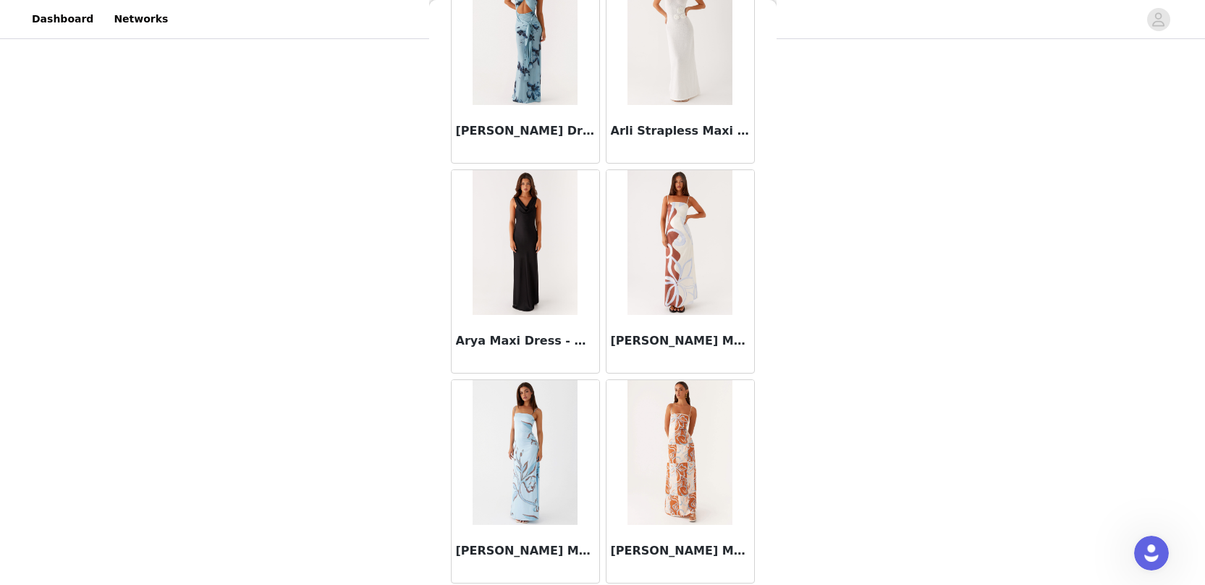
scroll to position [3729, 0]
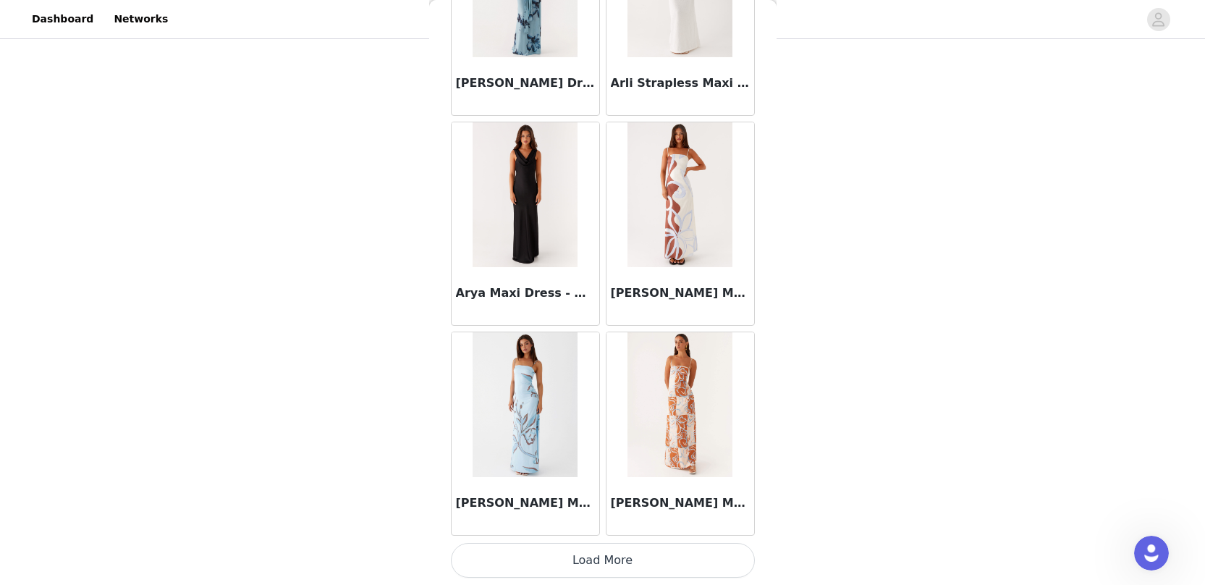
click at [591, 564] on button "Load More" at bounding box center [603, 560] width 304 height 35
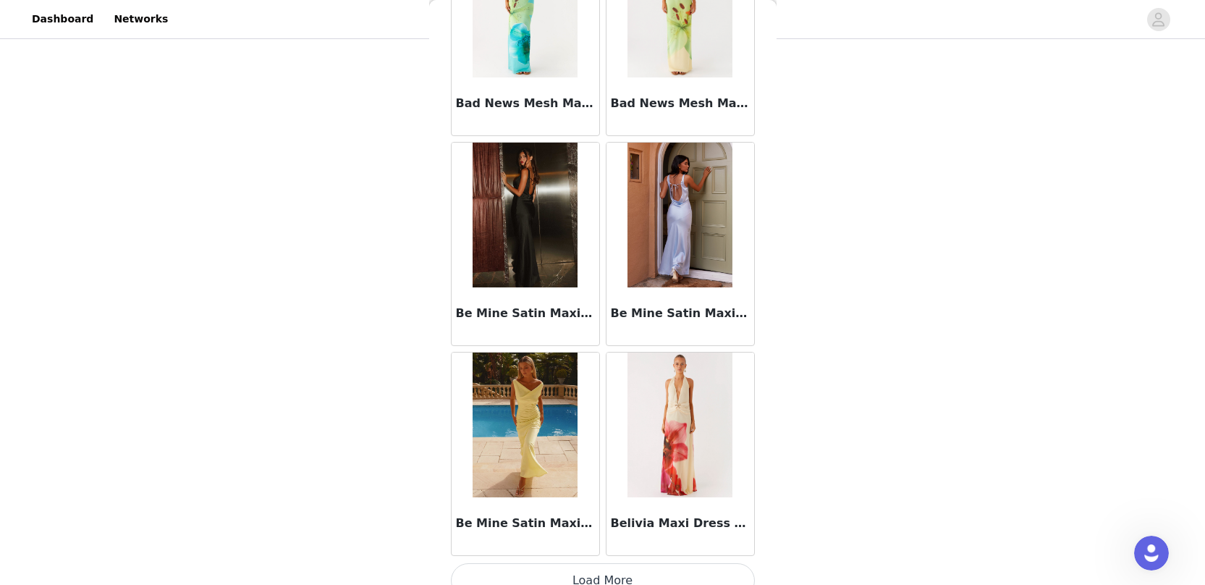
scroll to position [5827, 0]
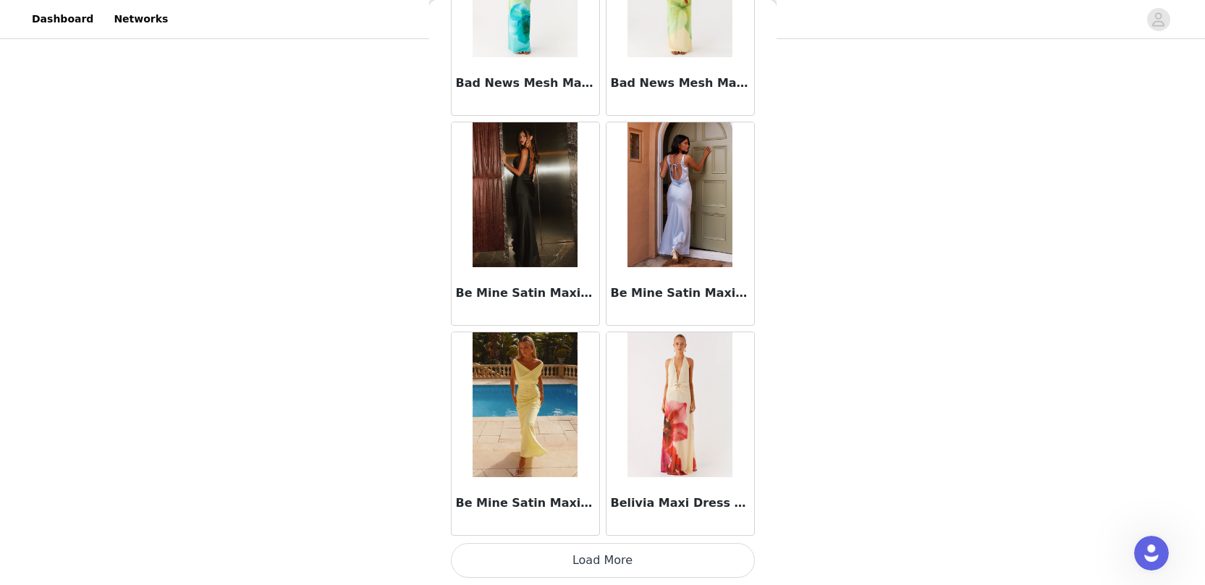
click at [588, 554] on button "Load More" at bounding box center [603, 560] width 304 height 35
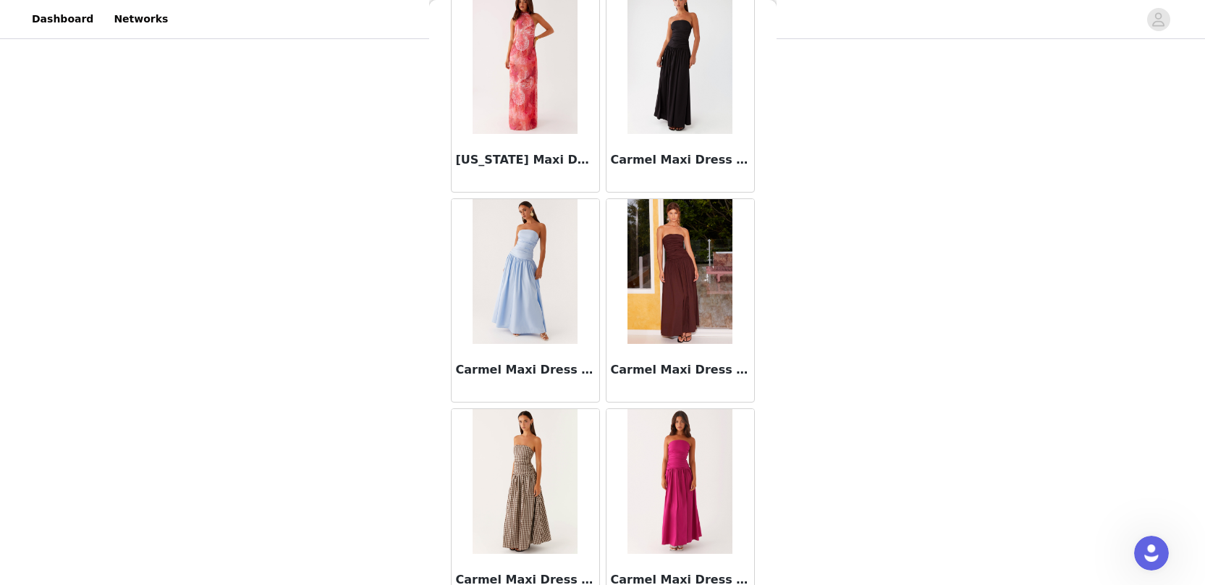
scroll to position [7926, 0]
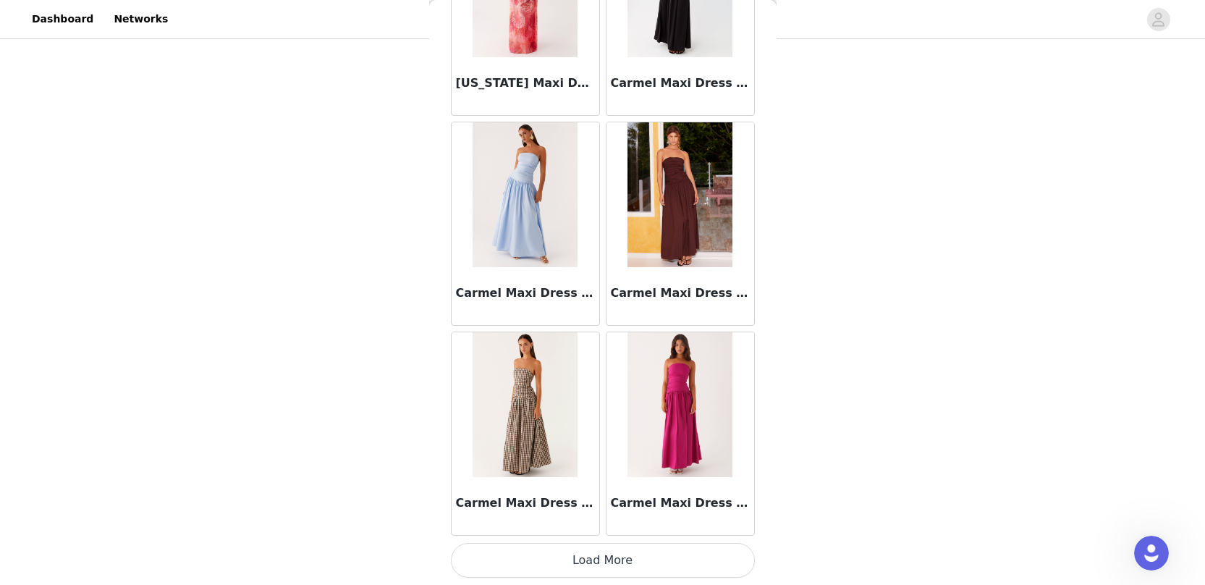
click at [590, 571] on button "Load More" at bounding box center [603, 560] width 304 height 35
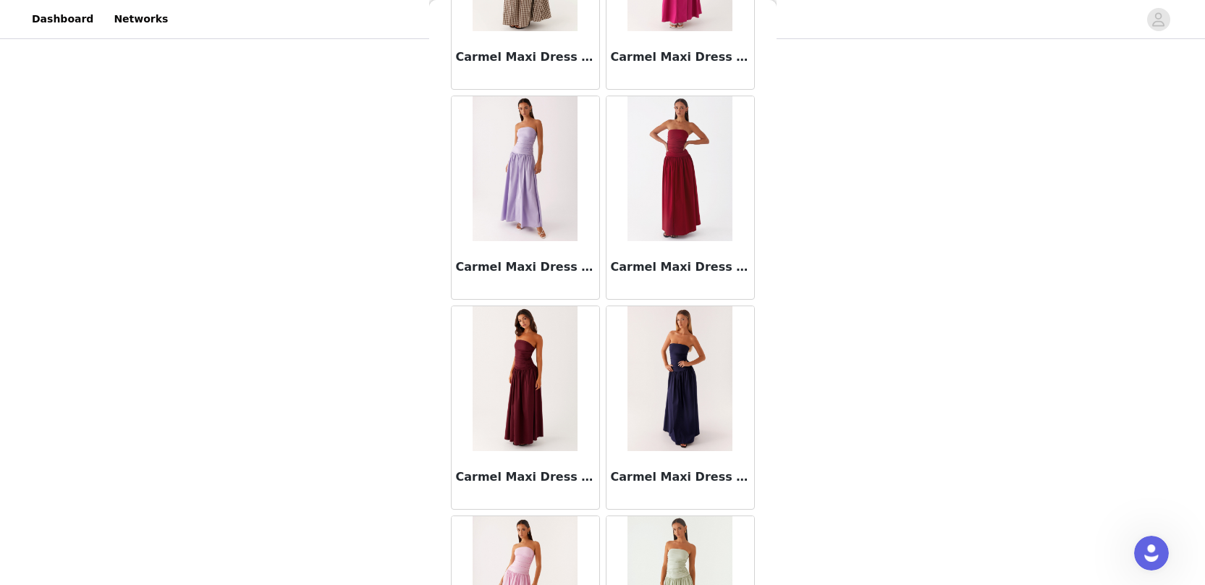
scroll to position [8373, 0]
click at [546, 439] on img at bounding box center [525, 377] width 105 height 145
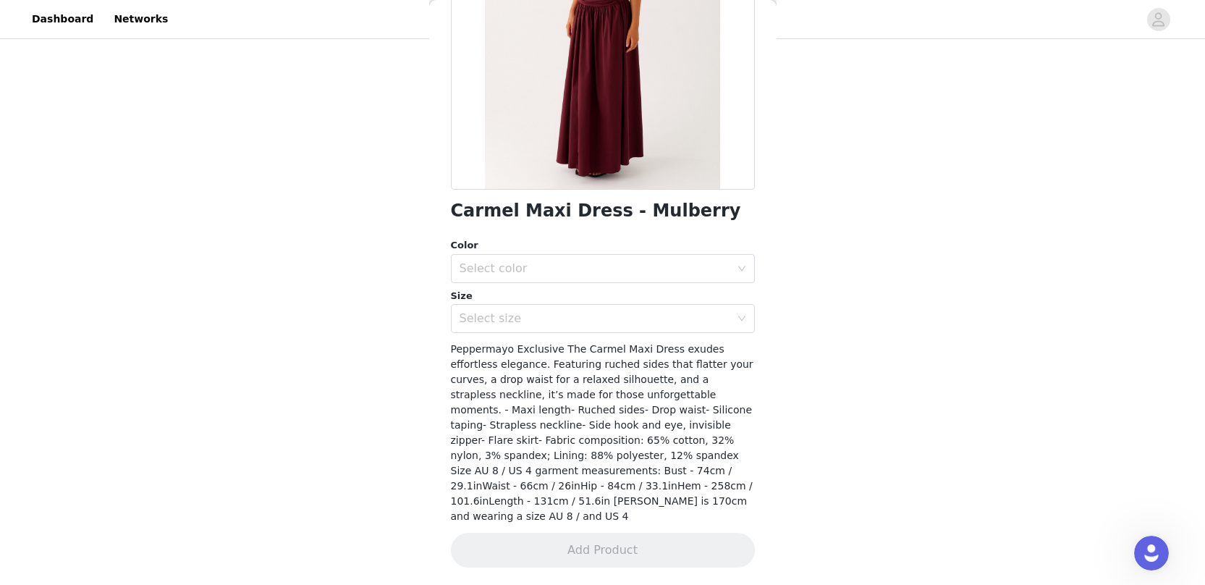
scroll to position [0, 0]
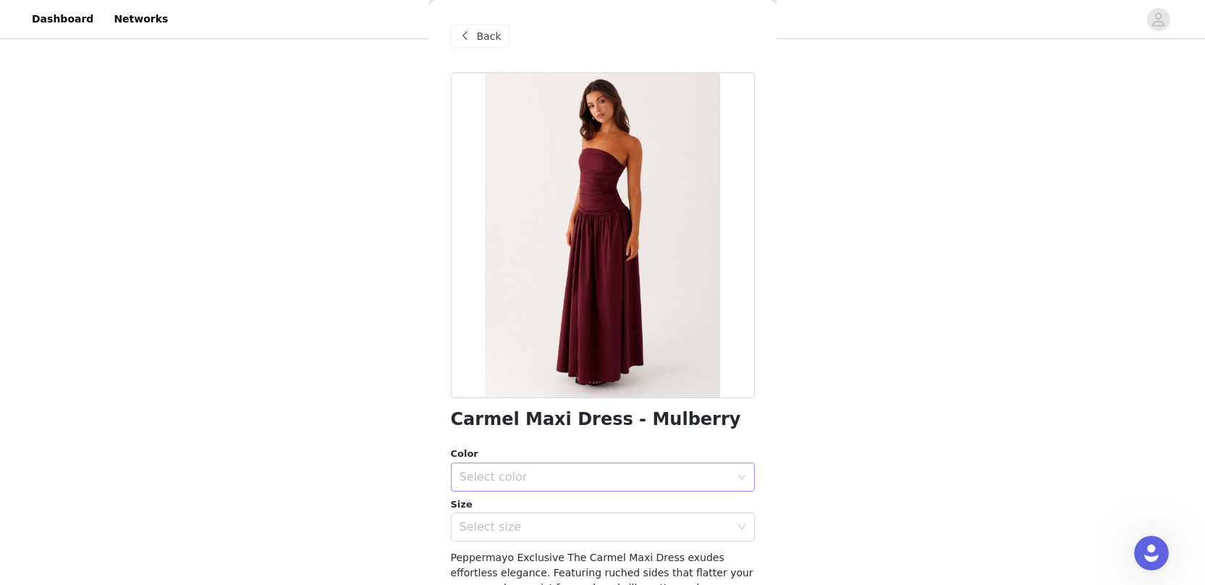
click at [557, 475] on div "Select color" at bounding box center [595, 477] width 271 height 14
click at [557, 499] on li "Mulberry" at bounding box center [597, 508] width 293 height 23
click at [552, 528] on div "Select size" at bounding box center [595, 527] width 271 height 14
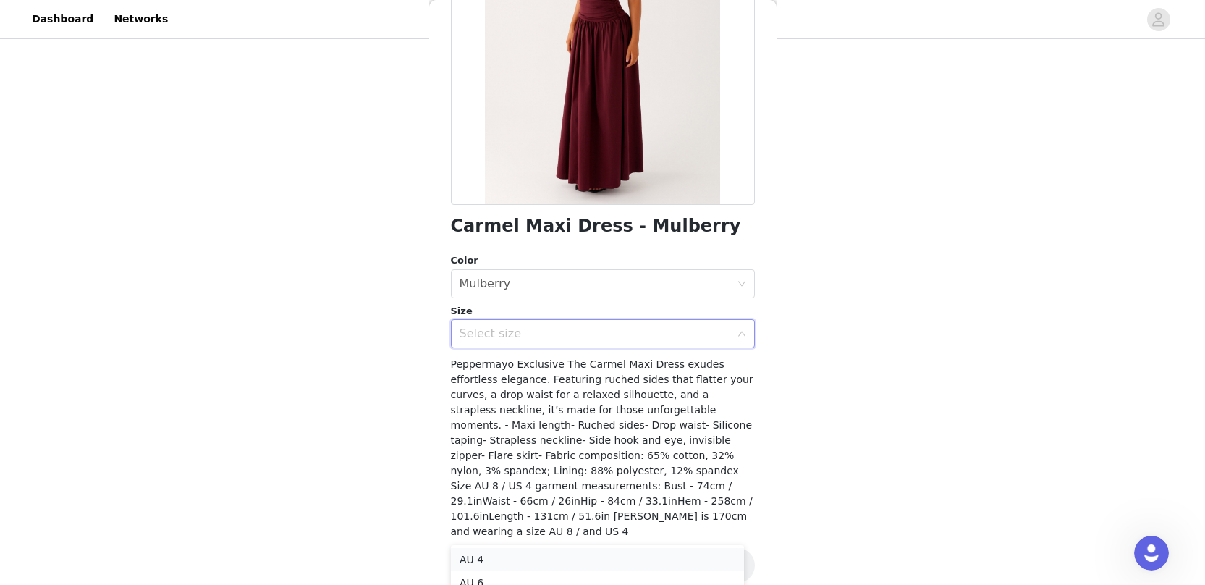
scroll to position [56, 0]
click at [583, 570] on li "AU 10" at bounding box center [597, 572] width 293 height 23
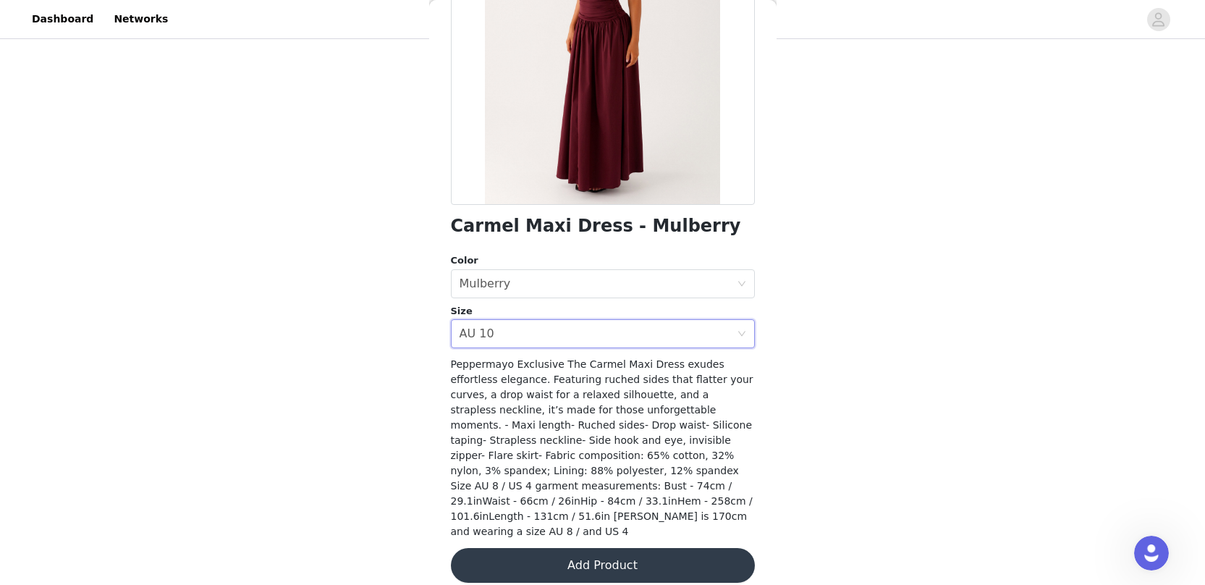
click at [604, 548] on button "Add Product" at bounding box center [603, 565] width 304 height 35
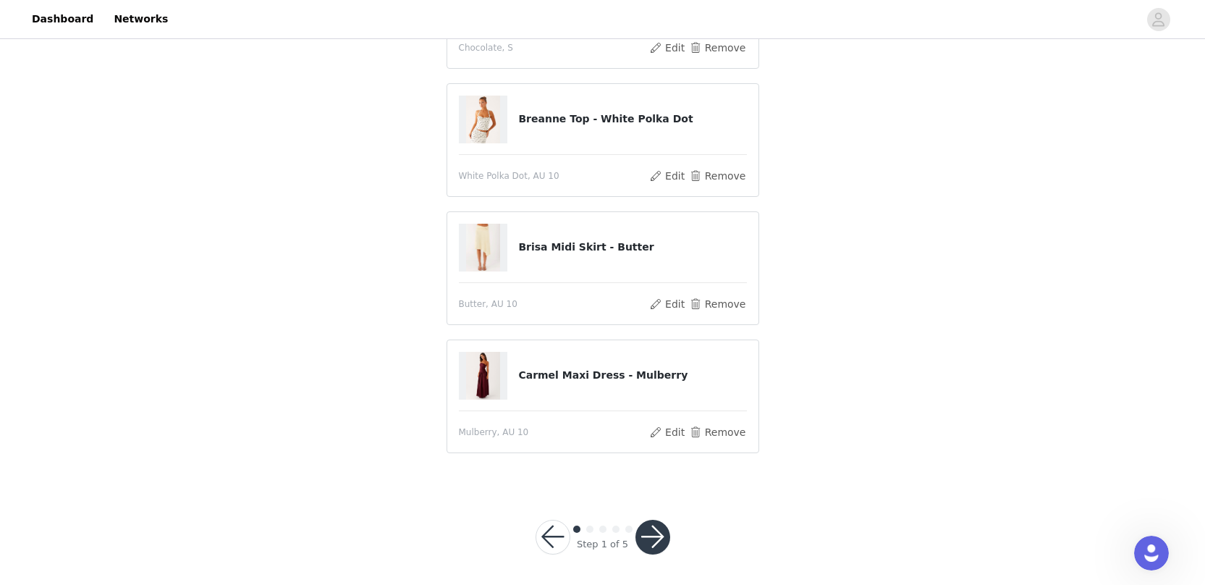
scroll to position [209, 0]
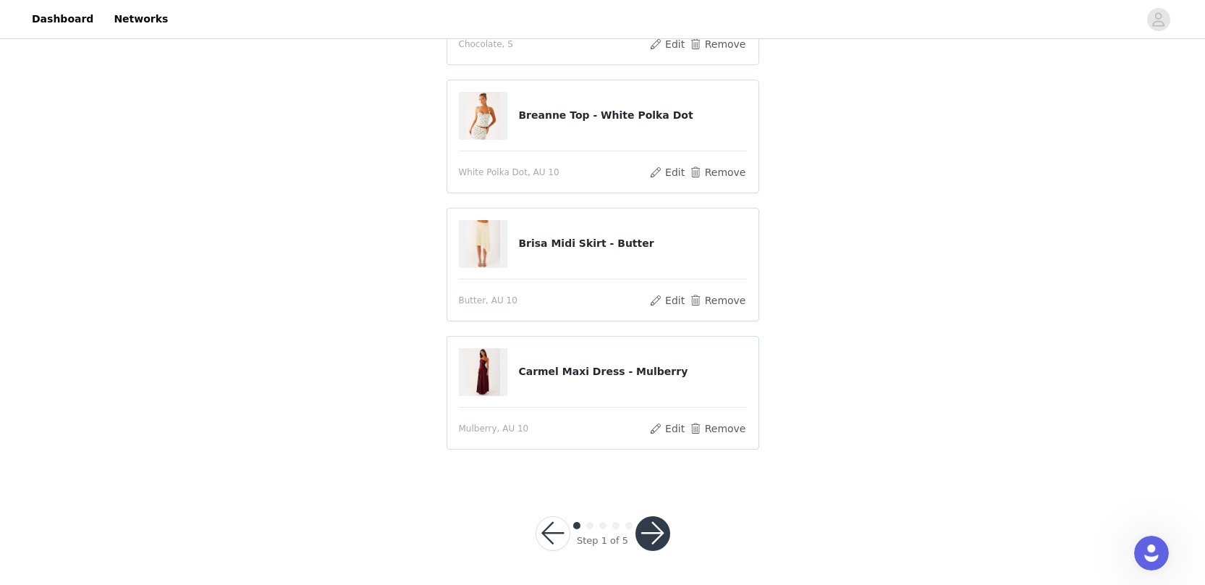
click at [648, 533] on button "button" at bounding box center [652, 533] width 35 height 35
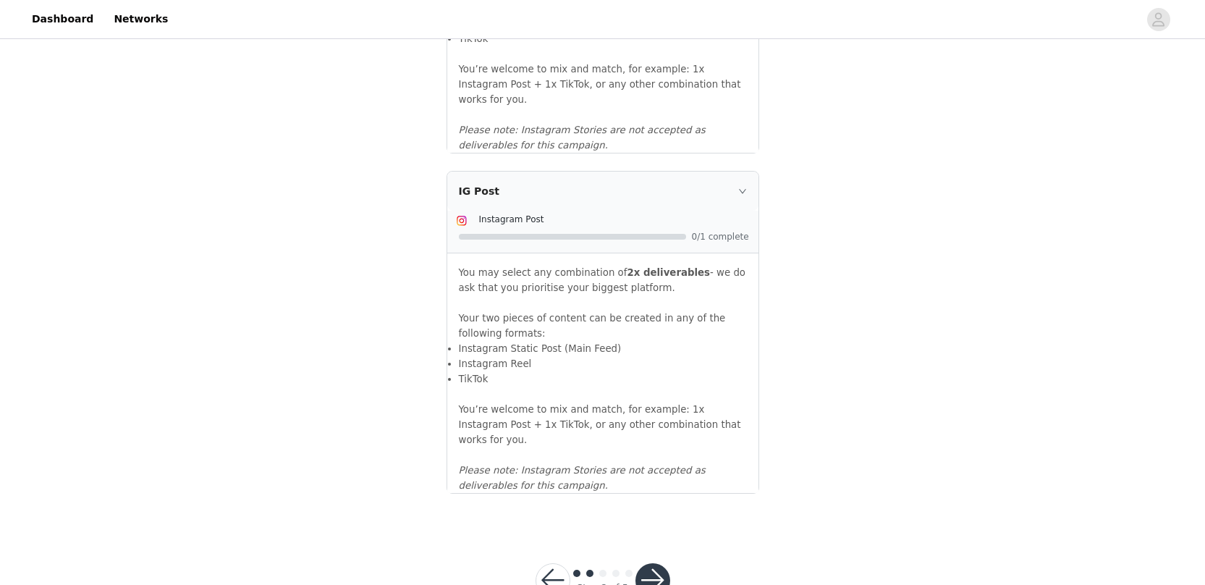
scroll to position [1555, 0]
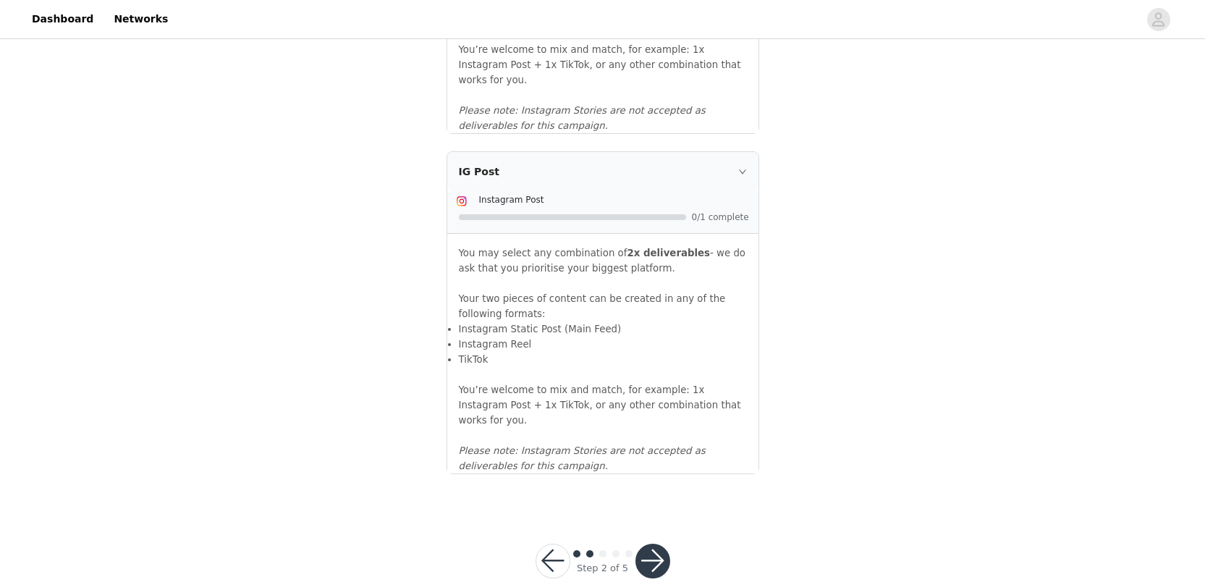
click at [654, 544] on button "button" at bounding box center [652, 561] width 35 height 35
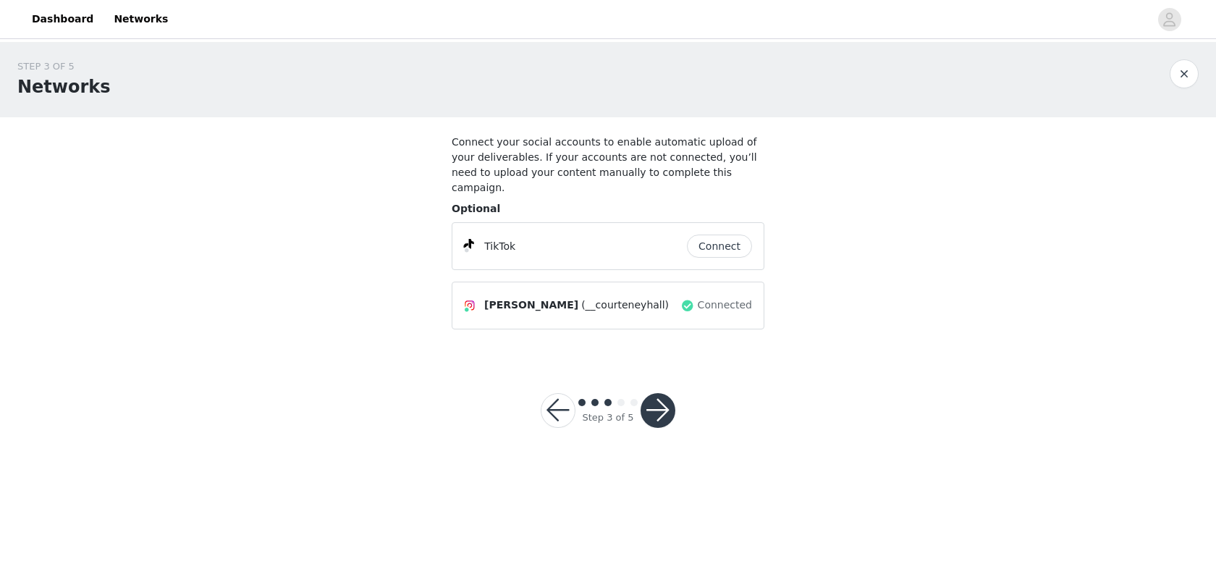
click at [666, 397] on button "button" at bounding box center [657, 410] width 35 height 35
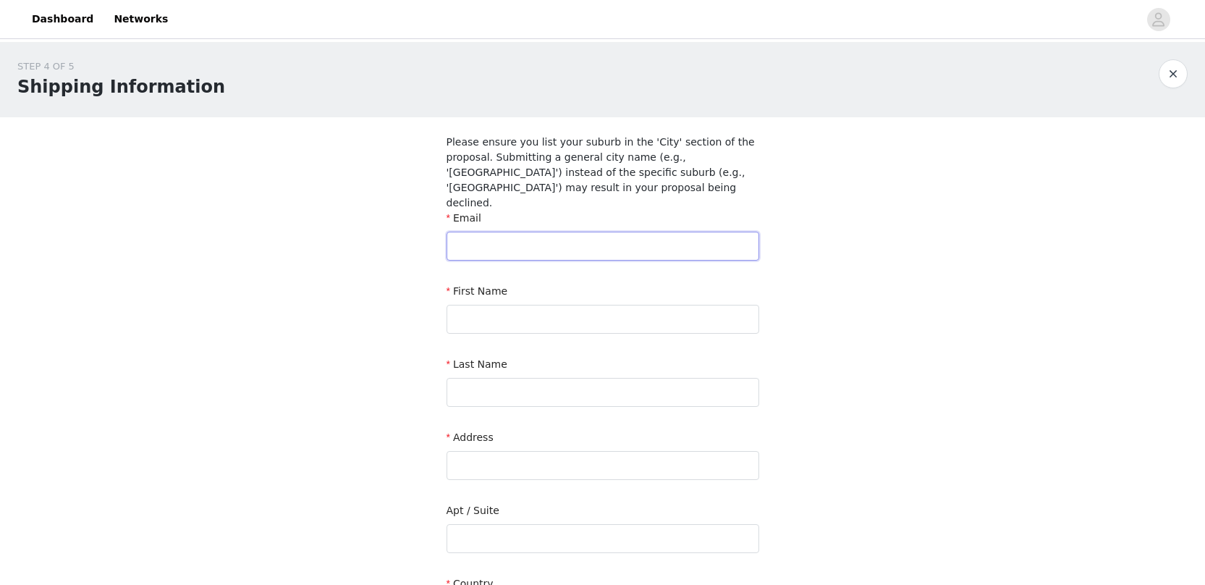
click at [599, 232] on input "text" at bounding box center [603, 246] width 313 height 29
type input "[EMAIL_ADDRESS][DOMAIN_NAME]"
type input "Hall"
type input "[STREET_ADDRESS]"
type input "Prestons"
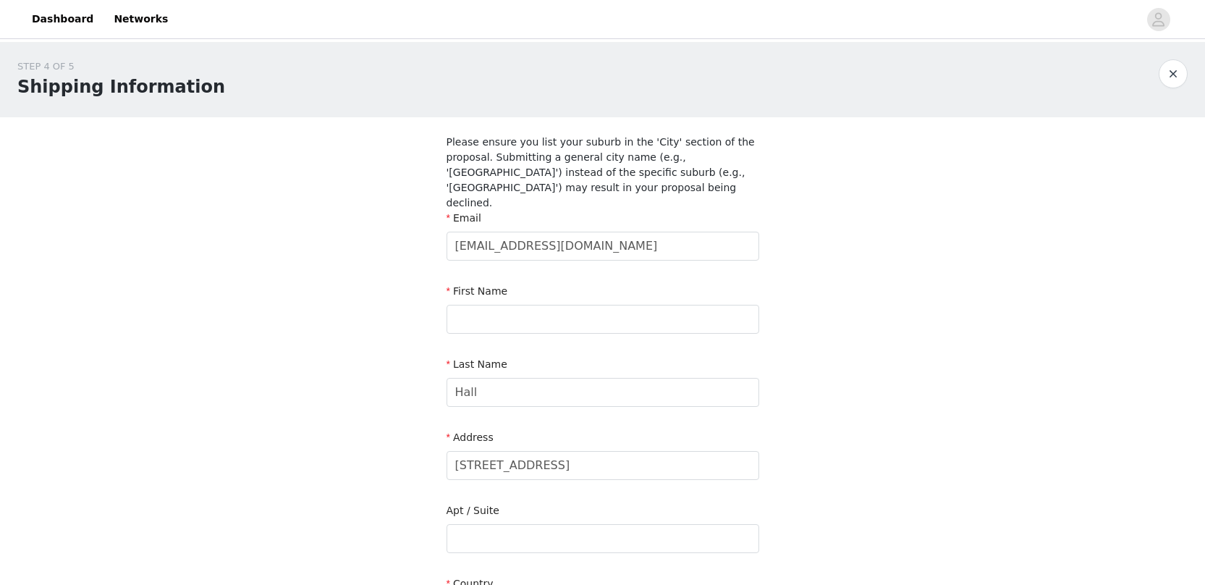
type input "2170"
click at [599, 305] on input "text" at bounding box center [603, 319] width 313 height 29
type input "Courteney"
type input "0480519908"
drag, startPoint x: 572, startPoint y: 447, endPoint x: 387, endPoint y: 444, distance: 184.6
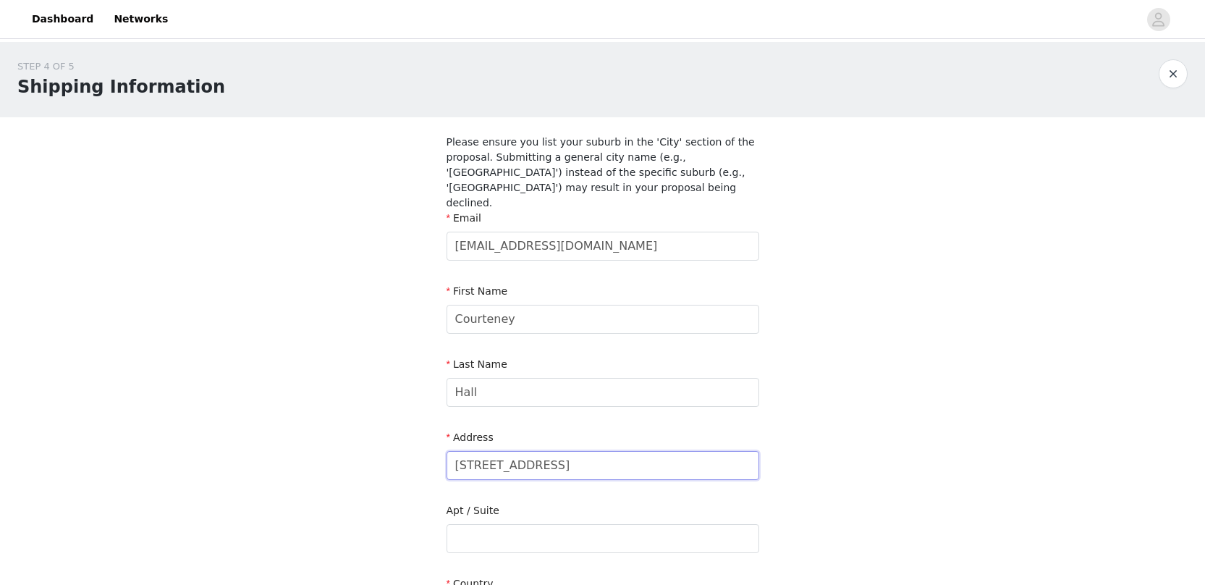
click at [387, 444] on div "STEP 4 OF 5 Shipping Information Please ensure you list your suburb in the 'Cit…" at bounding box center [602, 464] width 1205 height 844
click at [598, 452] on input "[STREET_ADDRESS]" at bounding box center [603, 465] width 313 height 29
click at [638, 452] on input "[STREET_ADDRESS]" at bounding box center [603, 465] width 313 height 29
click at [716, 451] on input "[STREET_ADDRESS]" at bounding box center [603, 465] width 313 height 29
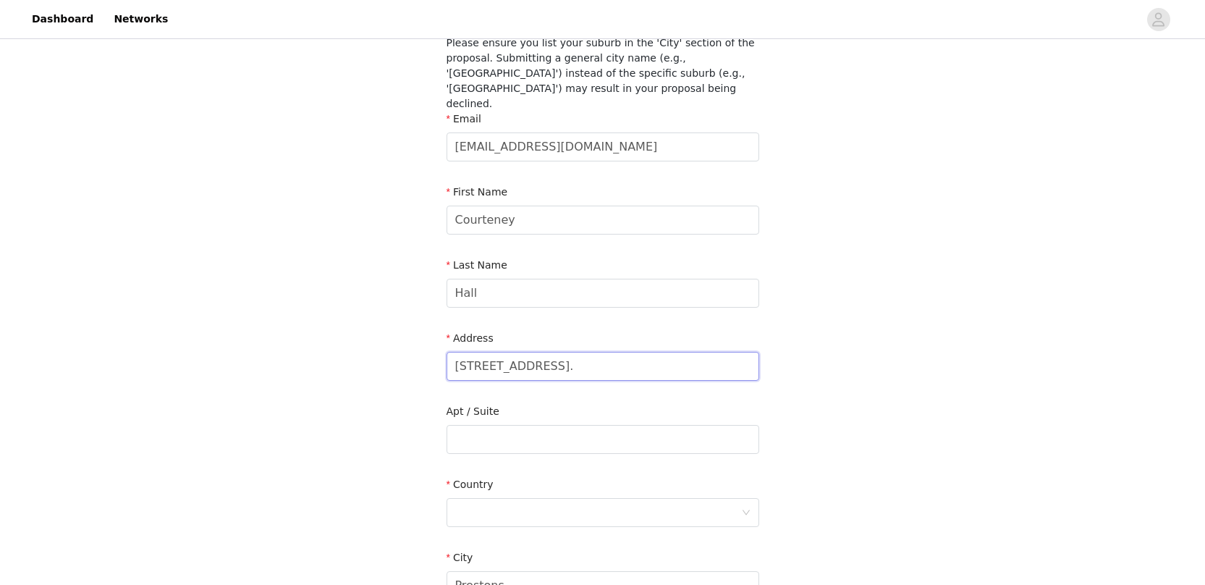
scroll to position [100, 0]
type input "[STREET_ADDRESS]."
click at [648, 498] on div at bounding box center [598, 512] width 286 height 28
click at [639, 572] on li "[GEOGRAPHIC_DATA]" at bounding box center [603, 574] width 313 height 23
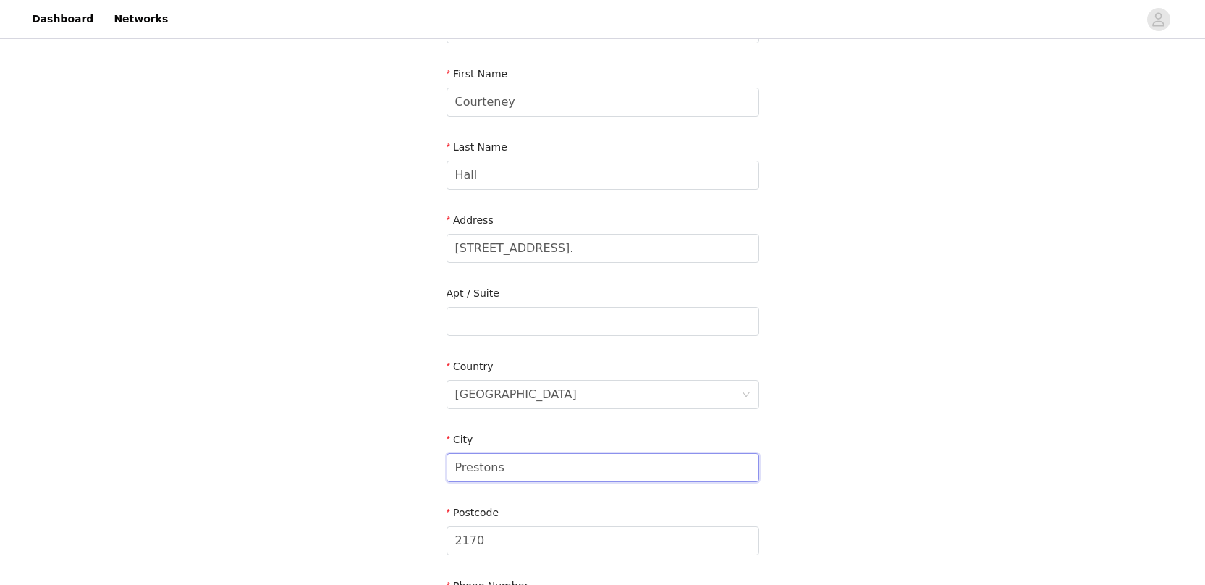
drag, startPoint x: 639, startPoint y: 466, endPoint x: 462, endPoint y: 444, distance: 178.6
click at [462, 445] on div "City Prestons" at bounding box center [603, 460] width 313 height 56
type input "[GEOGRAPHIC_DATA]"
click at [511, 526] on input "2170" at bounding box center [603, 540] width 313 height 29
drag, startPoint x: 536, startPoint y: 533, endPoint x: 393, endPoint y: 532, distance: 142.6
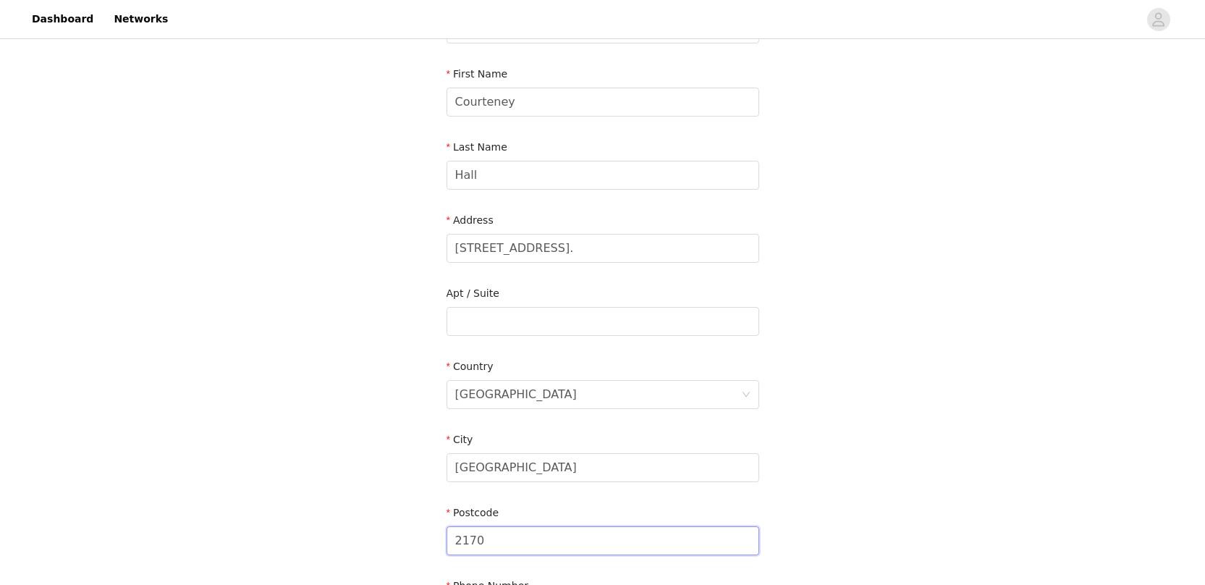
click at [393, 532] on div "STEP 4 OF 5 Shipping Information Please ensure you list your suburb in the 'Cit…" at bounding box center [602, 247] width 1205 height 844
click at [489, 528] on input "2170" at bounding box center [603, 540] width 313 height 29
click at [490, 528] on input "2170" at bounding box center [603, 540] width 313 height 29
click at [473, 526] on input "2170" at bounding box center [603, 540] width 313 height 29
click at [472, 526] on input "2170" at bounding box center [603, 540] width 313 height 29
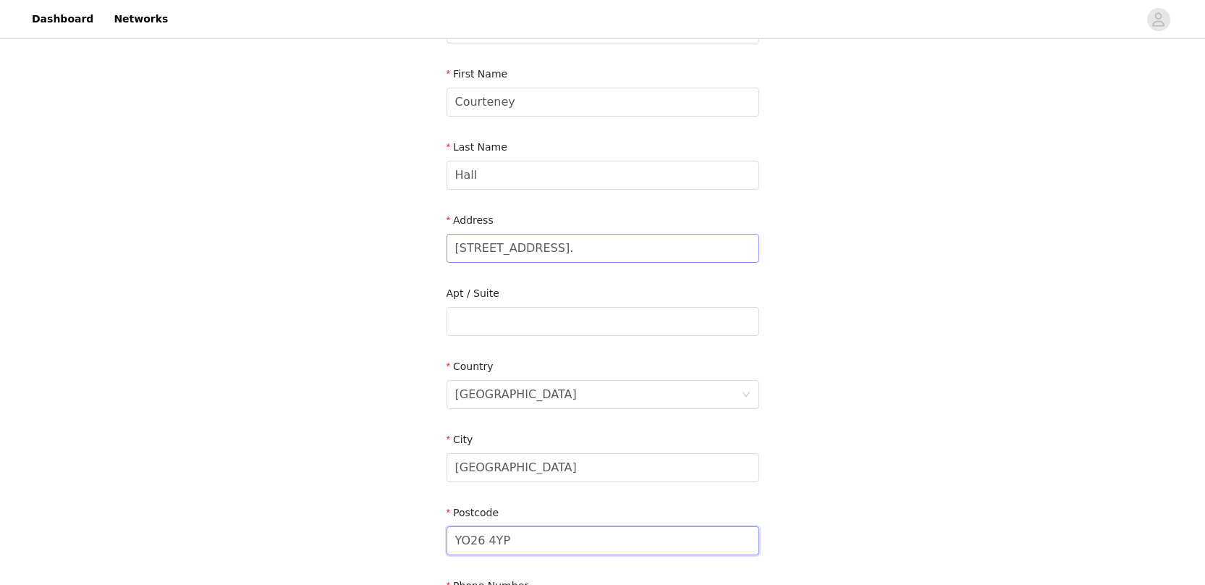
type input "YO26 4YP"
click at [609, 238] on input "[STREET_ADDRESS]." at bounding box center [603, 248] width 313 height 29
drag, startPoint x: 591, startPoint y: 234, endPoint x: 780, endPoint y: 258, distance: 190.3
click at [780, 259] on div "STEP 4 OF 5 Shipping Information Please ensure you list your suburb in the 'Cit…" at bounding box center [602, 247] width 1205 height 844
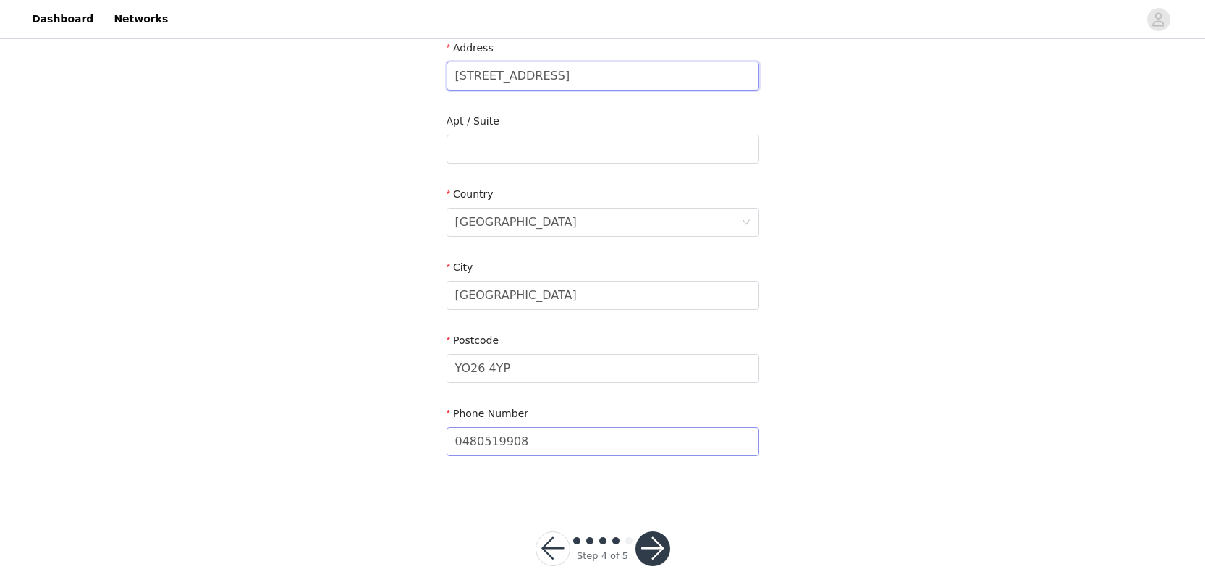
type input "[STREET_ADDRESS]"
click at [701, 427] on input "0480519908" at bounding box center [603, 441] width 313 height 29
drag, startPoint x: 706, startPoint y: 426, endPoint x: 377, endPoint y: 418, distance: 328.7
click at [377, 419] on div "STEP 4 OF 5 Shipping Information Please ensure you list your suburb in the 'Cit…" at bounding box center [602, 75] width 1205 height 844
type input "[PHONE_NUMBER]"
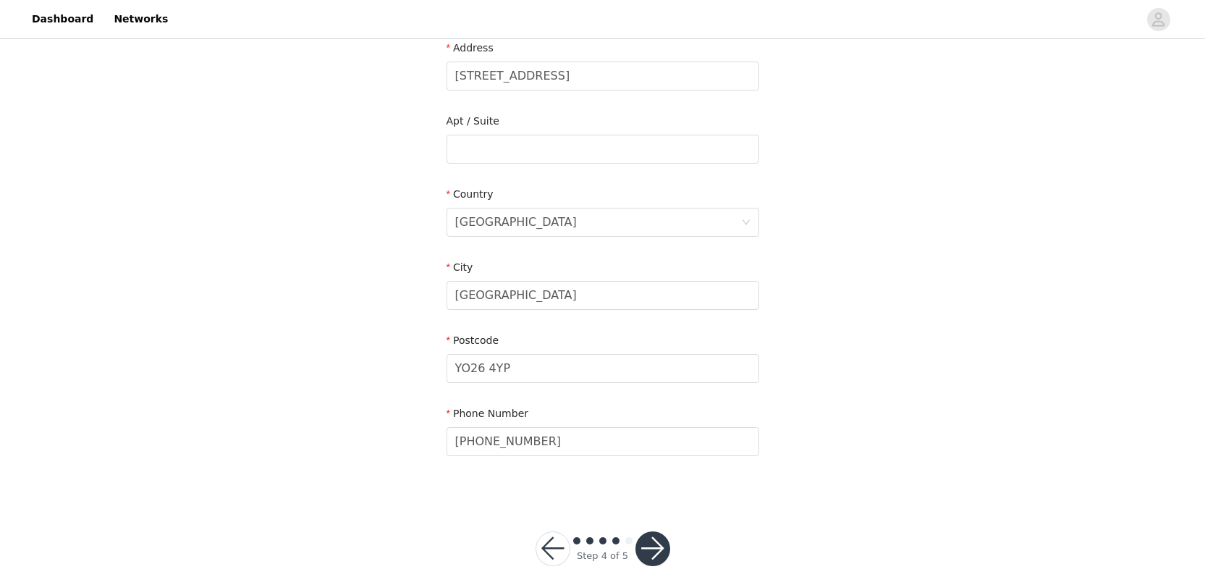
click at [650, 534] on button "button" at bounding box center [652, 548] width 35 height 35
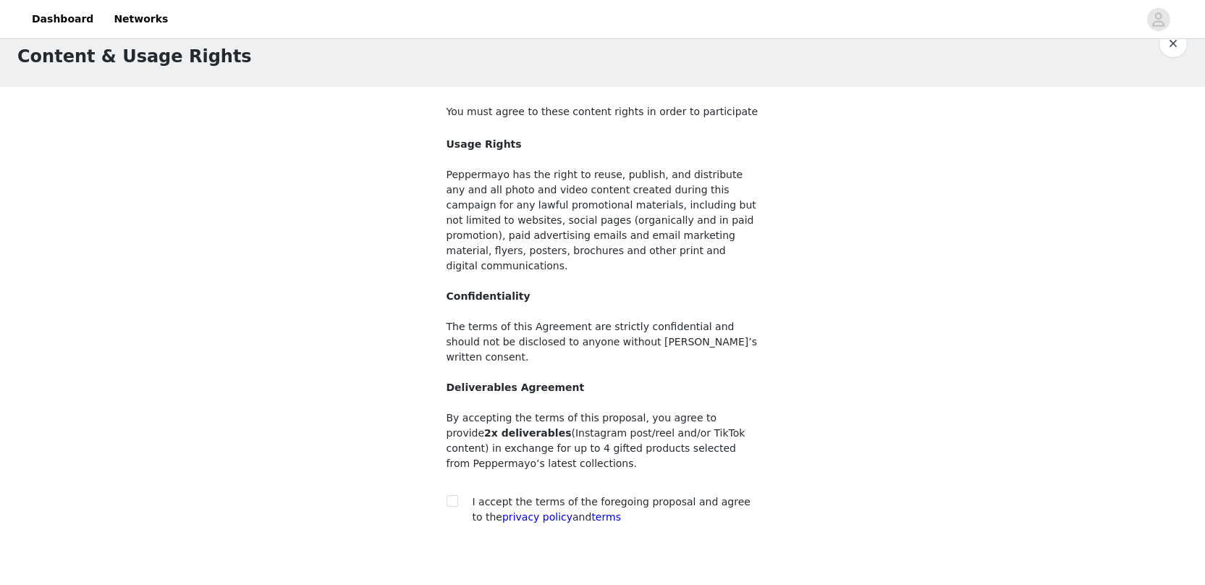
scroll to position [56, 0]
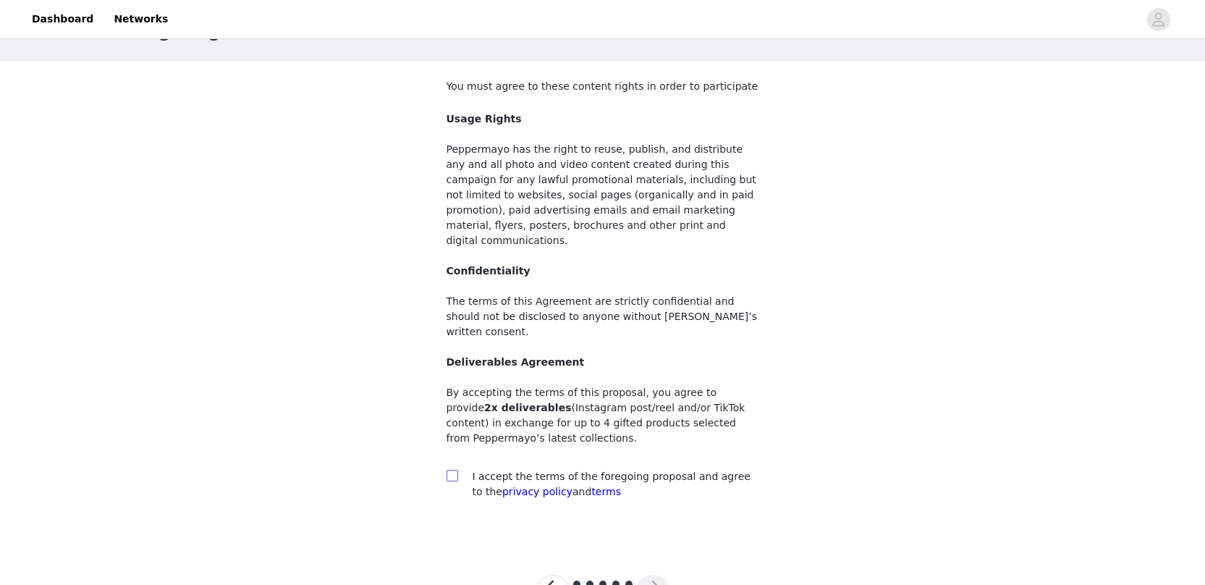
click at [450, 470] on input "checkbox" at bounding box center [452, 475] width 10 height 10
checkbox input "true"
click at [648, 575] on button "button" at bounding box center [652, 592] width 35 height 35
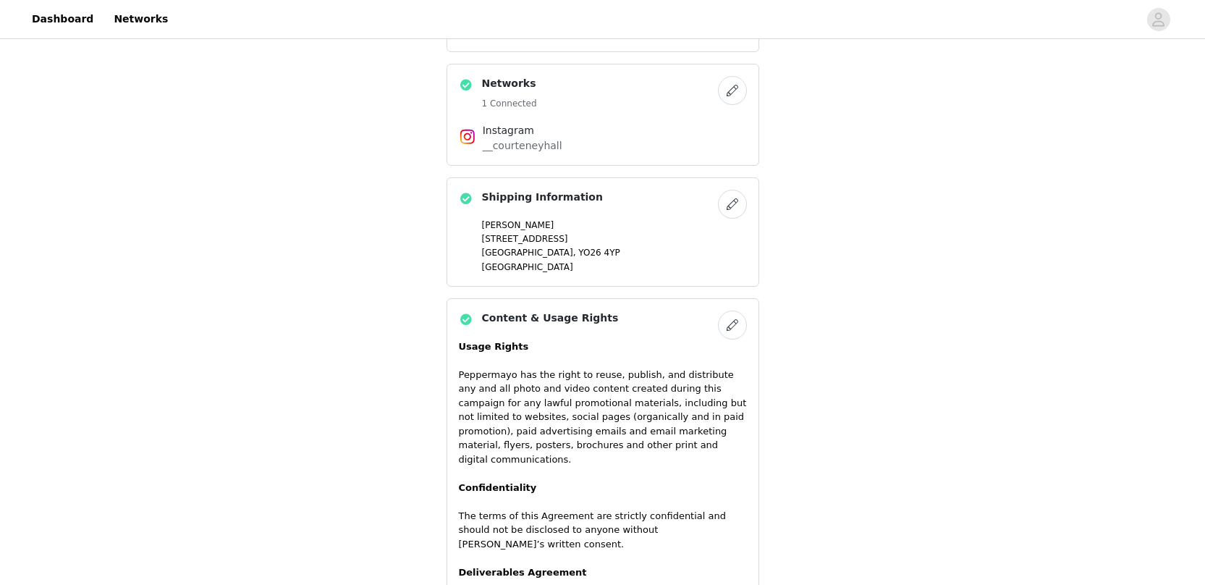
scroll to position [954, 0]
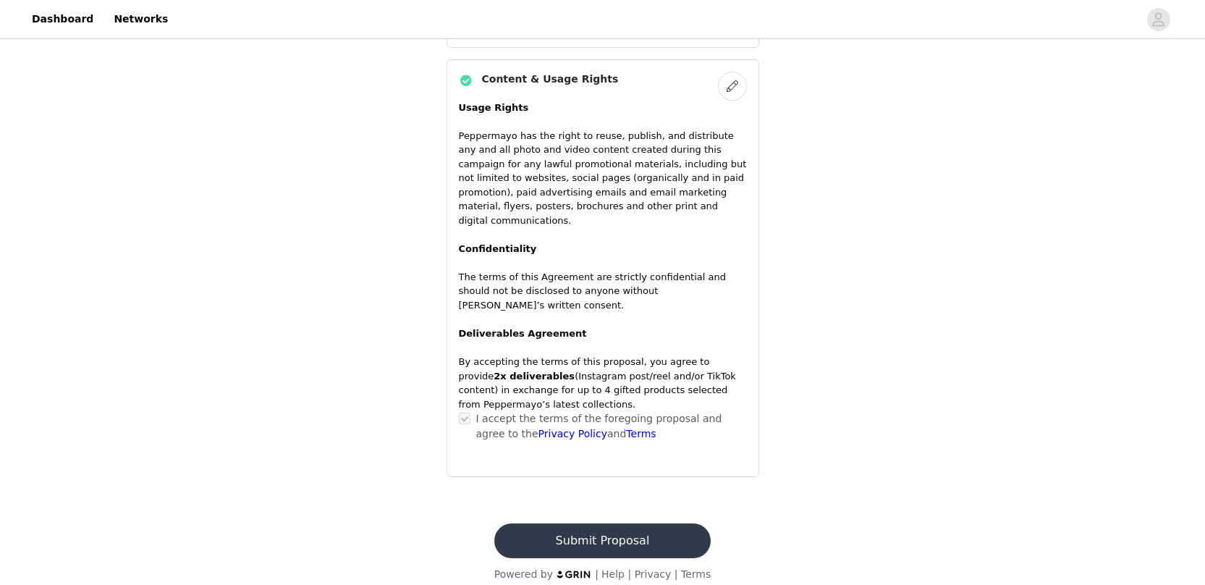
click at [617, 525] on button "Submit Proposal" at bounding box center [602, 540] width 216 height 35
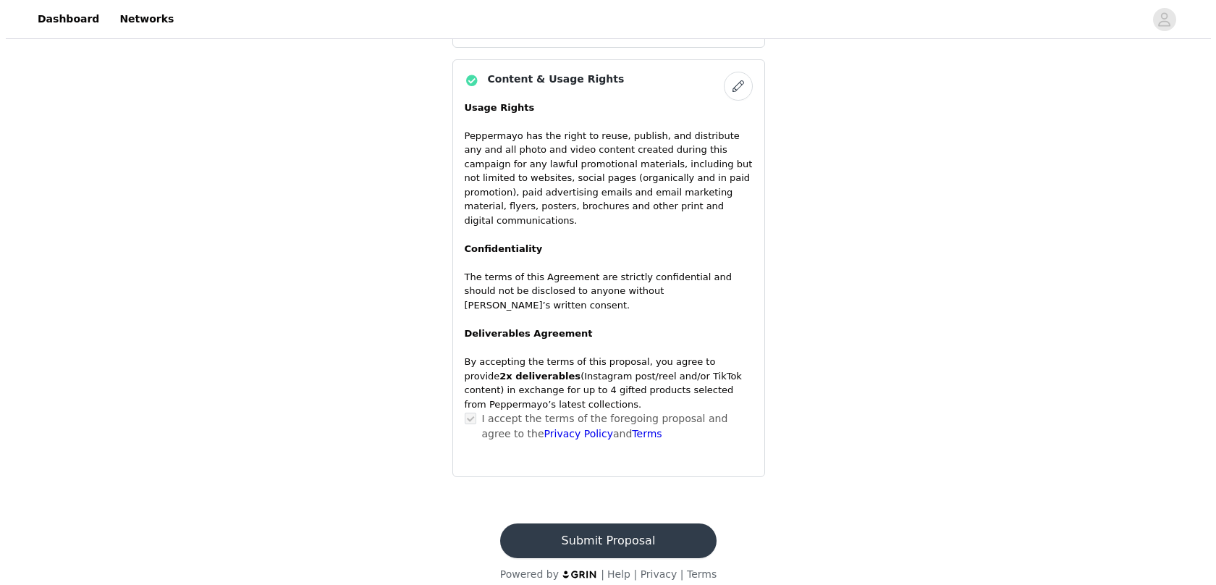
scroll to position [0, 0]
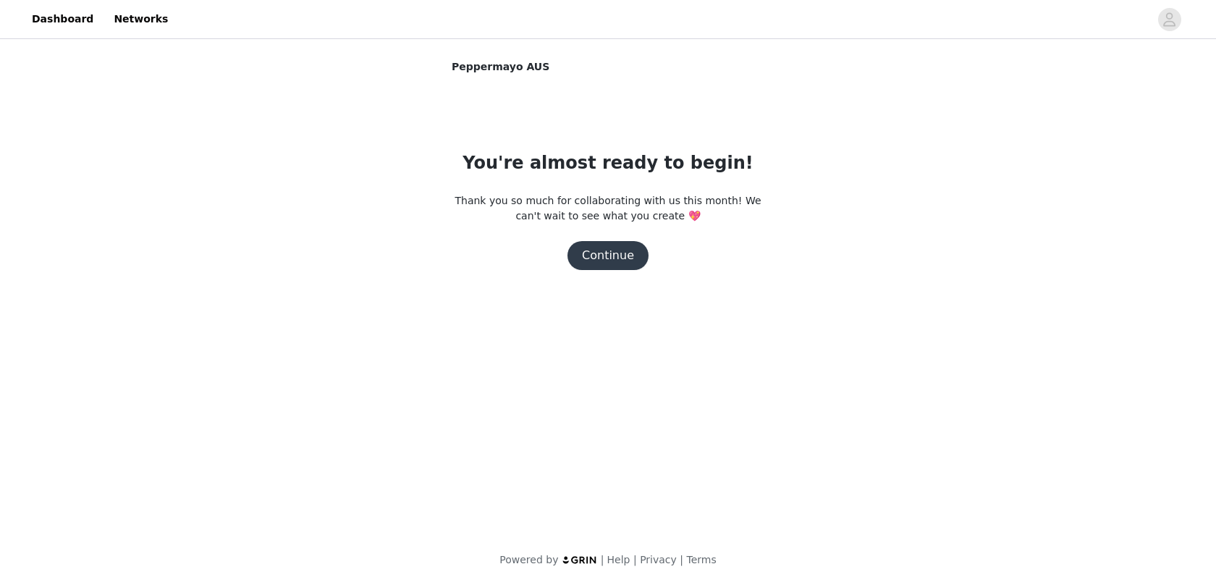
click at [614, 259] on button "Continue" at bounding box center [607, 255] width 81 height 29
